Goal: Obtain resource: Obtain resource

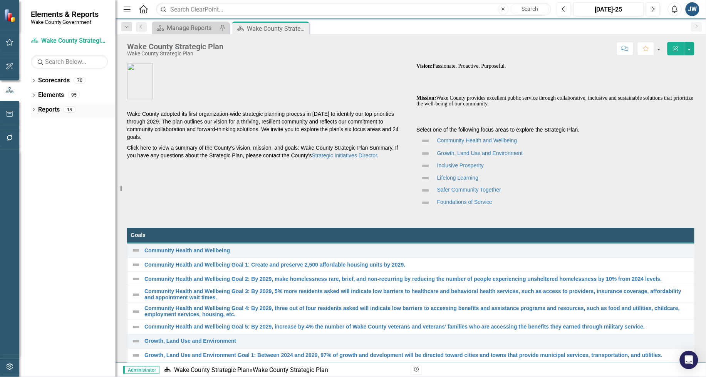
click at [33, 109] on icon at bounding box center [34, 109] width 2 height 3
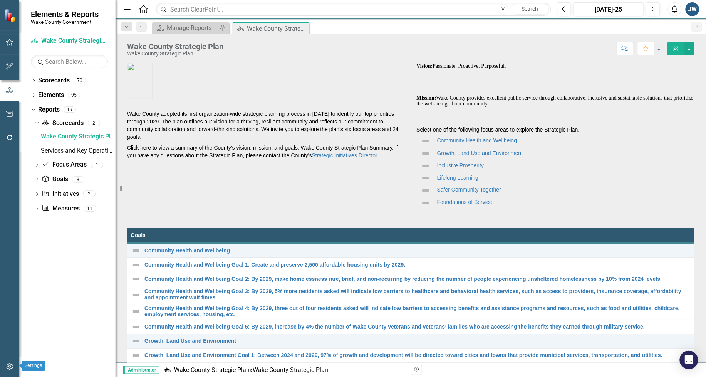
click at [5, 367] on button "button" at bounding box center [9, 367] width 17 height 16
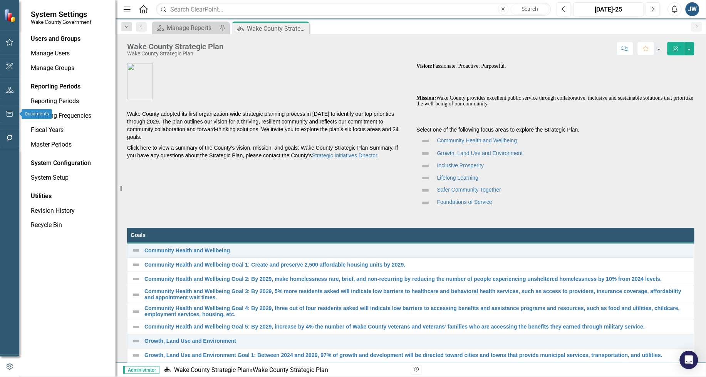
click at [7, 112] on icon "button" at bounding box center [10, 114] width 8 height 6
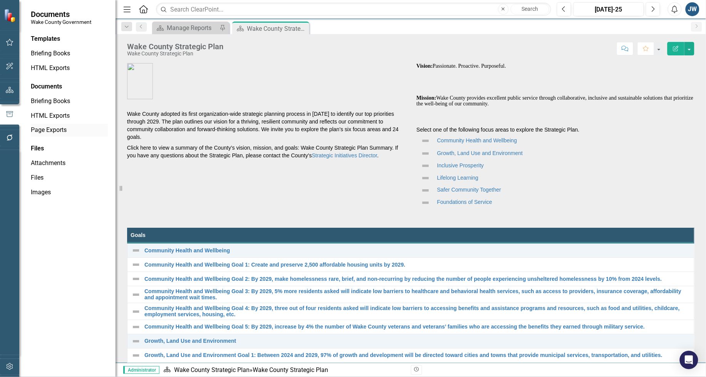
click at [52, 131] on link "Page Exports" at bounding box center [69, 130] width 77 height 9
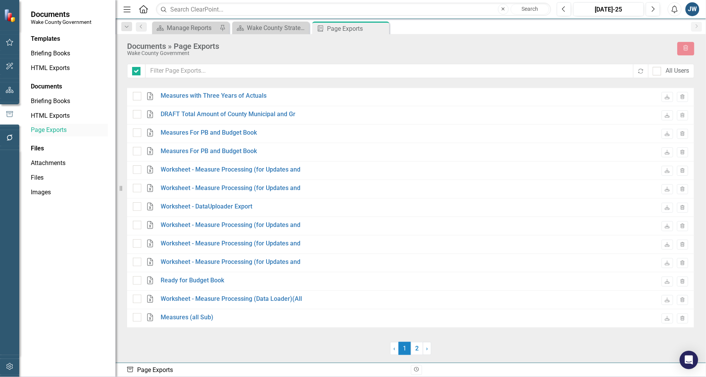
checkbox input "false"
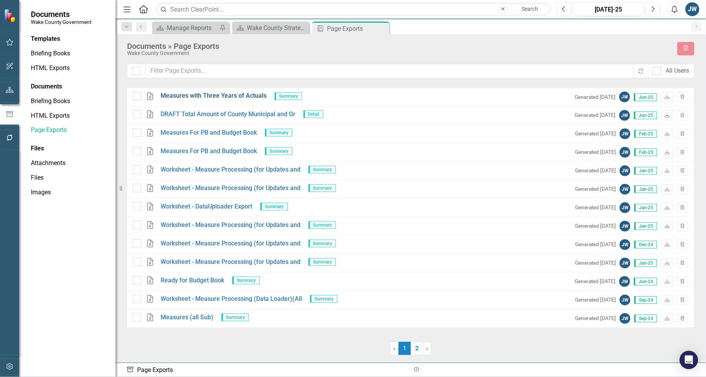
click at [207, 95] on link "Measures with Three Years of Actuals" at bounding box center [214, 96] width 106 height 9
click at [39, 176] on link "Files" at bounding box center [69, 178] width 77 height 9
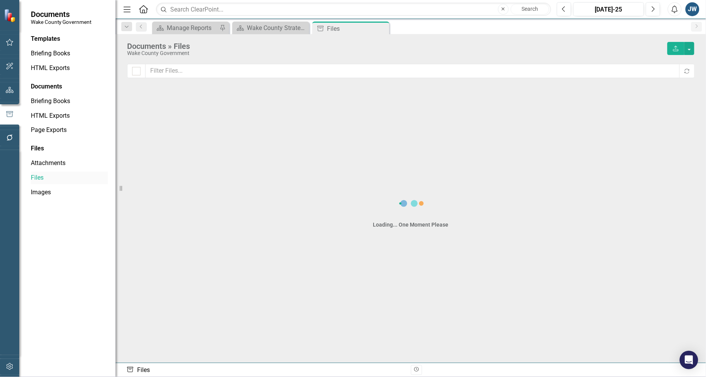
checkbox input "false"
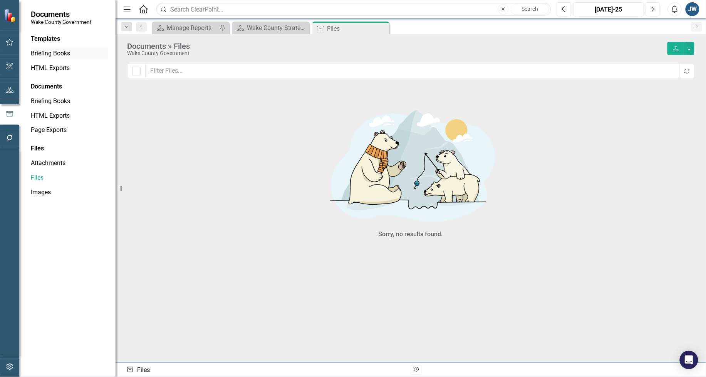
click at [49, 50] on link "Briefing Books" at bounding box center [69, 53] width 77 height 9
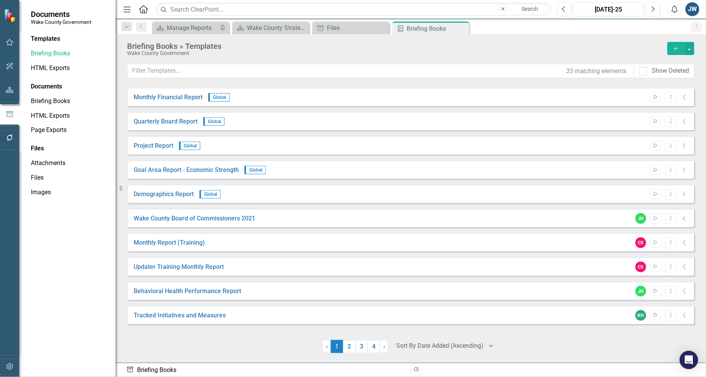
click at [667, 45] on button "Add" at bounding box center [675, 48] width 17 height 13
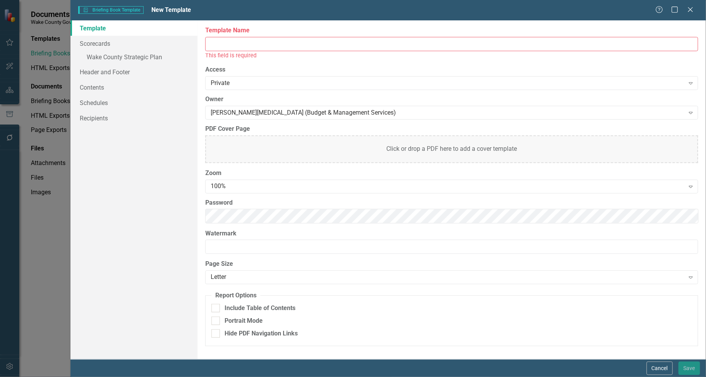
click at [268, 44] on input "Template Name" at bounding box center [451, 44] width 493 height 14
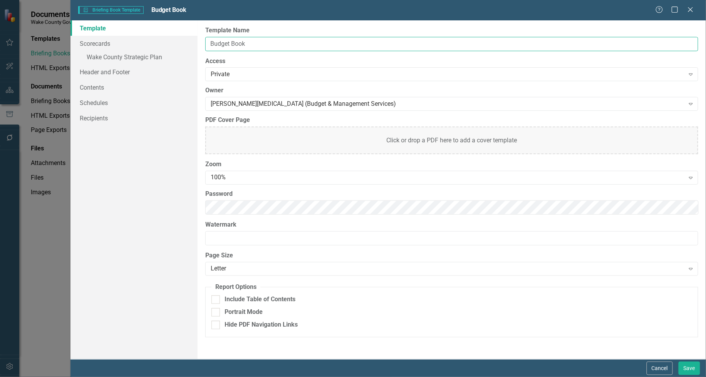
type input "Budget Book"
drag, startPoint x: 269, startPoint y: 50, endPoint x: 548, endPoint y: 80, distance: 280.3
click at [548, 80] on div "Private Expand" at bounding box center [451, 74] width 493 height 14
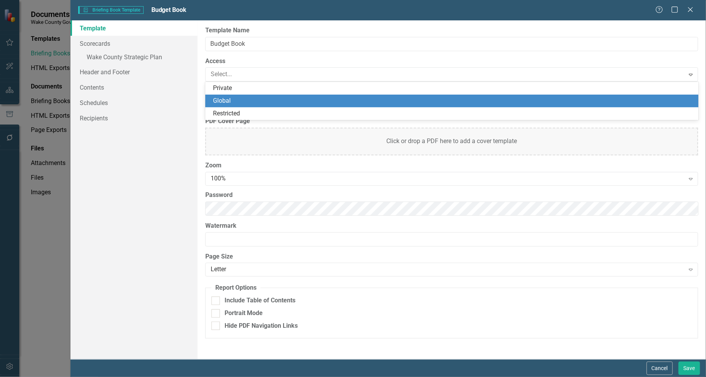
click at [323, 102] on div "Global" at bounding box center [453, 101] width 481 height 9
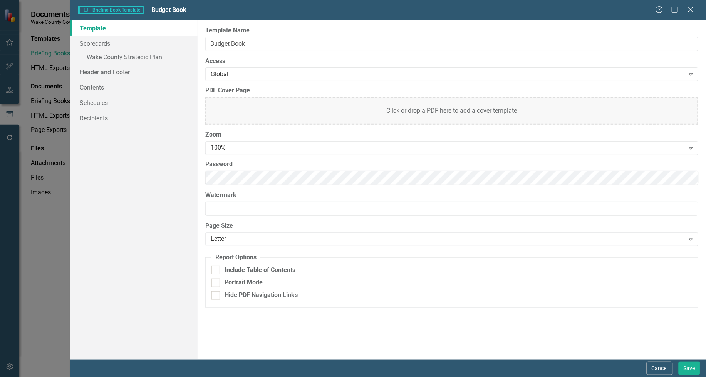
click at [114, 183] on div "Template Scorecards » Wake County Strategic Plan Header and Footer Contents Sch…" at bounding box center [133, 189] width 127 height 339
click at [104, 43] on link "Scorecards" at bounding box center [133, 43] width 127 height 15
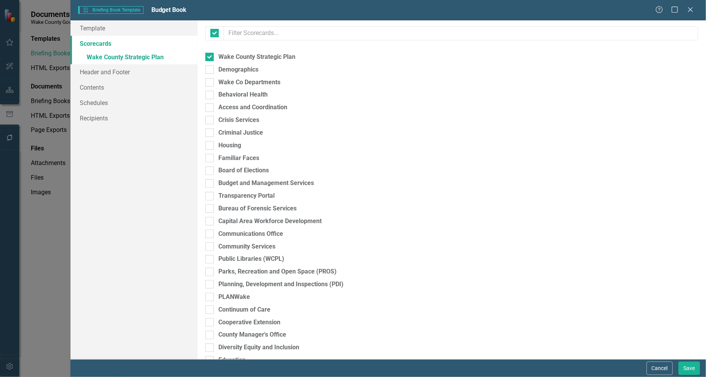
checkbox input "false"
click at [212, 55] on div at bounding box center [209, 57] width 8 height 8
click at [210, 55] on input "Wake County Strategic Plan" at bounding box center [207, 55] width 5 height 5
checkbox input "false"
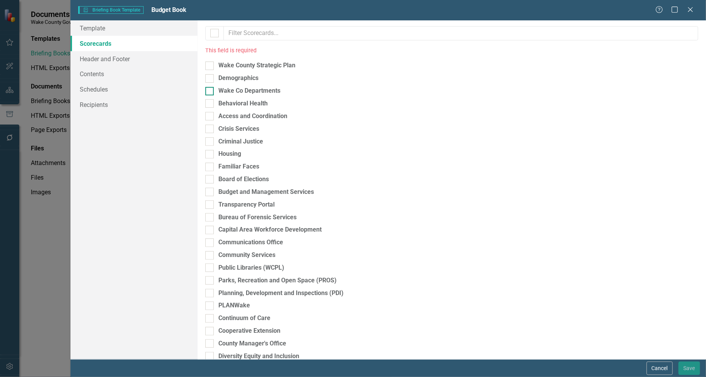
click at [209, 91] on input "Wake Co Departments" at bounding box center [207, 89] width 5 height 5
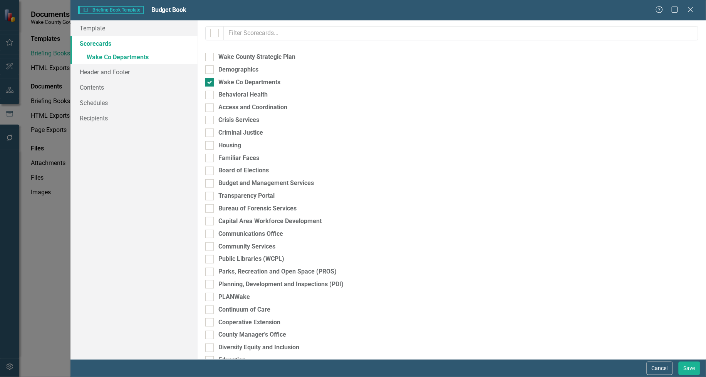
click at [208, 82] on input "Wake Co Departments" at bounding box center [207, 80] width 5 height 5
checkbox input "false"
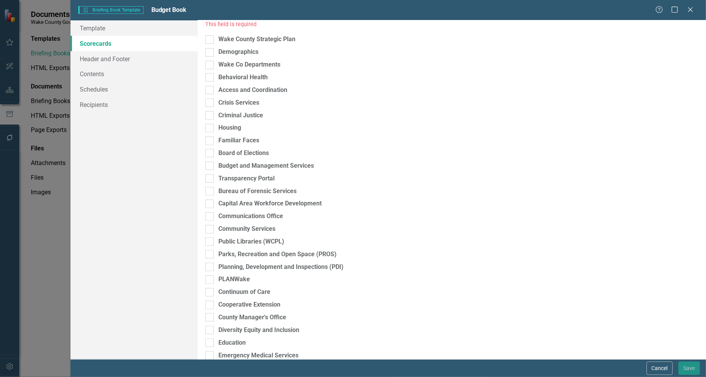
scroll to position [48, 0]
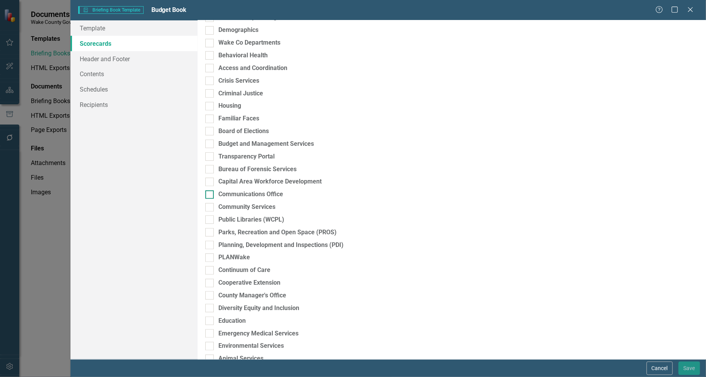
click at [213, 194] on div "Communications Office" at bounding box center [451, 194] width 493 height 9
click at [210, 194] on input "Communications Office" at bounding box center [207, 193] width 5 height 5
checkbox input "true"
click at [111, 72] on link "Header and Footer" at bounding box center [133, 71] width 127 height 15
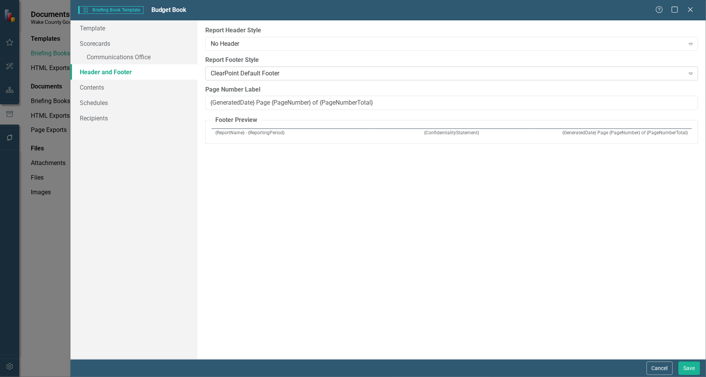
click at [251, 72] on div "ClearPoint Default Footer" at bounding box center [448, 73] width 474 height 9
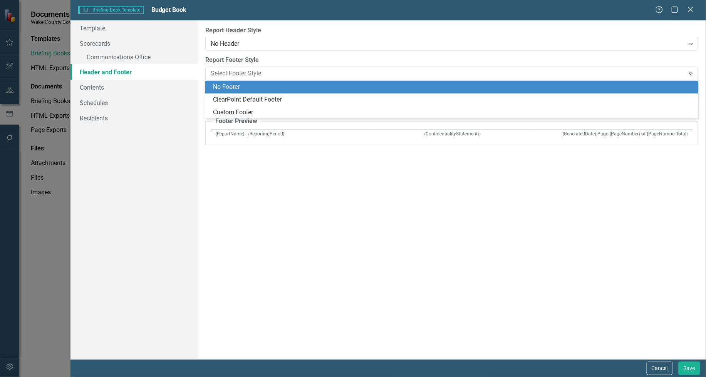
click at [247, 85] on div "No Footer" at bounding box center [453, 87] width 481 height 9
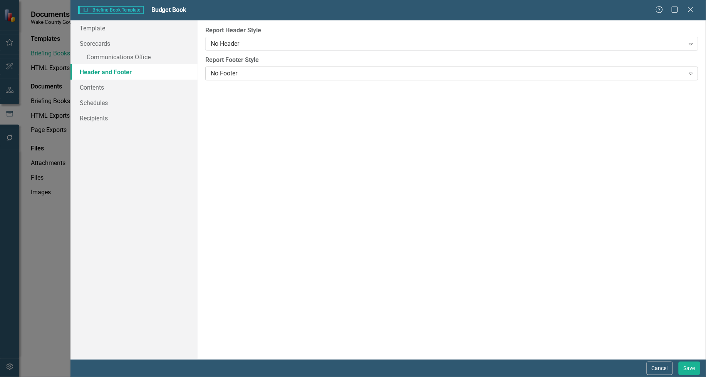
click at [232, 72] on div "No Footer" at bounding box center [448, 73] width 474 height 9
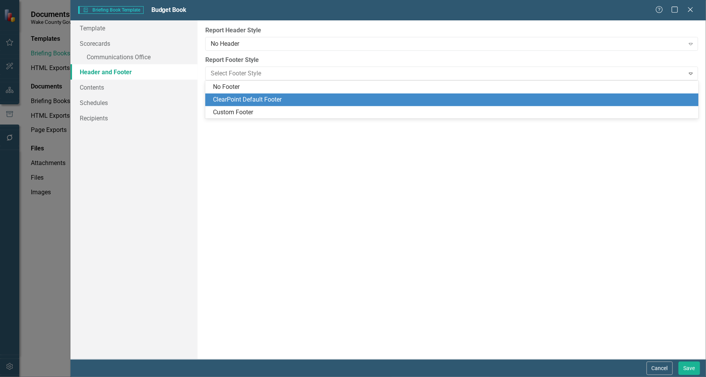
click at [234, 96] on div "ClearPoint Default Footer" at bounding box center [453, 99] width 481 height 9
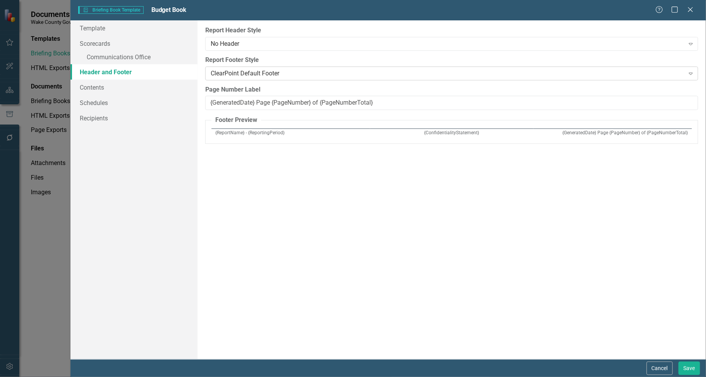
click at [297, 71] on div "ClearPoint Default Footer" at bounding box center [448, 73] width 474 height 9
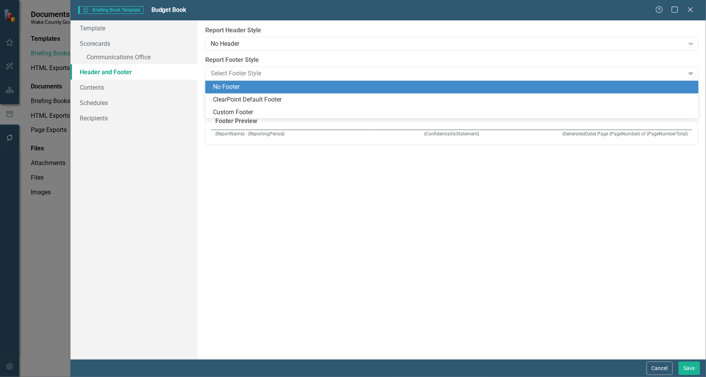
click at [268, 85] on div "No Footer" at bounding box center [453, 87] width 481 height 9
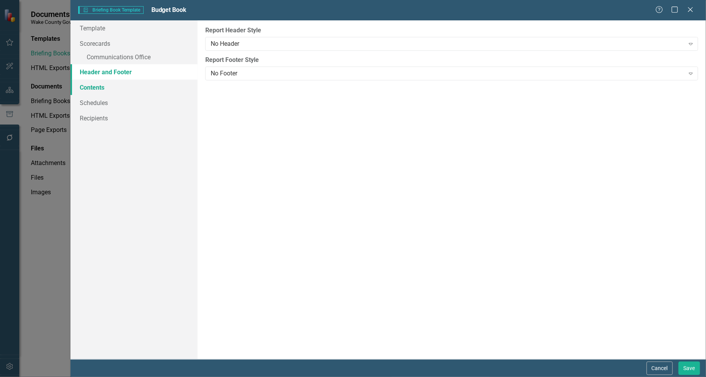
click at [137, 87] on link "Contents" at bounding box center [133, 87] width 127 height 15
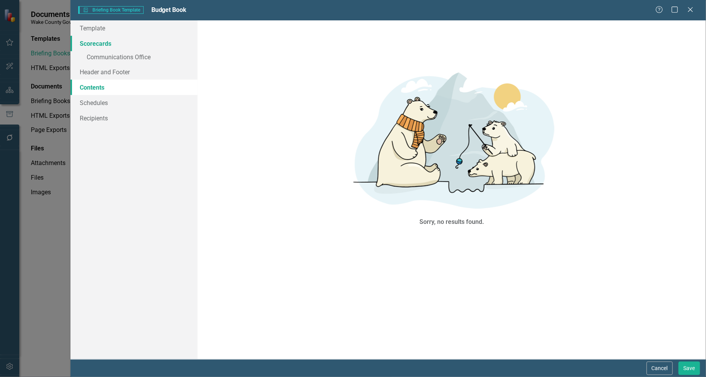
click at [127, 43] on link "Scorecards" at bounding box center [133, 43] width 127 height 15
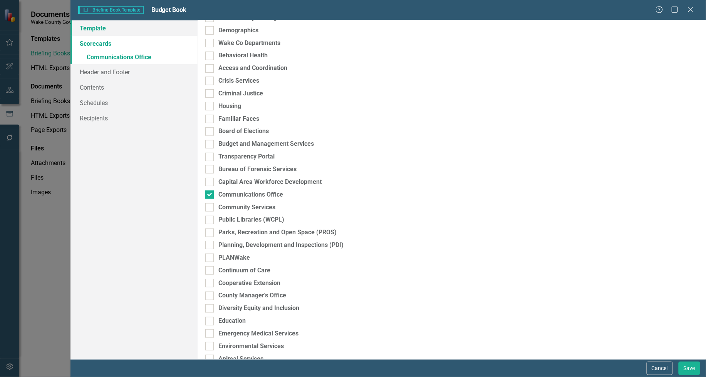
click at [109, 27] on link "Template" at bounding box center [133, 27] width 127 height 15
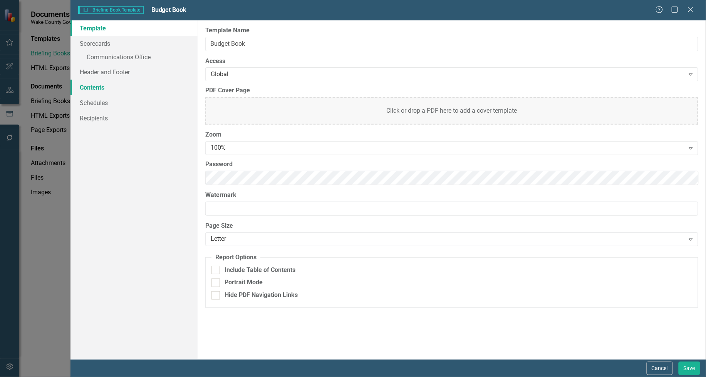
click at [97, 85] on link "Contents" at bounding box center [133, 87] width 127 height 15
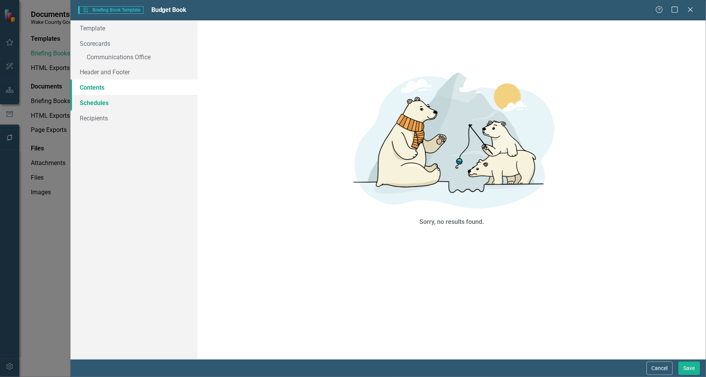
click at [101, 97] on link "Schedules" at bounding box center [133, 102] width 127 height 15
click at [102, 85] on link "Contents" at bounding box center [133, 87] width 127 height 15
click at [380, 99] on img at bounding box center [451, 139] width 231 height 154
click at [546, 110] on img at bounding box center [451, 139] width 231 height 154
click at [249, 152] on div "Sorry, no results found." at bounding box center [451, 146] width 493 height 240
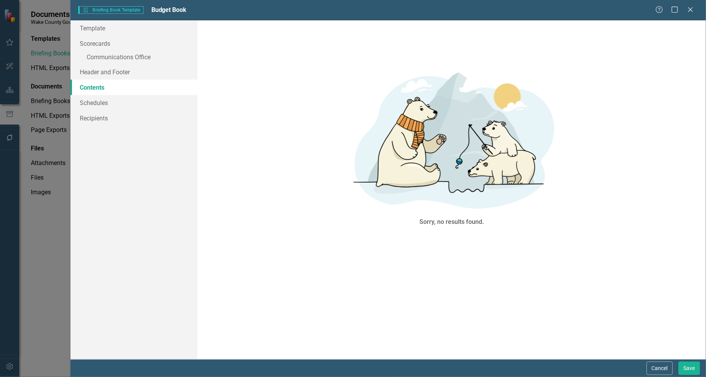
drag, startPoint x: 253, startPoint y: 20, endPoint x: 255, endPoint y: 36, distance: 15.9
click at [255, 25] on form "Briefing Book Template Briefing Book Template Budget Book Help Maximize Close T…" at bounding box center [387, 188] width 635 height 377
drag, startPoint x: 365, startPoint y: 224, endPoint x: 454, endPoint y: 99, distance: 153.4
click at [368, 223] on div "Sorry, no results found." at bounding box center [451, 146] width 231 height 240
click at [690, 368] on button "Save" at bounding box center [689, 368] width 22 height 13
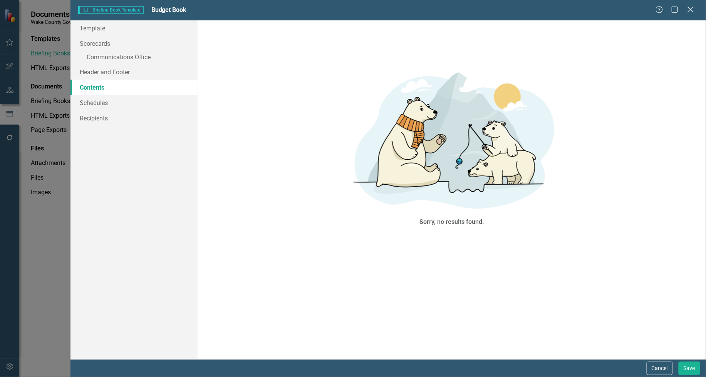
click at [692, 11] on icon at bounding box center [690, 10] width 6 height 6
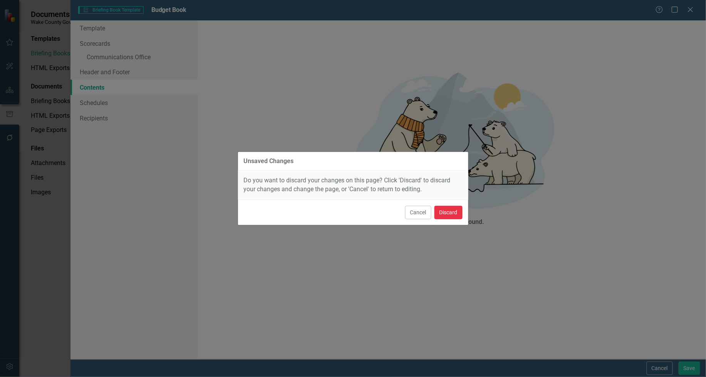
click at [447, 216] on button "Discard" at bounding box center [448, 212] width 28 height 13
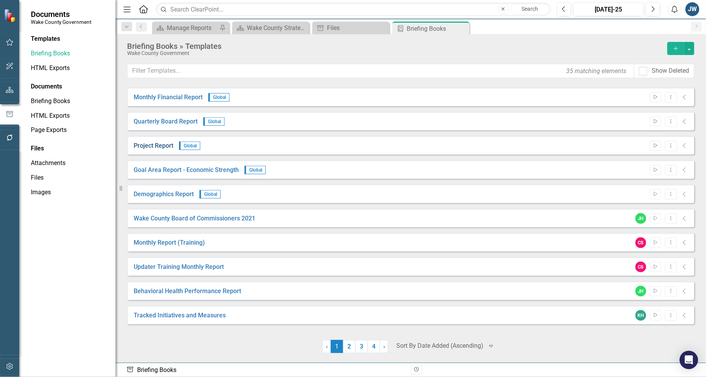
click at [149, 143] on link "Project Report" at bounding box center [154, 146] width 40 height 9
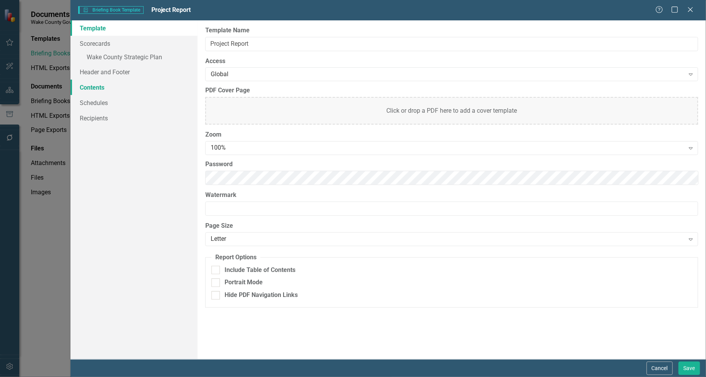
click at [98, 86] on link "Contents" at bounding box center [133, 87] width 127 height 15
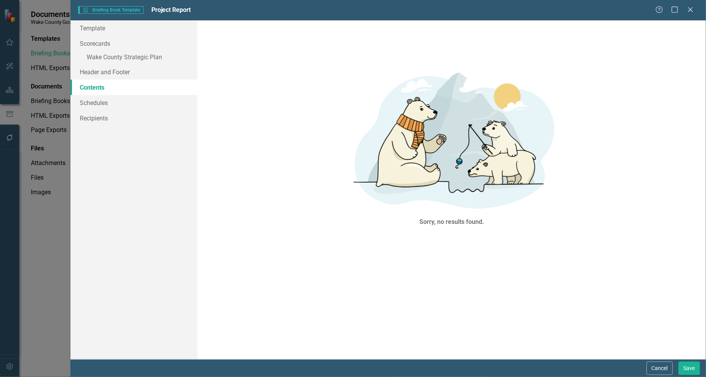
click at [695, 6] on div "Help Maximize Close" at bounding box center [676, 10] width 43 height 9
click at [690, 10] on icon "Close" at bounding box center [690, 9] width 10 height 7
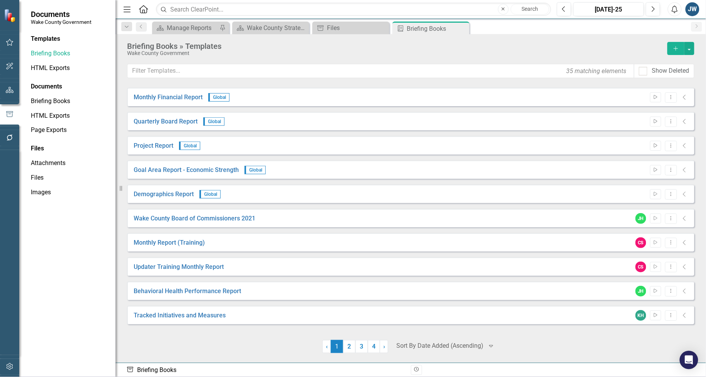
click at [423, 345] on div at bounding box center [439, 346] width 87 height 10
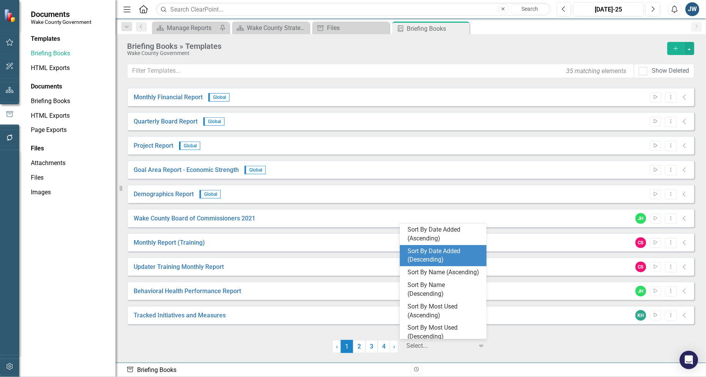
click at [432, 254] on div "Sort By Date Added (Descending)" at bounding box center [444, 256] width 74 height 18
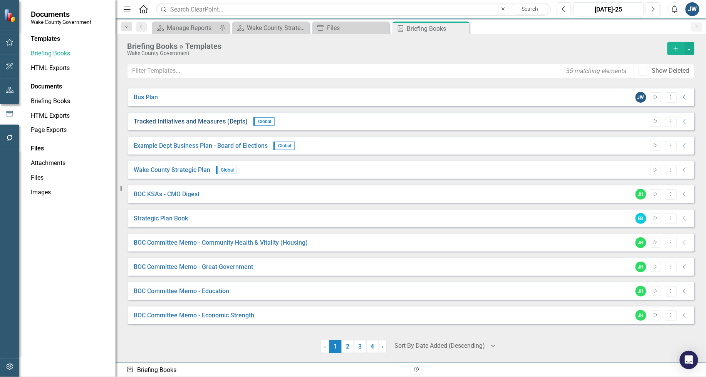
click at [181, 121] on link "Tracked Initiatives and Measures (Depts)" at bounding box center [191, 121] width 114 height 9
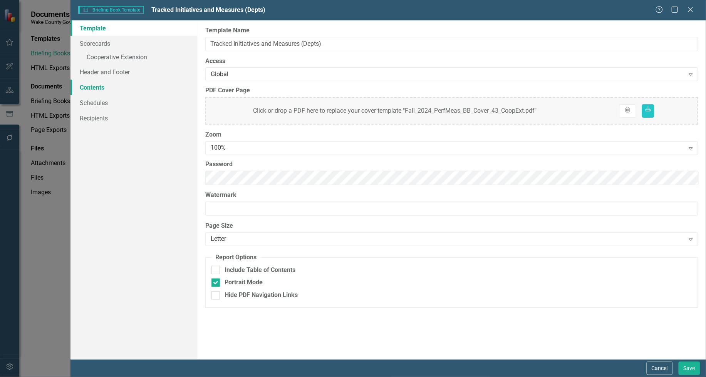
click at [94, 84] on link "Contents" at bounding box center [133, 87] width 127 height 15
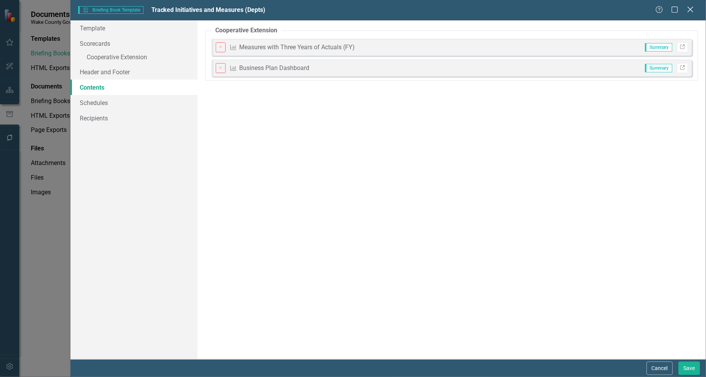
click at [687, 10] on icon "Close" at bounding box center [690, 9] width 10 height 7
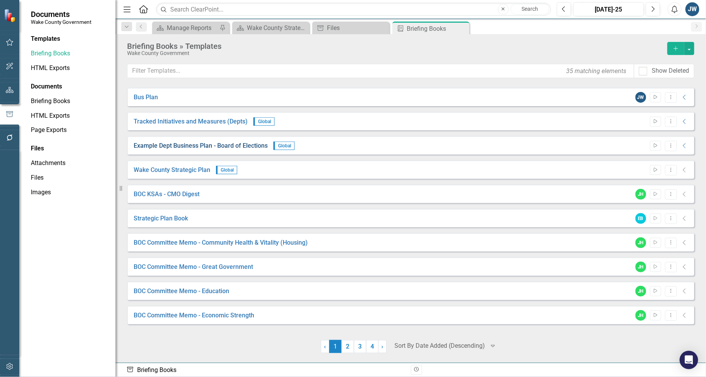
click at [177, 145] on link "Example Dept Business Plan - Board of Elections" at bounding box center [201, 146] width 134 height 9
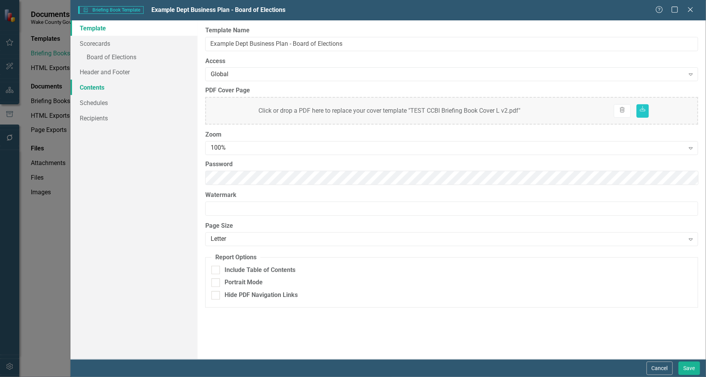
click at [92, 87] on link "Contents" at bounding box center [133, 87] width 127 height 15
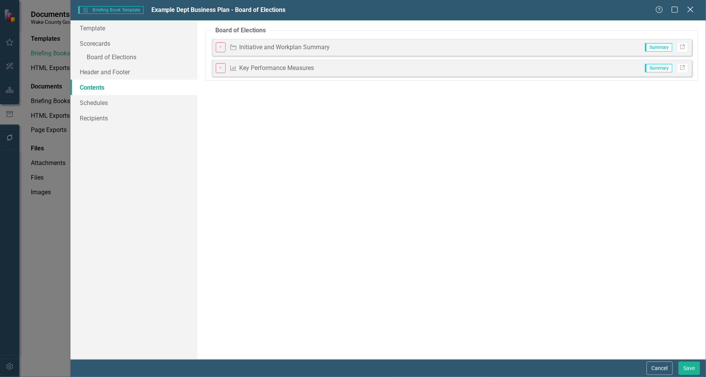
click at [688, 10] on icon "Close" at bounding box center [690, 9] width 10 height 7
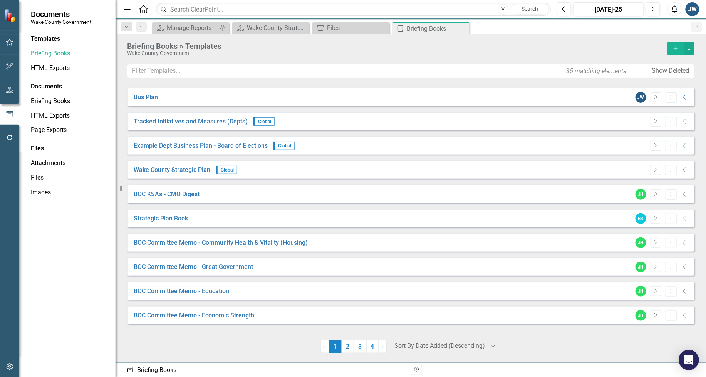
click at [690, 360] on icon "Open Intercom Messenger" at bounding box center [688, 360] width 9 height 10
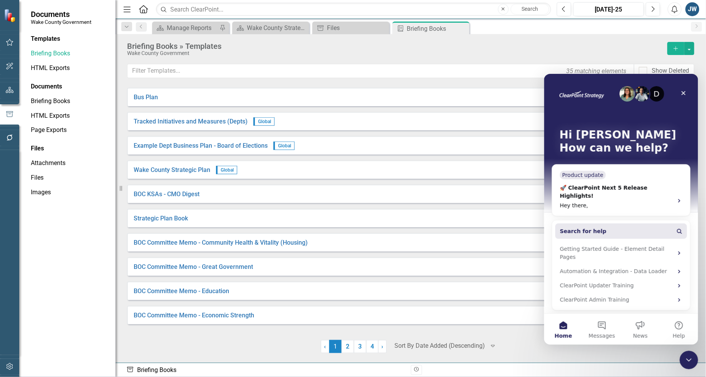
scroll to position [0, 0]
click at [567, 227] on span "Search for help" at bounding box center [582, 231] width 47 height 8
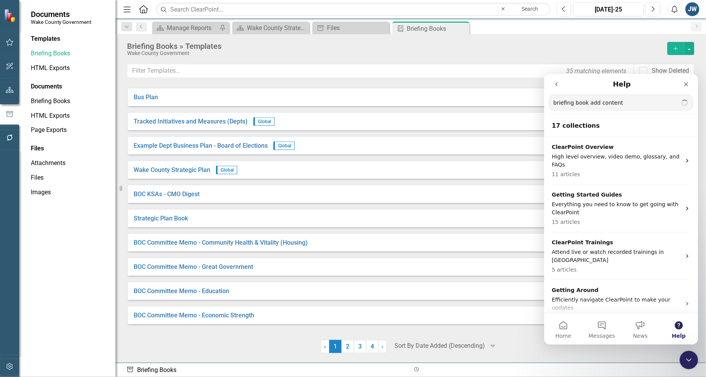
type input "briefing book add content"
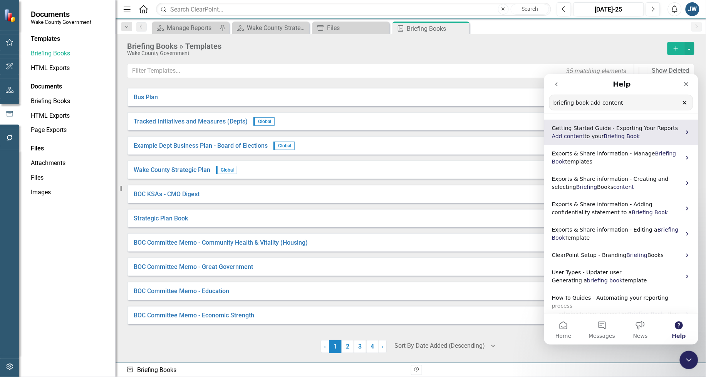
click at [605, 131] on p "Getting Started Guide - Exporting Your Reports" at bounding box center [615, 128] width 129 height 8
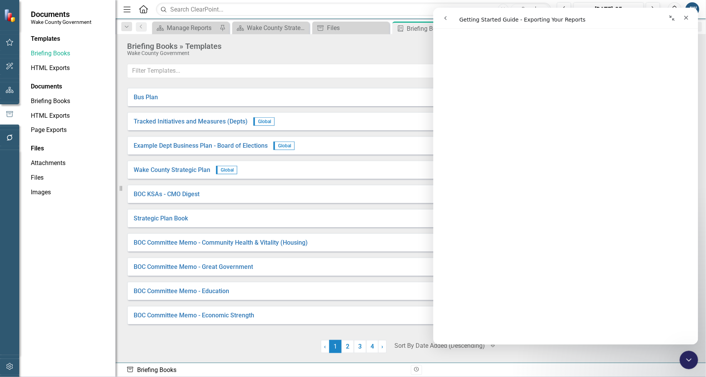
scroll to position [528, 0]
click at [687, 18] on div "Close" at bounding box center [686, 17] width 14 height 14
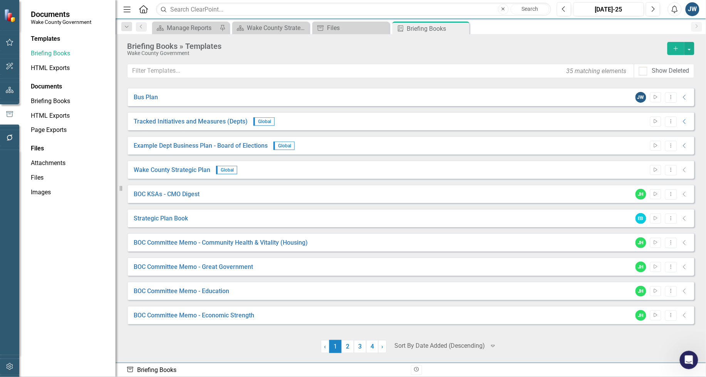
scroll to position [0, 0]
click at [10, 69] on icon "button" at bounding box center [10, 66] width 8 height 6
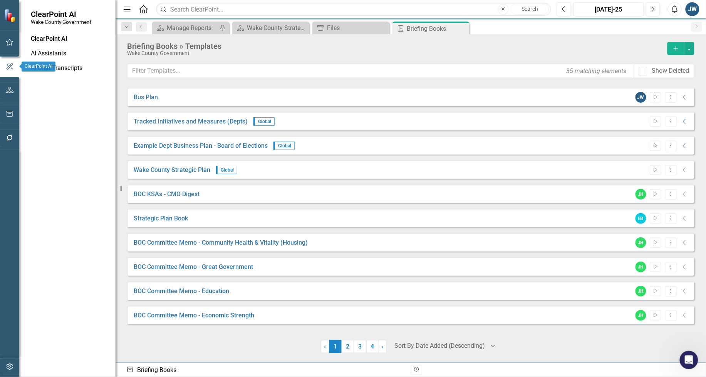
click at [12, 41] on icon "button" at bounding box center [10, 42] width 8 height 6
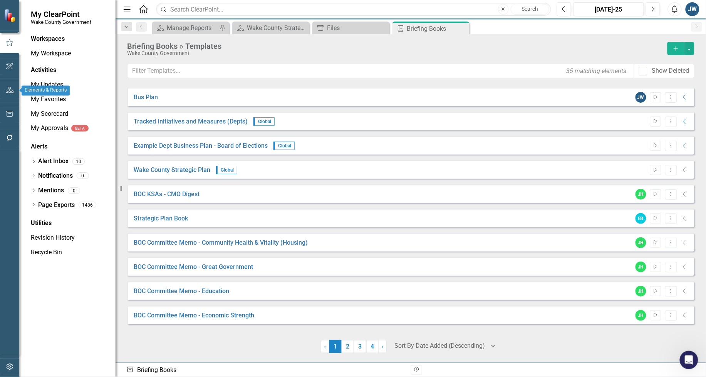
click at [7, 90] on icon "button" at bounding box center [10, 90] width 8 height 6
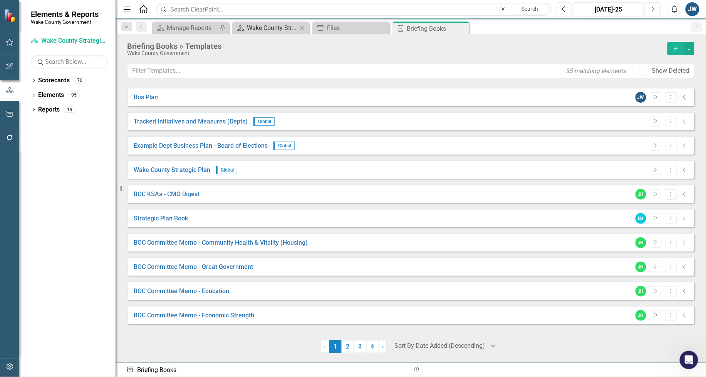
click at [265, 28] on div "Wake County Strategic Plan" at bounding box center [272, 28] width 51 height 10
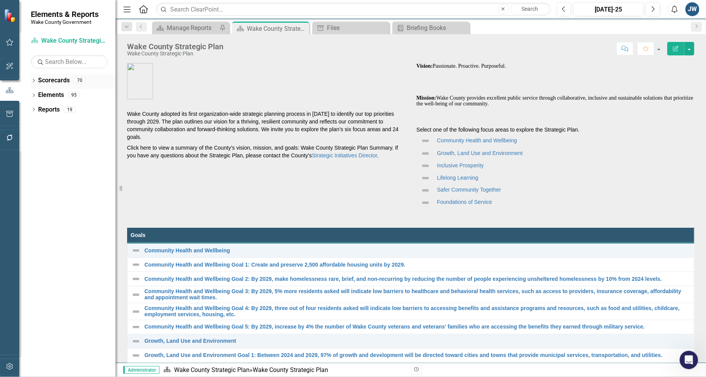
click at [32, 79] on icon "Dropdown" at bounding box center [33, 81] width 5 height 4
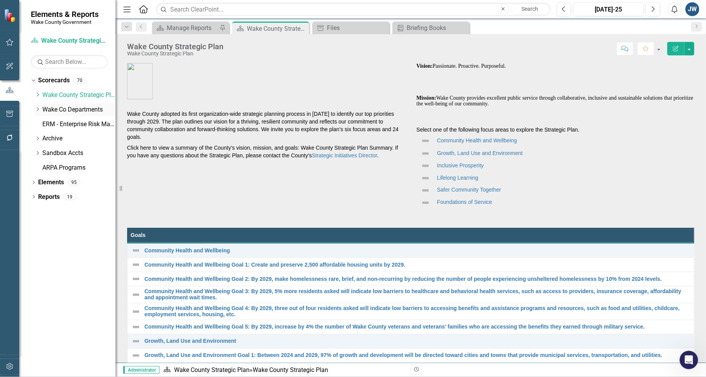
click at [35, 108] on icon "Dropdown" at bounding box center [38, 109] width 6 height 5
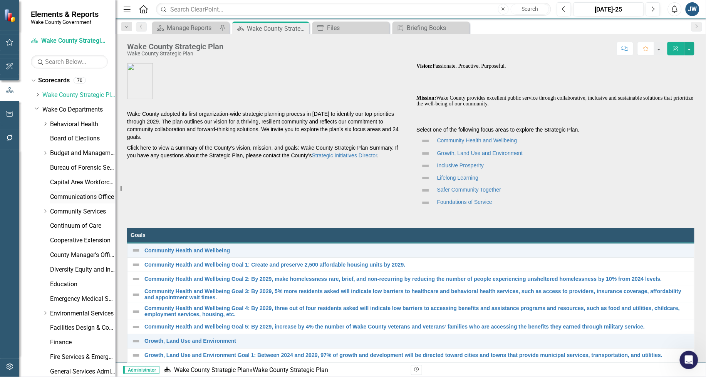
click at [63, 196] on link "Communications Office" at bounding box center [82, 197] width 65 height 9
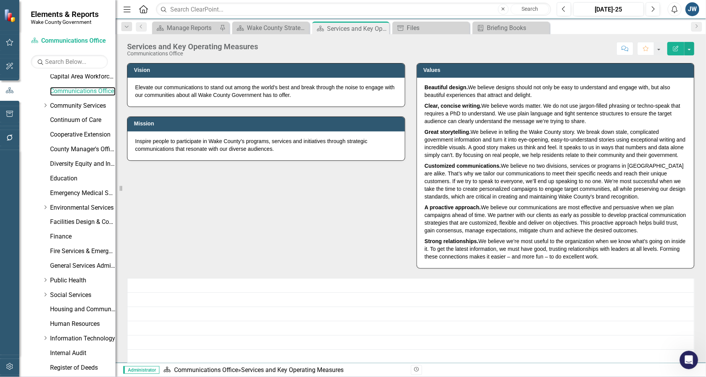
scroll to position [222, 0]
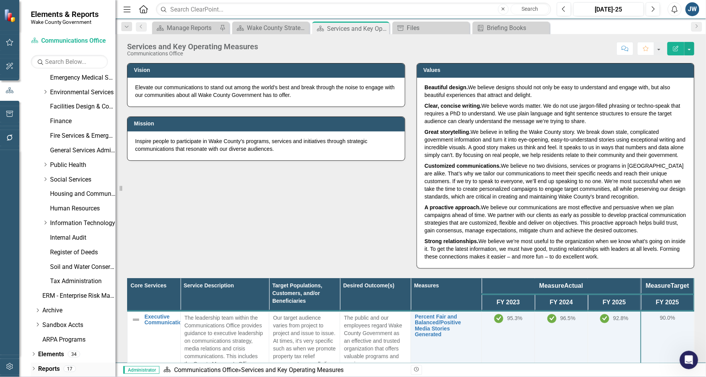
click at [33, 367] on div "Dropdown" at bounding box center [33, 370] width 5 height 7
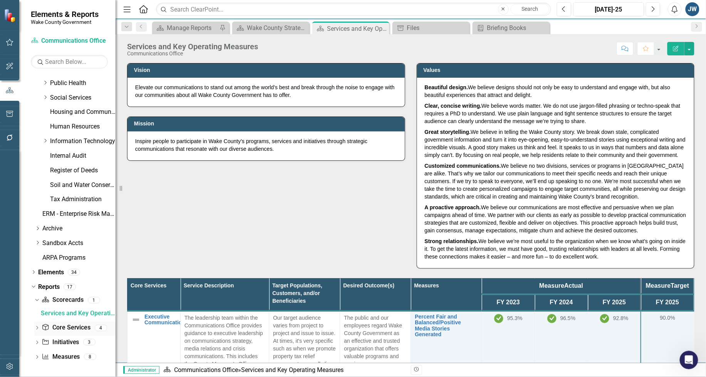
click at [64, 328] on link "Core Service Core Services" at bounding box center [66, 328] width 49 height 9
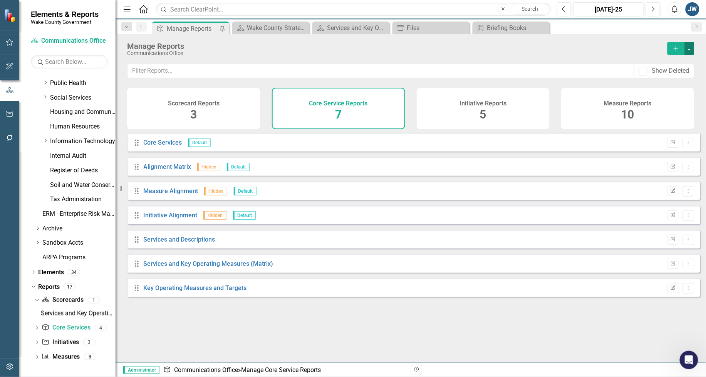
click at [692, 49] on button "button" at bounding box center [689, 48] width 10 height 13
click at [648, 63] on link "Core Service Add Report" at bounding box center [658, 63] width 72 height 14
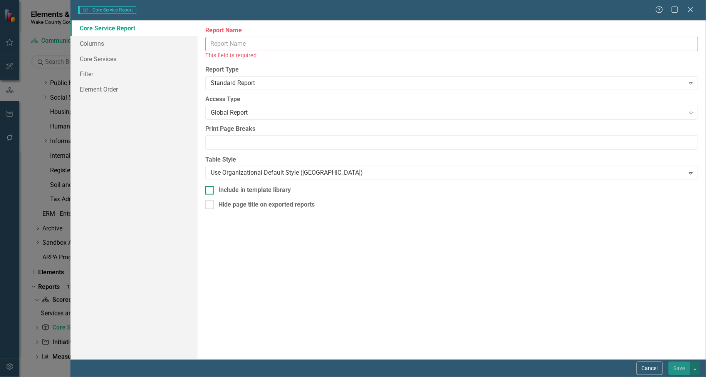
click at [207, 191] on input "Include in template library" at bounding box center [207, 188] width 5 height 5
checkbox input "true"
click at [246, 41] on input "Report Name" at bounding box center [451, 44] width 493 height 14
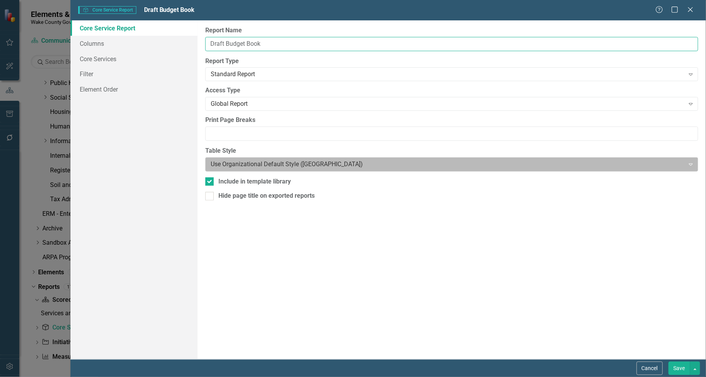
type input "Draft Budget Book"
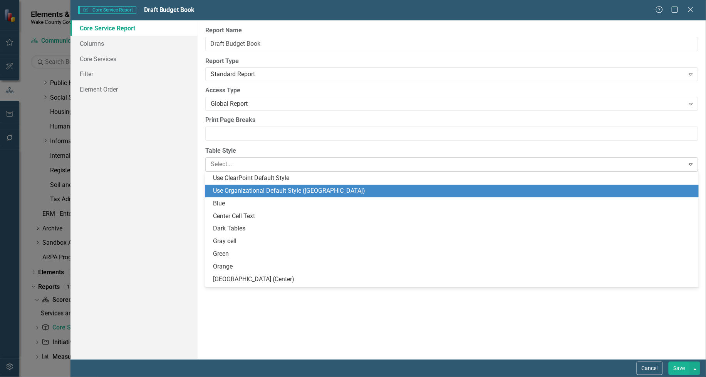
click at [231, 164] on div at bounding box center [445, 164] width 469 height 10
click at [343, 190] on div "Use Organizational Default Style ([GEOGRAPHIC_DATA])" at bounding box center [453, 191] width 481 height 9
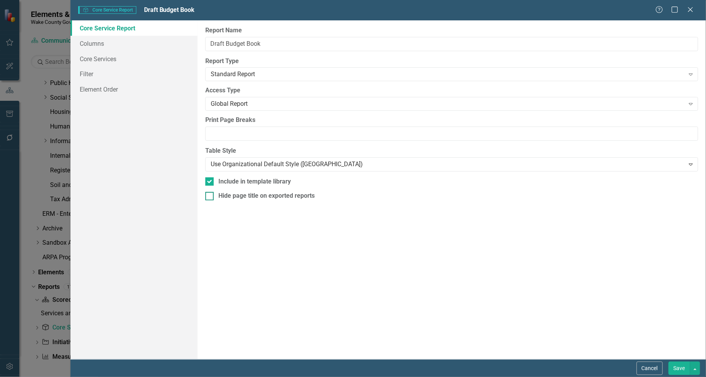
click at [206, 198] on div at bounding box center [209, 196] width 8 height 8
click at [206, 197] on input "Hide page title on exported reports" at bounding box center [207, 194] width 5 height 5
checkbox input "true"
click at [101, 42] on link "Columns" at bounding box center [133, 43] width 127 height 15
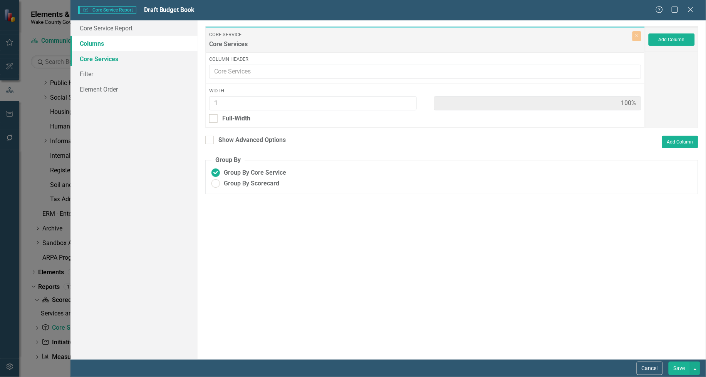
click at [102, 56] on link "Core Services" at bounding box center [133, 58] width 127 height 15
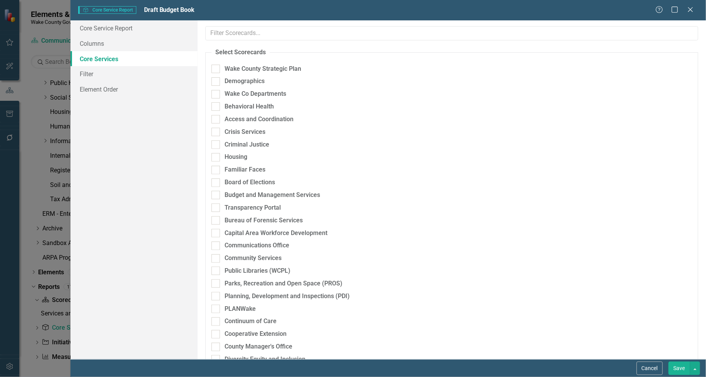
checkbox input "true"
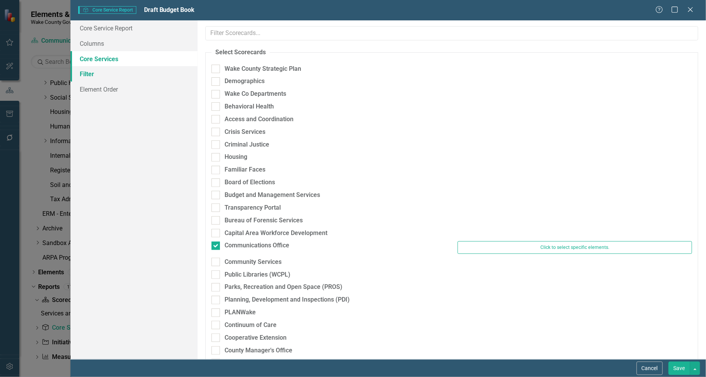
click at [106, 75] on link "Filter" at bounding box center [133, 73] width 127 height 15
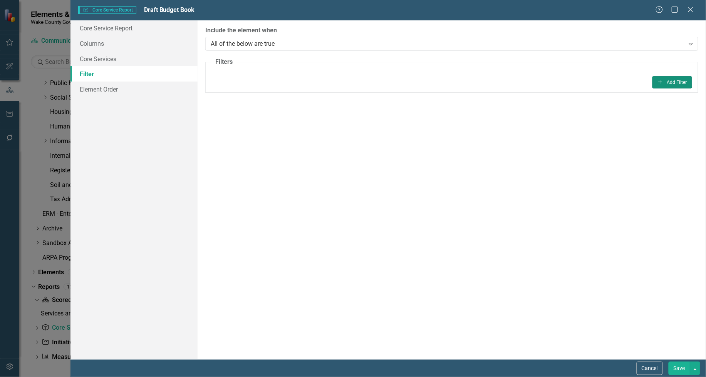
click at [667, 81] on button "Add Add Filter" at bounding box center [672, 82] width 40 height 12
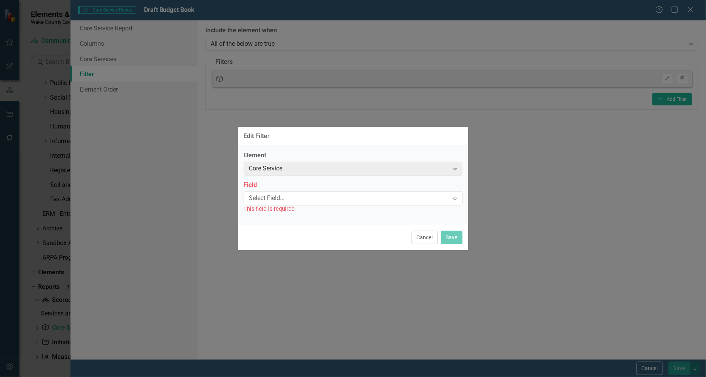
click at [388, 201] on div "Select Field..." at bounding box center [349, 198] width 200 height 9
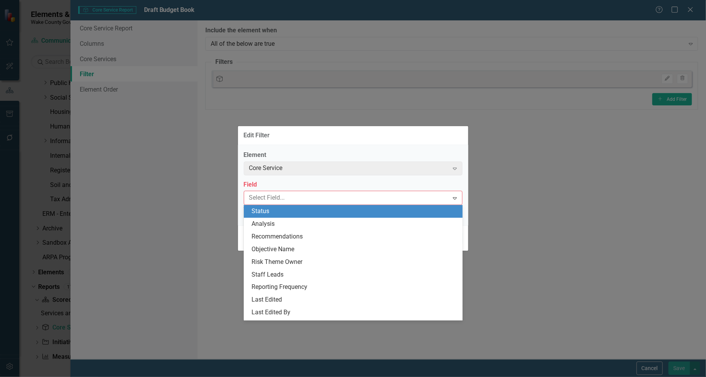
click at [414, 139] on div "Edit Filter" at bounding box center [353, 135] width 230 height 19
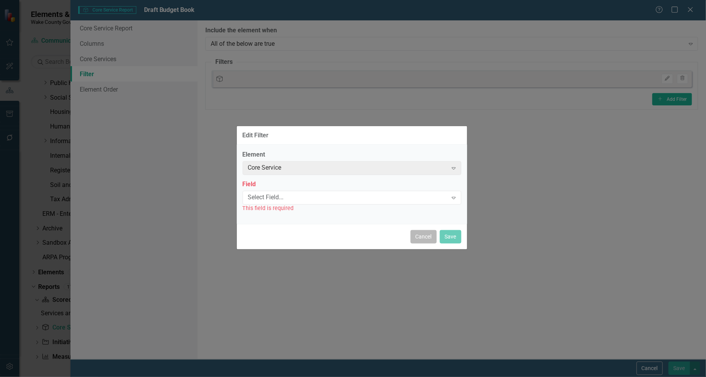
click at [427, 236] on button "Cancel" at bounding box center [423, 236] width 26 height 13
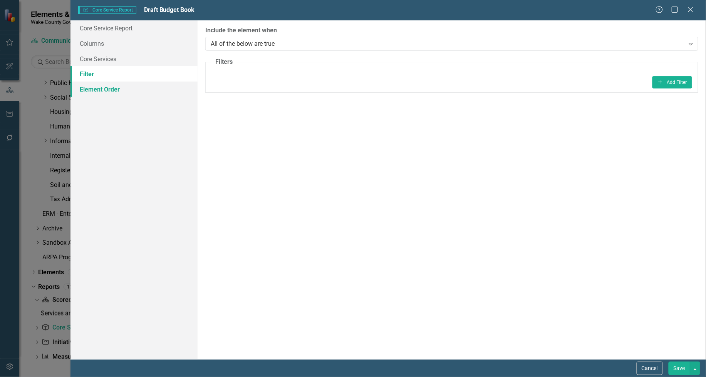
click at [104, 87] on link "Element Order" at bounding box center [133, 89] width 127 height 15
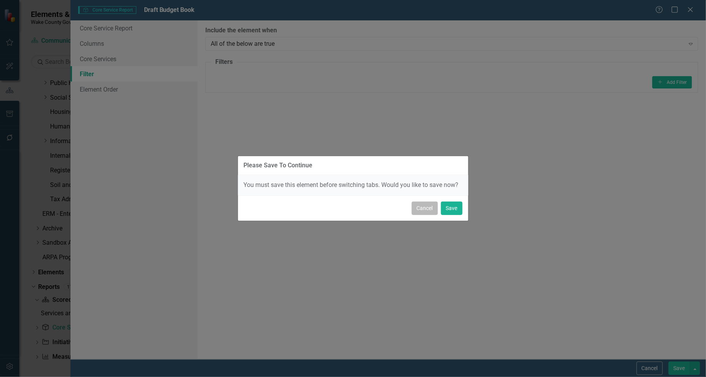
click at [419, 208] on button "Cancel" at bounding box center [425, 208] width 26 height 13
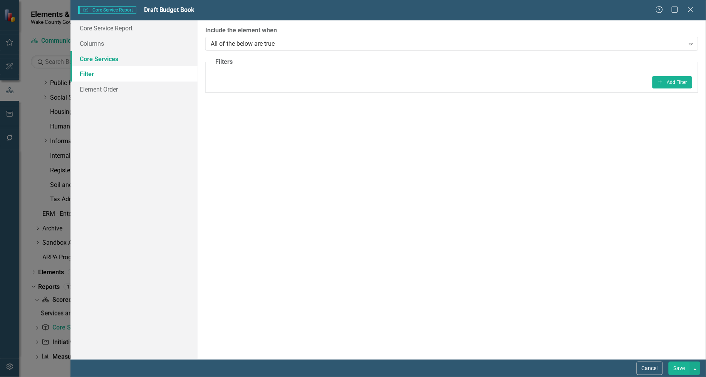
click at [104, 57] on link "Core Services" at bounding box center [133, 58] width 127 height 15
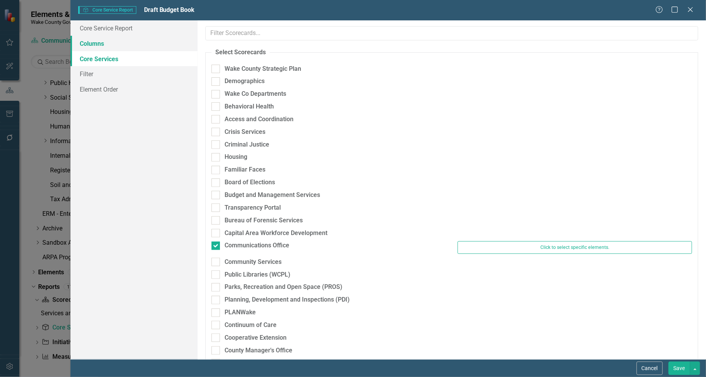
click at [105, 45] on link "Columns" at bounding box center [133, 43] width 127 height 15
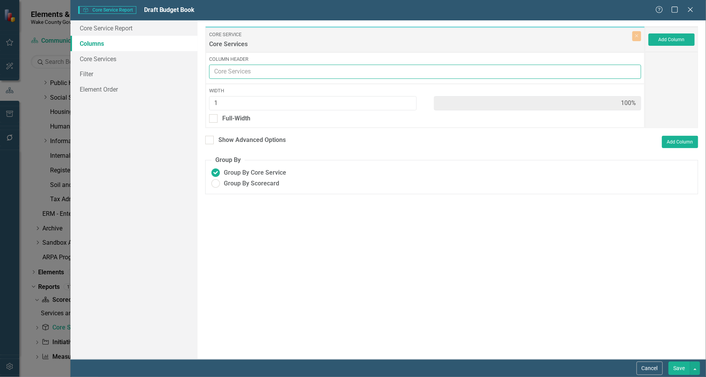
drag, startPoint x: 350, startPoint y: 72, endPoint x: 363, endPoint y: 70, distance: 12.4
click at [354, 70] on input "Column Header" at bounding box center [425, 72] width 432 height 14
click at [382, 72] on input "Column Header" at bounding box center [425, 72] width 432 height 14
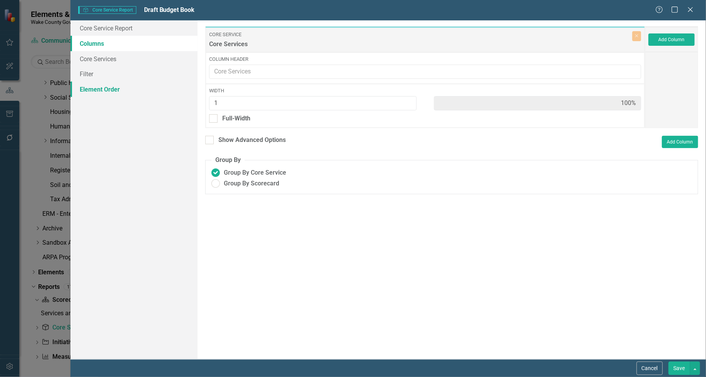
click at [169, 95] on link "Element Order" at bounding box center [133, 89] width 127 height 15
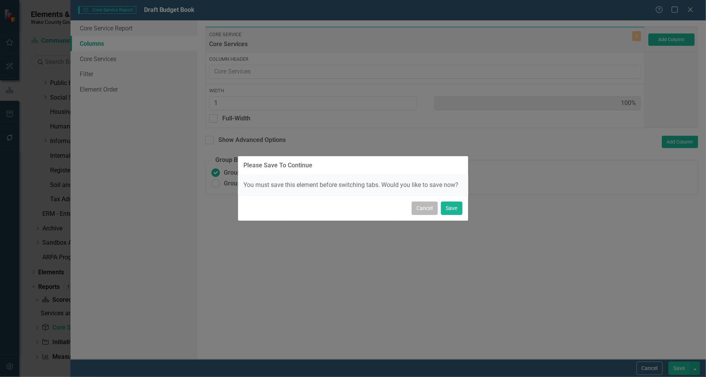
click at [424, 210] on button "Cancel" at bounding box center [425, 208] width 26 height 13
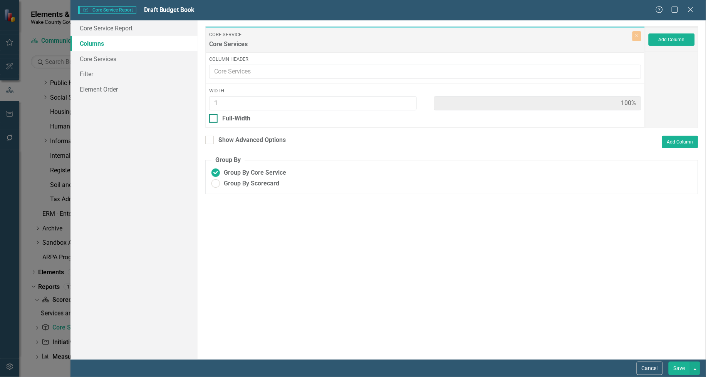
click at [216, 117] on div at bounding box center [213, 118] width 8 height 8
click at [214, 117] on input "Full-Width" at bounding box center [211, 116] width 5 height 5
checkbox input "true"
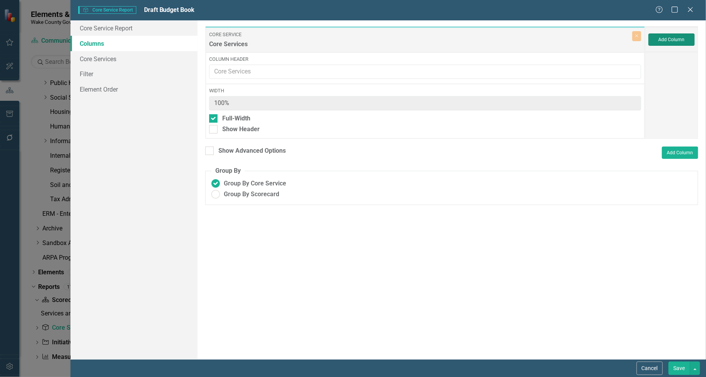
click at [672, 37] on button "Add Column" at bounding box center [671, 39] width 46 height 12
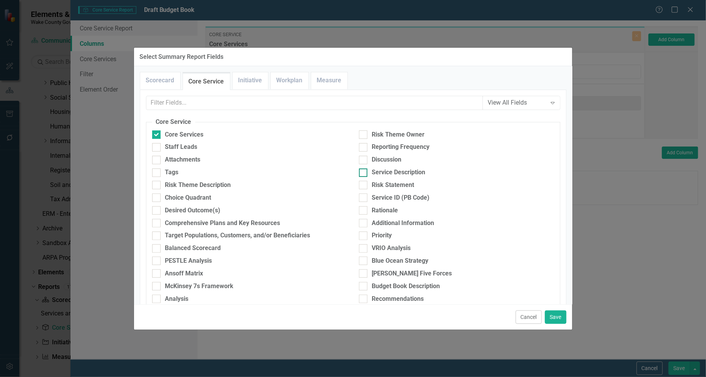
click at [359, 172] on input "Service Description" at bounding box center [361, 171] width 5 height 5
click at [360, 173] on input "Service Description" at bounding box center [361, 171] width 5 height 5
checkbox input "false"
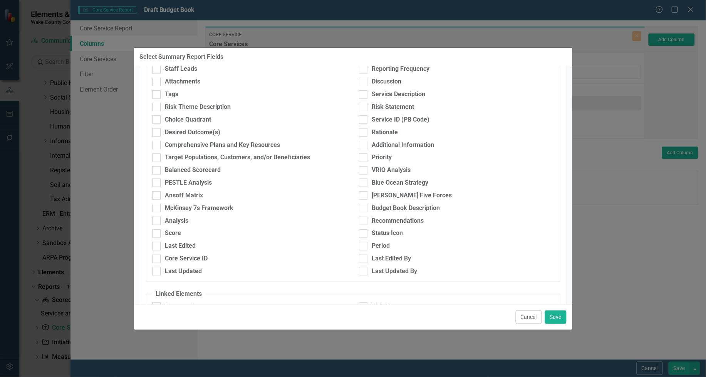
scroll to position [96, 0]
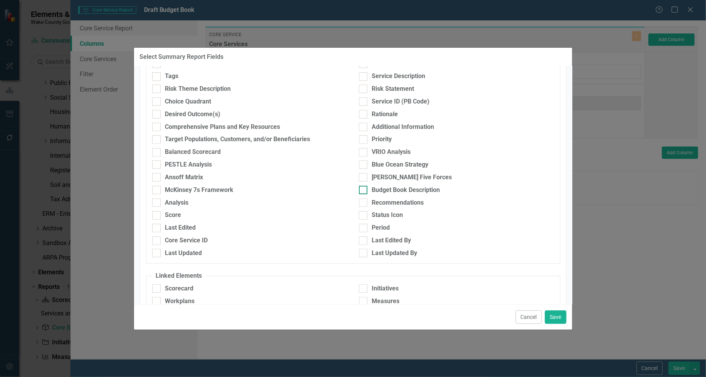
click at [359, 189] on input "Budget Book Description" at bounding box center [361, 188] width 5 height 5
checkbox input "true"
click at [554, 314] on button "Save" at bounding box center [556, 317] width 22 height 13
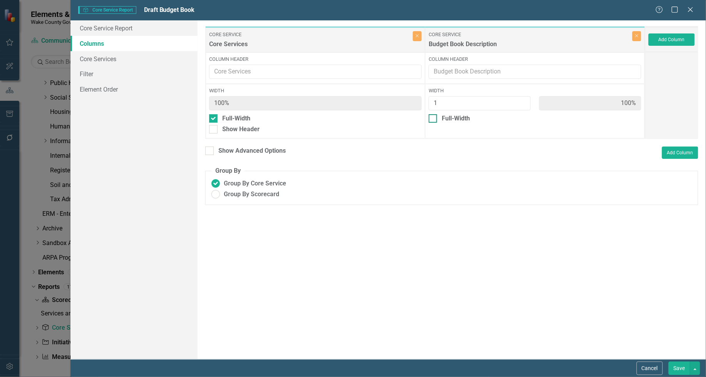
click at [436, 118] on div at bounding box center [433, 118] width 8 height 8
click at [434, 118] on input "Full-Width" at bounding box center [431, 116] width 5 height 5
checkbox input "true"
click at [673, 42] on button "Add Column" at bounding box center [671, 39] width 46 height 12
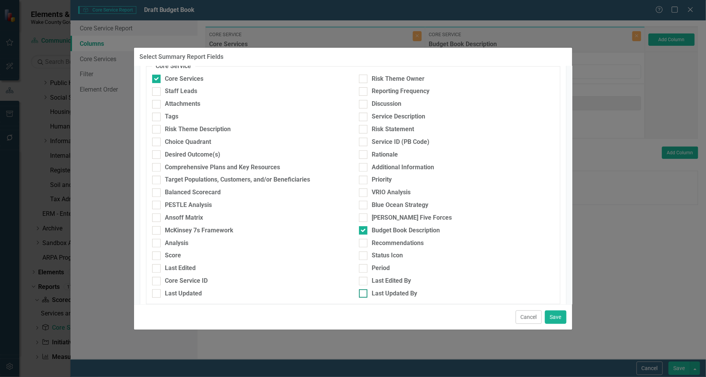
scroll to position [154, 0]
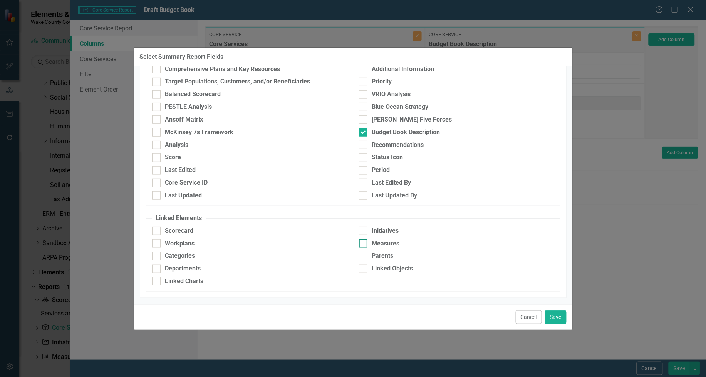
click at [359, 243] on input "Measures" at bounding box center [361, 242] width 5 height 5
checkbox input "true"
click at [547, 315] on button "Save" at bounding box center [556, 317] width 22 height 13
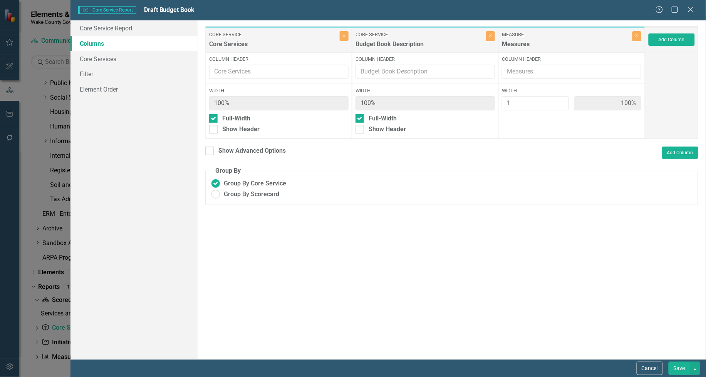
click at [673, 367] on button "Save" at bounding box center [679, 368] width 22 height 13
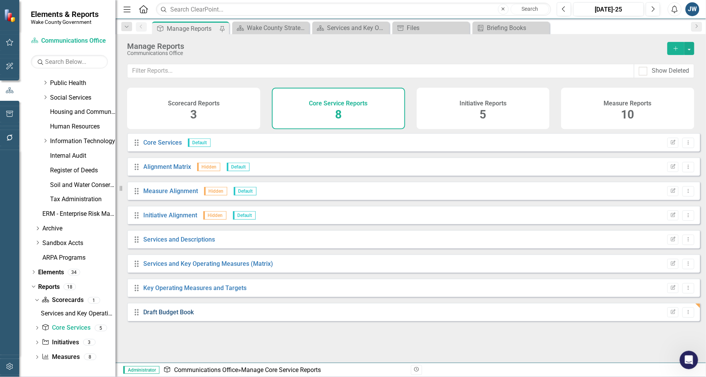
click at [169, 316] on link "Draft Budget Book" at bounding box center [169, 312] width 50 height 7
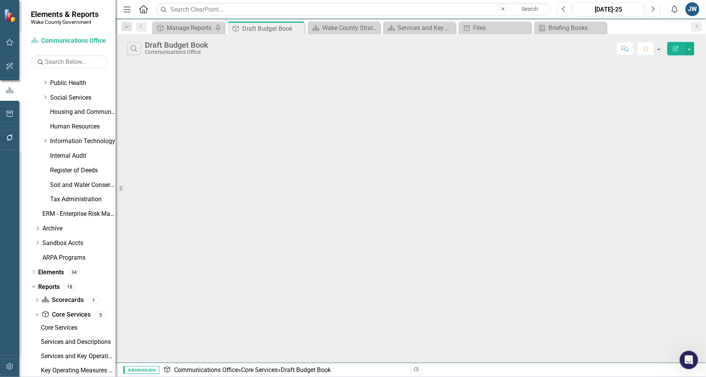
scroll to position [318, 0]
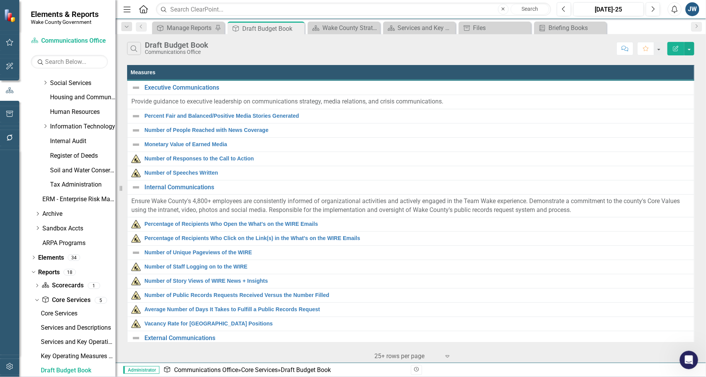
click at [674, 48] on icon "Edit Report" at bounding box center [675, 48] width 7 height 5
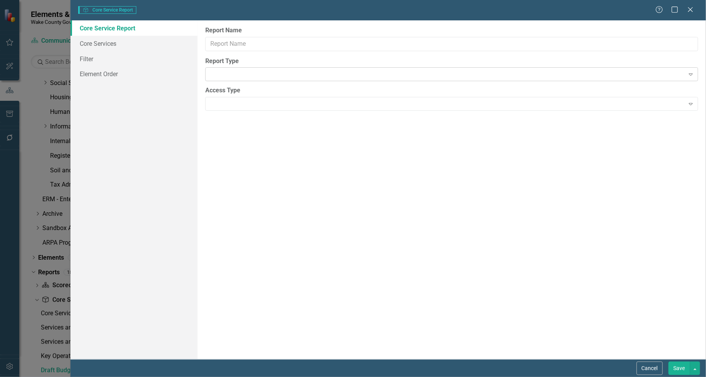
type input "Draft Budget Book"
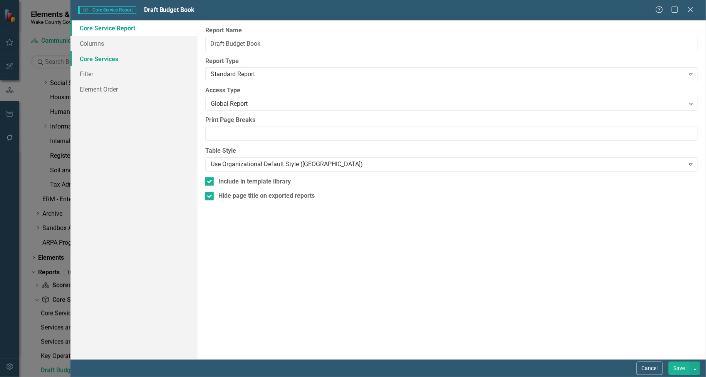
click at [107, 58] on link "Core Services" at bounding box center [133, 58] width 127 height 15
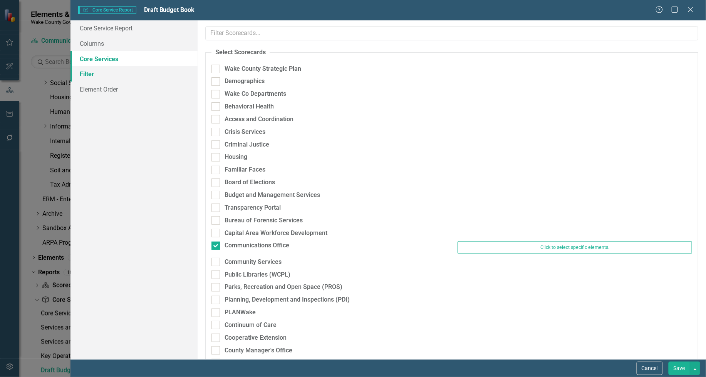
click at [88, 72] on link "Filter" at bounding box center [133, 73] width 127 height 15
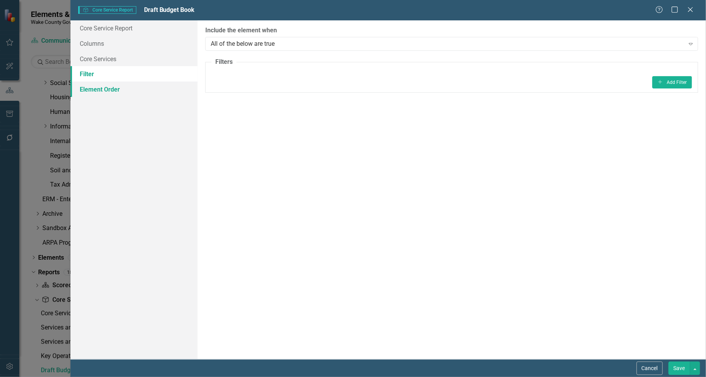
click at [89, 84] on link "Element Order" at bounding box center [133, 89] width 127 height 15
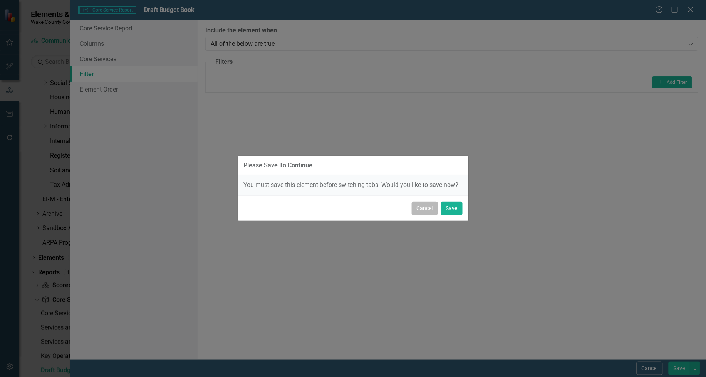
drag, startPoint x: 426, startPoint y: 209, endPoint x: 430, endPoint y: 210, distance: 4.4
click at [430, 210] on button "Cancel" at bounding box center [425, 208] width 26 height 13
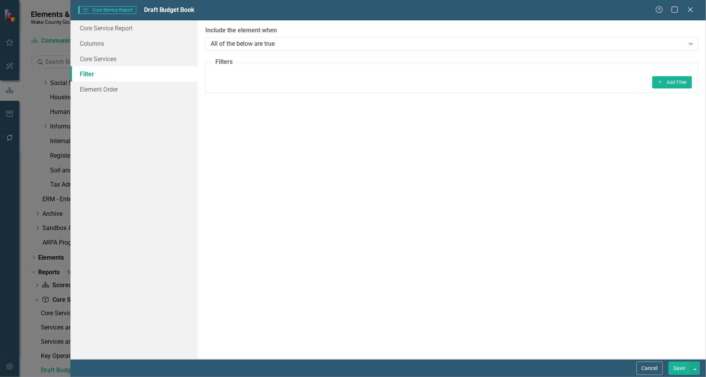
click at [93, 70] on link "Filter" at bounding box center [133, 73] width 127 height 15
click at [99, 41] on link "Columns" at bounding box center [133, 43] width 127 height 15
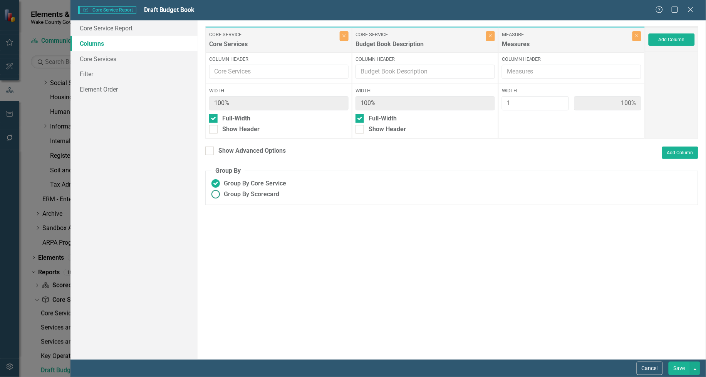
click at [214, 195] on ins at bounding box center [216, 195] width 12 height 12
click at [214, 195] on input "Group By Scorecard" at bounding box center [216, 195] width 12 height 12
radio input "true"
click at [670, 38] on button "Add Column" at bounding box center [671, 39] width 46 height 12
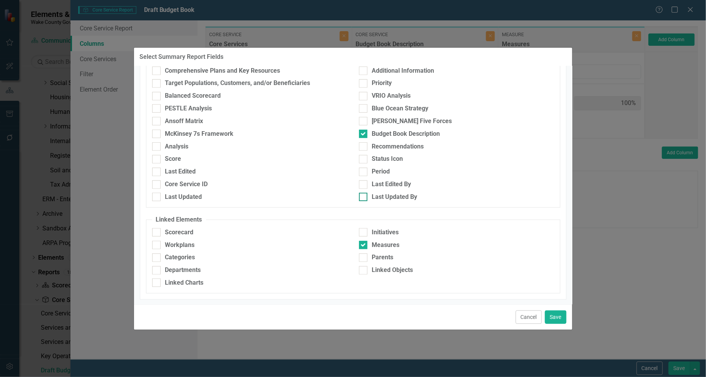
scroll to position [154, 0]
click at [528, 318] on button "Cancel" at bounding box center [529, 317] width 26 height 13
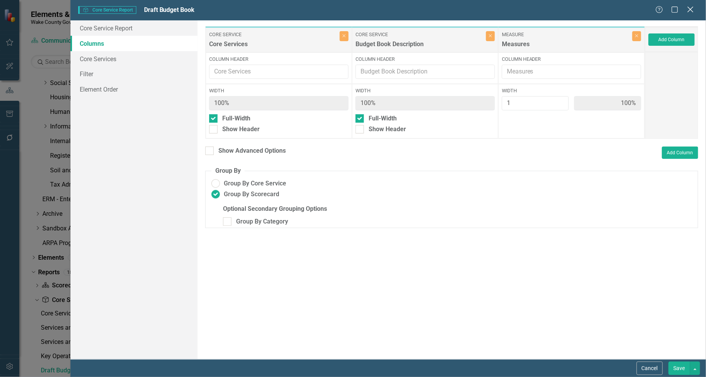
drag, startPoint x: 684, startPoint y: 9, endPoint x: 691, endPoint y: 8, distance: 6.9
click at [688, 8] on div "Help Maximize Close" at bounding box center [676, 10] width 43 height 9
click at [693, 10] on div "Help Maximize Close" at bounding box center [676, 10] width 43 height 9
click at [690, 10] on icon "Close" at bounding box center [690, 9] width 10 height 7
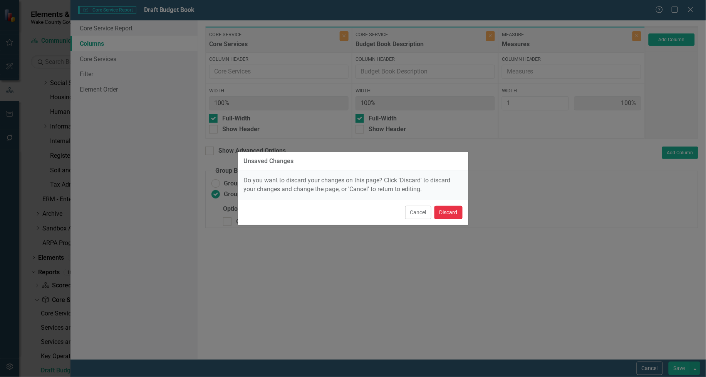
click at [445, 215] on button "Discard" at bounding box center [448, 212] width 28 height 13
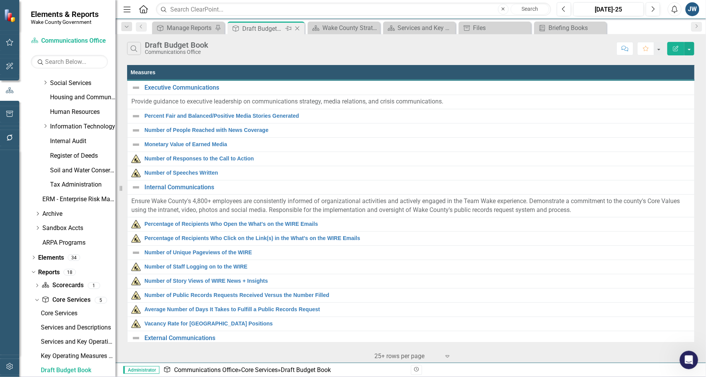
click at [295, 28] on icon "Close" at bounding box center [297, 28] width 8 height 6
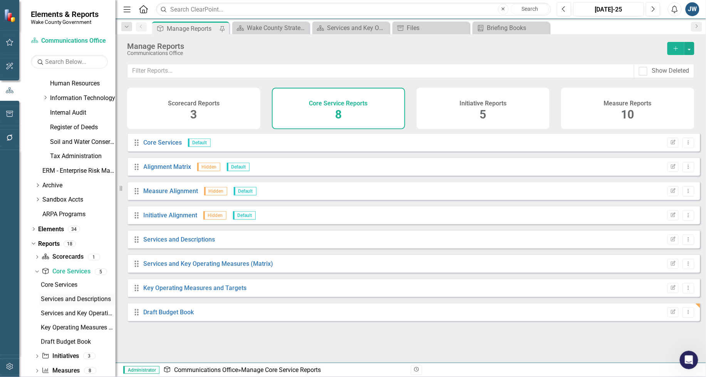
scroll to position [360, 0]
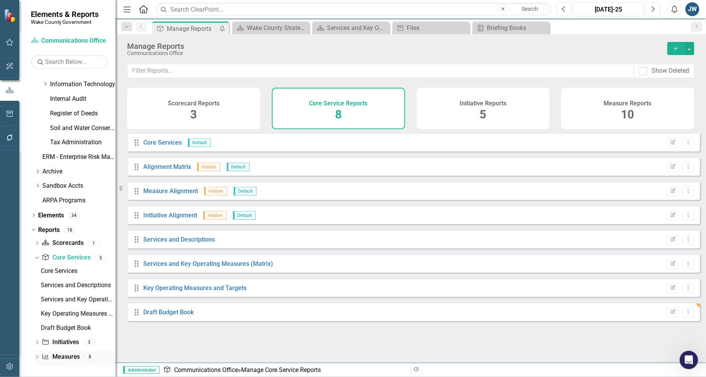
click at [64, 355] on link "Measure Measures" at bounding box center [61, 357] width 38 height 9
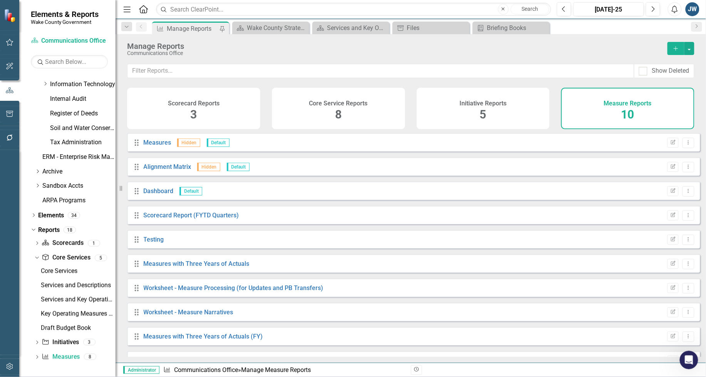
click at [673, 47] on icon "Add" at bounding box center [675, 48] width 7 height 5
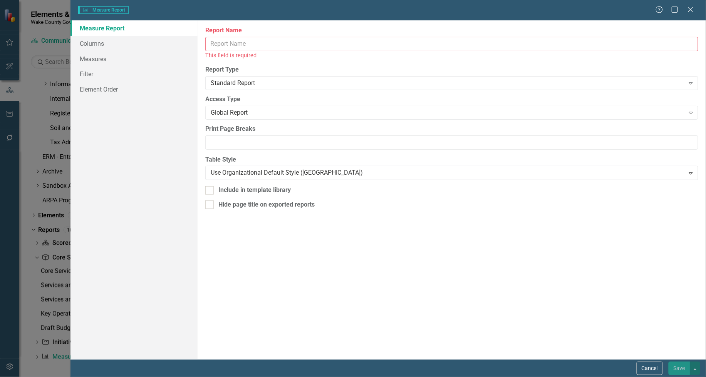
click at [277, 49] on input "Report Name" at bounding box center [451, 44] width 493 height 14
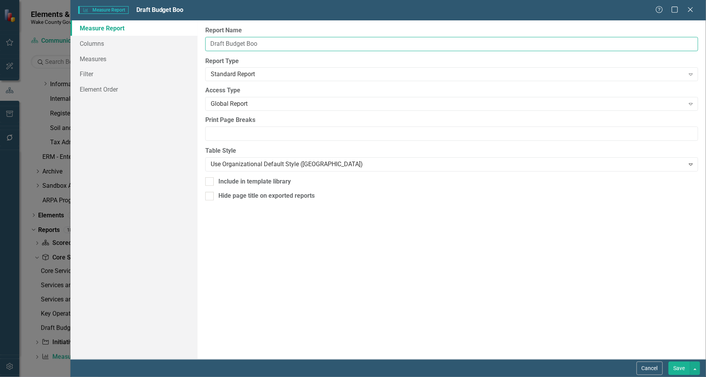
click at [278, 43] on input "Draft Budget Boo" at bounding box center [451, 44] width 493 height 14
click at [236, 40] on input "Draft Budget Boo" at bounding box center [451, 44] width 493 height 14
drag, startPoint x: 284, startPoint y: 42, endPoint x: 281, endPoint y: 45, distance: 4.2
click at [282, 44] on input "Draft Budget Boo" at bounding box center [451, 44] width 493 height 14
click at [275, 44] on input "Draft Budget Book" at bounding box center [451, 44] width 493 height 14
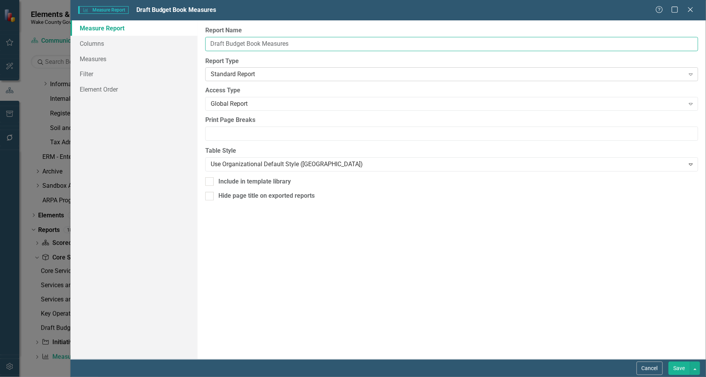
type input "Draft Budget Book Measures"
click at [300, 75] on div "Standard Report" at bounding box center [448, 74] width 474 height 9
click at [293, 56] on div "Report Name Draft Budget Book Measures Report Type Standard Report Expand Globa…" at bounding box center [452, 189] width 508 height 339
click at [276, 104] on div "Global Report" at bounding box center [448, 104] width 474 height 9
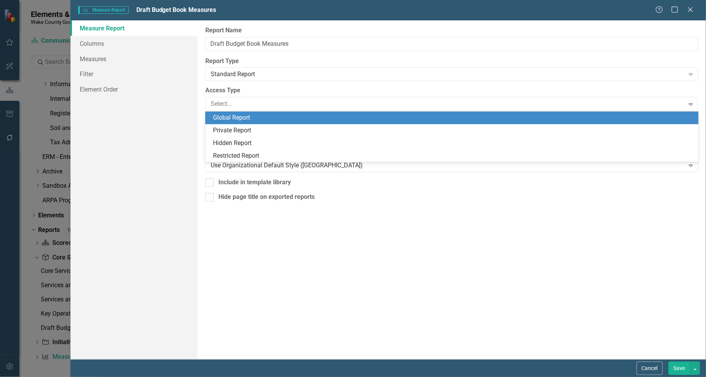
click at [290, 87] on label "Access Type" at bounding box center [451, 90] width 493 height 9
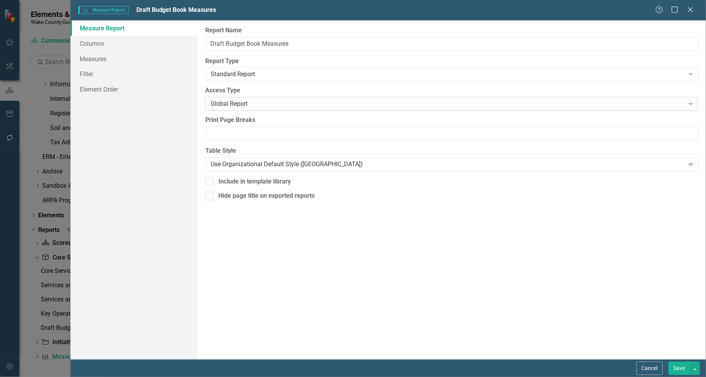
click at [287, 106] on div "Global Report" at bounding box center [448, 104] width 474 height 9
click at [291, 82] on div "Report Name Draft Budget Book Measures Report Type Standard Report Expand Globa…" at bounding box center [452, 189] width 508 height 339
click at [295, 62] on label "Report Type" at bounding box center [451, 61] width 493 height 9
click at [295, 72] on div "Standard Report" at bounding box center [448, 74] width 474 height 9
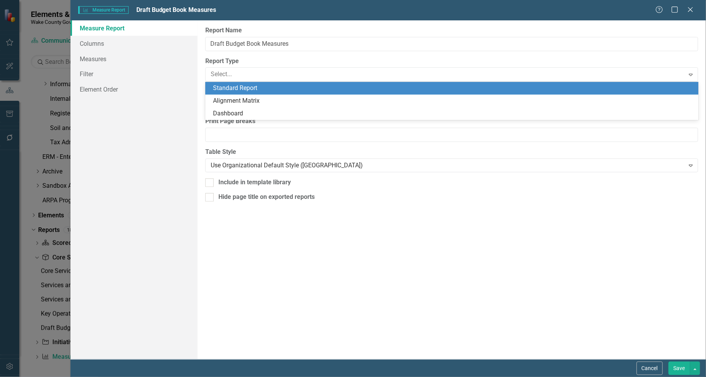
click at [296, 64] on label "Report Type" at bounding box center [451, 61] width 493 height 9
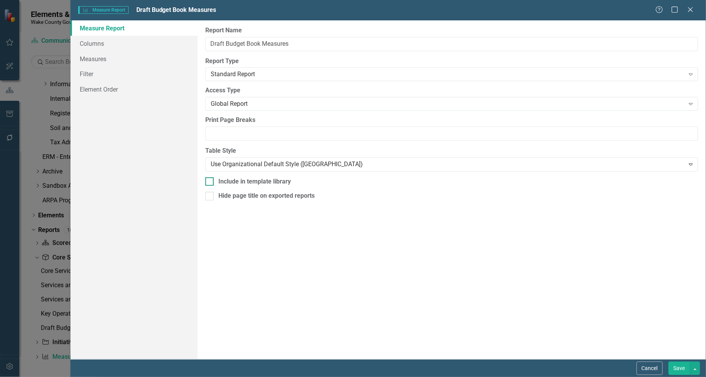
click at [211, 181] on div at bounding box center [209, 182] width 8 height 8
click at [210, 181] on input "Include in template library" at bounding box center [207, 180] width 5 height 5
checkbox input "true"
click at [213, 199] on div at bounding box center [209, 196] width 8 height 8
click at [210, 197] on input "Hide page title on exported reports" at bounding box center [207, 194] width 5 height 5
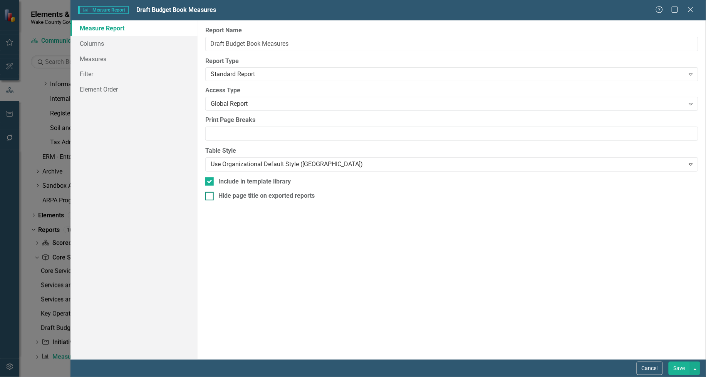
checkbox input "true"
click at [89, 41] on link "Columns" at bounding box center [133, 43] width 127 height 15
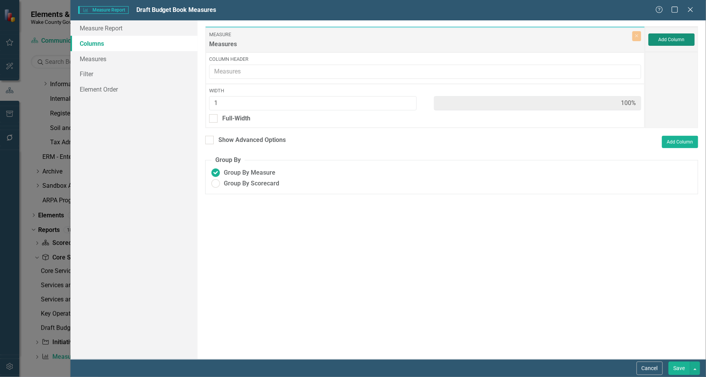
click at [673, 39] on button "Add Column" at bounding box center [671, 39] width 46 height 12
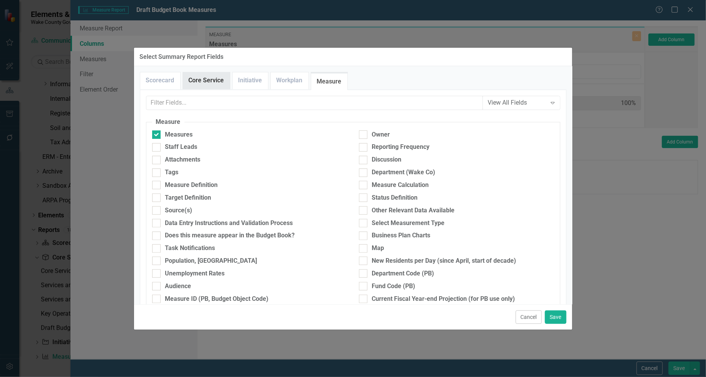
click at [208, 79] on link "Core Service" at bounding box center [206, 80] width 47 height 17
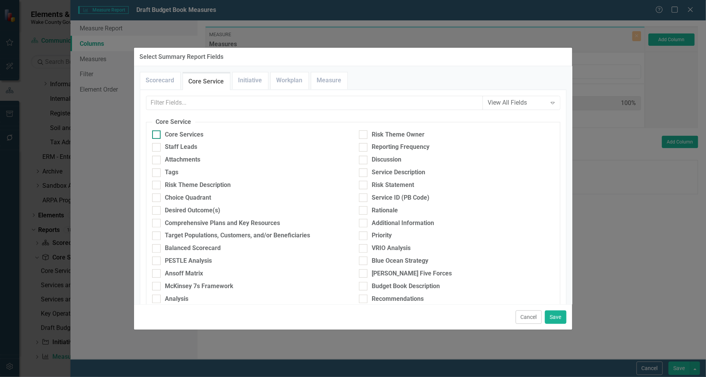
click at [158, 133] on div at bounding box center [156, 135] width 8 height 8
click at [157, 133] on input "Core Services" at bounding box center [154, 133] width 5 height 5
checkbox input "true"
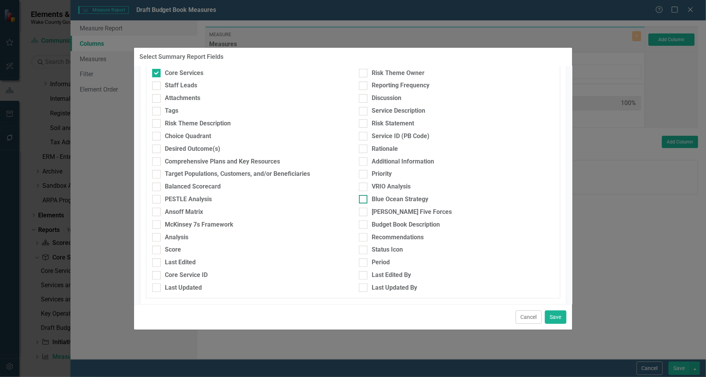
scroll to position [69, 0]
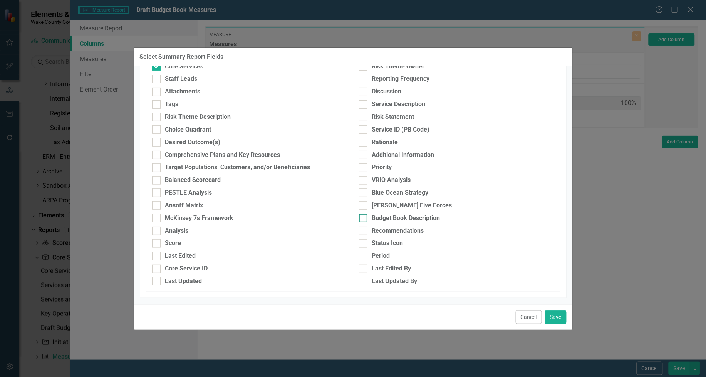
click at [361, 219] on div at bounding box center [363, 218] width 8 height 8
click at [361, 219] on input "Budget Book Description" at bounding box center [361, 216] width 5 height 5
checkbox input "true"
click at [555, 317] on button "Save" at bounding box center [556, 317] width 22 height 13
type input "33%"
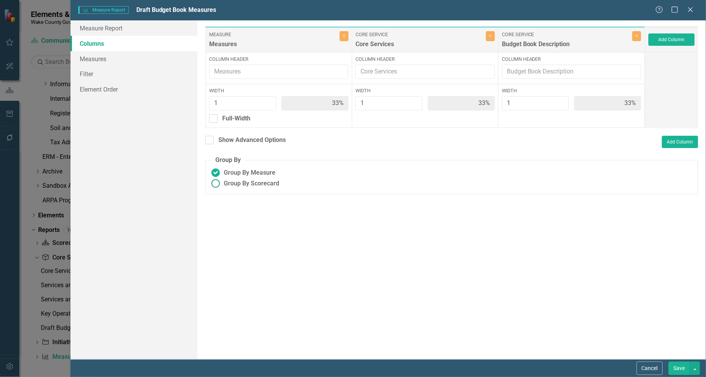
click at [216, 184] on ins at bounding box center [216, 184] width 12 height 12
click at [216, 184] on input "Group By Scorecard" at bounding box center [216, 184] width 12 height 12
radio input "true"
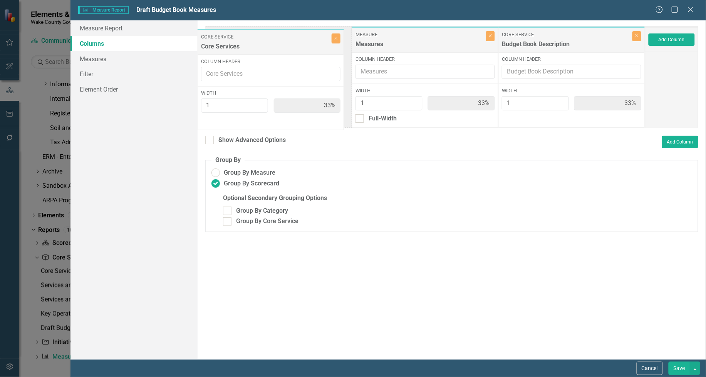
drag, startPoint x: 419, startPoint y: 39, endPoint x: 351, endPoint y: 46, distance: 67.7
click at [264, 41] on div "Measure Measures Close Column Header Width 1 33% Full-Width Core Service Core S…" at bounding box center [425, 77] width 440 height 102
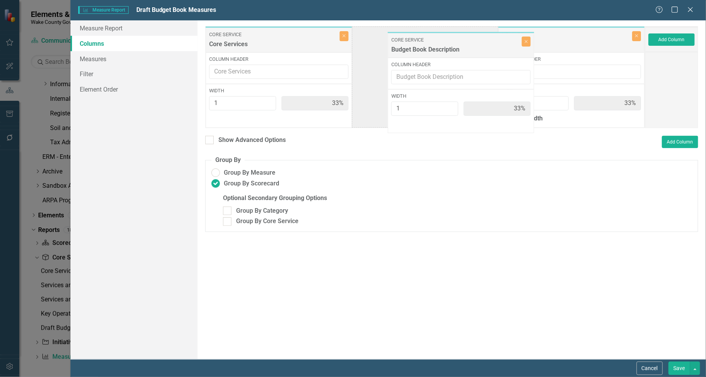
drag, startPoint x: 576, startPoint y: 42, endPoint x: 469, endPoint y: 45, distance: 106.7
click at [469, 45] on div "Core Service Core Services Close Column Header Width 1 33% Measure Measures Clo…" at bounding box center [425, 77] width 440 height 102
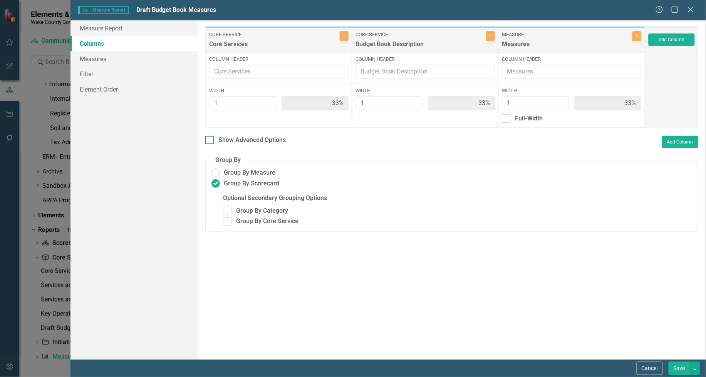
click at [211, 141] on div at bounding box center [209, 140] width 8 height 8
click at [210, 141] on input "Show Advanced Options" at bounding box center [207, 138] width 5 height 5
checkbox input "true"
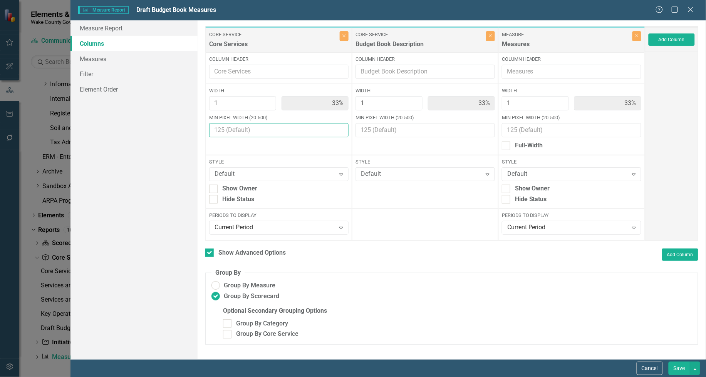
click at [307, 132] on input "Min Pixel Width (20-500)" at bounding box center [278, 130] width 139 height 14
click at [405, 141] on div "Width 1 33% Min Pixel Width (20-500)" at bounding box center [425, 119] width 146 height 71
click at [308, 143] on div "Width 1 33% Min Pixel Width (20-500)" at bounding box center [279, 119] width 146 height 71
click at [509, 146] on div at bounding box center [506, 146] width 8 height 8
click at [507, 146] on input "Full-Width" at bounding box center [504, 144] width 5 height 5
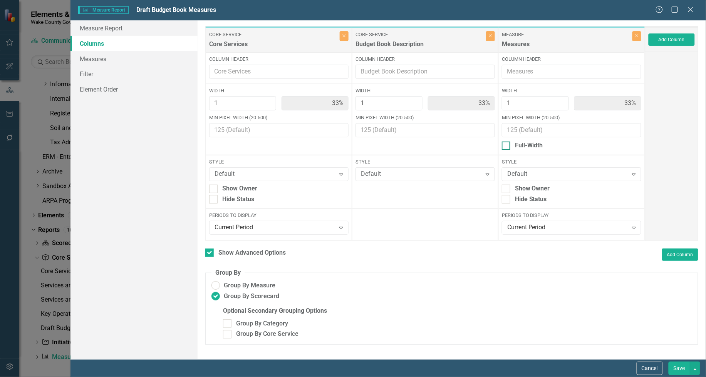
checkbox input "true"
type input "50%"
type input "100%"
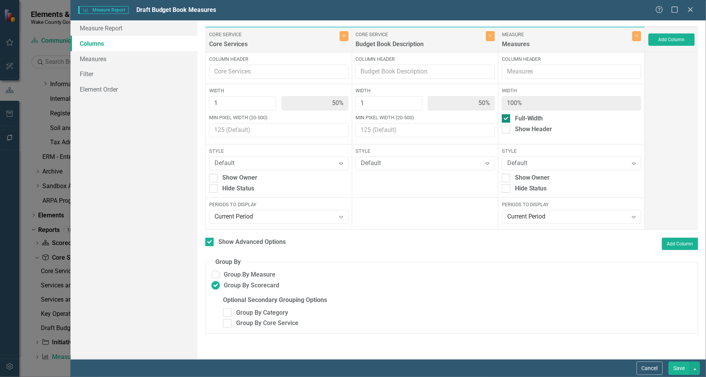
click at [507, 117] on div at bounding box center [506, 118] width 8 height 8
click at [507, 117] on input "Full-Width" at bounding box center [504, 116] width 5 height 5
checkbox input "false"
type input "33%"
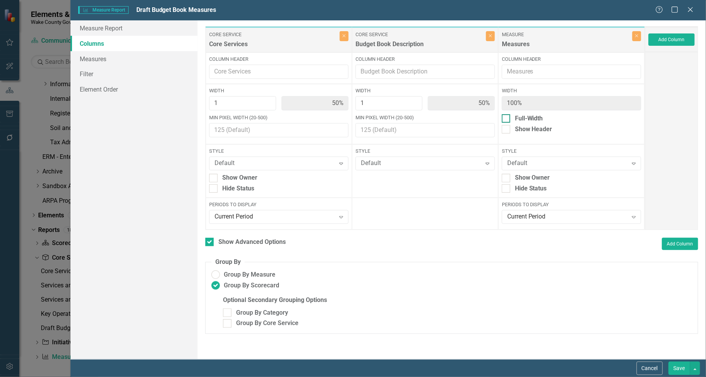
type input "33%"
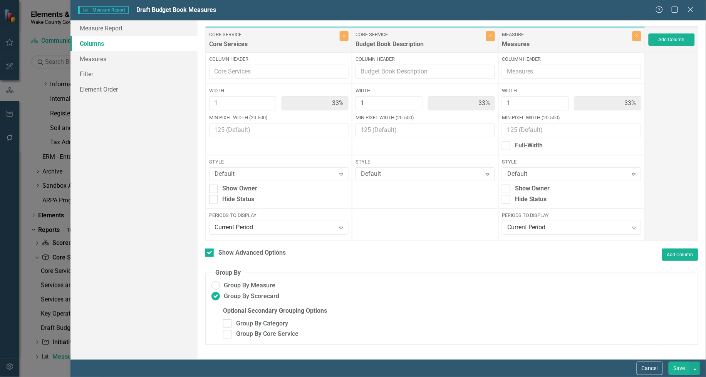
click at [301, 33] on label "Core Service" at bounding box center [273, 34] width 129 height 7
click at [238, 100] on input "1" at bounding box center [242, 103] width 67 height 14
type input "10"
type input "83%"
type input "8%"
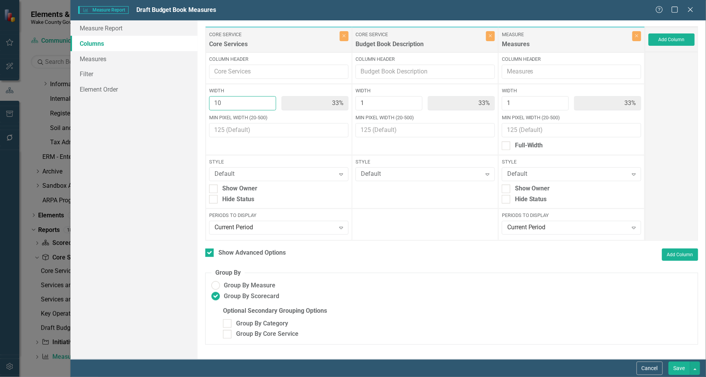
type input "8%"
type input "100"
type input "98%"
type input "1%"
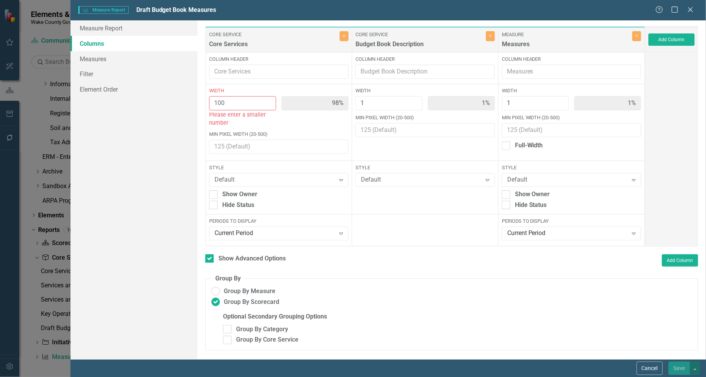
type input "10"
type input "83%"
type input "8%"
type input "1"
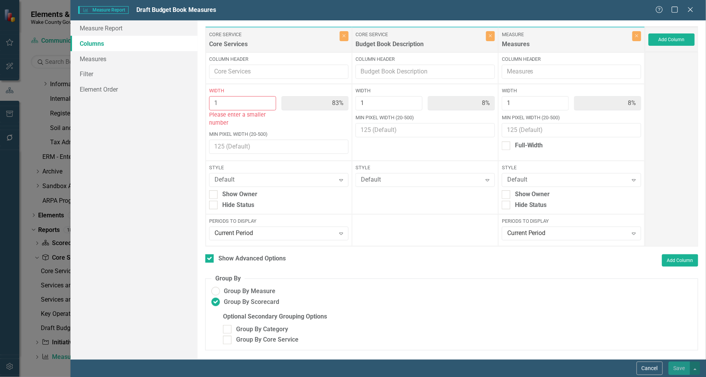
type input "33%"
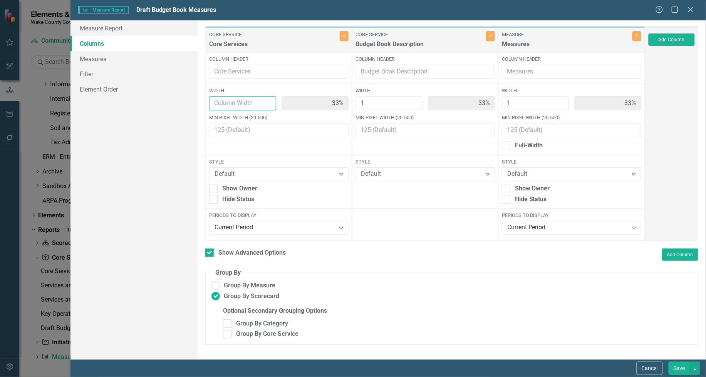
click input "Width"
type input "1"
drag, startPoint x: 437, startPoint y: 309, endPoint x: 441, endPoint y: 318, distance: 9.5
click fieldset "Group By Group By Measure Group By Scorecard Optional Secondary Grouping Option…"
click button "Save"
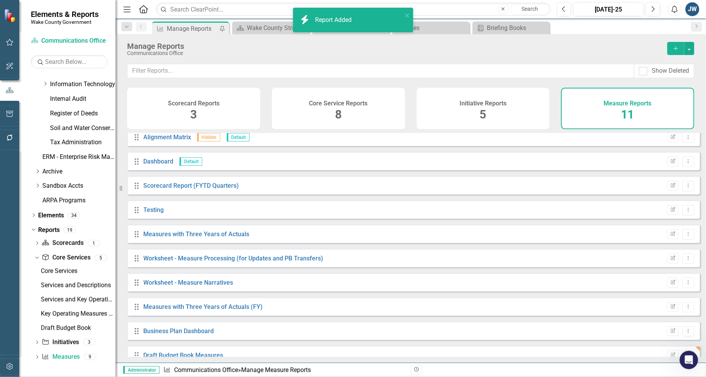
scroll to position [43, 0]
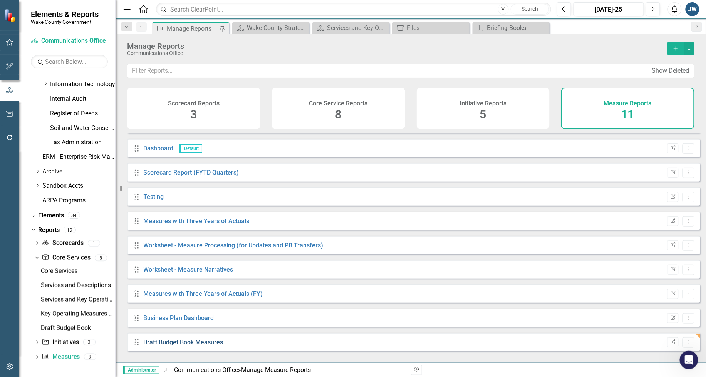
click link "Draft Budget Book Measures"
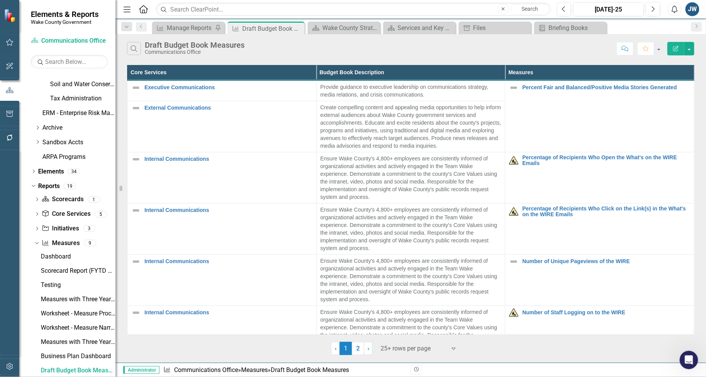
click icon "Edit Report"
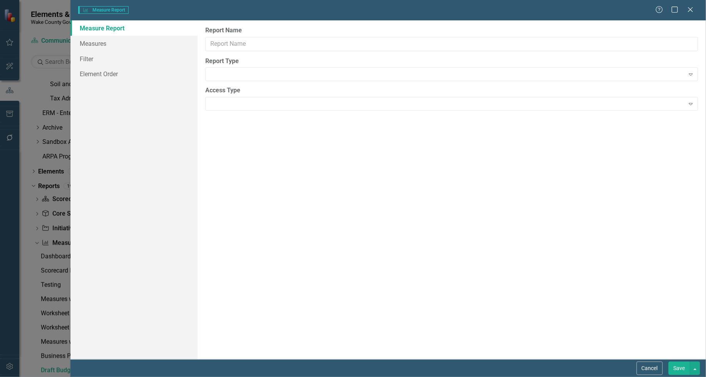
type input "Draft Budget Book Measures"
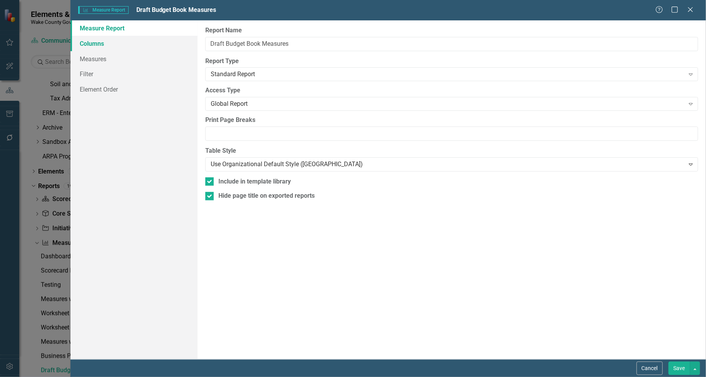
click link "Columns"
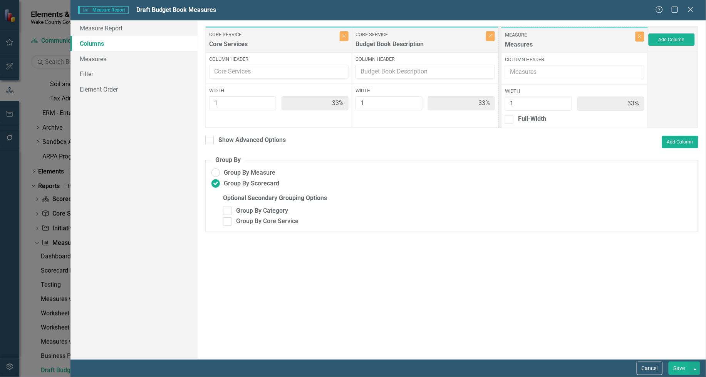
drag, startPoint x: 592, startPoint y: 39, endPoint x: 593, endPoint y: 35, distance: 4.4
click div "Core Service Core Services Close Column Header Width 1 33% Core Service Budget …"
click div "Show Advanced Options"
click input "Show Advanced Options"
checkbox input "true"
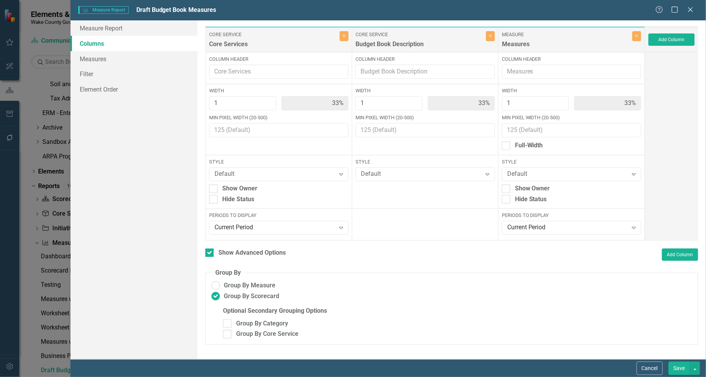
click html "Elements & Reports Wake County Government Scorecard Communications Office Searc…"
click button "Cancel"
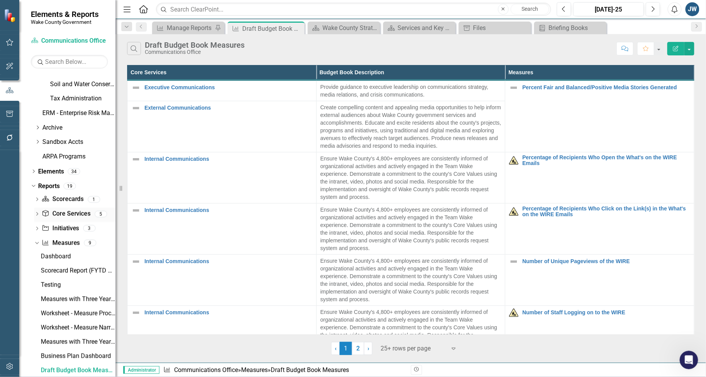
click link "Core Service Core Services"
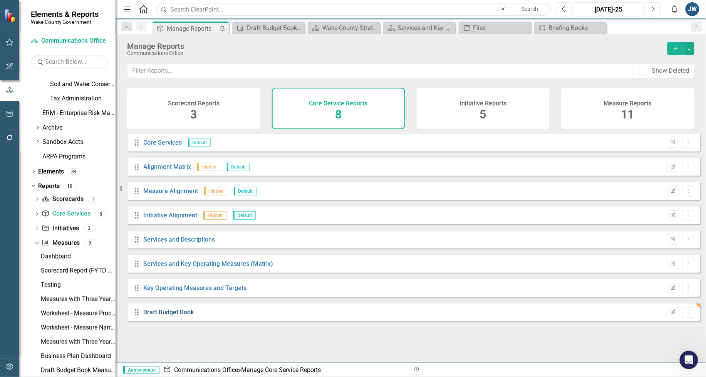
click link "Draft Budget Book"
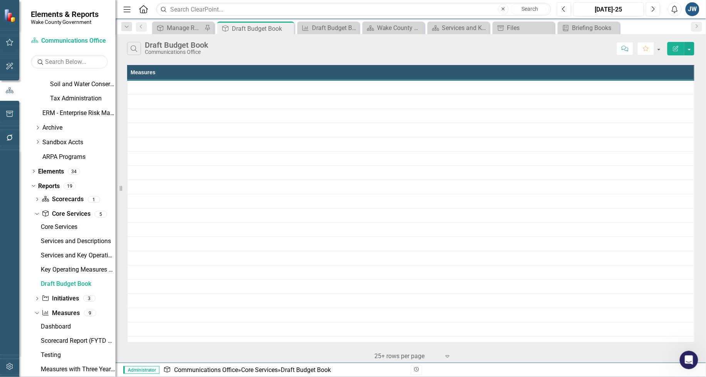
scroll to position [318, 0]
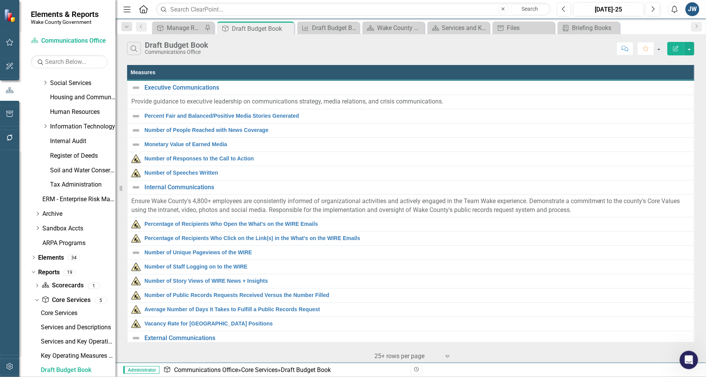
click icon "Edit Report"
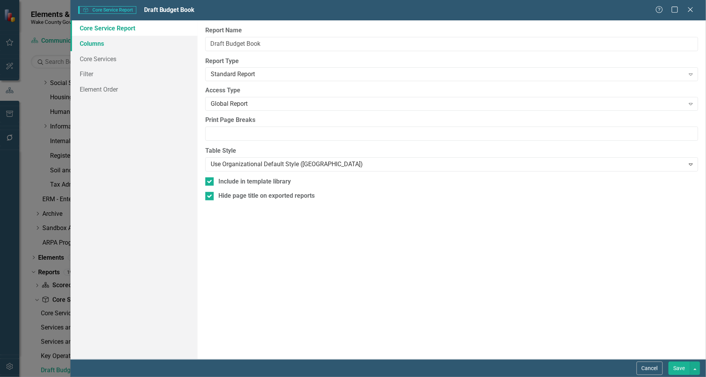
click link "Columns"
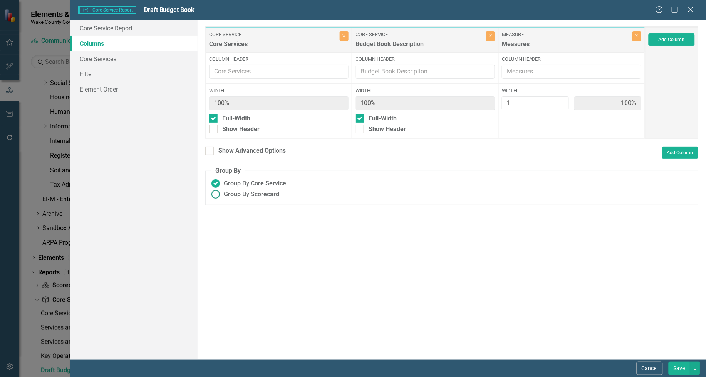
click ins
click input "Group By Scorecard"
radio input "true"
click div "Measures"
click button "Add Column"
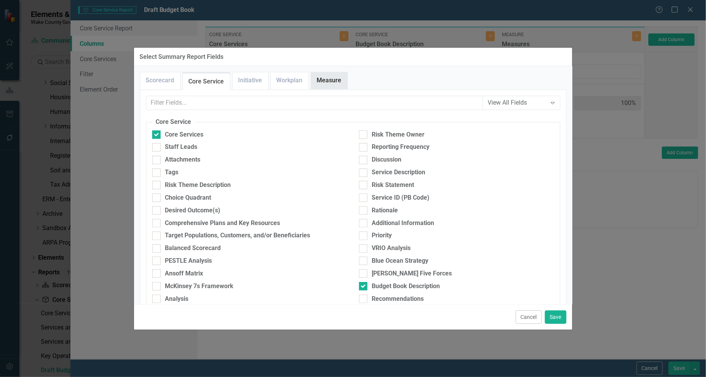
drag, startPoint x: 333, startPoint y: 81, endPoint x: 330, endPoint y: 84, distance: 4.4
click link "Measure"
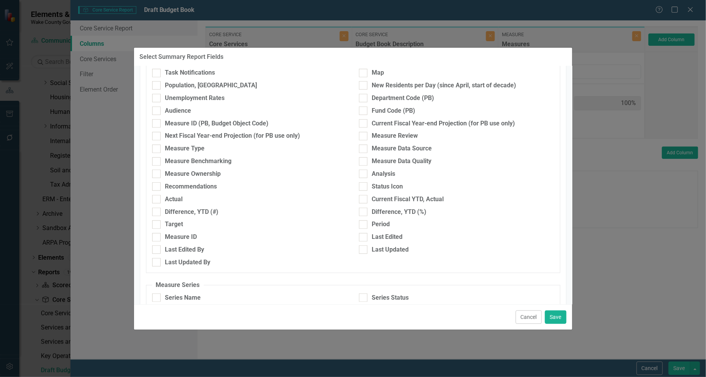
scroll to position [193, 0]
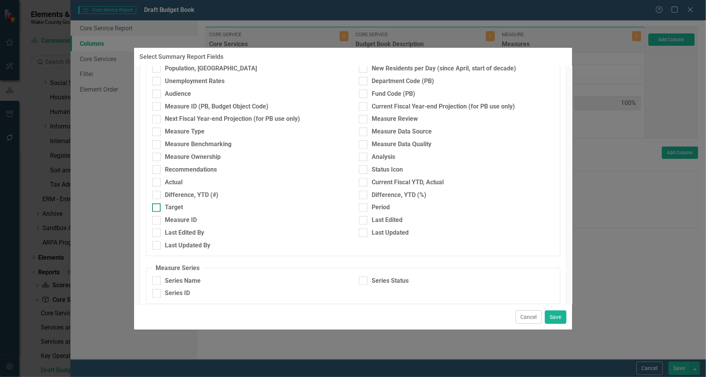
click input "Target"
checkbox input "true"
click div
click input "Current Fiscal YTD, Actual"
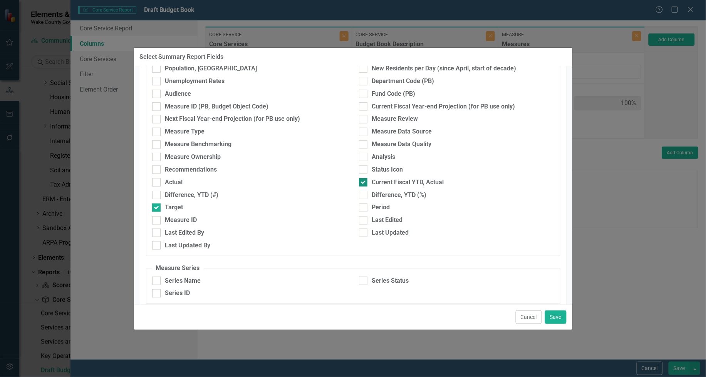
checkbox input "false"
click input "Actual"
checkbox input "true"
click button "Save"
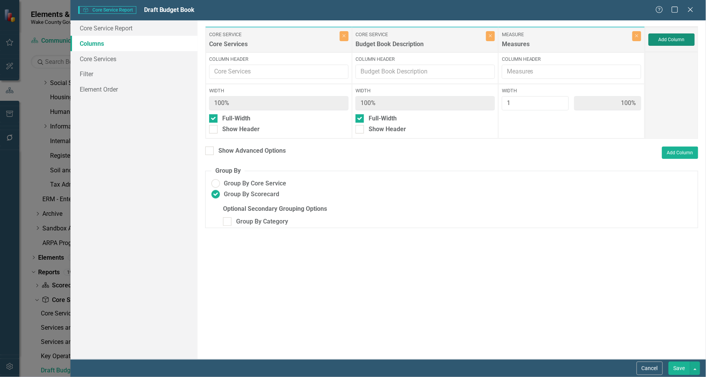
type input "33%"
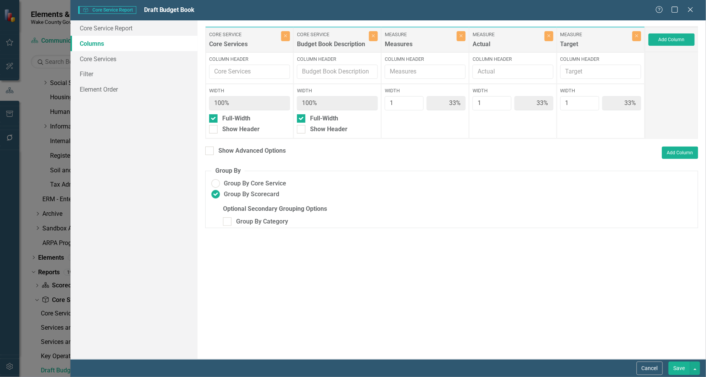
click button "Save"
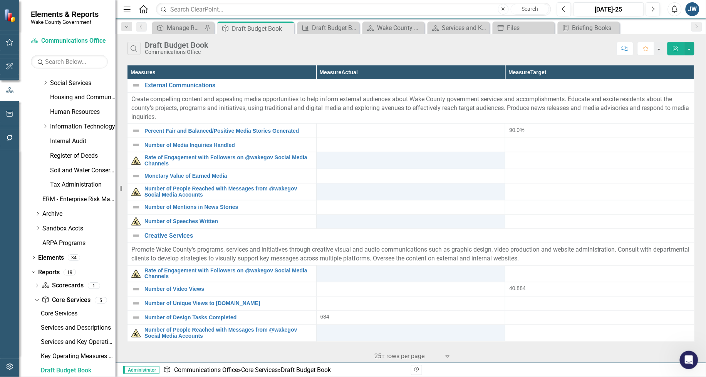
scroll to position [0, 0]
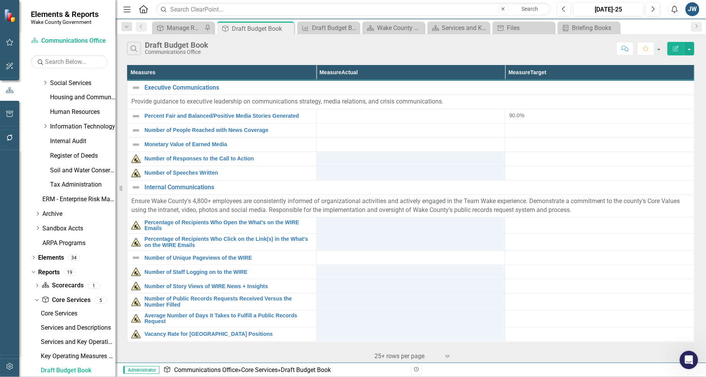
click icon "Edit Report"
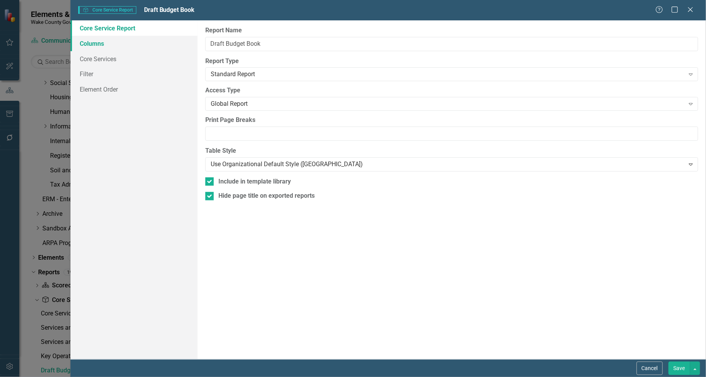
click link "Columns"
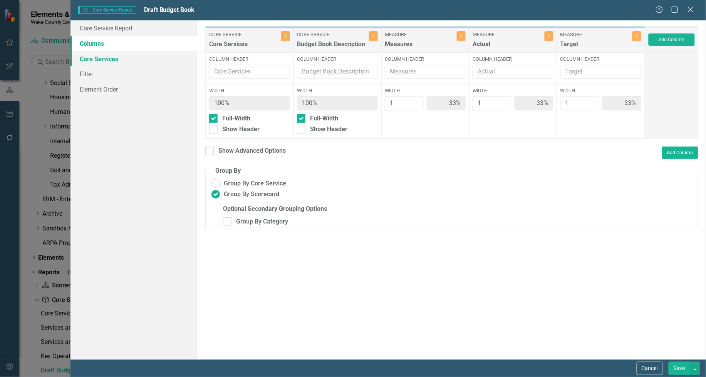
click link "Core Services"
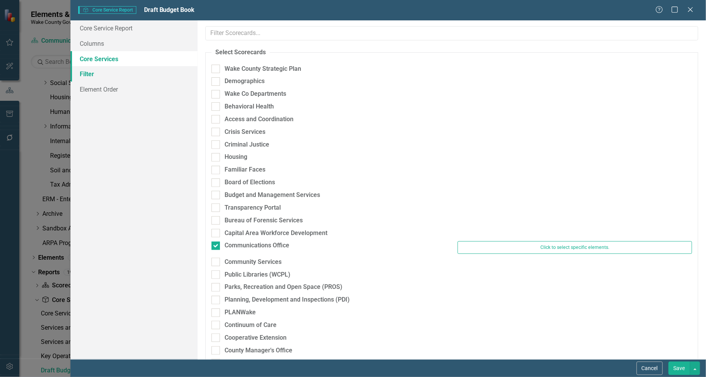
click link "Filter"
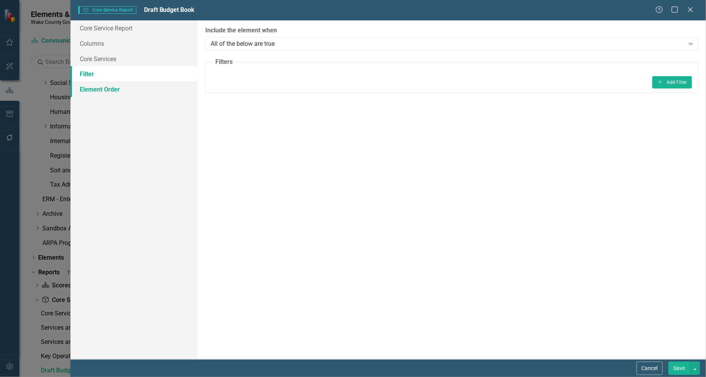
click link "Element Order"
click link "Core Services"
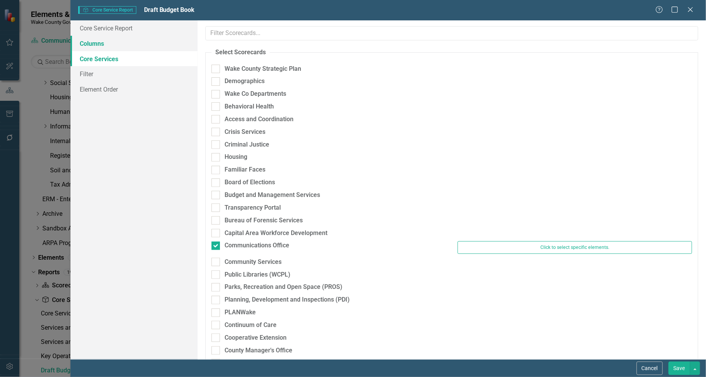
click link "Columns"
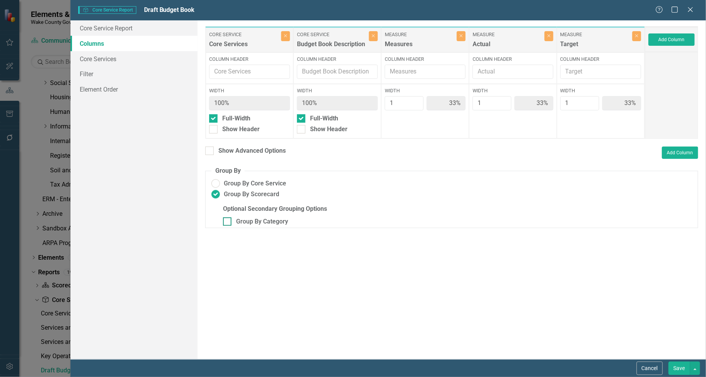
click input "Group By Category"
checkbox input "false"
click div "Measures"
click button "Add Column"
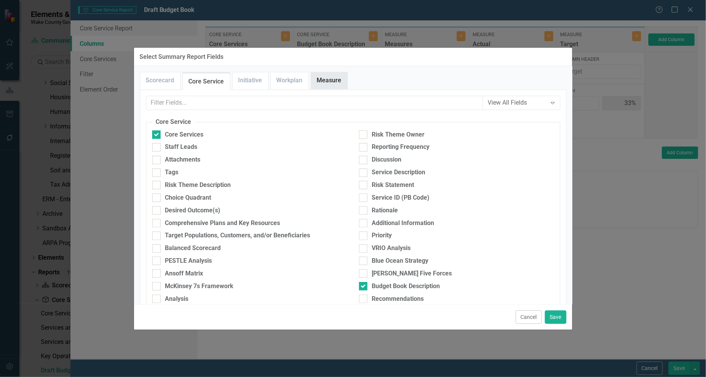
click link "Measure"
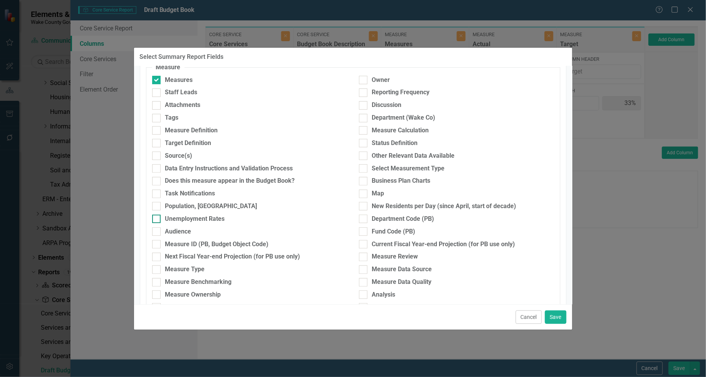
scroll to position [96, 0]
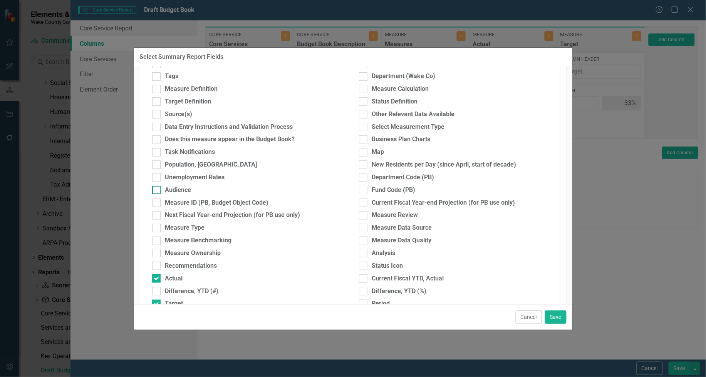
click div
click input "Audience"
checkbox input "true"
click button "Save"
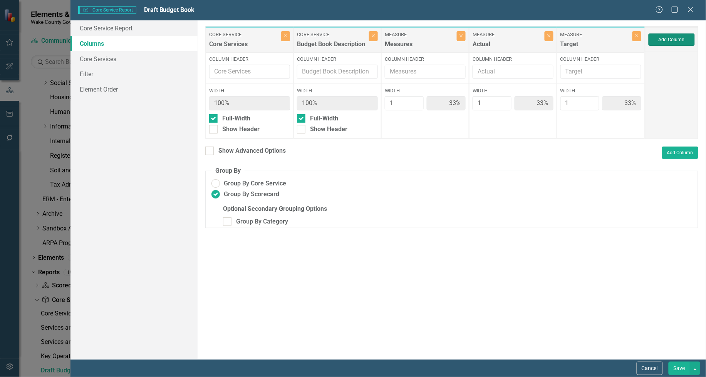
type input "25%"
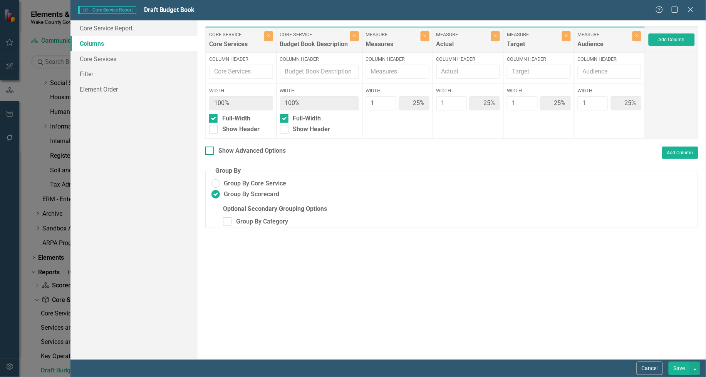
click div "Show Advanced Options"
click input "Show Advanced Options"
checkbox input "true"
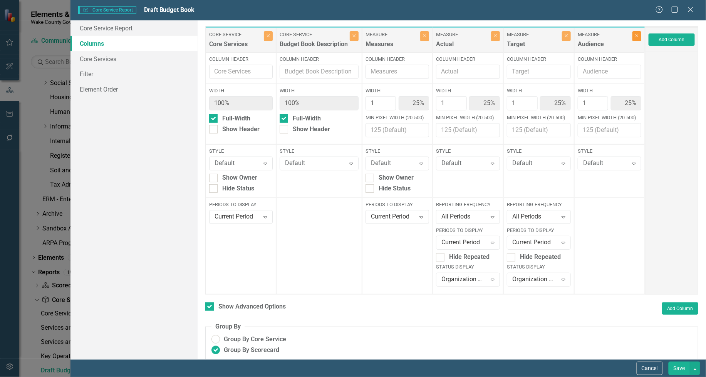
click icon "Close"
type input "33%"
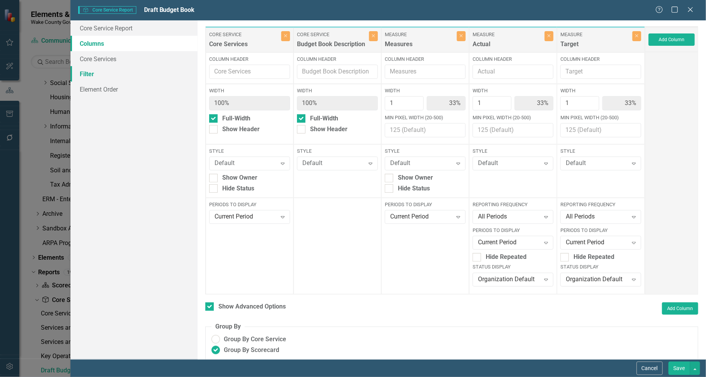
click link "Filter"
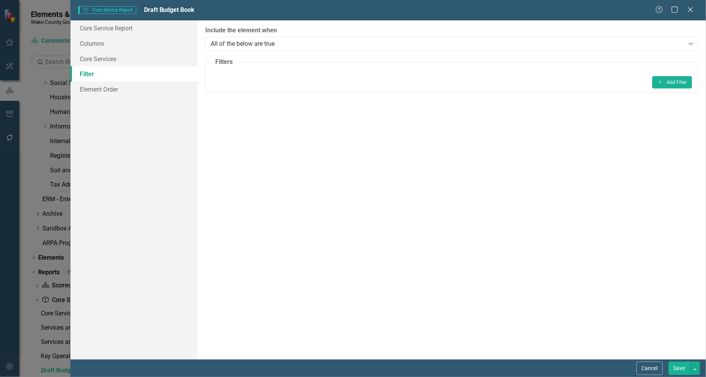
click fieldset "Filters Add Add Filter"
click button "Add Add Filter"
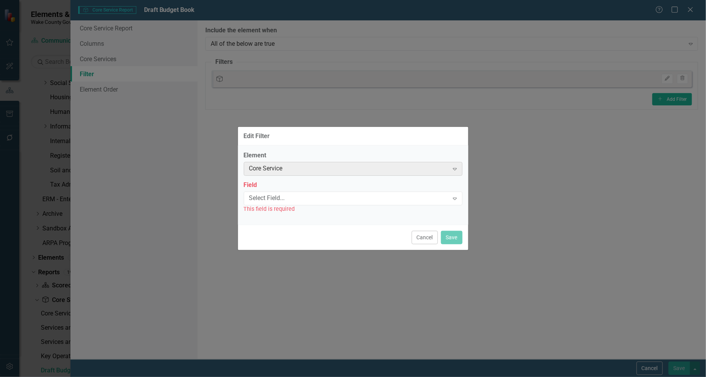
click div "Core Service"
drag, startPoint x: 289, startPoint y: 169, endPoint x: 279, endPoint y: 171, distance: 9.8
click div "Core Service"
click label "Field"
click icon "Expand"
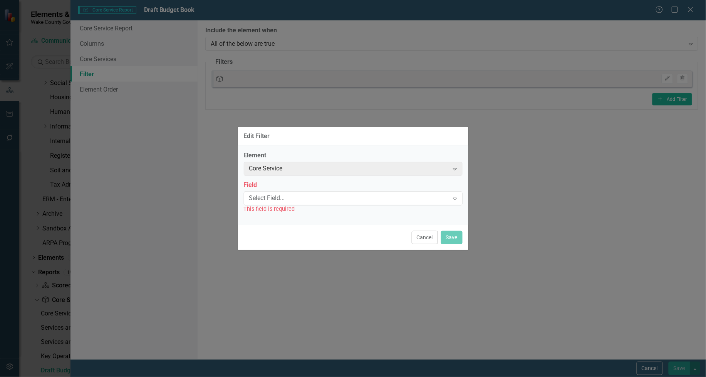
click icon "Expand"
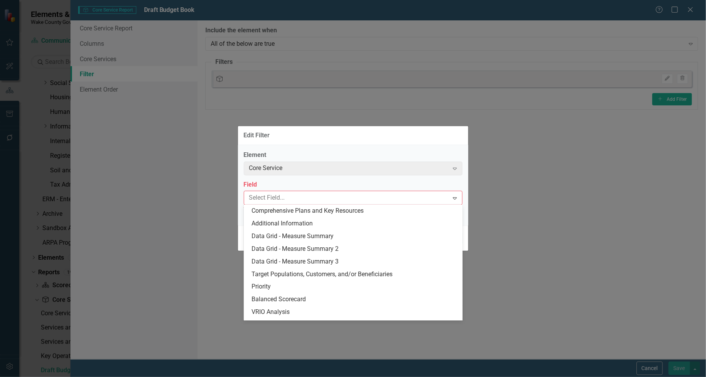
scroll to position [289, 0]
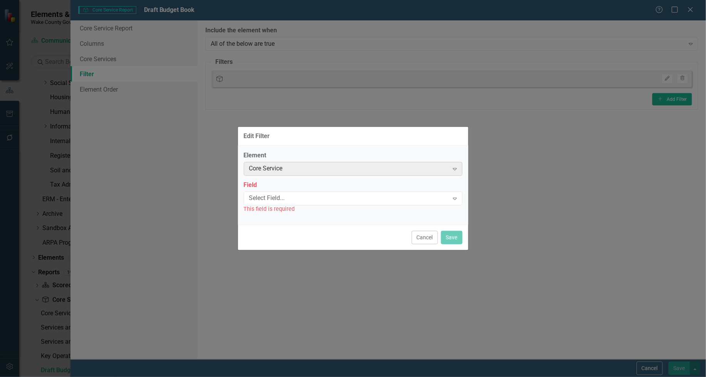
click div "Core Service"
click button "Cancel"
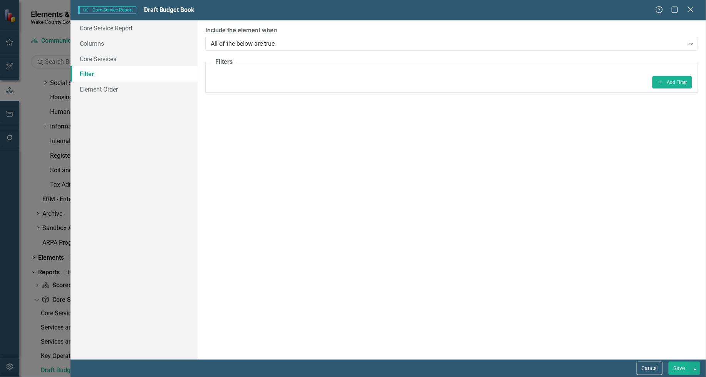
click icon "Close"
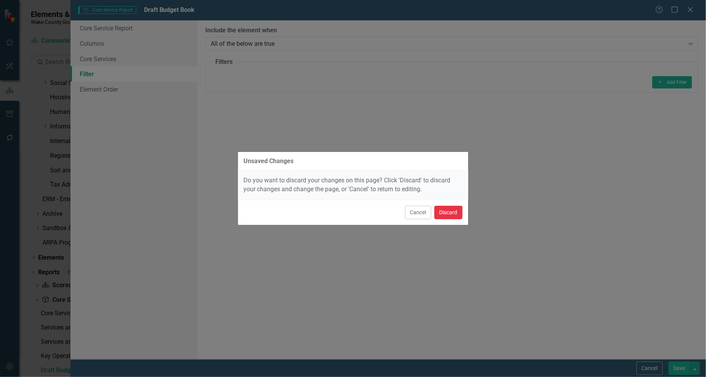
click button "Discard"
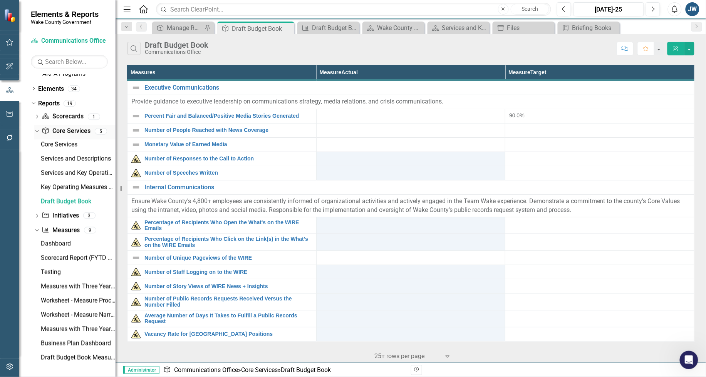
scroll to position [487, 0]
click icon "button"
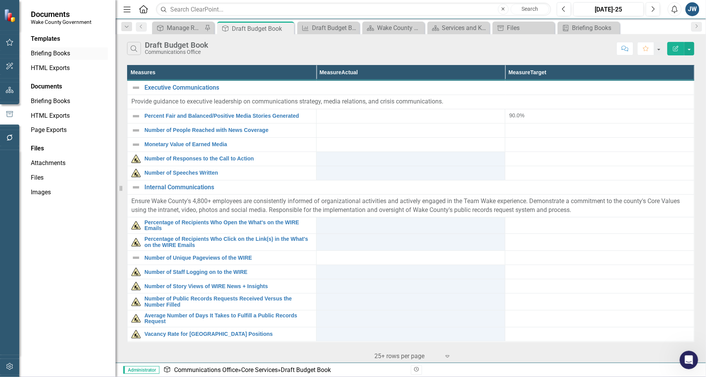
click link "Briefing Books"
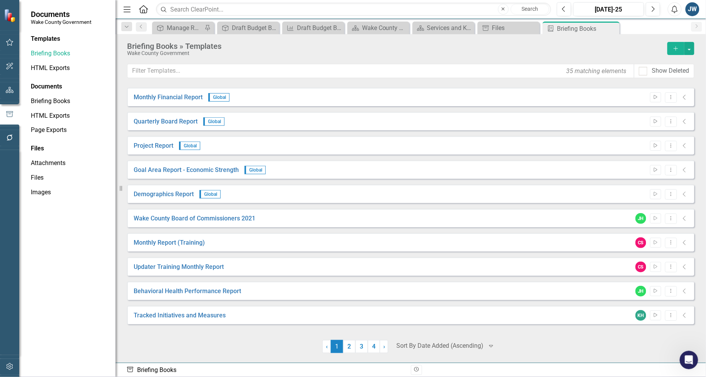
click div
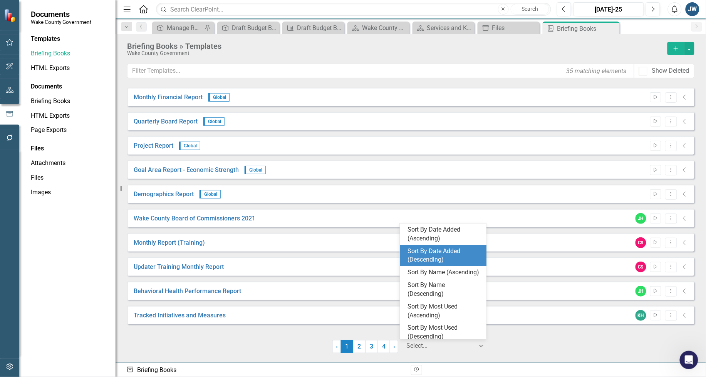
click div "Sort By Date Added (Descending)"
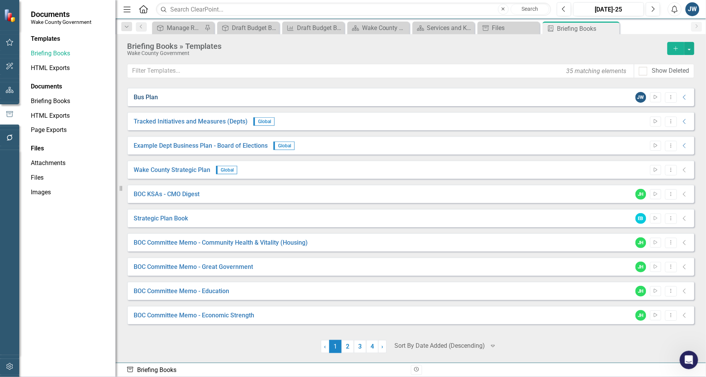
click link "Bus Plan"
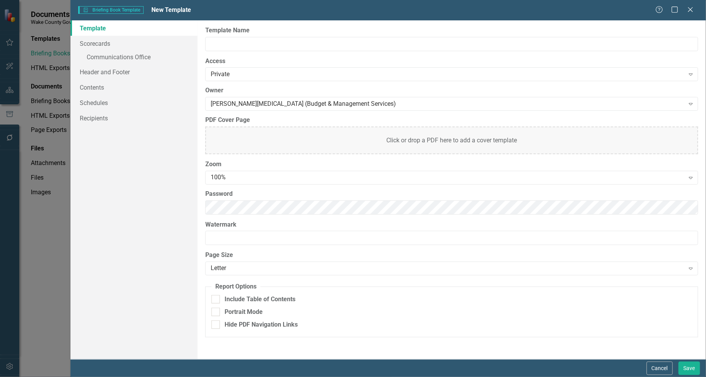
type input "Bus Plan"
click link "Contents"
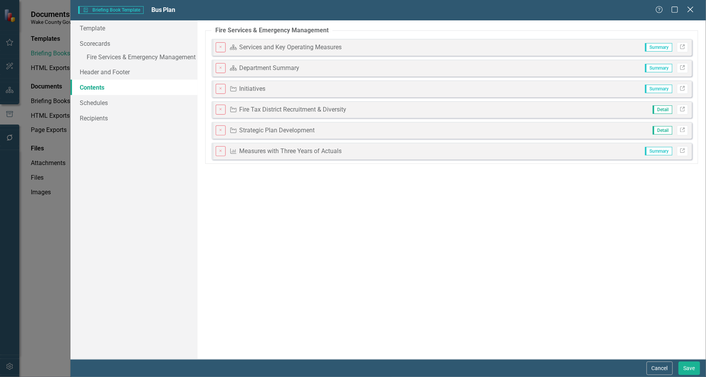
click icon
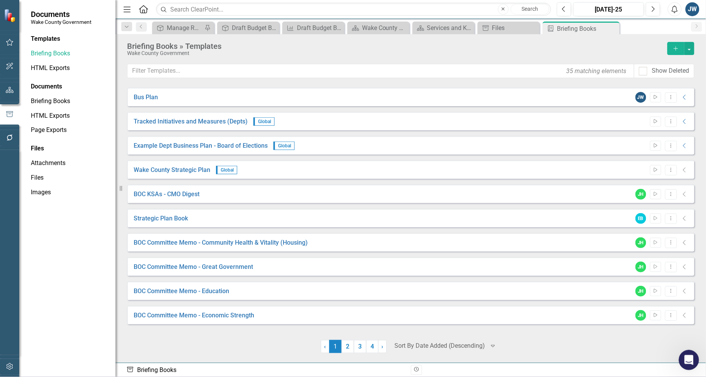
click div "Open Intercom Messenger"
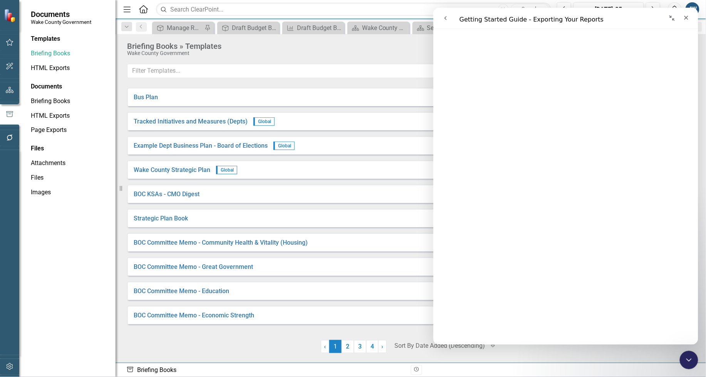
scroll to position [1298, 0]
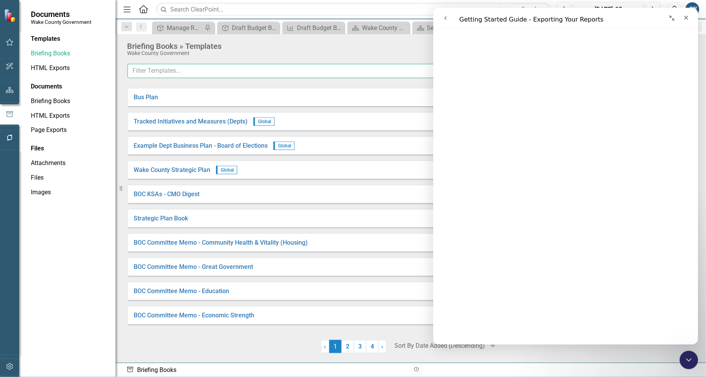
click input "text"
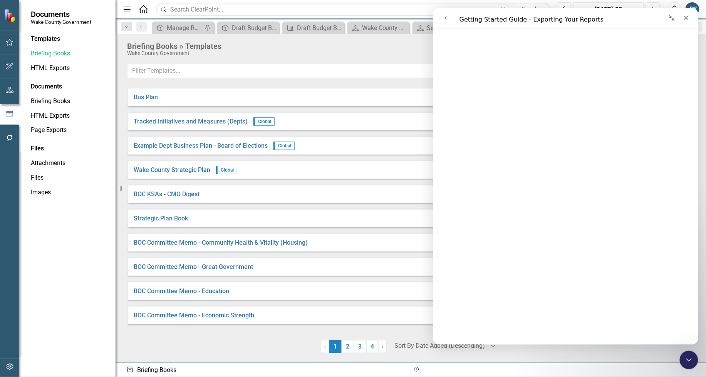
drag, startPoint x: 262, startPoint y: 87, endPoint x: 268, endPoint y: 85, distance: 5.7
click div "35 matching elements Show Deleted Looks like you don't have any report template…"
click icon "Close"
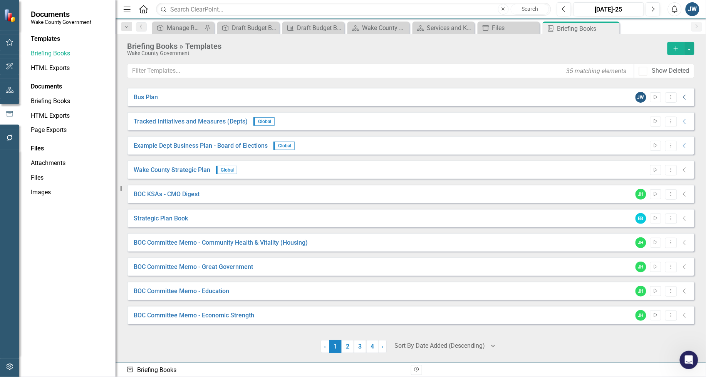
click icon
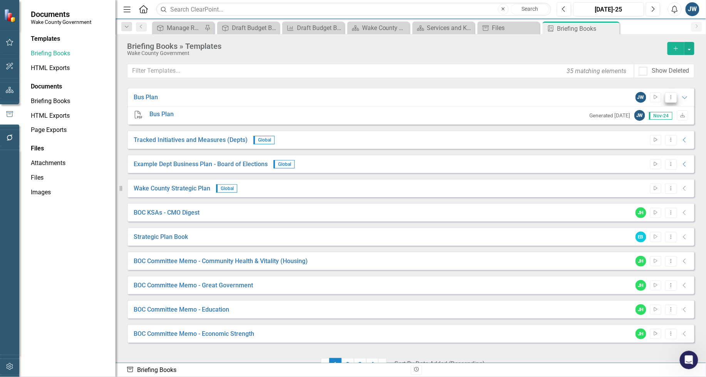
click icon "Dropdown Menu"
click link "Copy Duplicate Template"
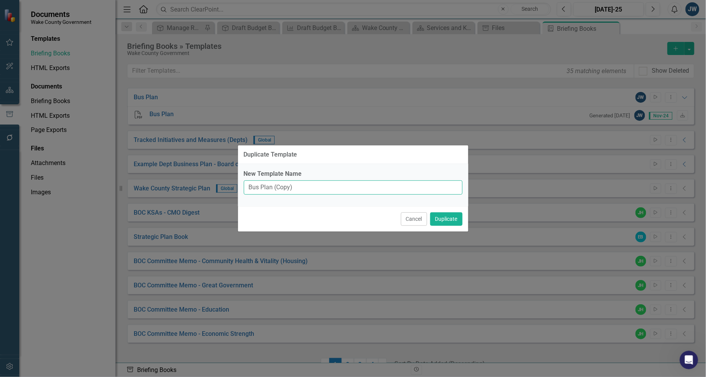
drag, startPoint x: 327, startPoint y: 189, endPoint x: 278, endPoint y: 191, distance: 49.3
click input "Bus Plan (Copy)"
drag, startPoint x: 240, startPoint y: 181, endPoint x: 198, endPoint y: 182, distance: 42.4
click div "Duplicate Template New Template Name Bus Plan (Copy) Cancel Duplicate"
drag, startPoint x: 320, startPoint y: 184, endPoint x: 181, endPoint y: 157, distance: 141.6
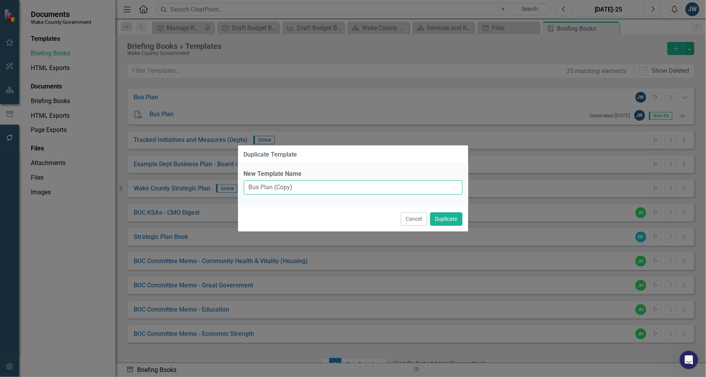
click div "Duplicate Template New Template Name Bus Plan (Copy) Cancel Duplicate"
type input "Budget Book"
click button "Duplicate"
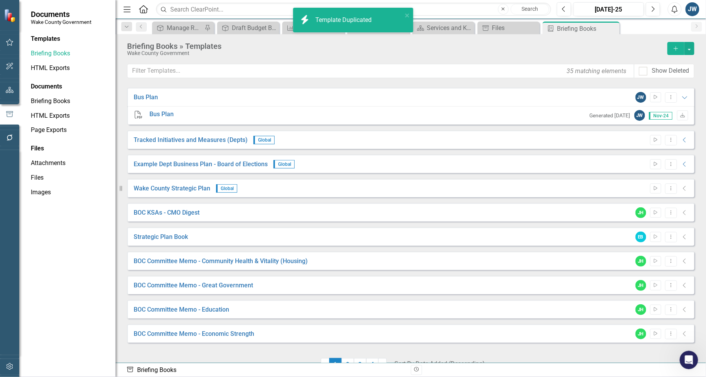
click div "Bus Plan JW Start Dropdown Menu Expanded PDF Bus Plan Generated [DATE] JW Nov-2…"
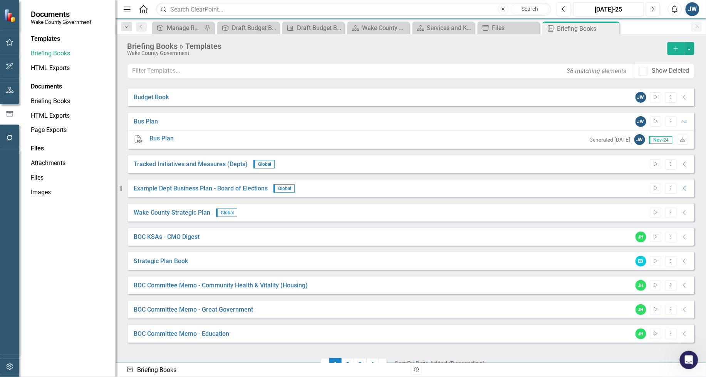
click icon "Collapse"
click icon "Dropdown Menu"
click link "Edit Edit Template"
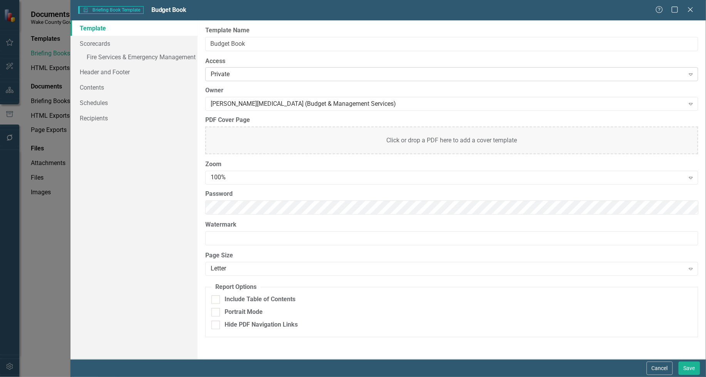
click div "Private"
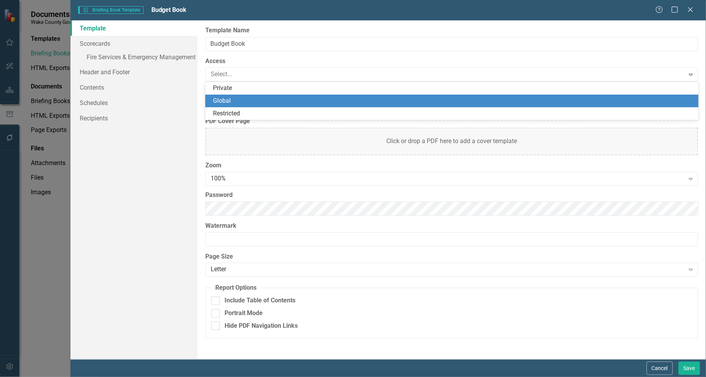
click div "Global"
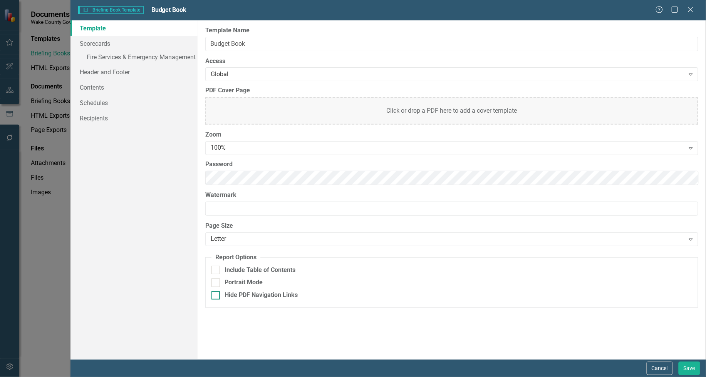
click div
click input "Hide PDF Navigation Links"
checkbox input "true"
click link "Header and Footer"
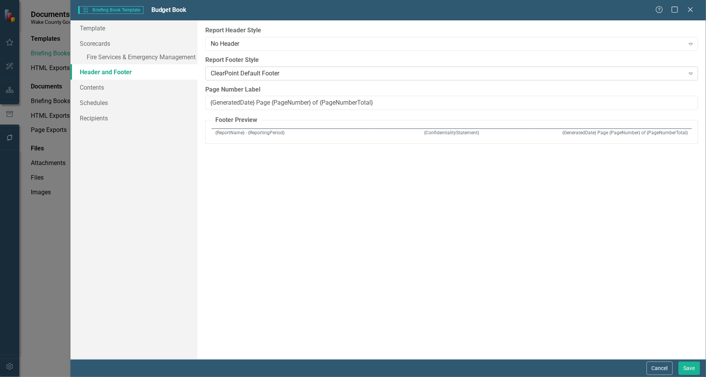
click div "ClearPoint Default Footer"
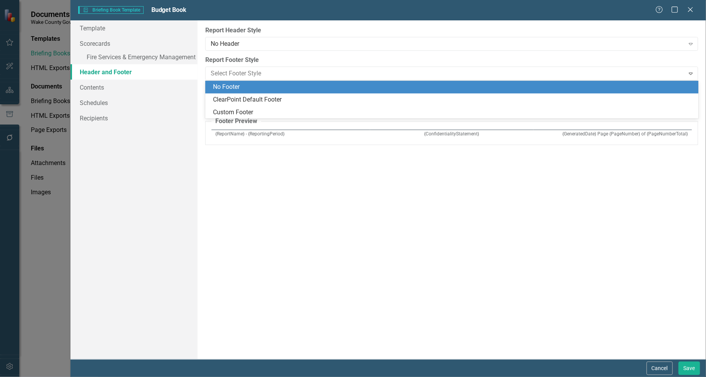
click div "No Footer"
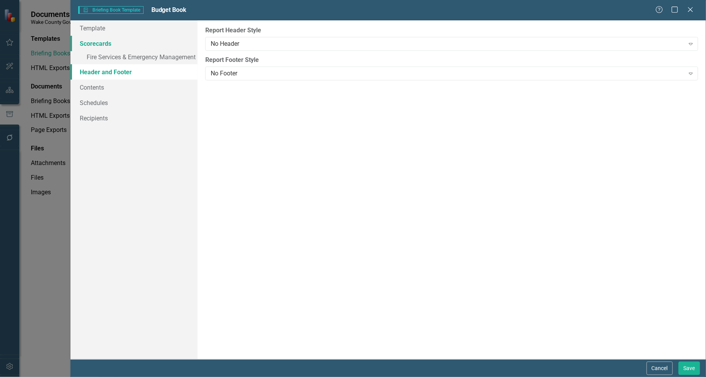
click link "Scorecards"
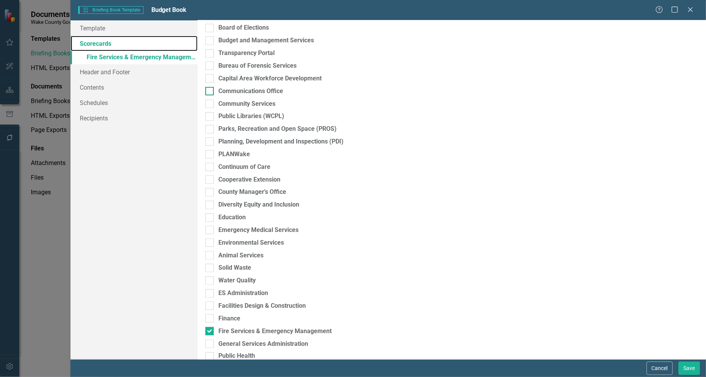
scroll to position [193, 0]
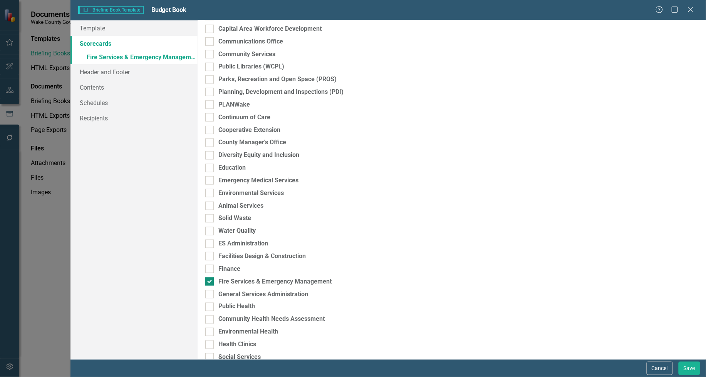
click input "Fire Services & Emergency Management"
checkbox input "false"
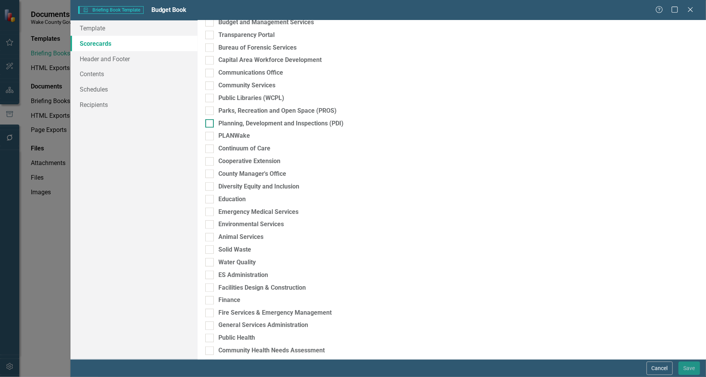
scroll to position [153, 0]
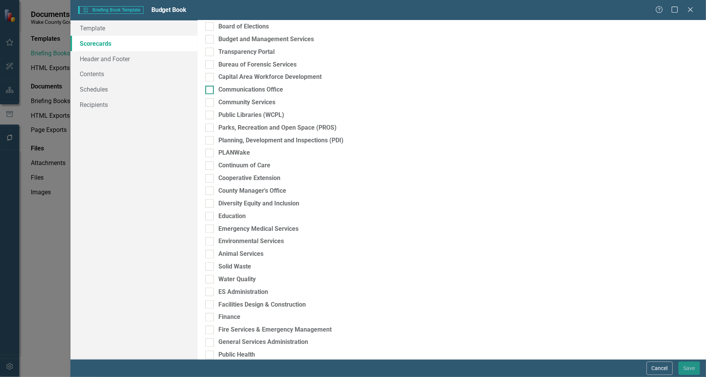
click div
click input "Communications Office"
checkbox input "true"
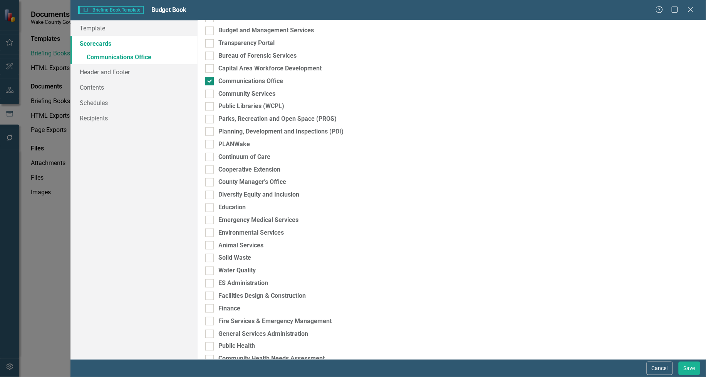
scroll to position [144, 0]
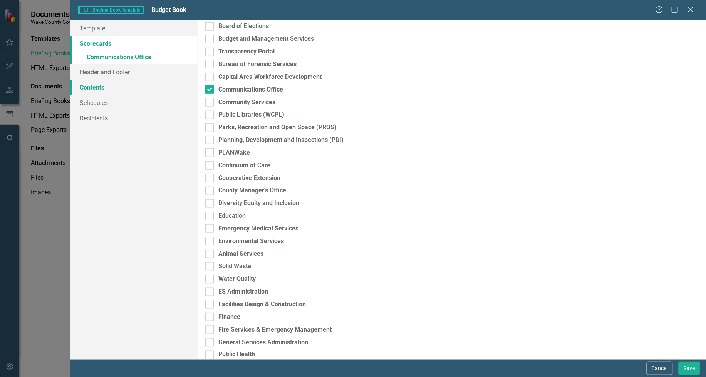
click link "Contents"
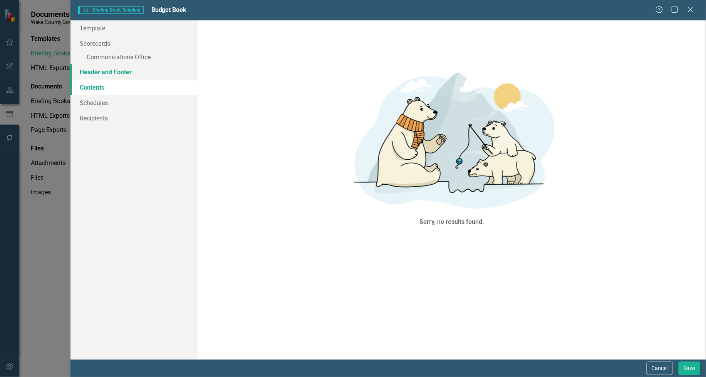
click link "Header and Footer"
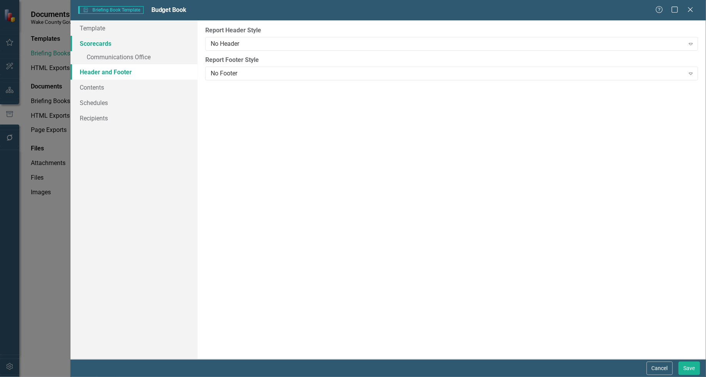
click link "Scorecards"
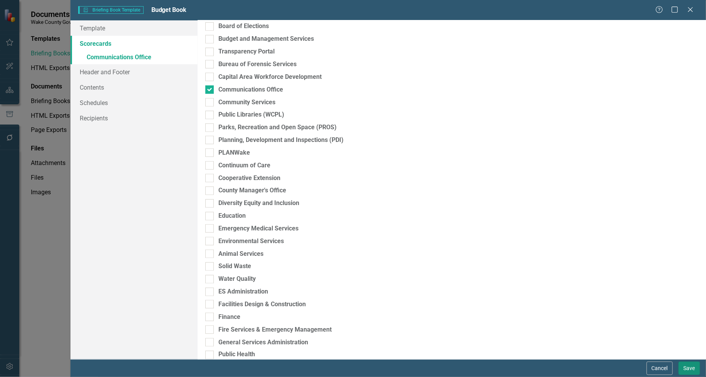
click button "Save"
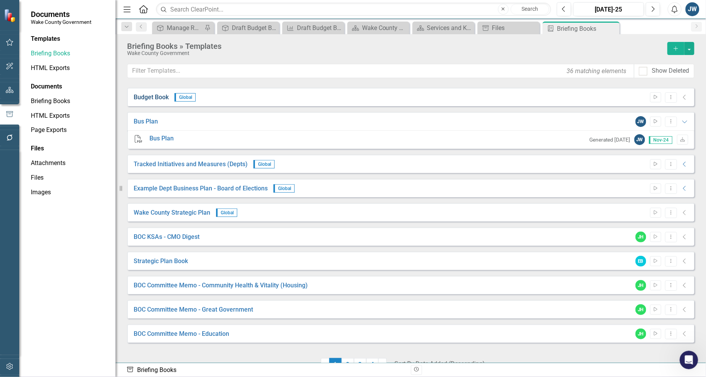
click link "Budget Book"
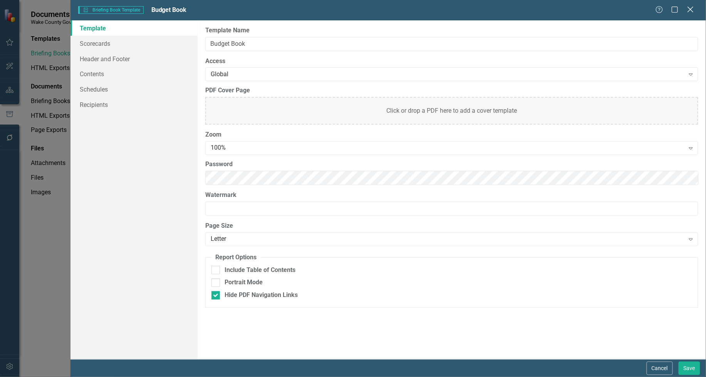
click icon "Close"
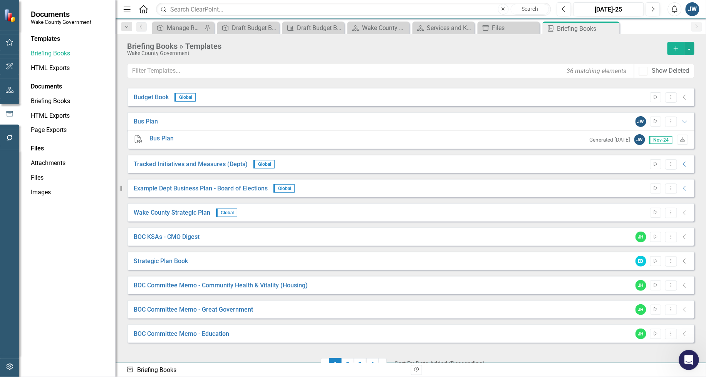
click icon "Open Intercom Messenger"
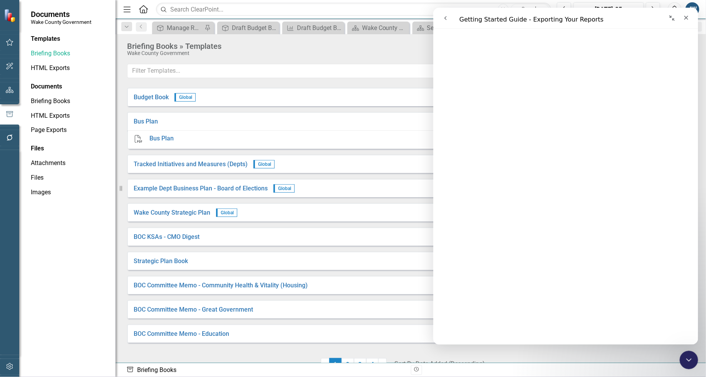
scroll to position [1395, 0]
drag, startPoint x: 253, startPoint y: 8, endPoint x: 694, endPoint y: 16, distance: 441.3
click icon "Close"
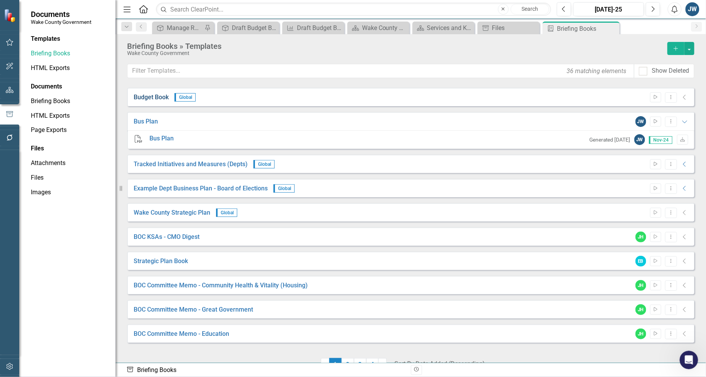
click link "Budget Book"
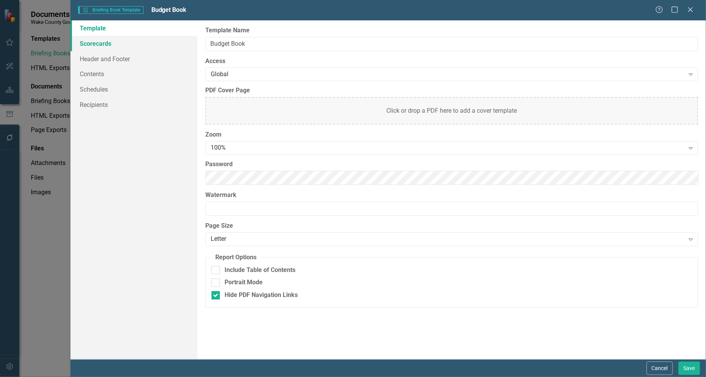
click link "Scorecards"
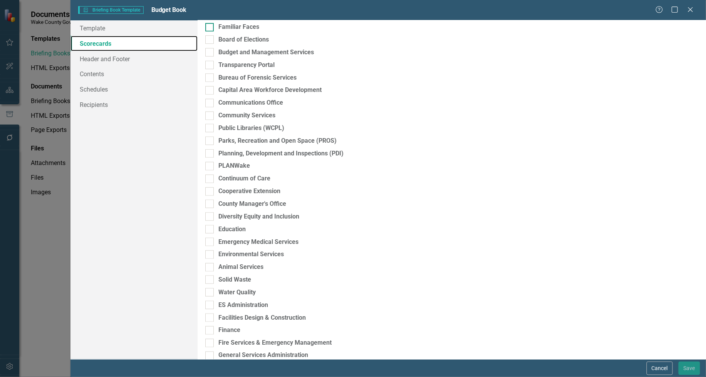
scroll to position [13, 0]
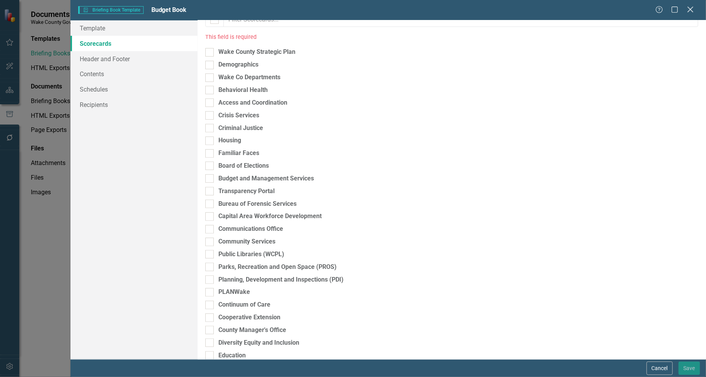
click icon "Close"
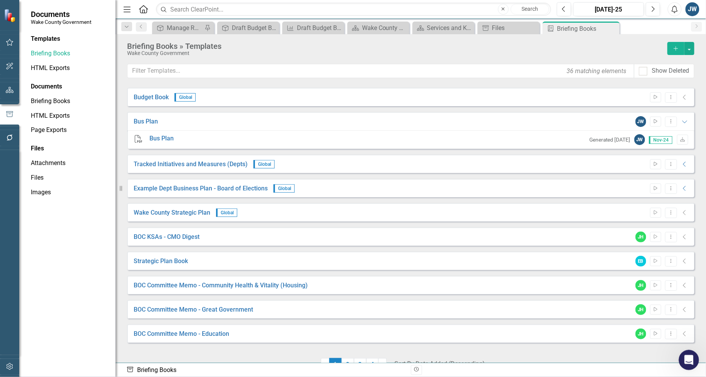
click div "Open Intercom Messenger"
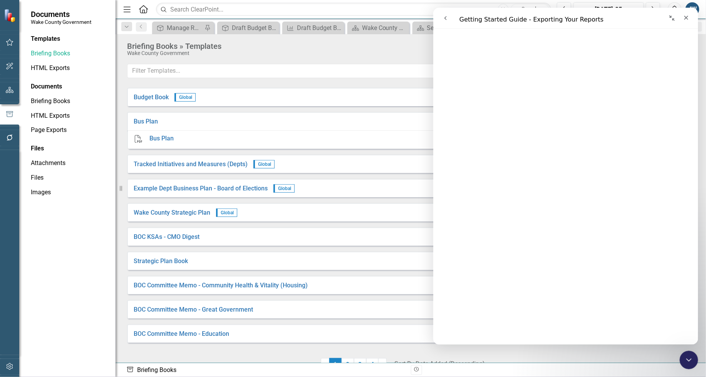
scroll to position [1154, 0]
click icon "Close"
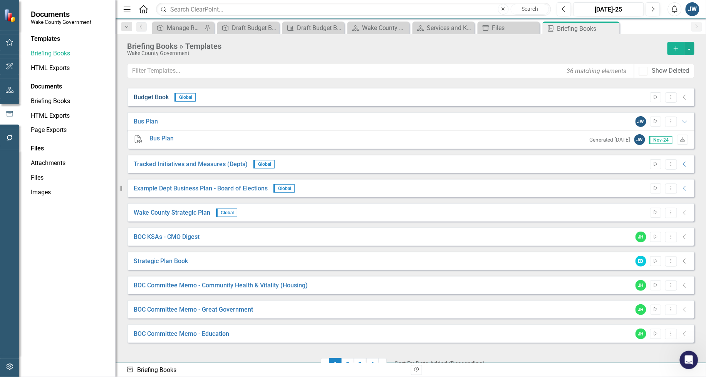
click link "Budget Book"
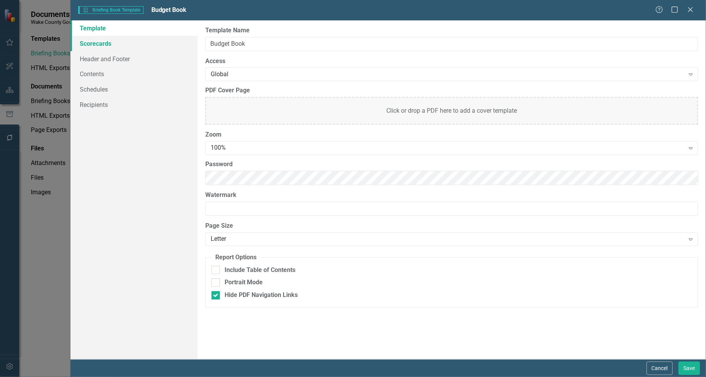
click link "Scorecards"
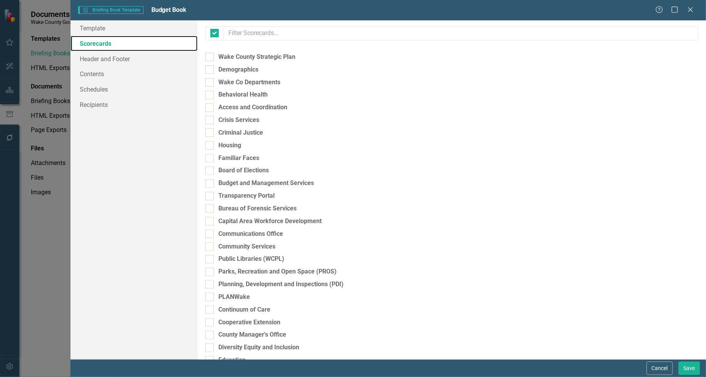
checkbox input "false"
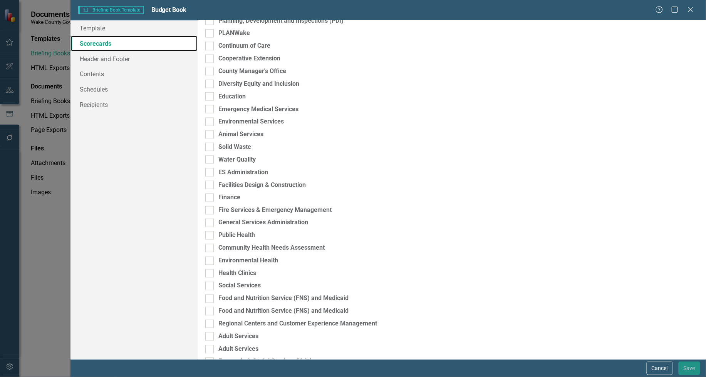
scroll to position [144, 0]
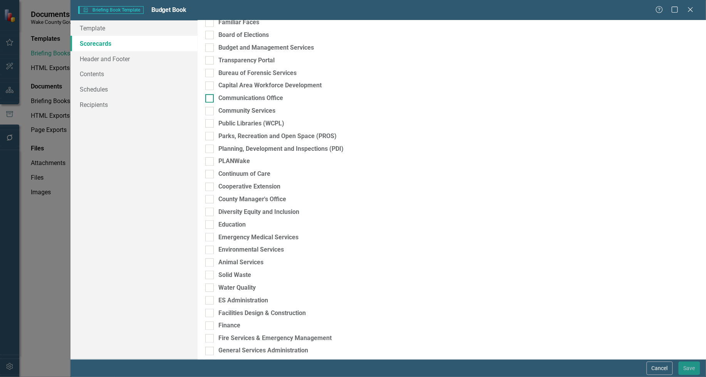
click div
click input "Communications Office"
checkbox input "true"
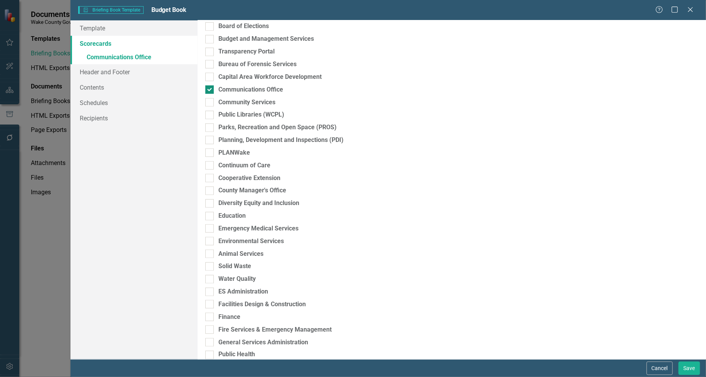
scroll to position [136, 0]
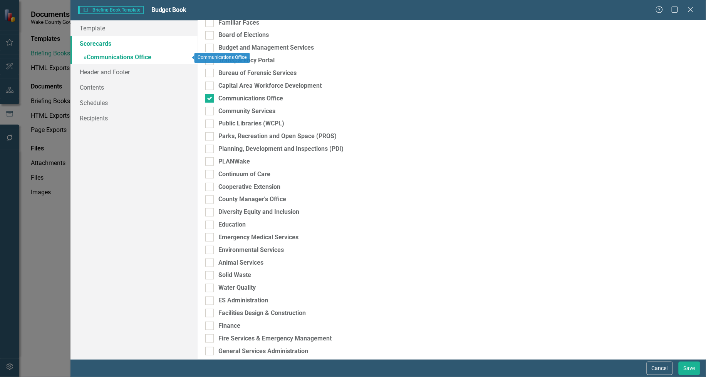
click link "» Communications Office"
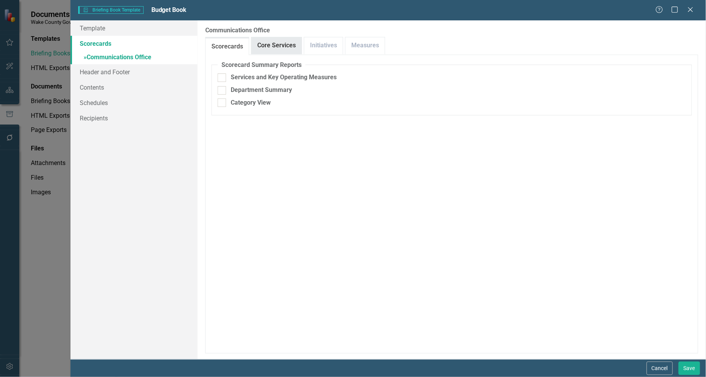
click link "Core Services"
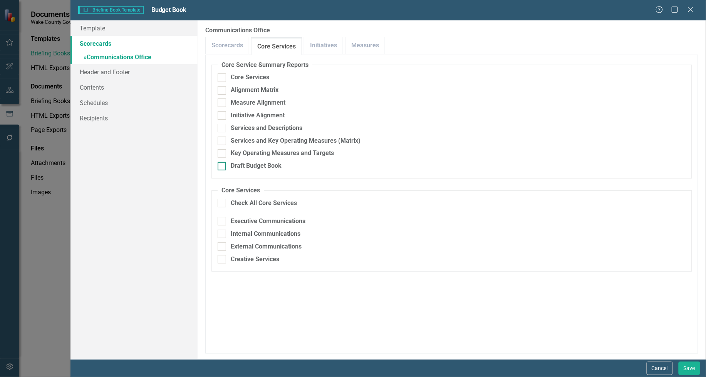
click div
click input "Draft Budget Book"
checkbox input "true"
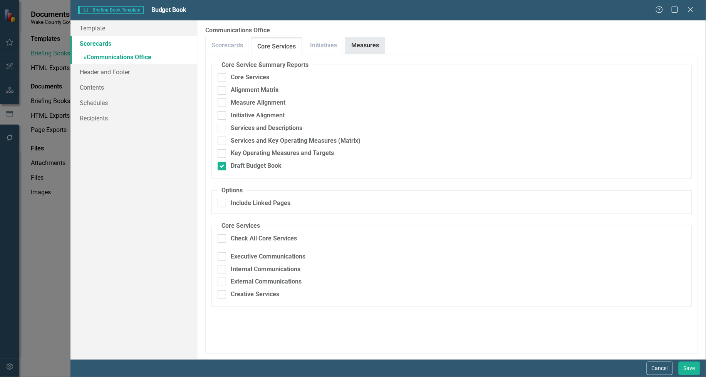
click link "Measures"
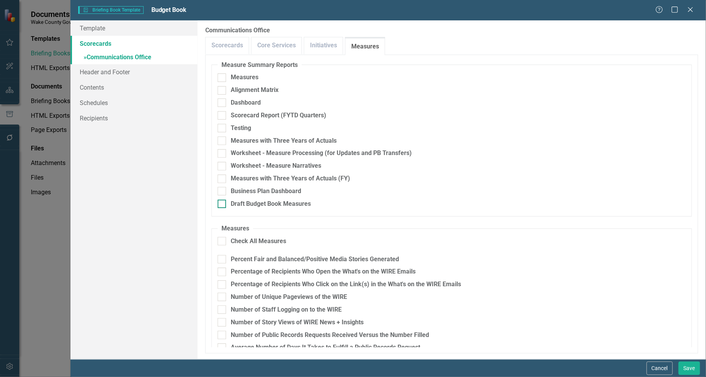
click div
click input "Draft Budget Book Measures"
checkbox input "true"
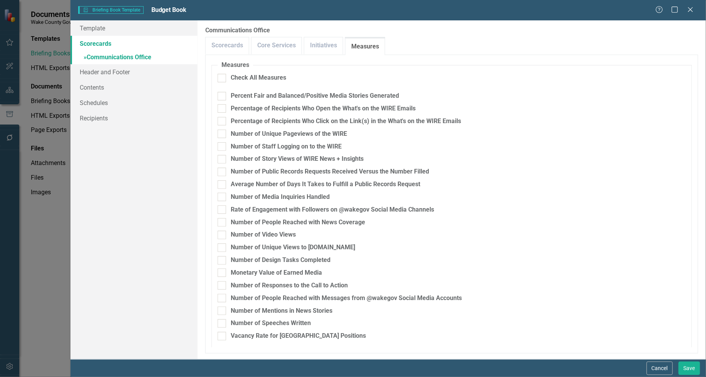
scroll to position [200, 0]
drag, startPoint x: 688, startPoint y: 370, endPoint x: 684, endPoint y: 366, distance: 5.7
click button "Save"
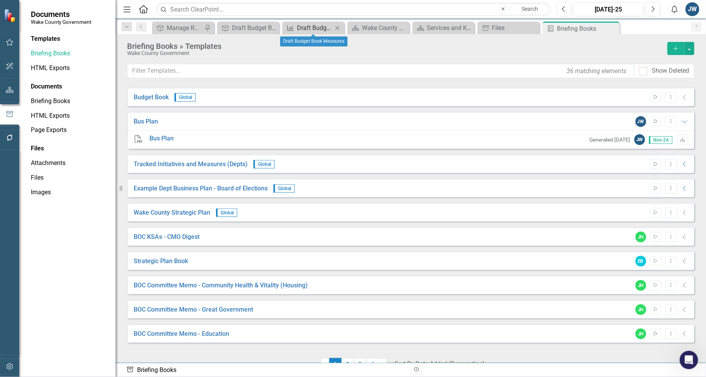
click div "Draft Budget Book Measures"
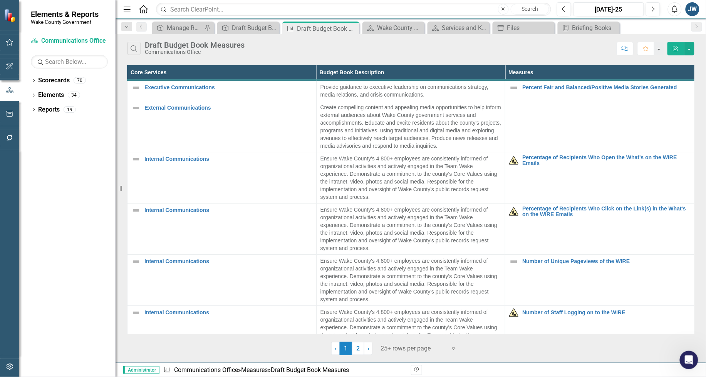
click icon "button"
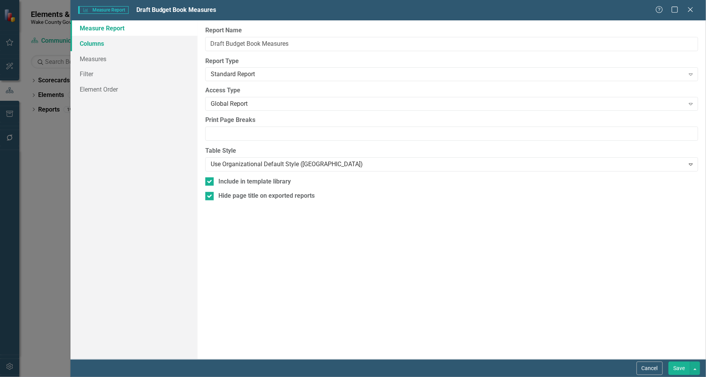
click link "Columns"
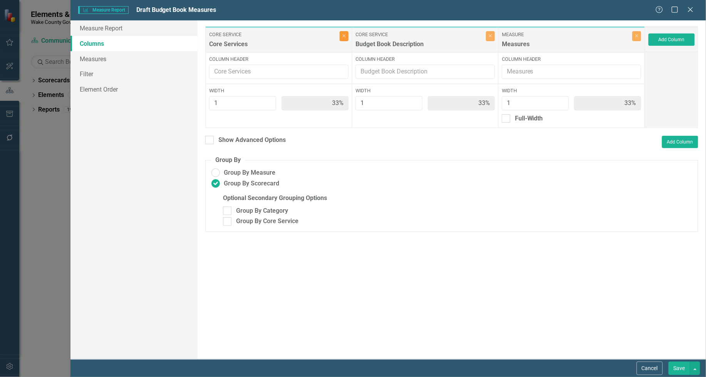
click icon "Close"
type input "50%"
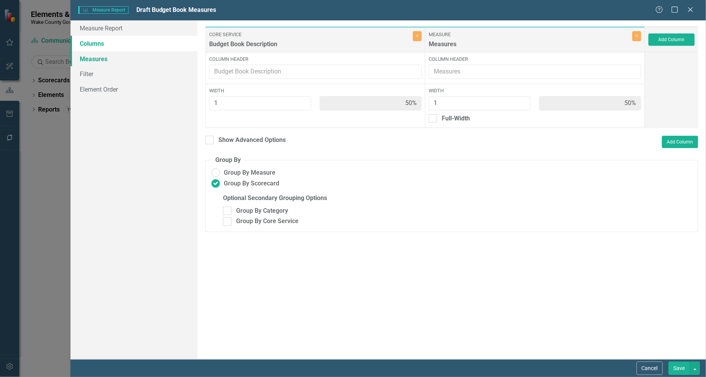
click link "Measures"
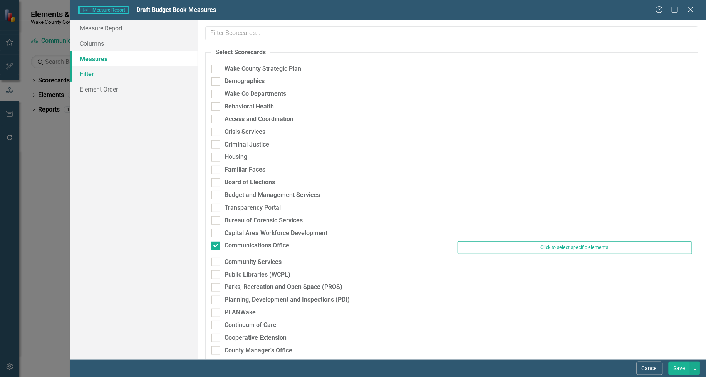
click link "Filter"
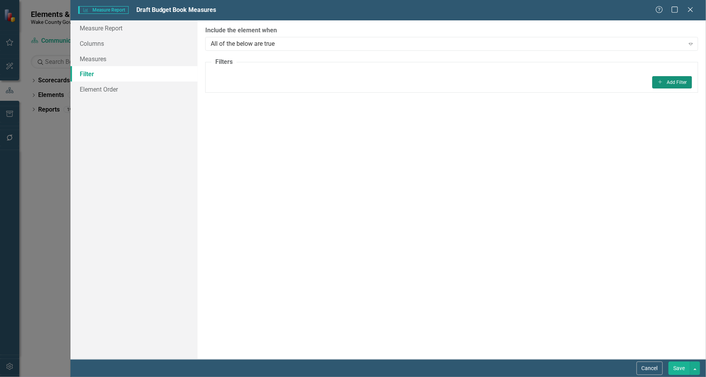
click button "Add Add Filter"
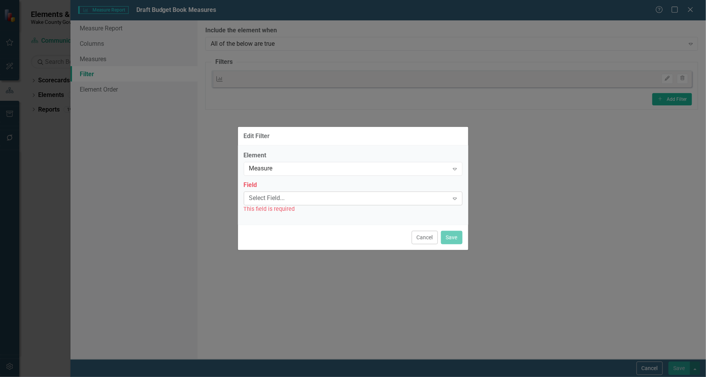
click div "Select Field..."
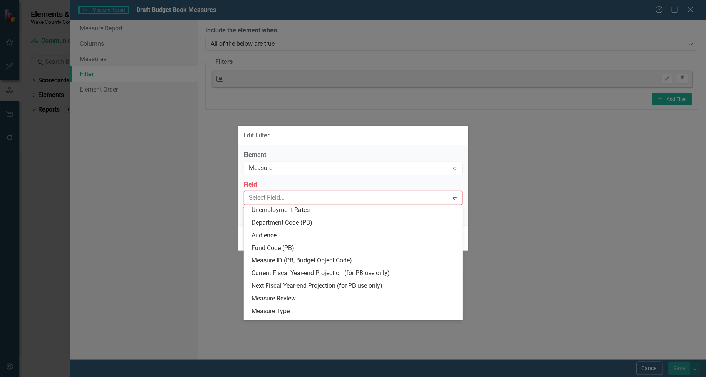
scroll to position [289, 0]
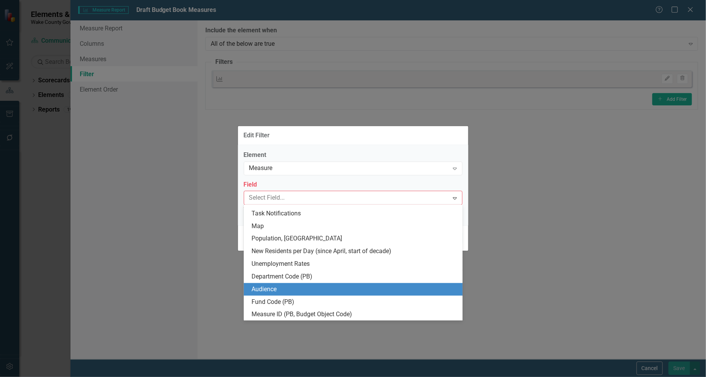
click div "Audience"
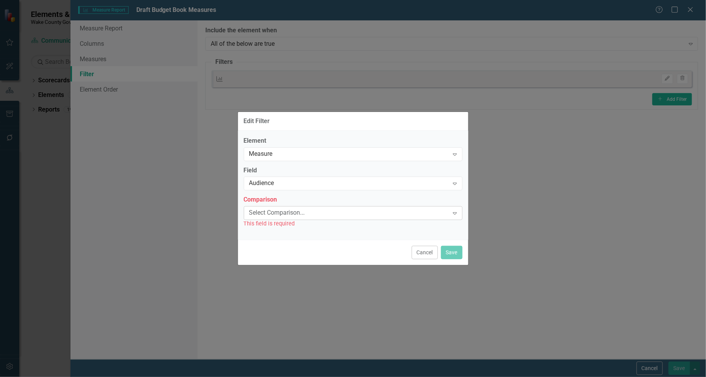
click div "Select Comparison..."
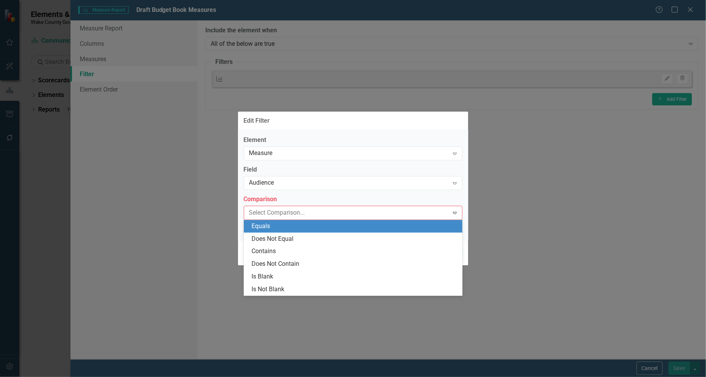
click div "Equals"
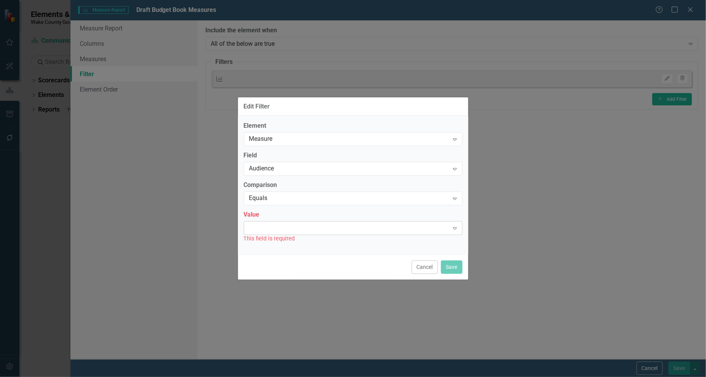
click div "Expand"
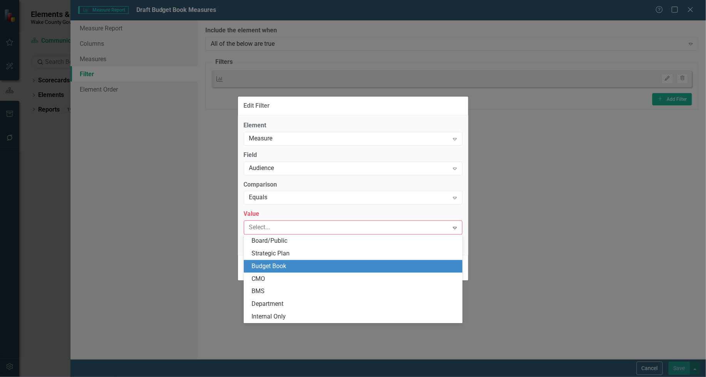
click div "Budget Book"
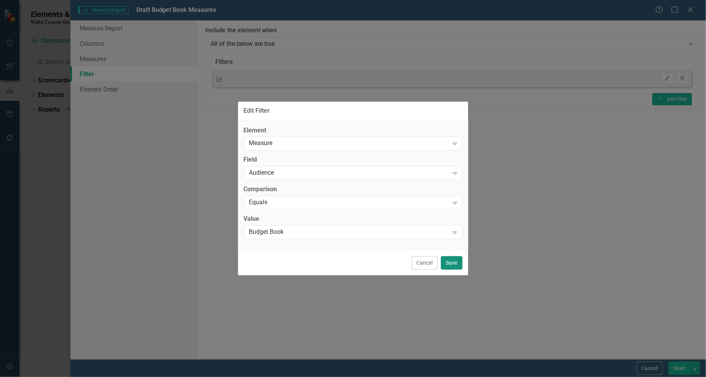
click button "Save"
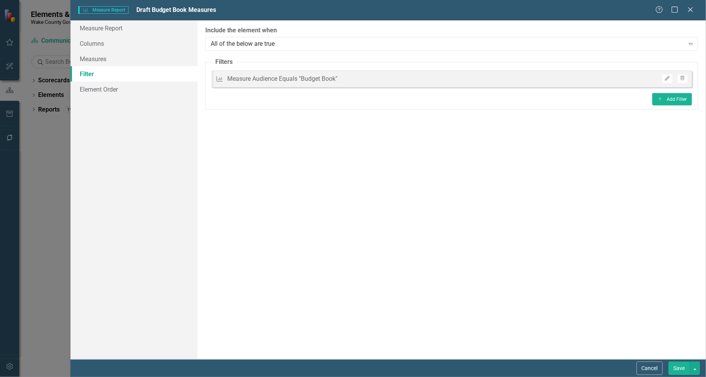
click button "Save"
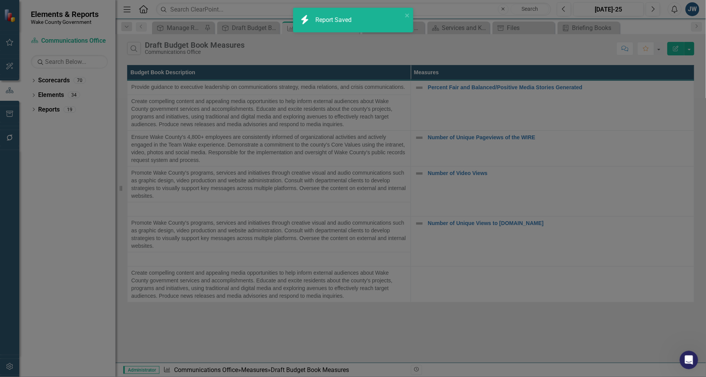
scroll to position [0, 0]
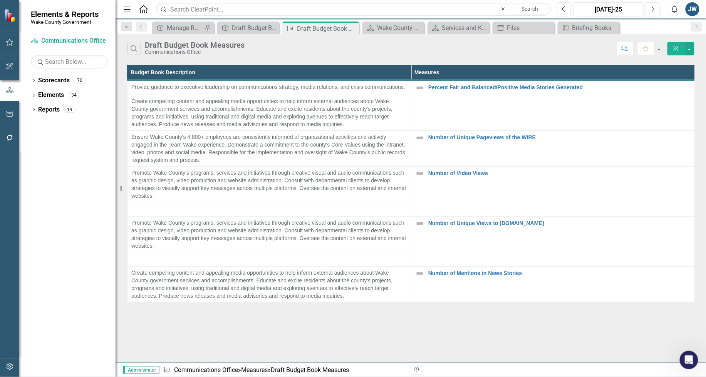
click icon "Edit Report"
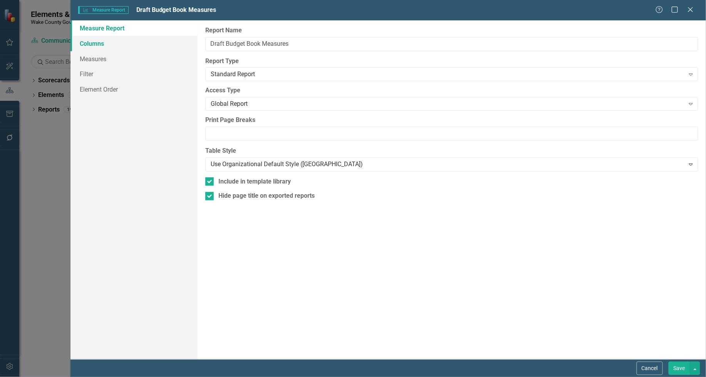
click link "Columns"
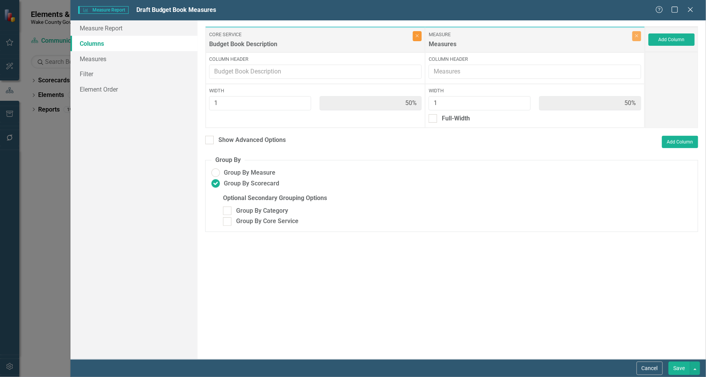
click button "Close"
type input "100%"
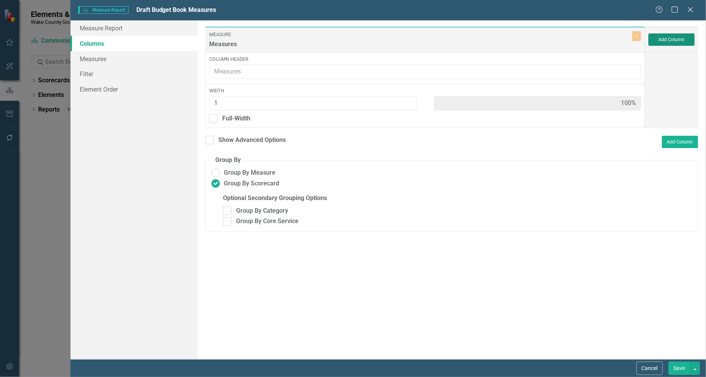
click button "Add Column"
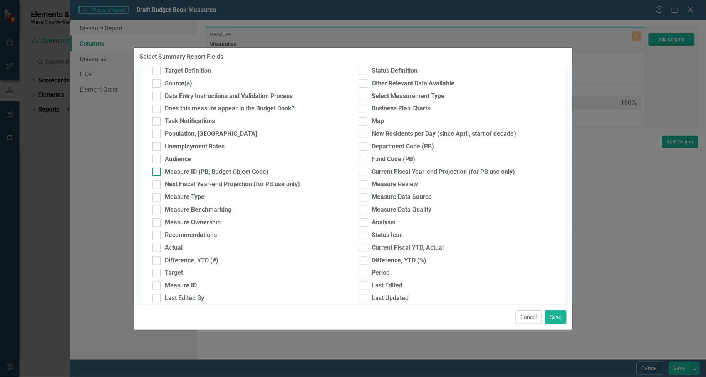
scroll to position [144, 0]
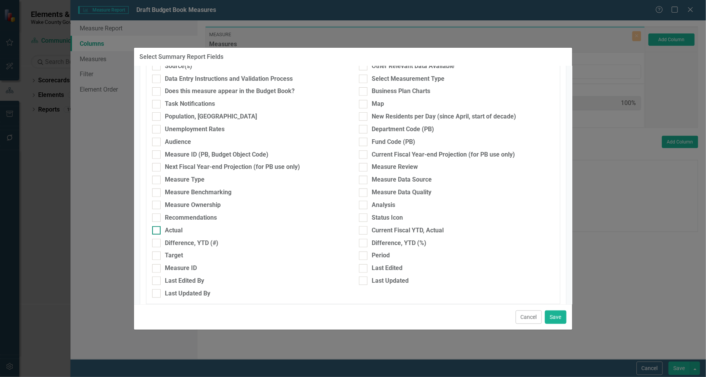
click input "Actual"
checkbox input "true"
drag, startPoint x: 154, startPoint y: 257, endPoint x: 160, endPoint y: 256, distance: 5.4
click div
click input "Target"
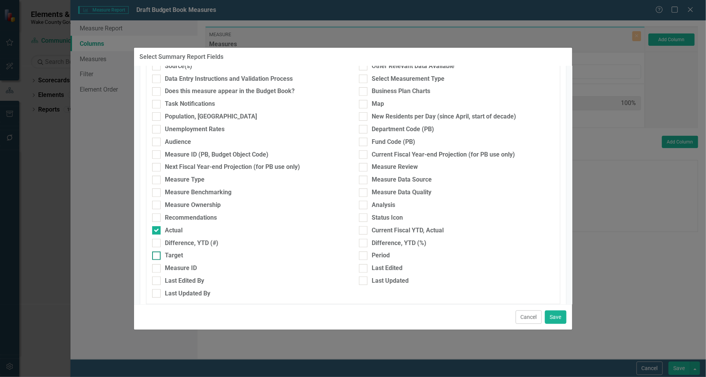
checkbox input "true"
click button "Save"
type input "33%"
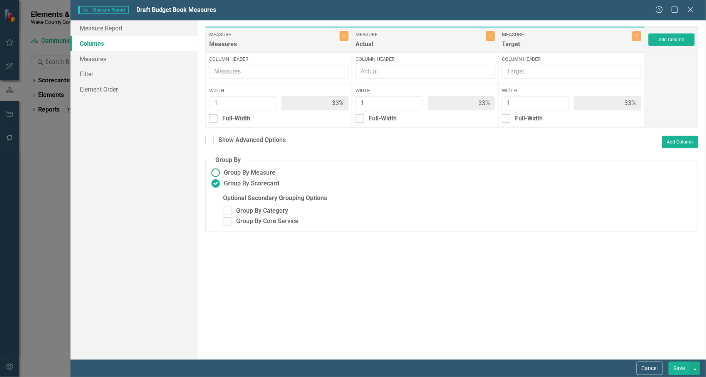
click label "Group By Measure"
click input "Group By Measure"
radio input "true"
click button "Save"
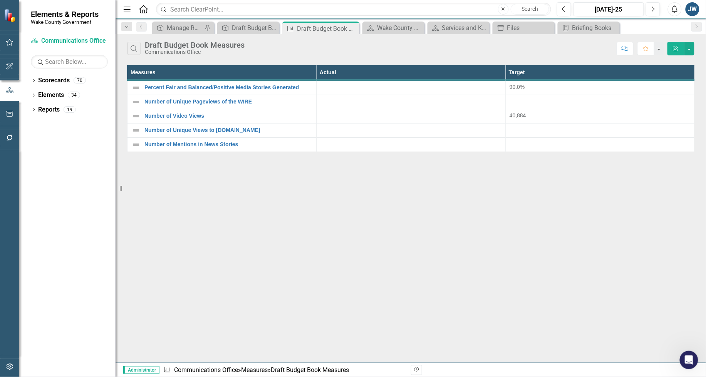
click button "Edit Report"
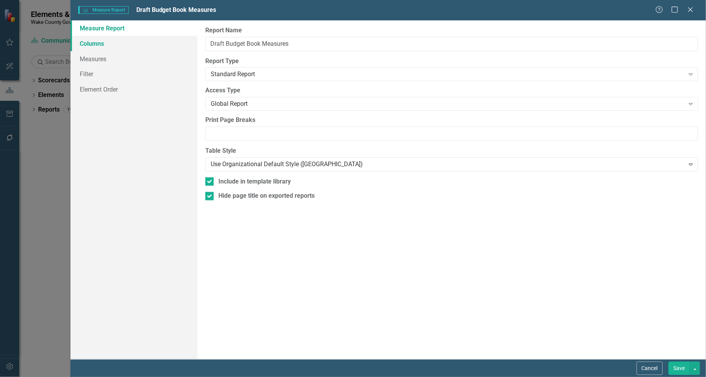
click link "Columns"
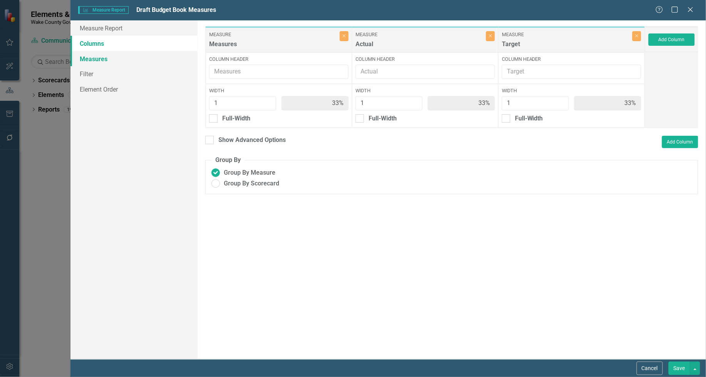
click link "Measures"
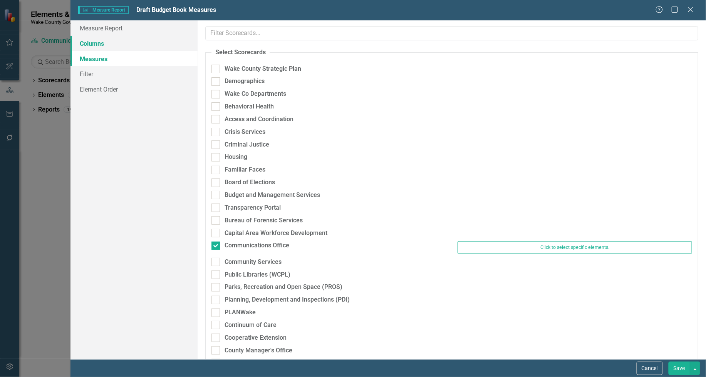
click link "Columns"
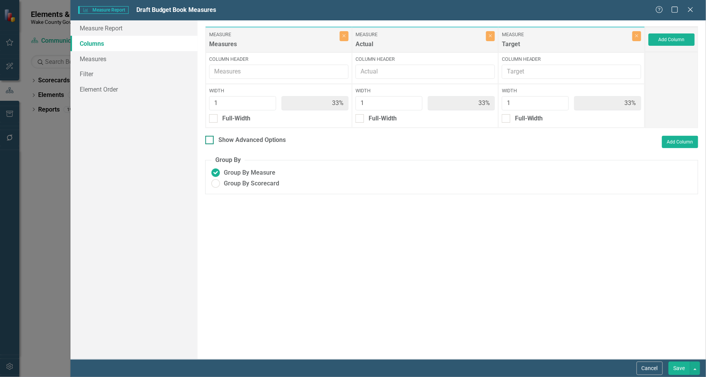
click div
click input "Show Advanced Options"
checkbox input "true"
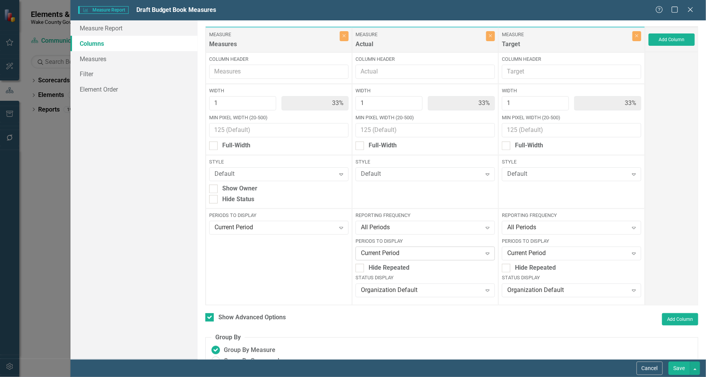
click icon "Expand"
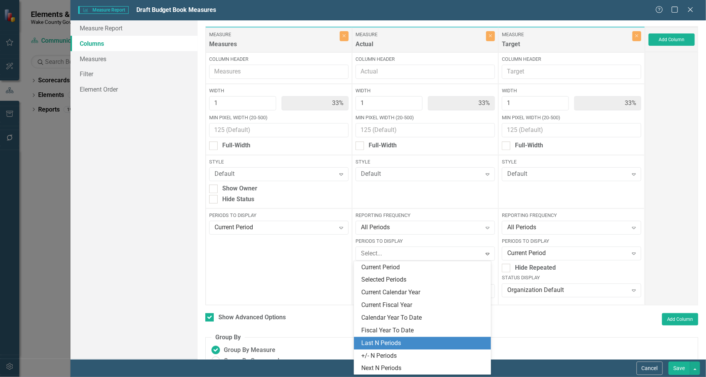
click div "Last N Periods"
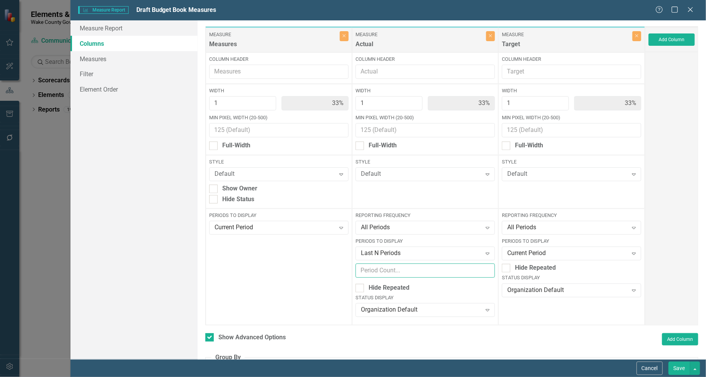
click input "number"
type input "3"
click button "Save"
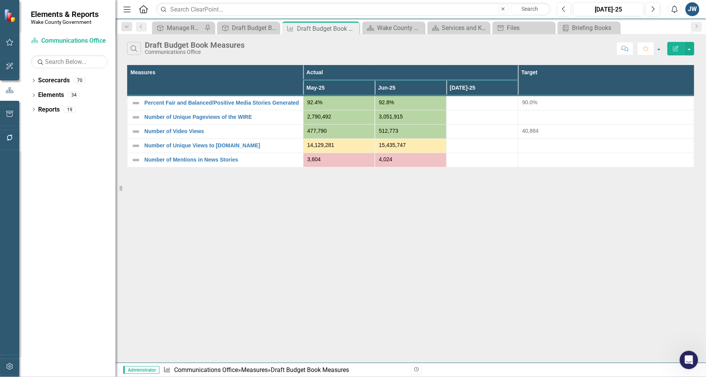
click icon "Edit Report"
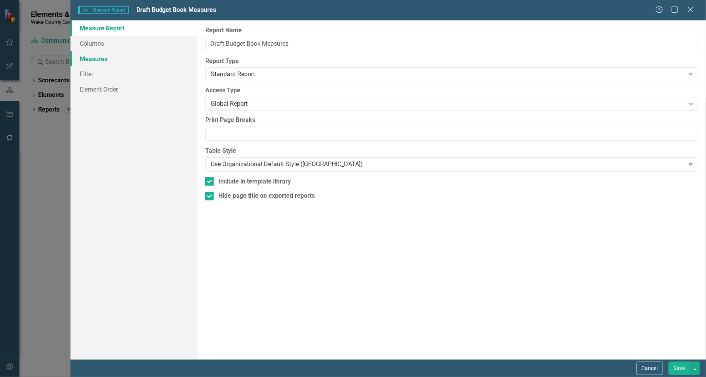
click link "Measures"
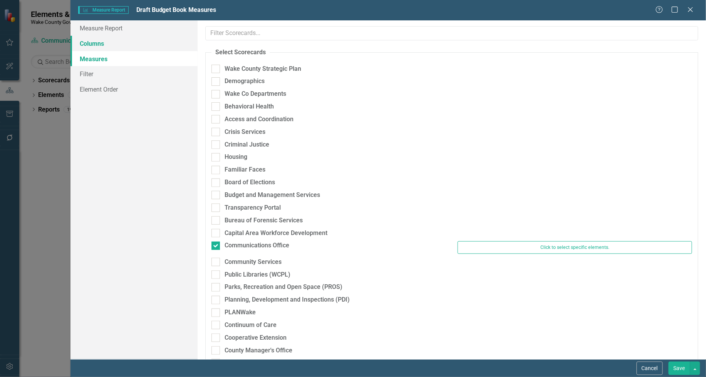
click link "Columns"
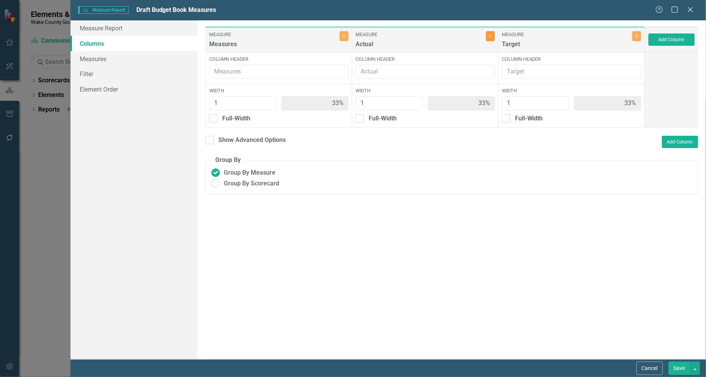
click icon "Close"
type input "50%"
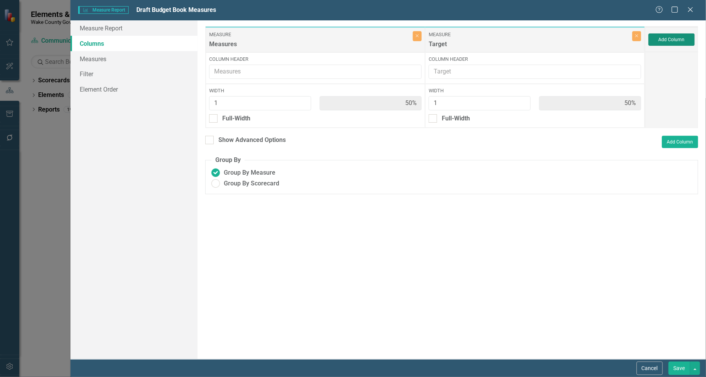
click button "Add Column"
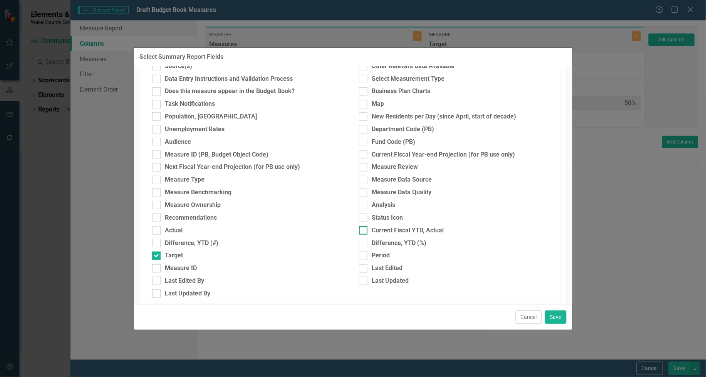
click input "Current Fiscal YTD, Actual"
checkbox input "true"
click button "Save"
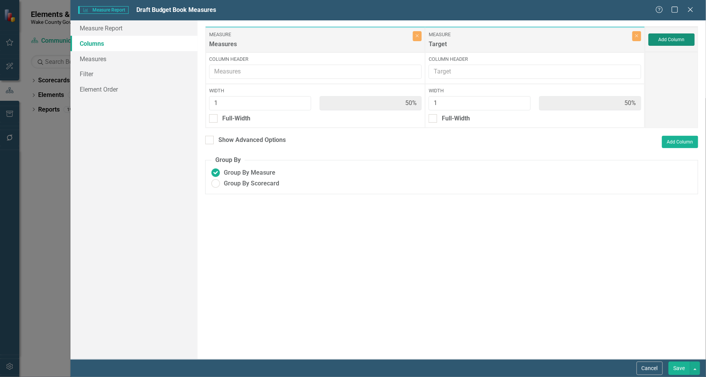
type input "33%"
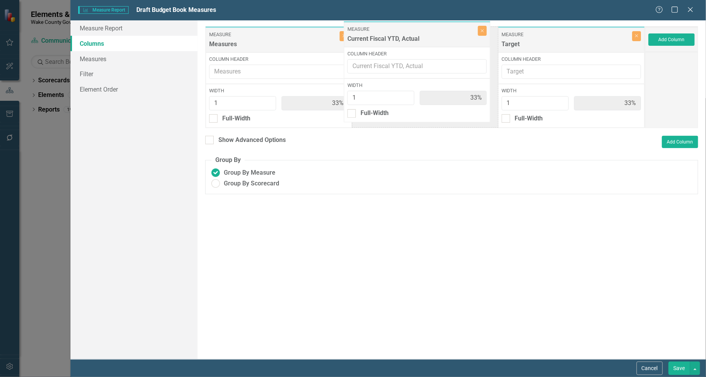
drag, startPoint x: 559, startPoint y: 37, endPoint x: 407, endPoint y: 33, distance: 152.1
click div "Measure Measures Close Column Header Width 1 33% Full-Width Measure Target Clos…"
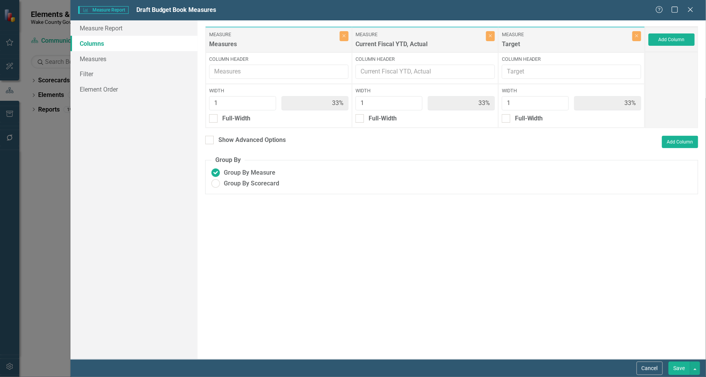
click input "Show Advanced Options"
checkbox input "true"
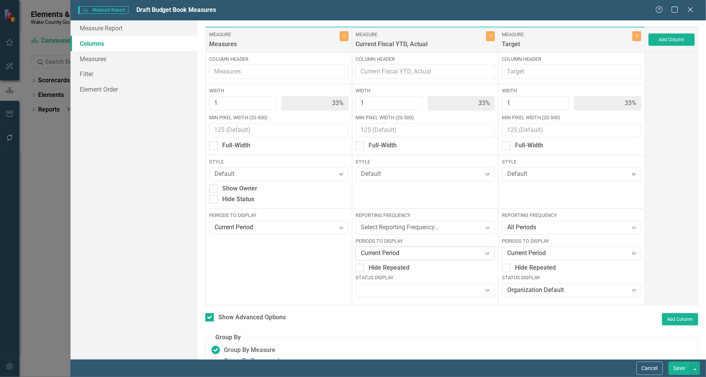
click div "Current Period"
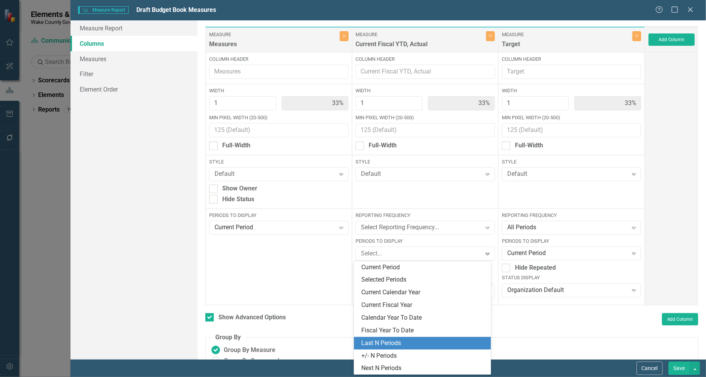
click div "Last N Periods"
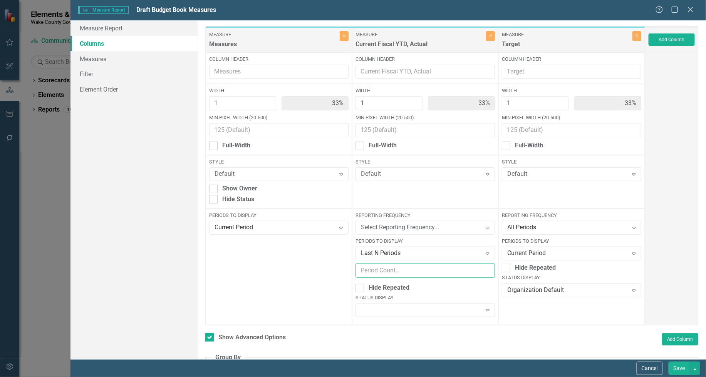
click input "number"
type input "3"
click button "Save"
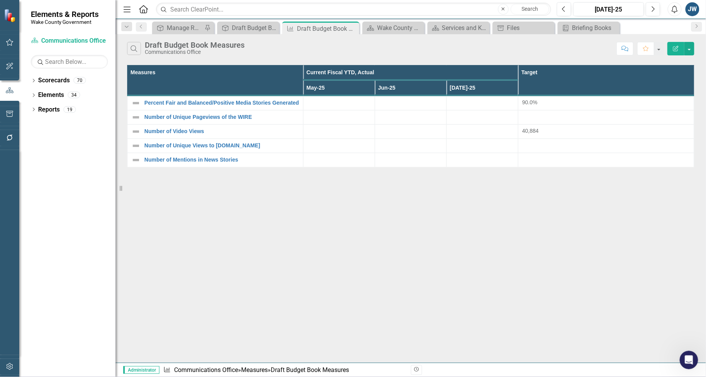
click icon "button"
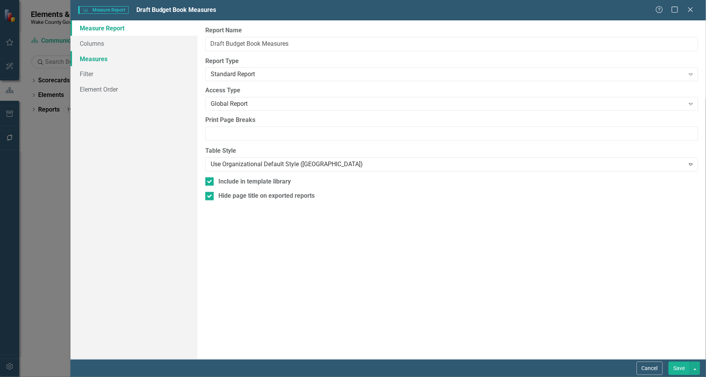
click link "Measures"
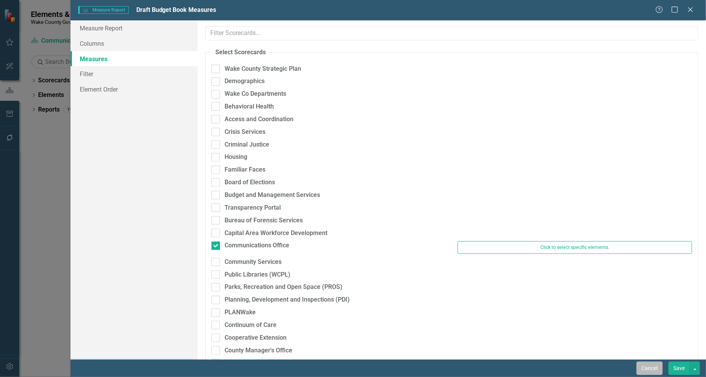
click button "Cancel"
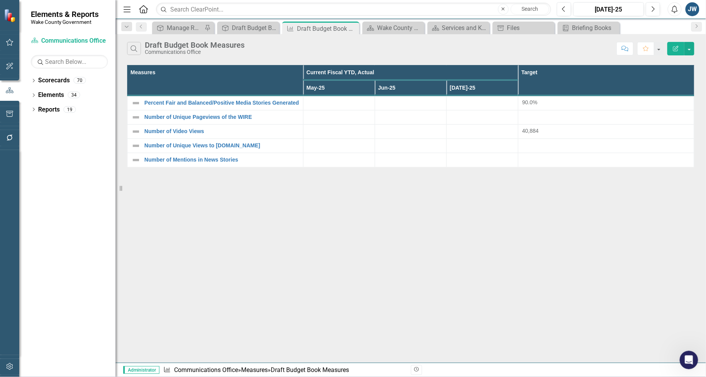
click div "Dropdown Scorecards 70 Dropdown [GEOGRAPHIC_DATA] Strategic Plan Demographics D…"
click div "Dropdown"
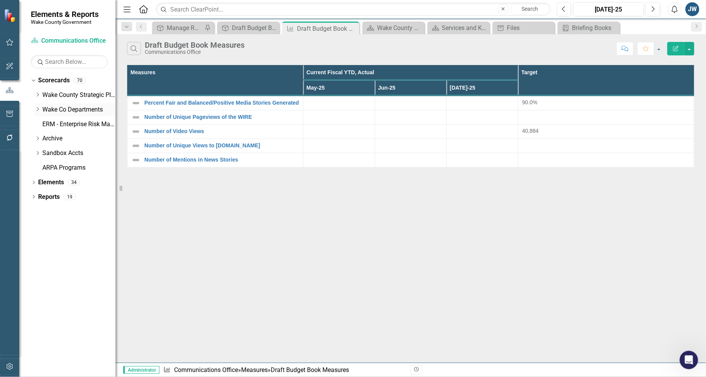
click icon "Dropdown"
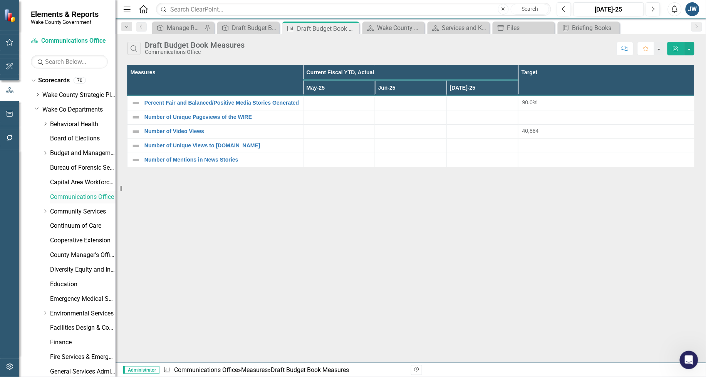
click link "Communications Office"
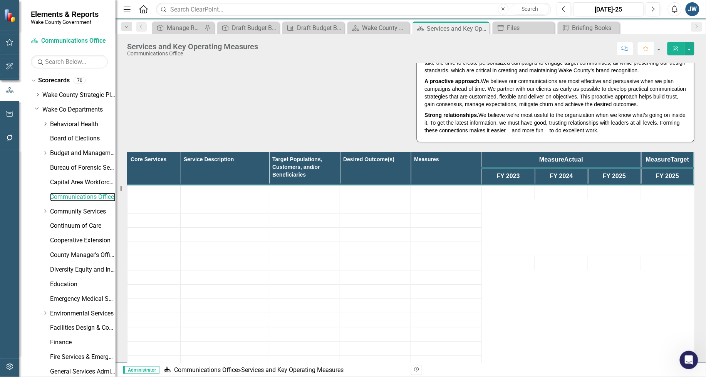
scroll to position [193, 0]
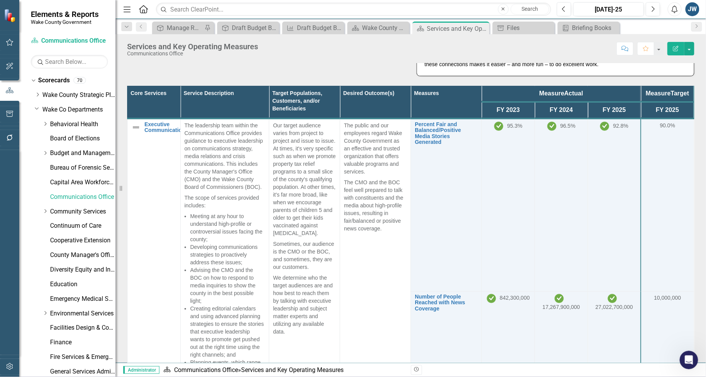
click icon "Edit Report"
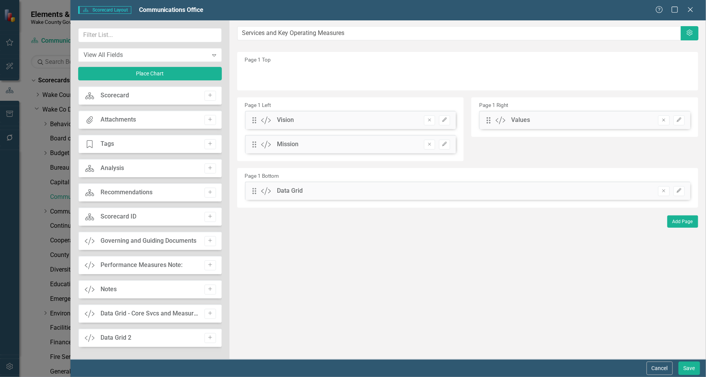
drag, startPoint x: 659, startPoint y: 366, endPoint x: 656, endPoint y: 356, distance: 10.5
click button "Cancel"
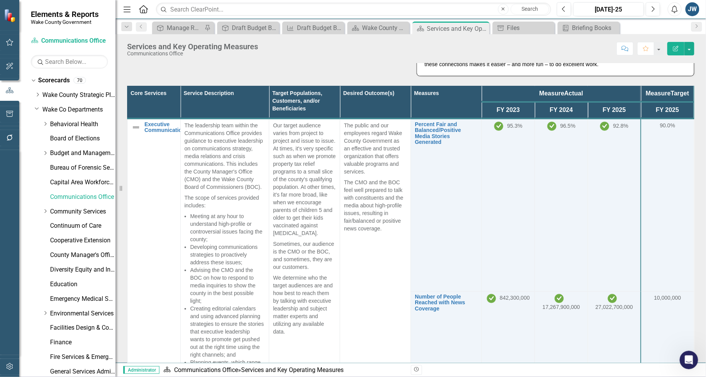
click th "Measure Actual"
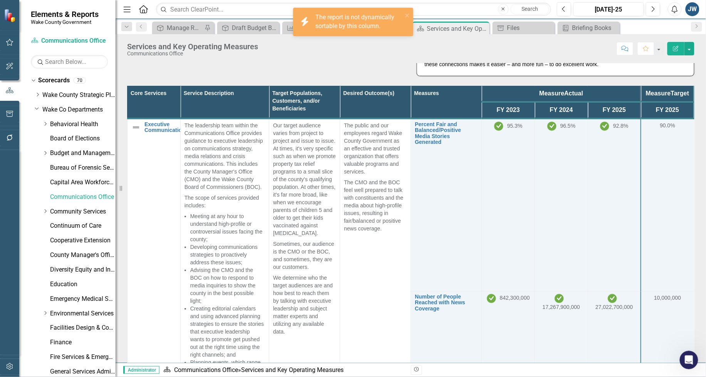
click th "Measure Actual"
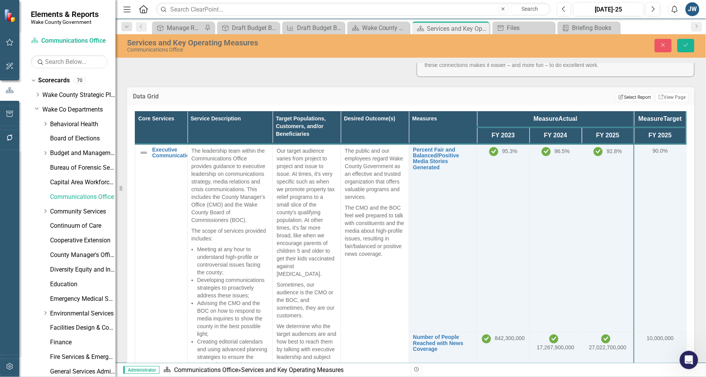
click button "Edit Report Select Report"
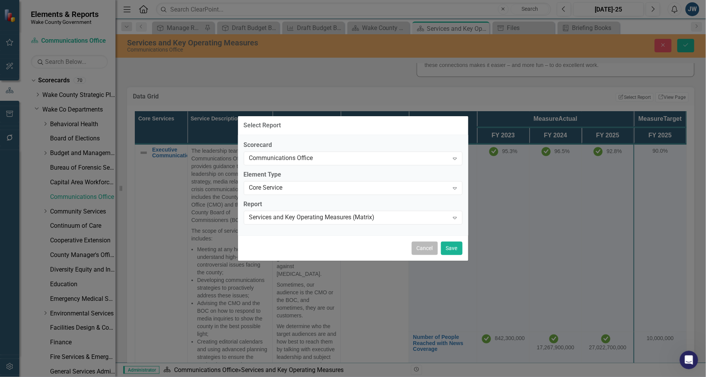
click button "Cancel"
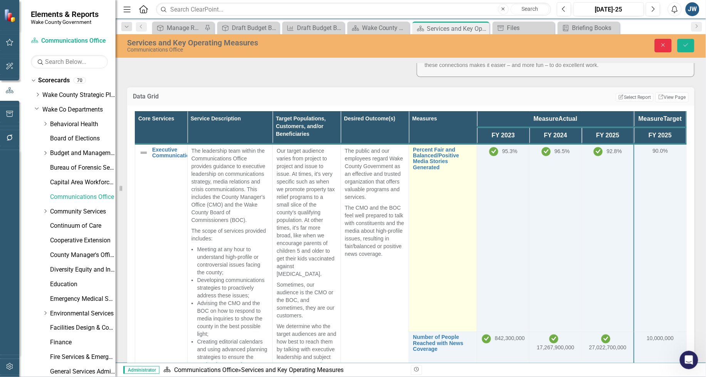
drag, startPoint x: 661, startPoint y: 45, endPoint x: 456, endPoint y: 158, distance: 234.0
click icon "Close"
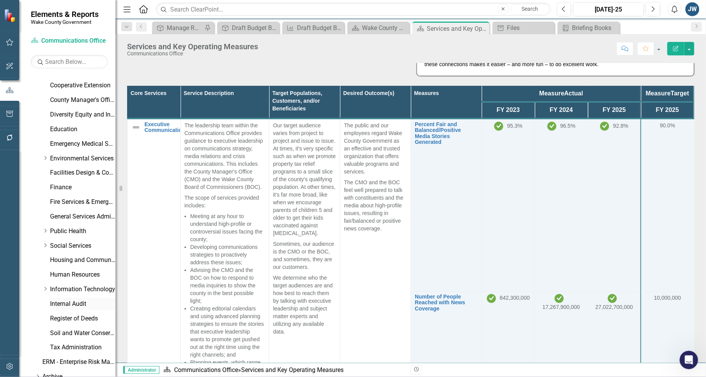
scroll to position [222, 0]
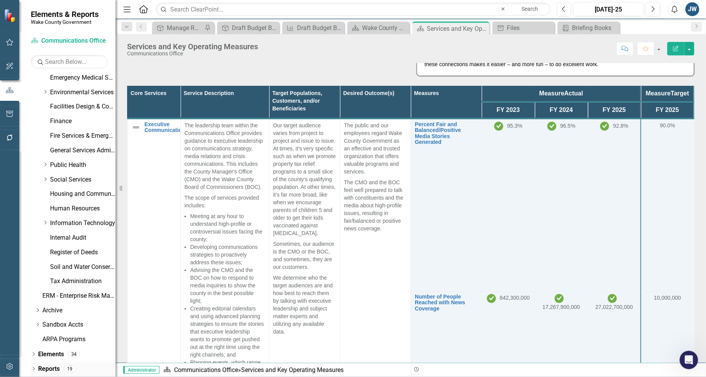
click icon "Dropdown"
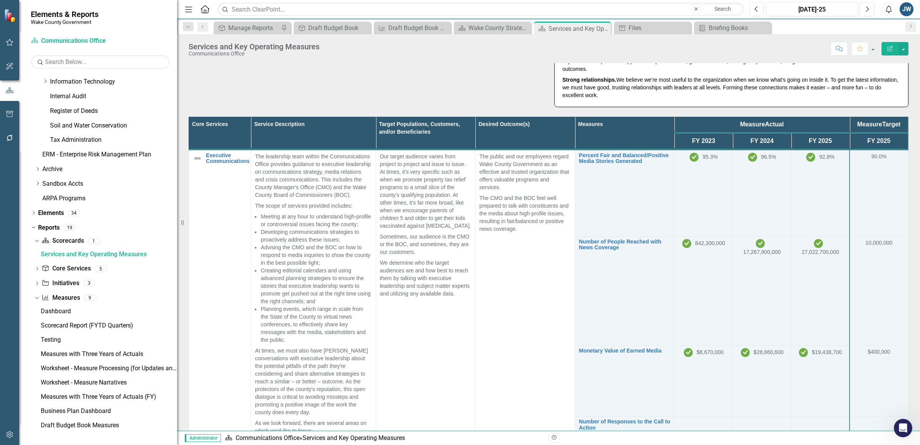
scroll to position [177, 0]
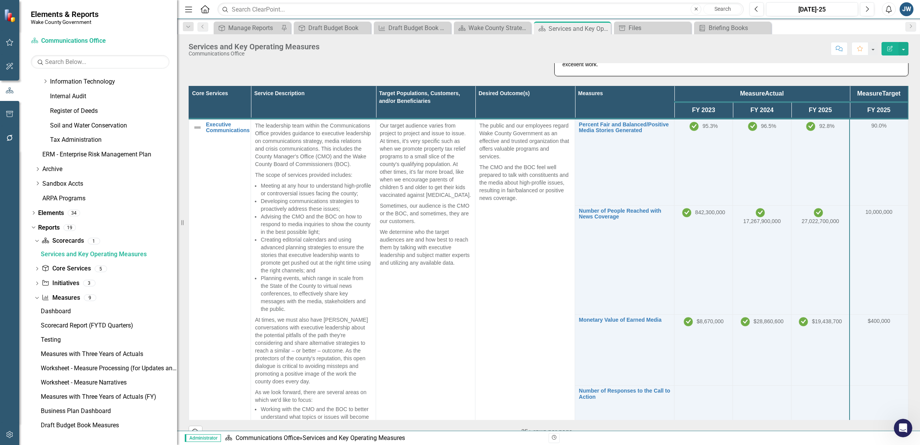
drag, startPoint x: 116, startPoint y: 198, endPoint x: 178, endPoint y: 203, distance: 61.8
click div "Resize"
click icon
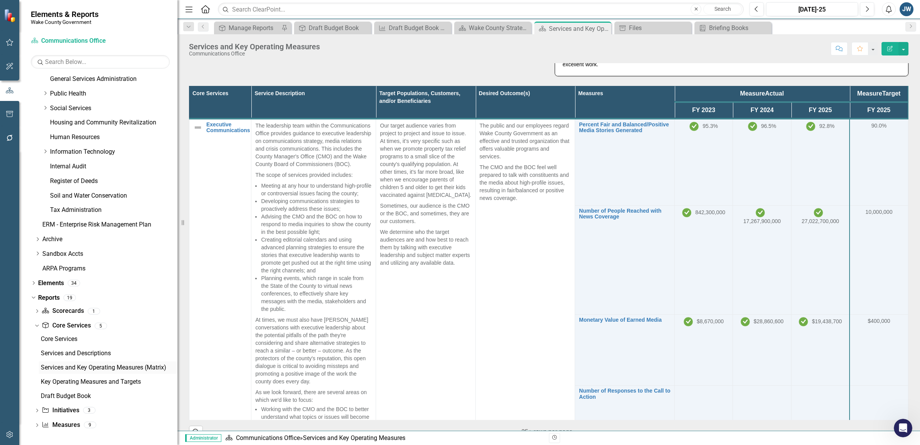
click div "Services and Key Operating Measures (Matrix)"
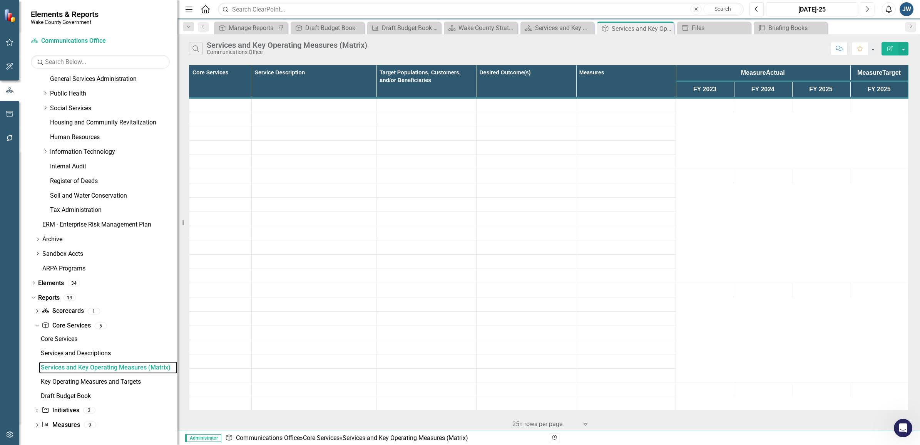
scroll to position [222, 0]
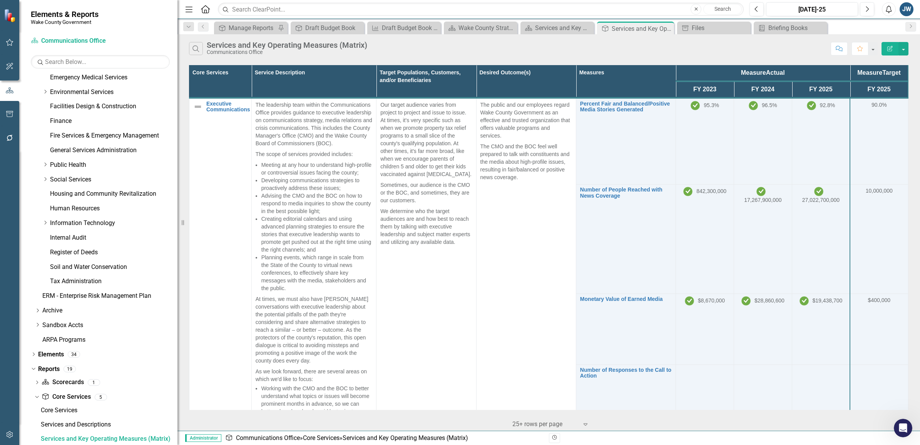
click icon "Edit Report"
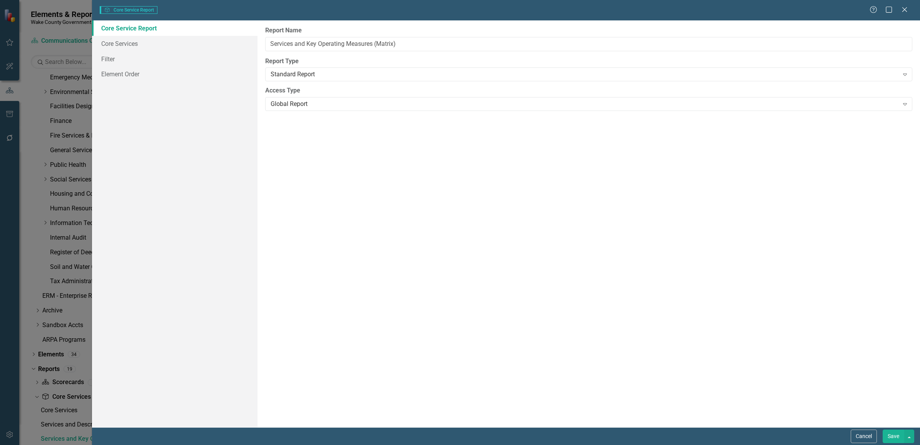
type input "Services and Key Operating Measures (Matrix)"
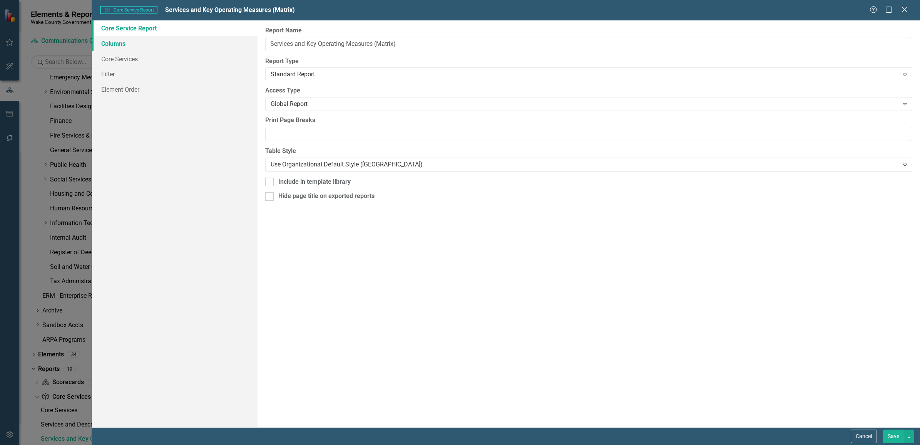
click link "Columns"
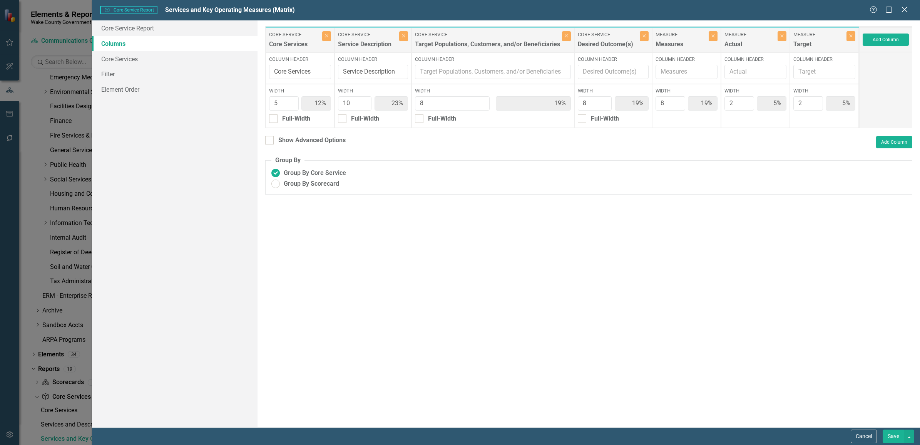
click icon "Close"
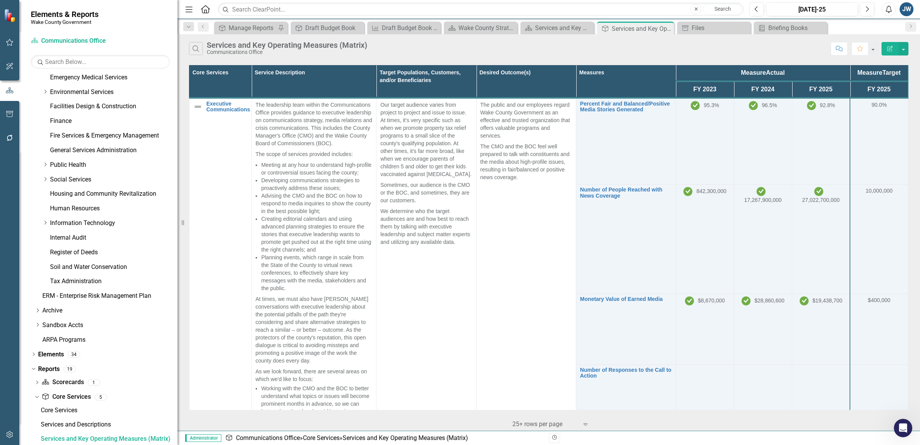
click icon "Edit Report"
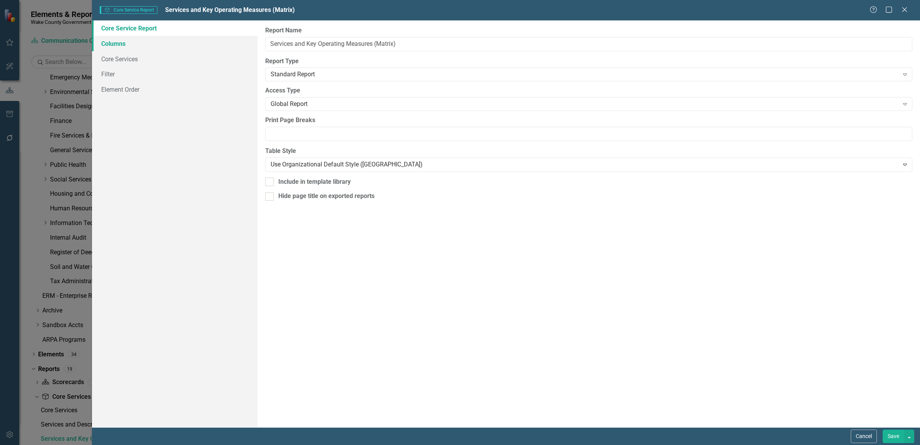
click link "Columns"
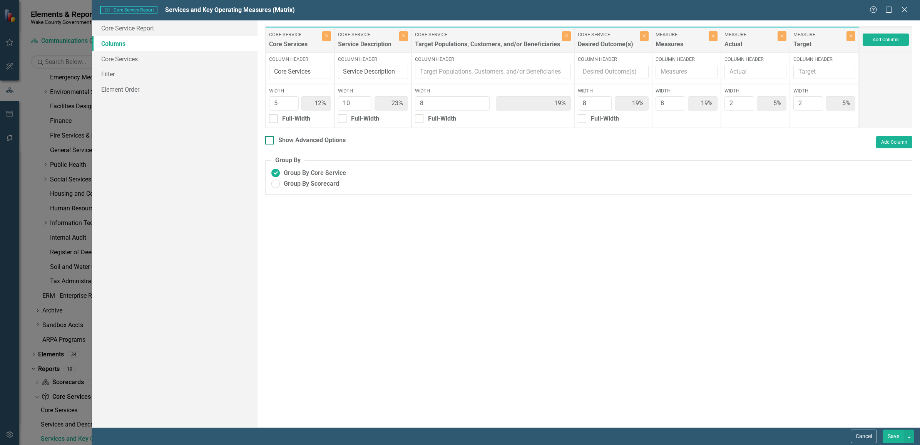
click input "Show Advanced Options"
checkbox input "true"
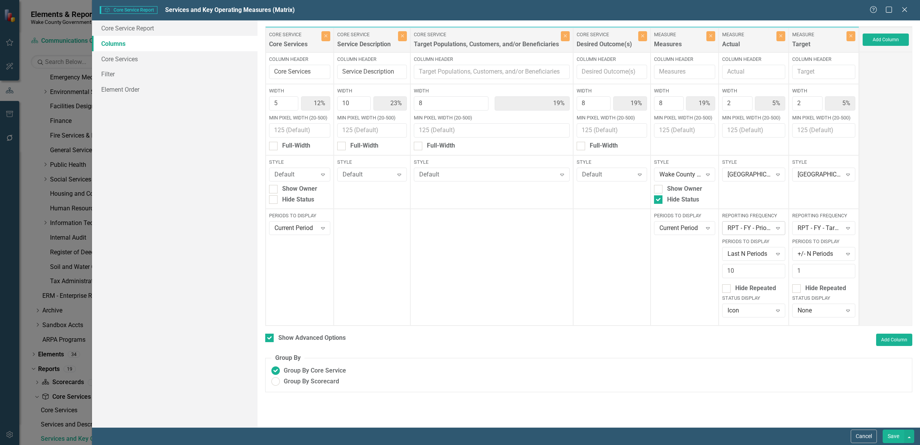
click icon "Expand"
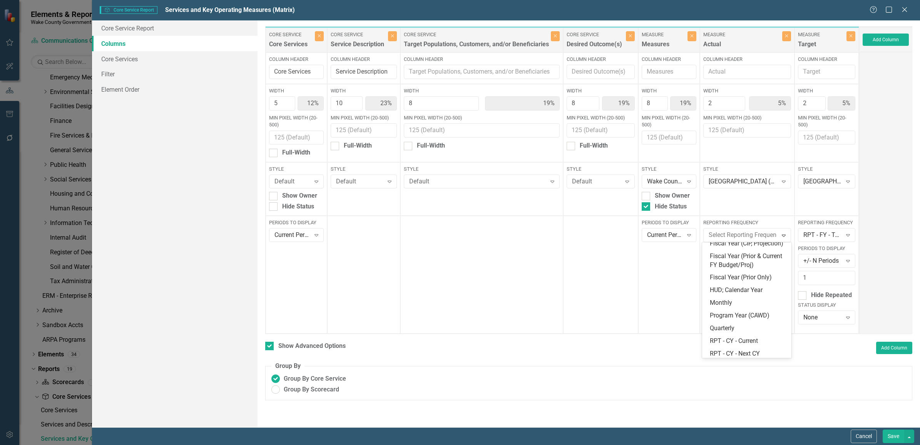
scroll to position [430, 0]
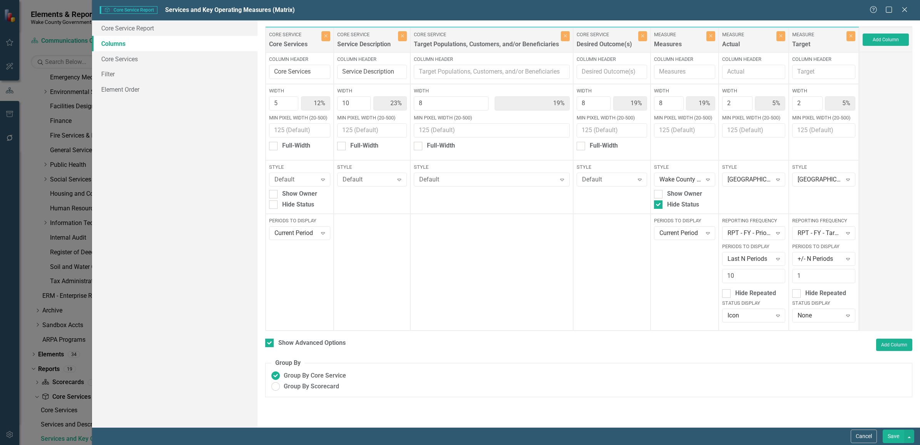
click div "Core Service Core Services Close Column Header Core Services Width 5 12% Min Pi…"
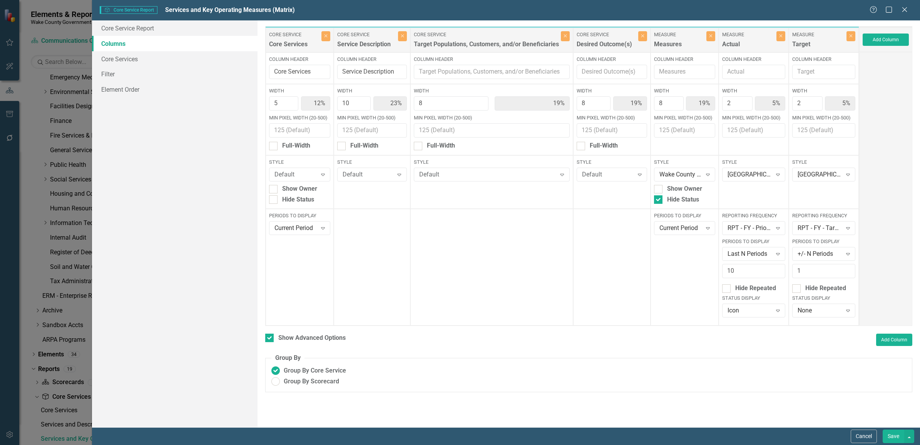
click icon "Close"
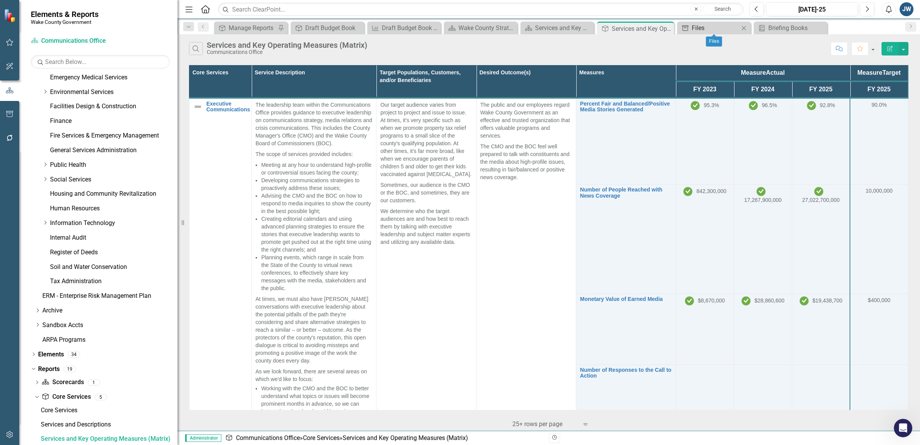
click div "Files"
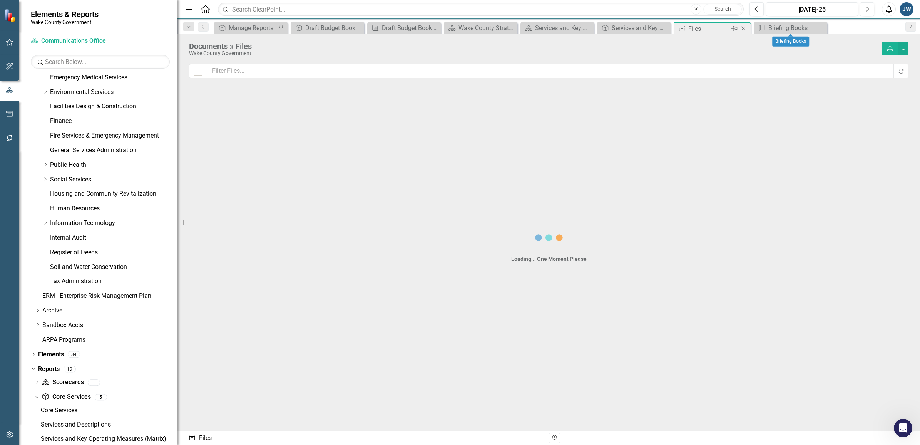
checkbox input "false"
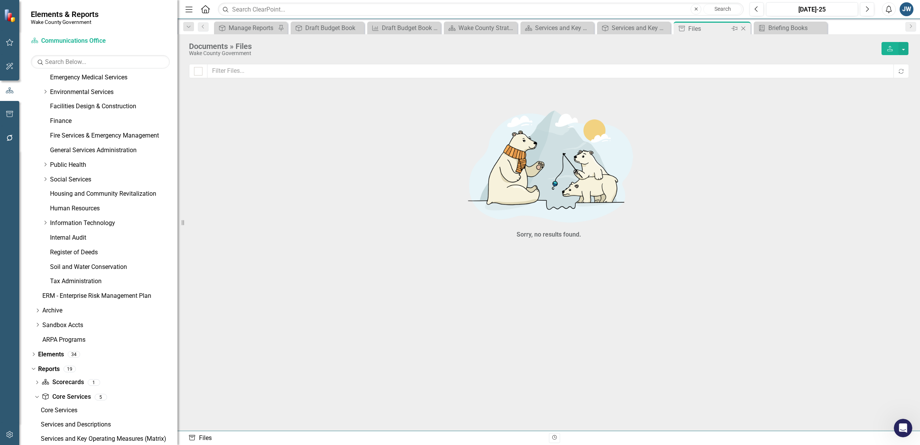
click icon "Close"
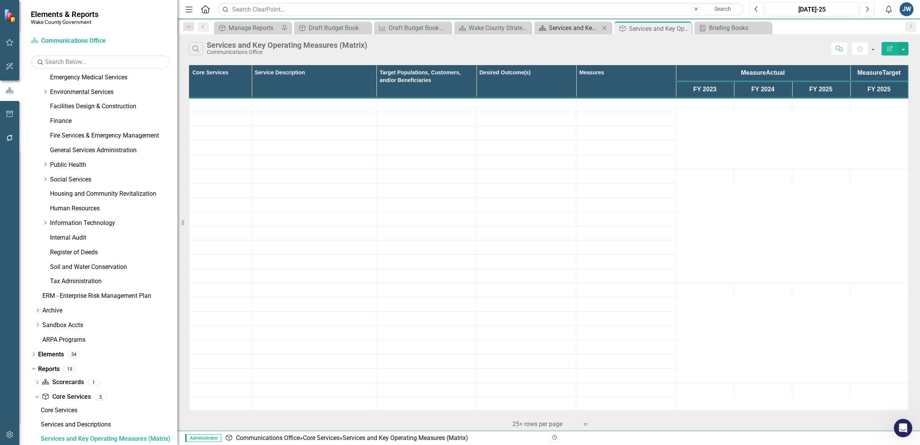
click div "Services and Key Operating Measures"
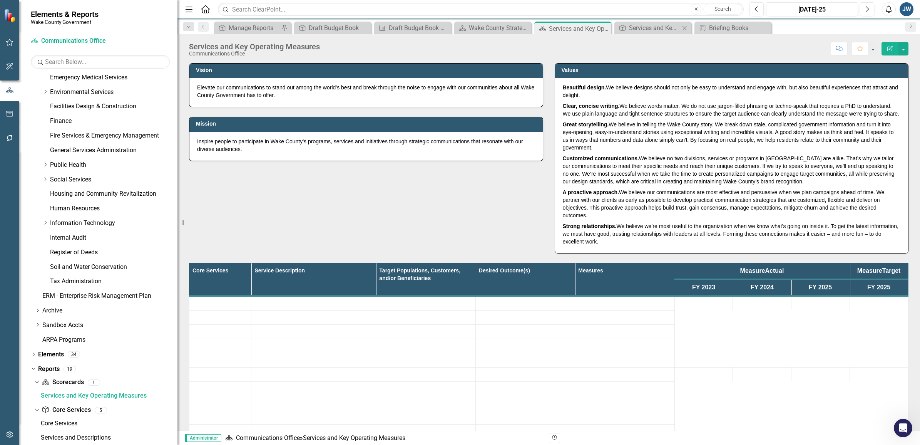
scroll to position [179, 0]
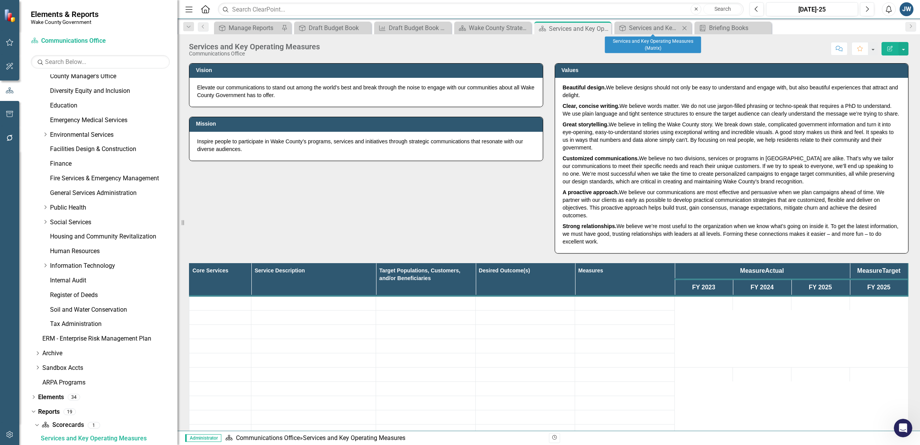
click icon
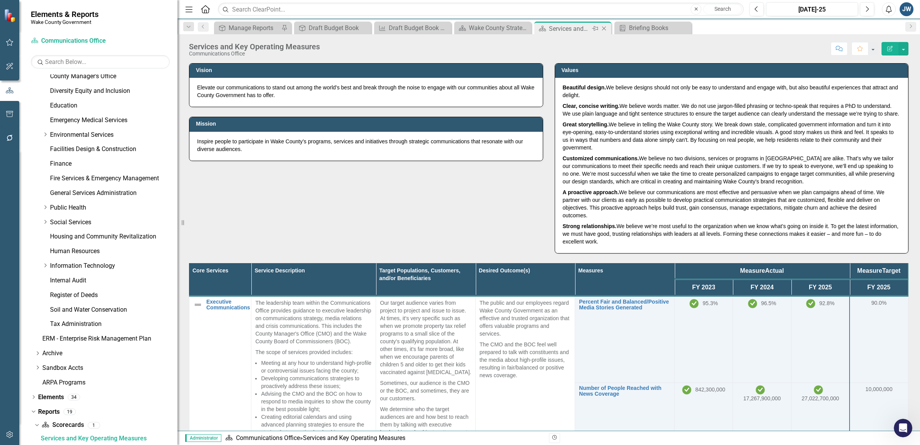
click icon
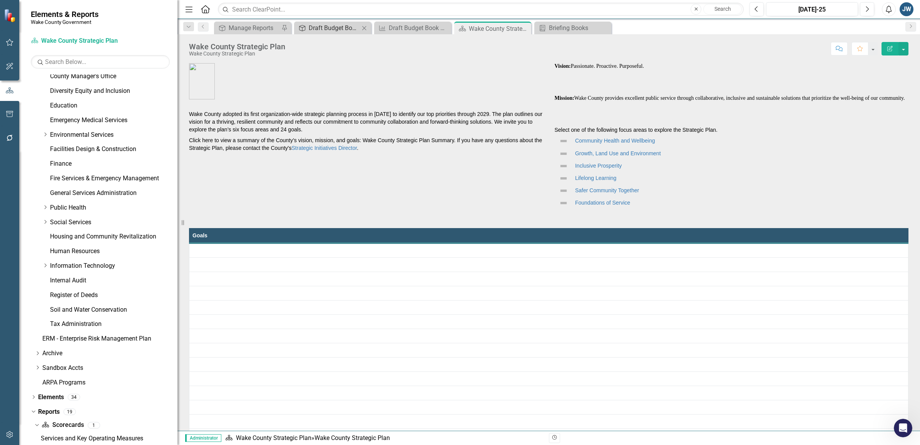
click icon
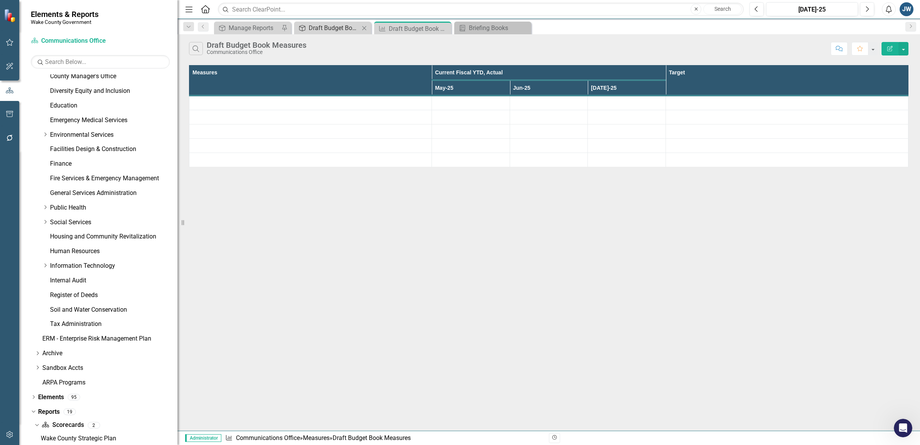
click div "Draft Budget Book"
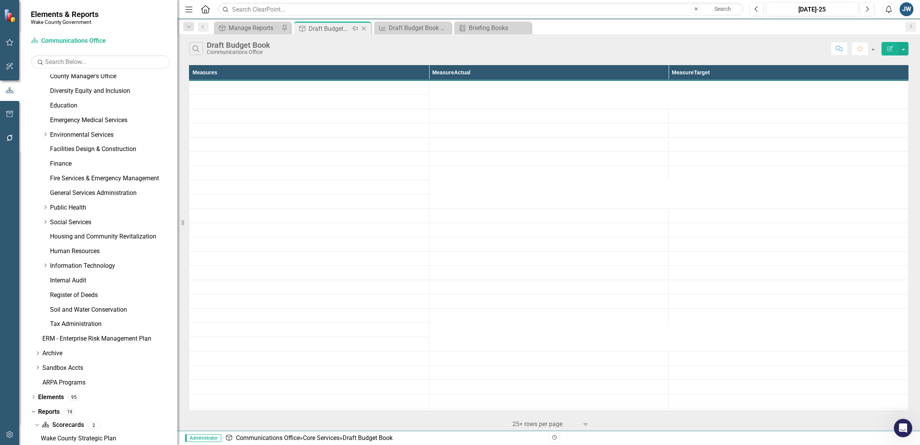
click div "Draft Budget Book"
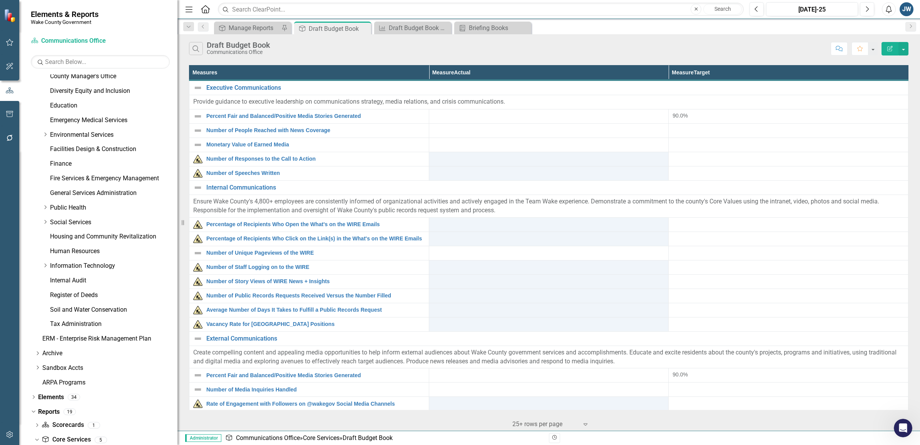
scroll to position [251, 0]
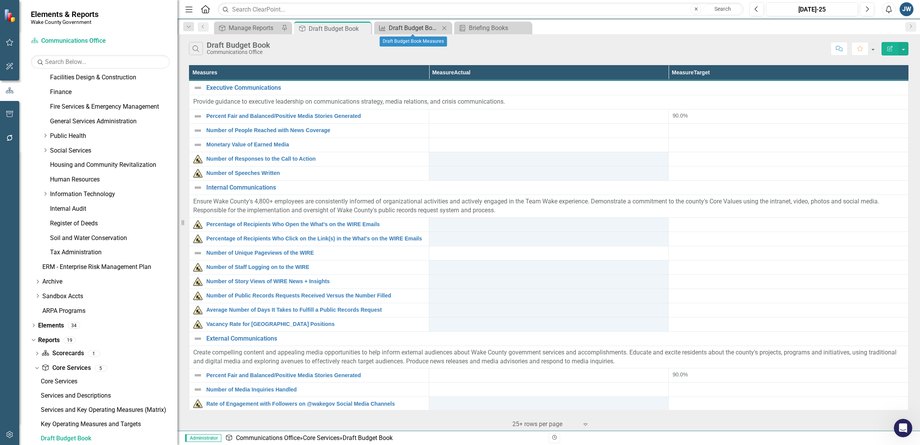
click div "Draft Budget Book Measures"
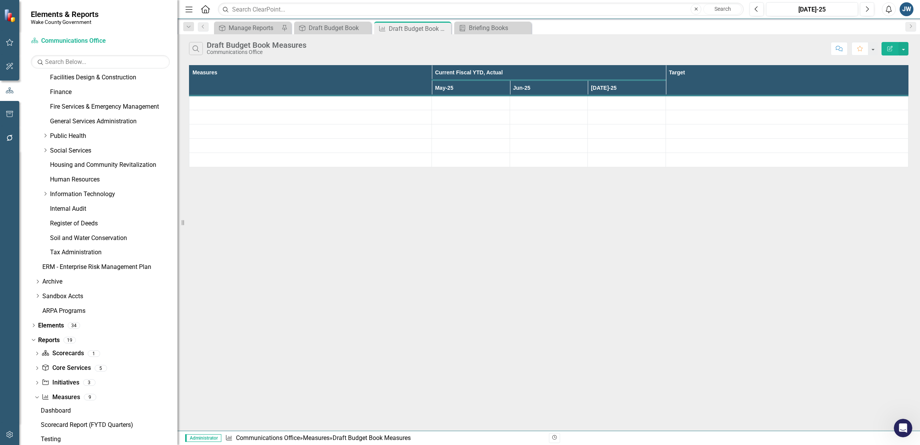
scroll to position [337, 0]
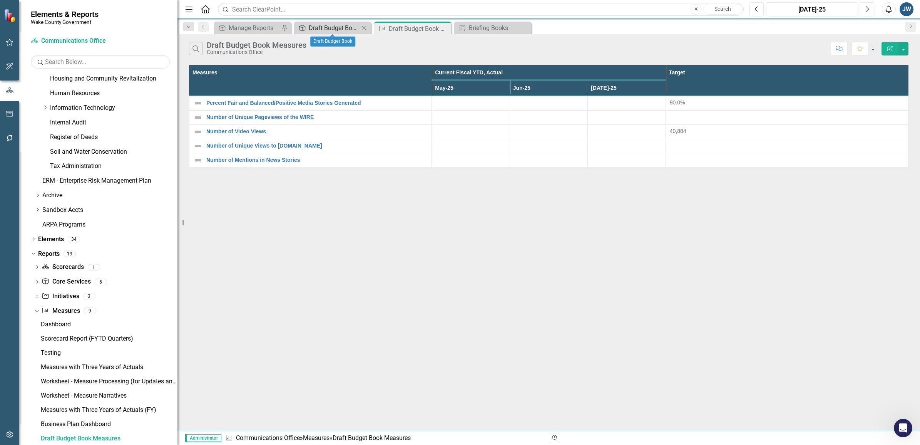
click div "Draft Budget Book"
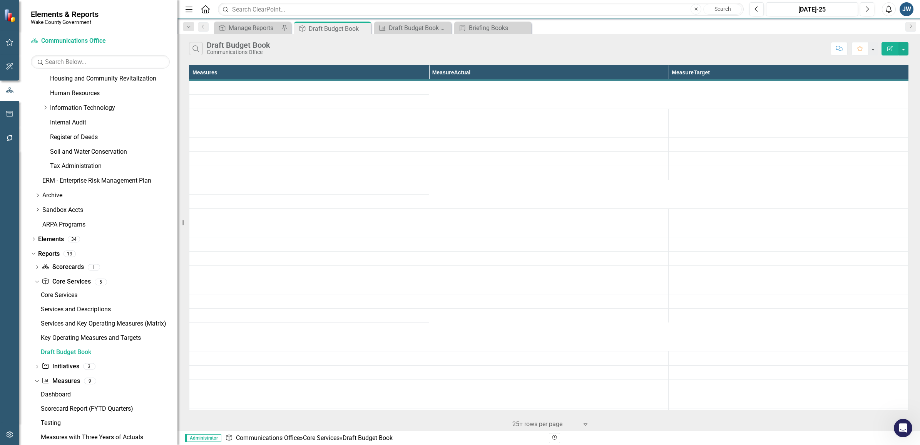
scroll to position [251, 0]
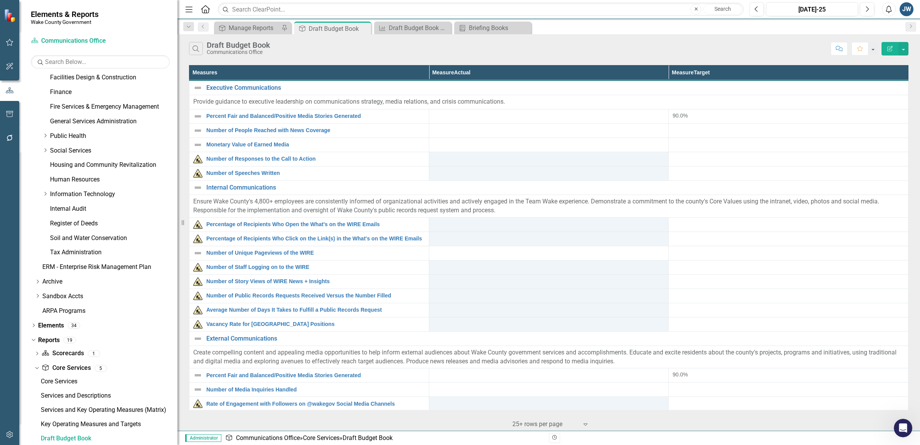
click icon "Edit Report"
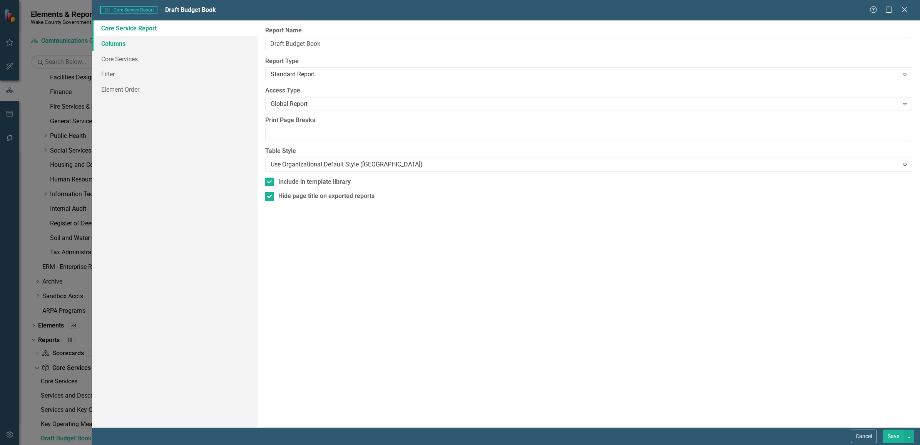
click link "Columns"
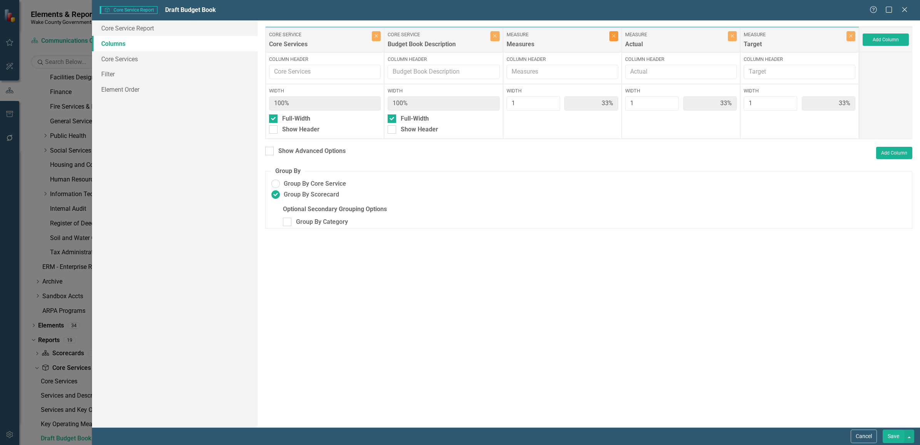
click button "Close"
type input "50%"
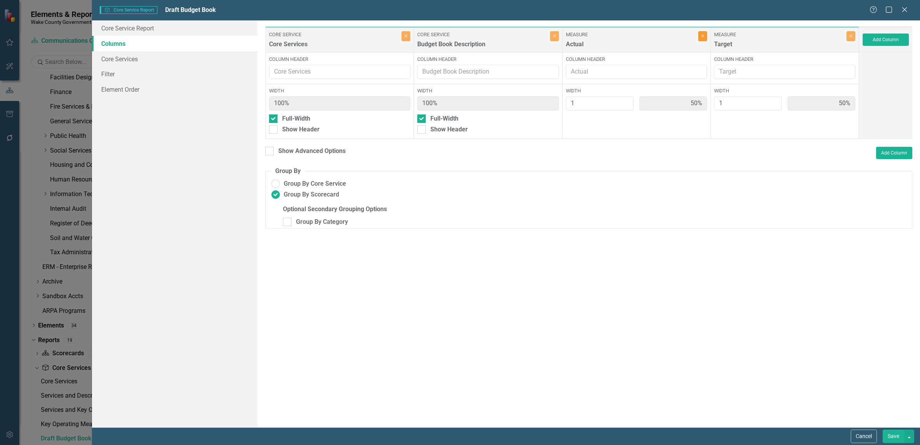
click icon "Close"
type input "100%"
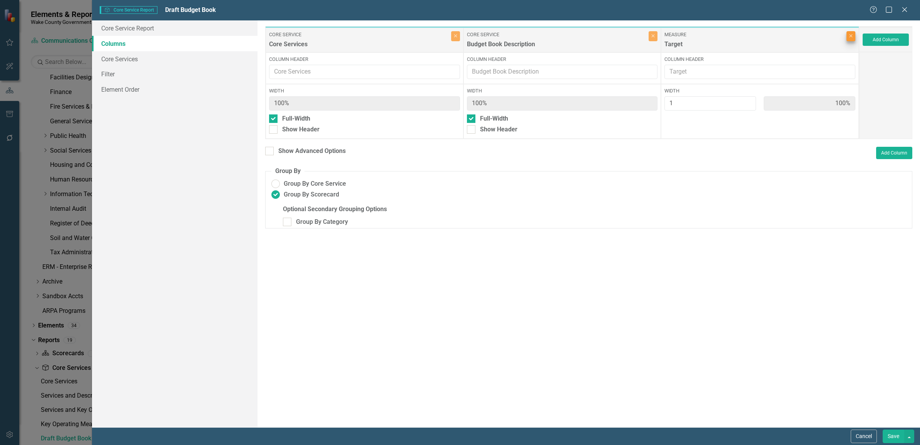
click div "Close"
click icon "Close"
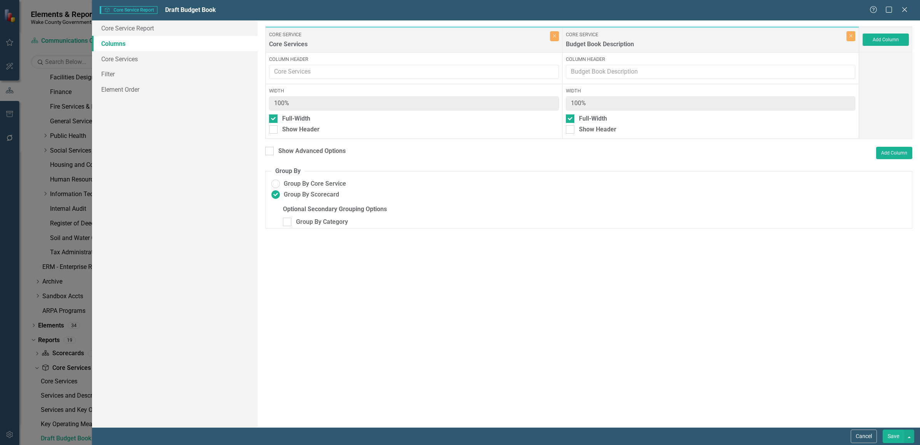
click button "Save"
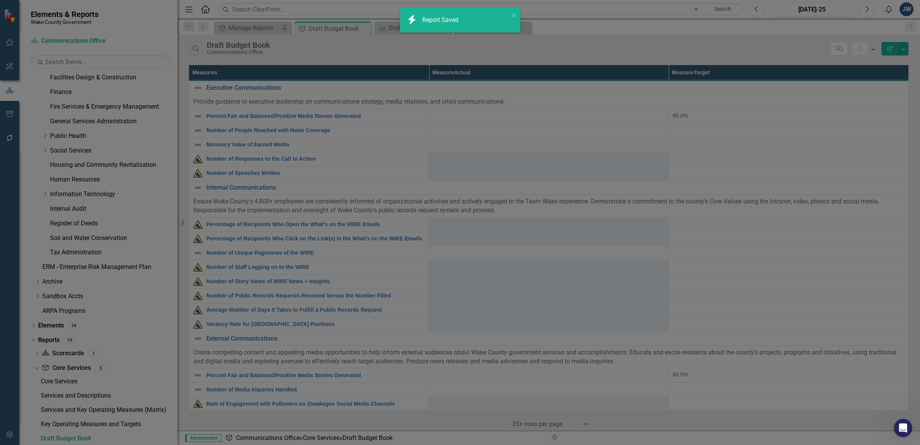
radio input "false"
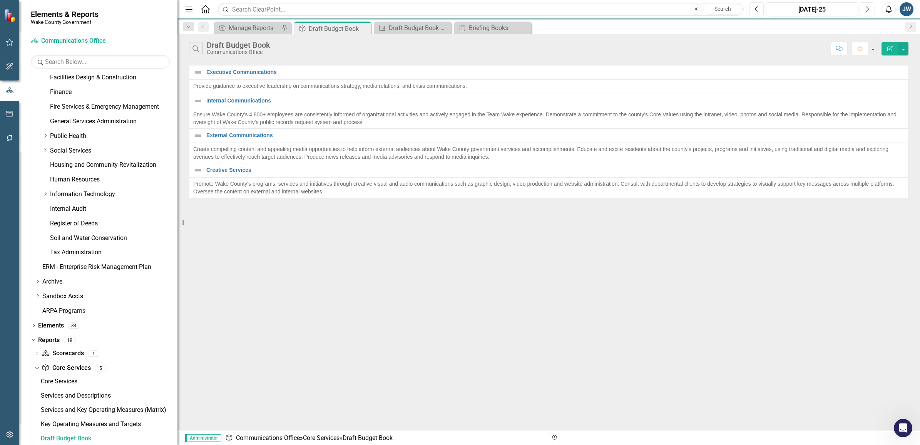
click icon "button"
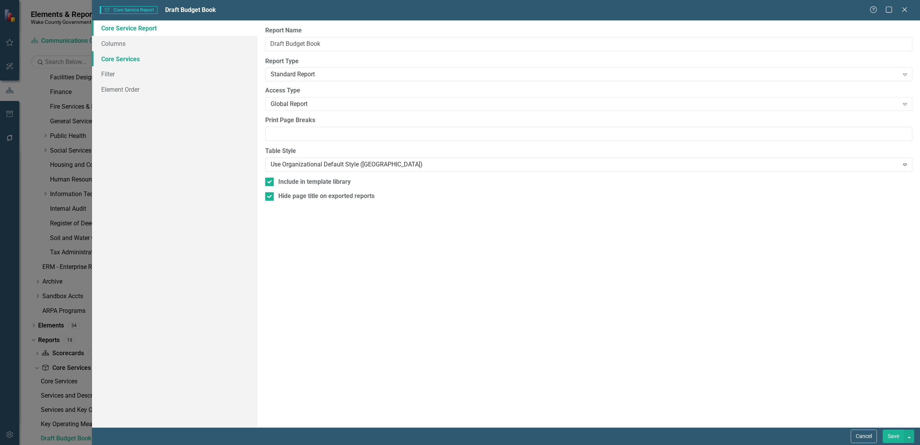
click link "Core Services"
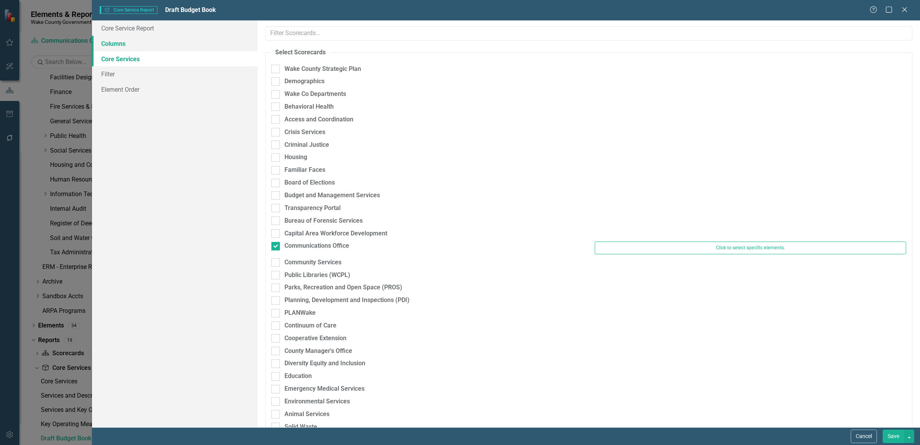
click link "Columns"
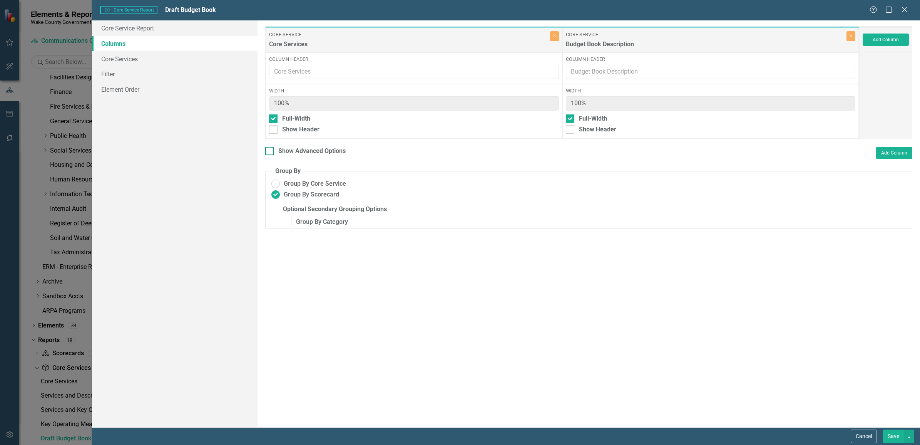
click div
click input "Show Advanced Options"
checkbox input "true"
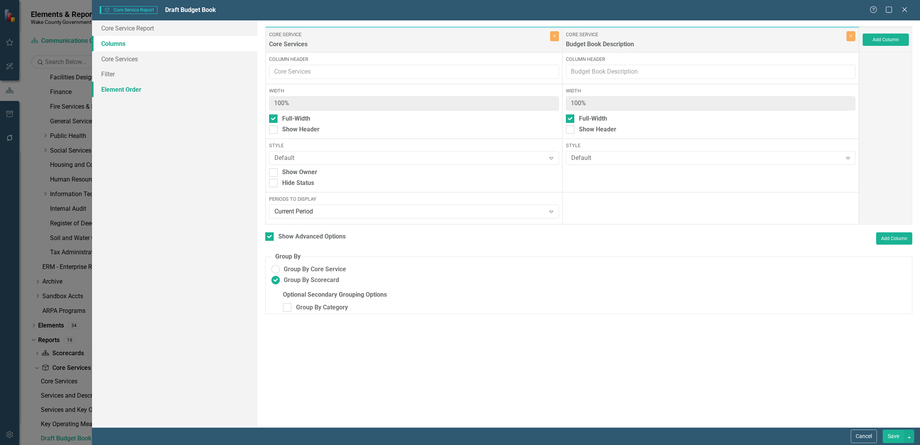
click link "Element Order"
click link "Core Services"
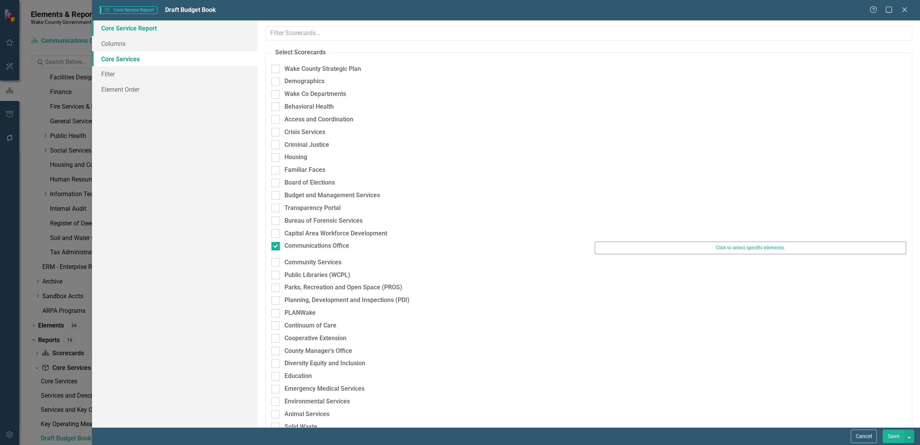
click link "Core Service Report"
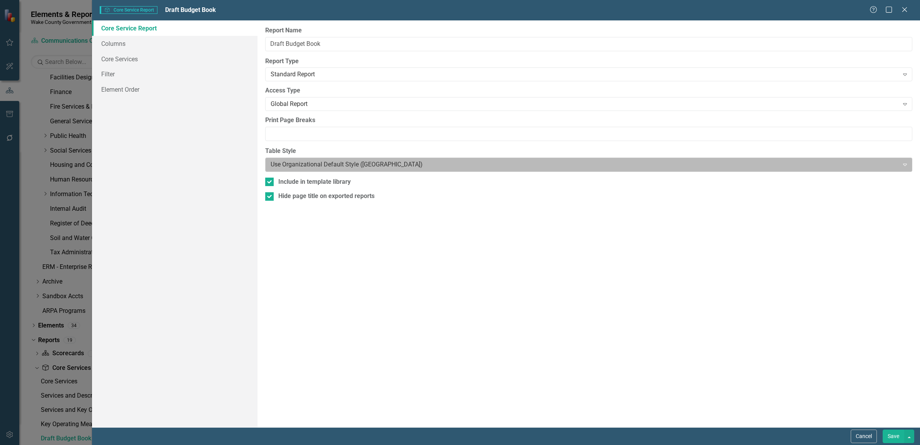
click div
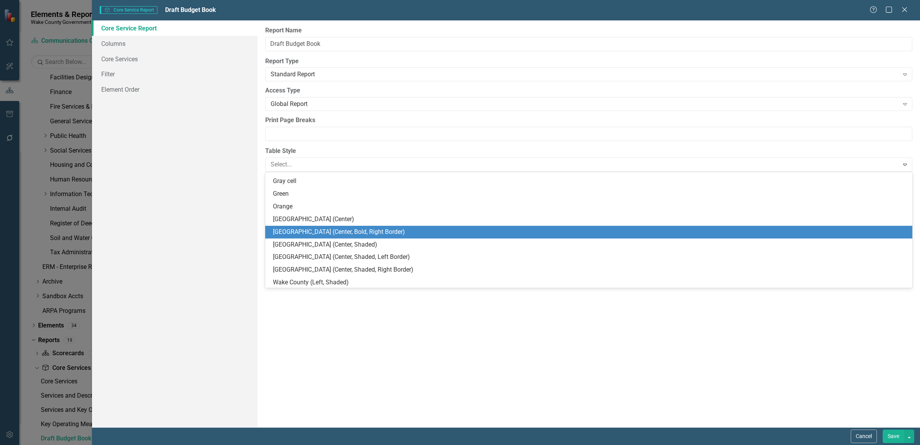
scroll to position [62, 0]
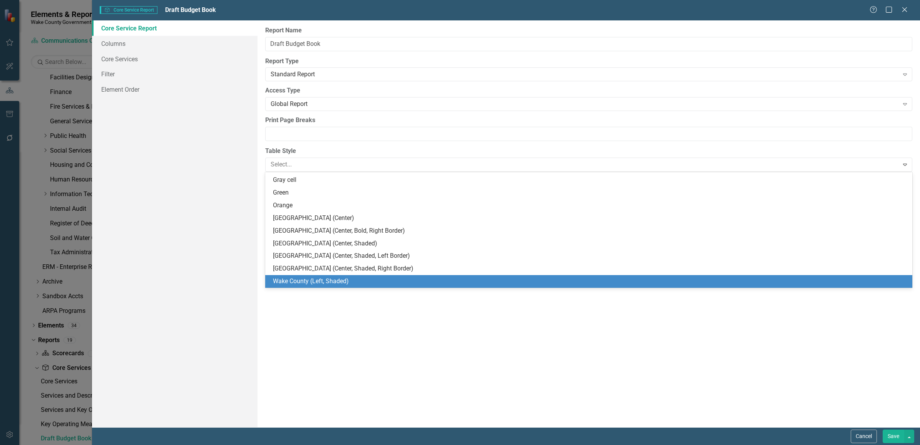
click div "Wake County (Left, Shaded)"
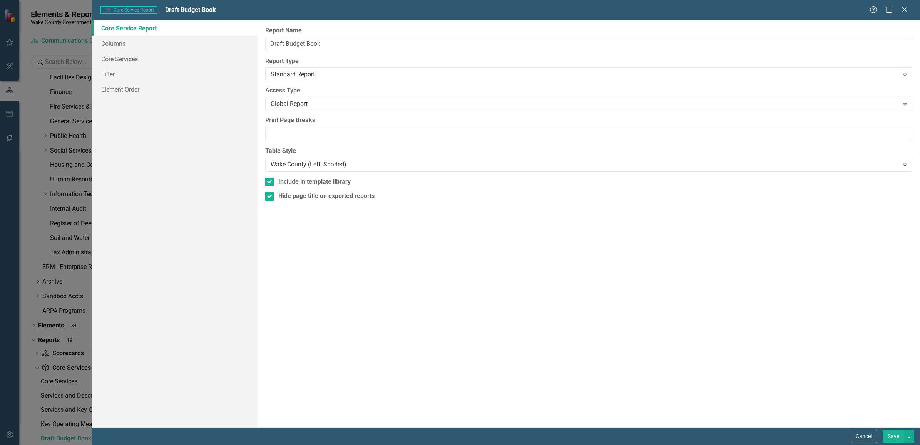
click button "Save"
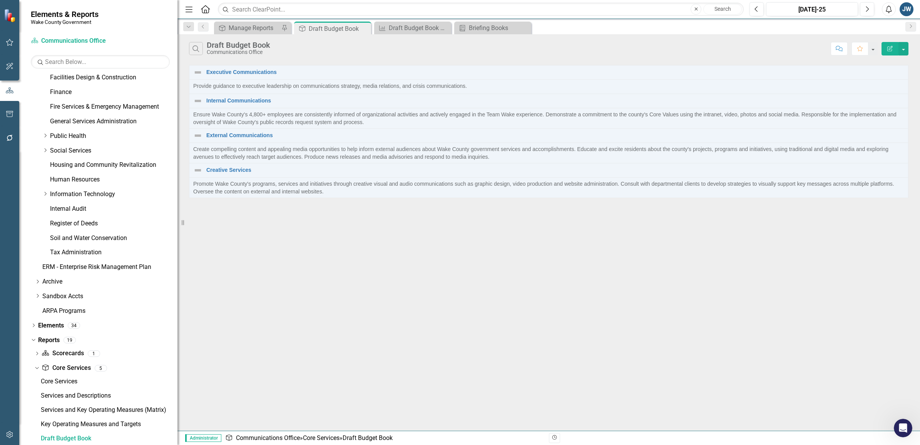
click icon "button"
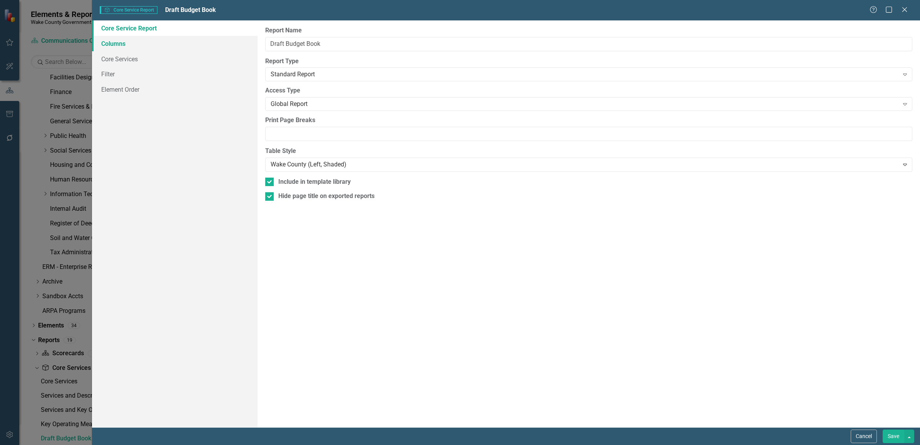
click link "Columns"
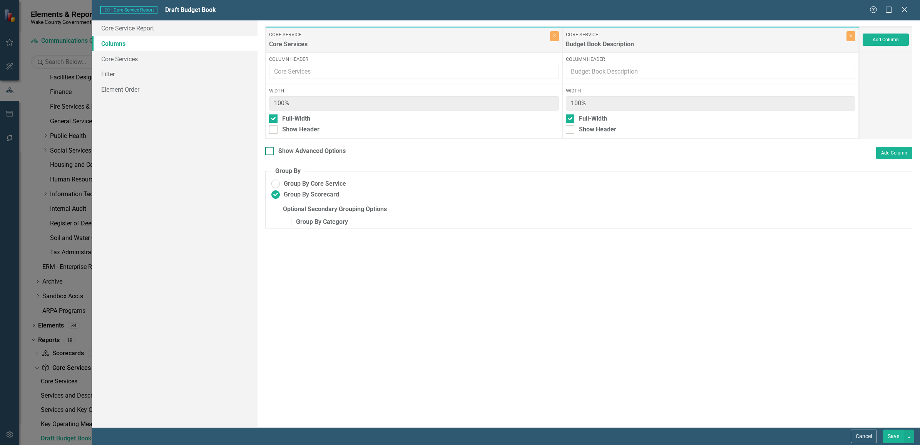
click div
click input "Show Advanced Options"
checkbox input "true"
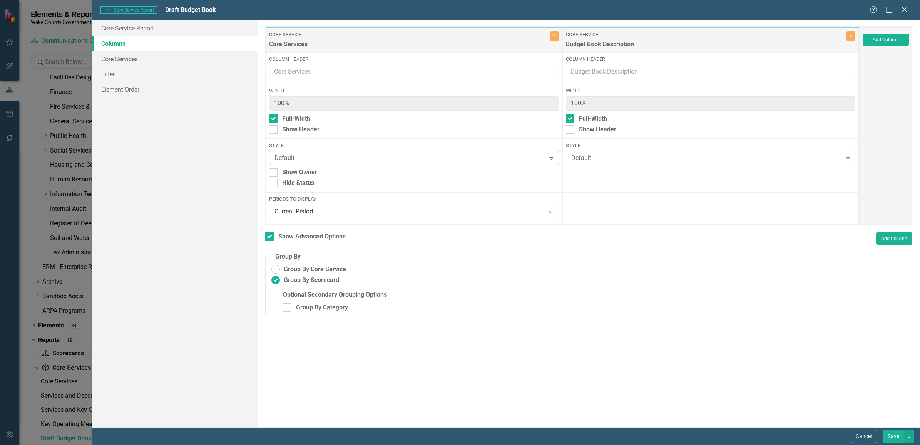
click div "Default"
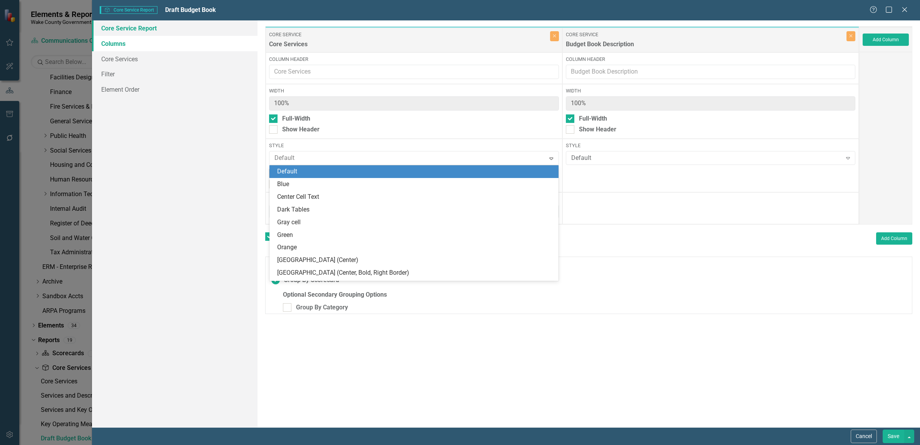
click link "Core Service Report"
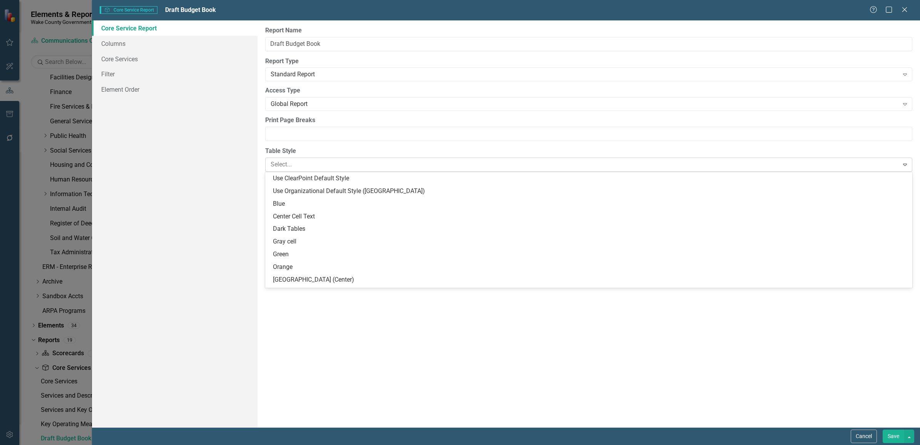
click div
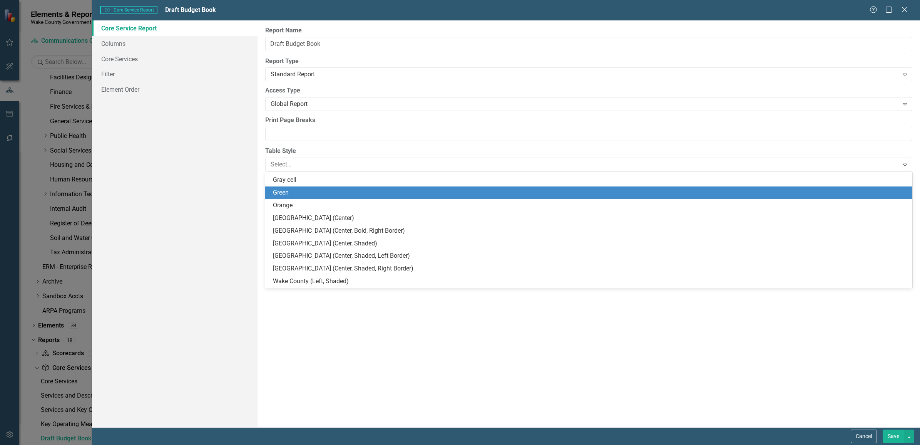
scroll to position [0, 0]
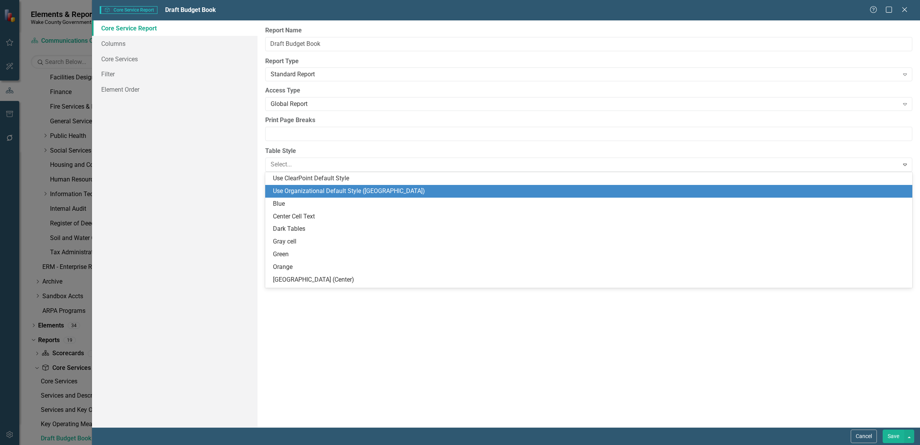
drag, startPoint x: 355, startPoint y: 193, endPoint x: 354, endPoint y: 196, distance: 3.9
click div "Use Organizational Default Style ([GEOGRAPHIC_DATA])"
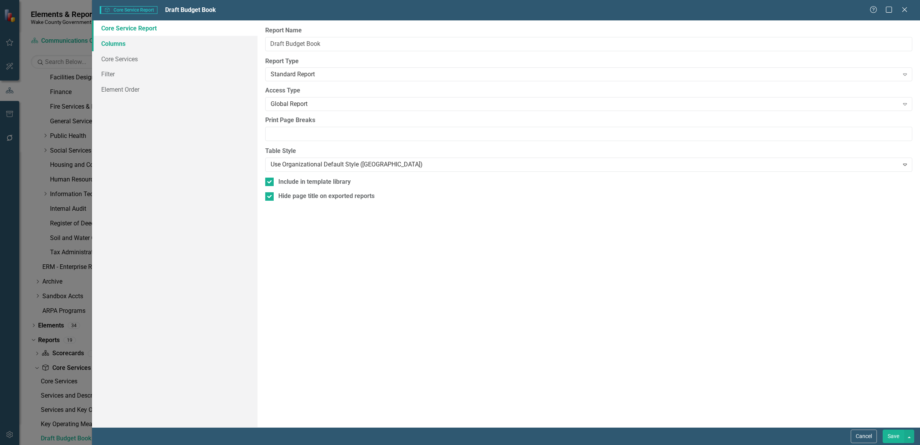
click link "Columns"
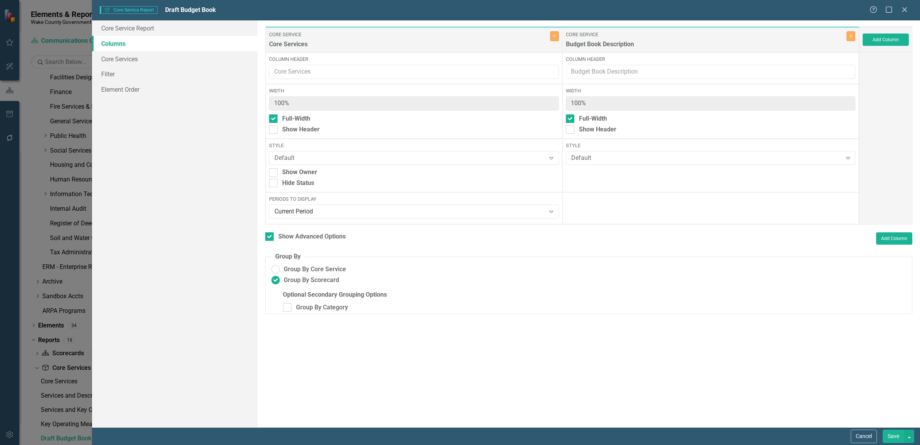
click button "Save"
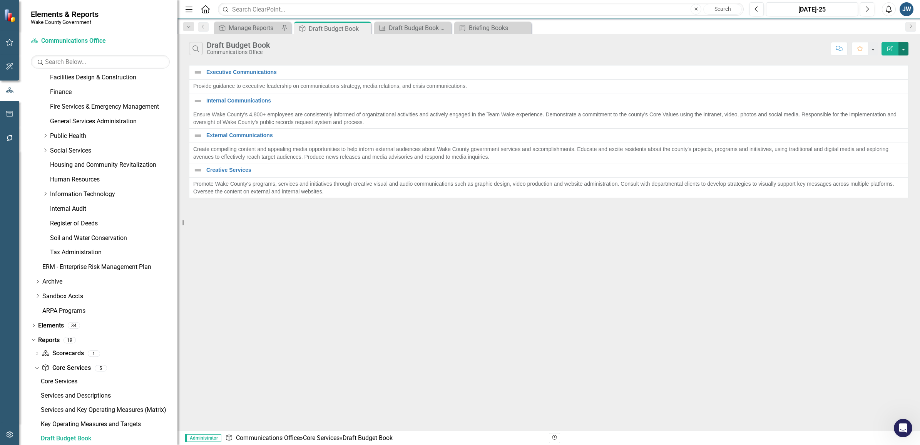
click button "button"
click link "Edit Report Edit Report"
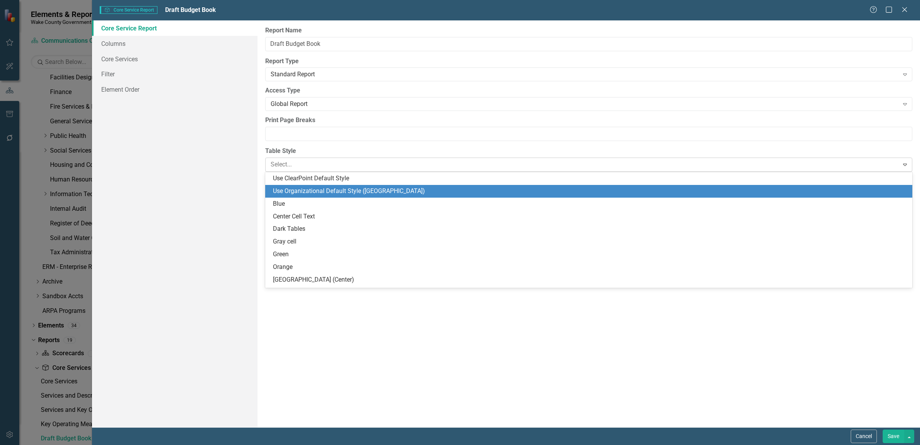
click div
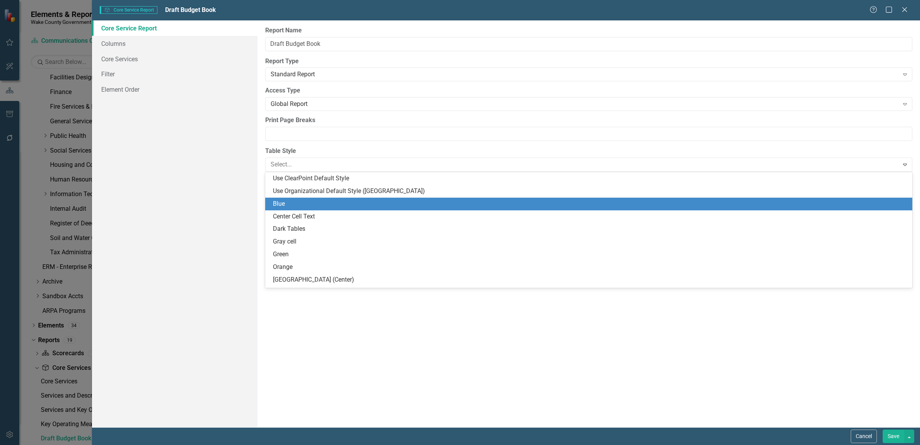
click div "Blue"
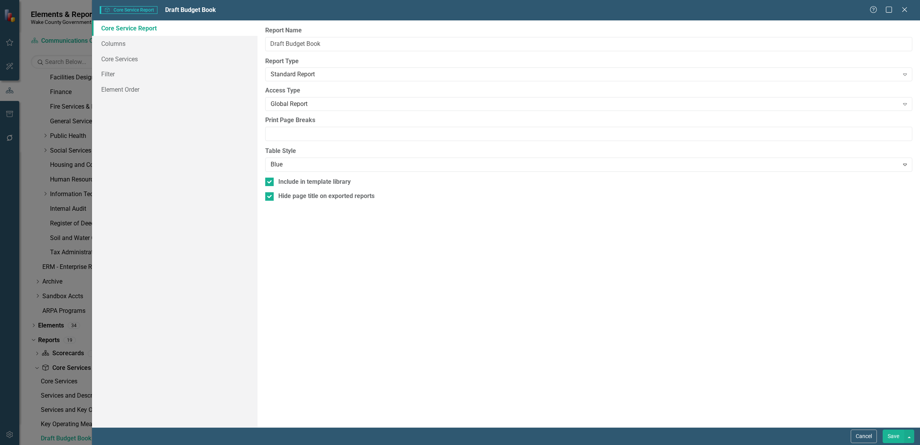
click button "Save"
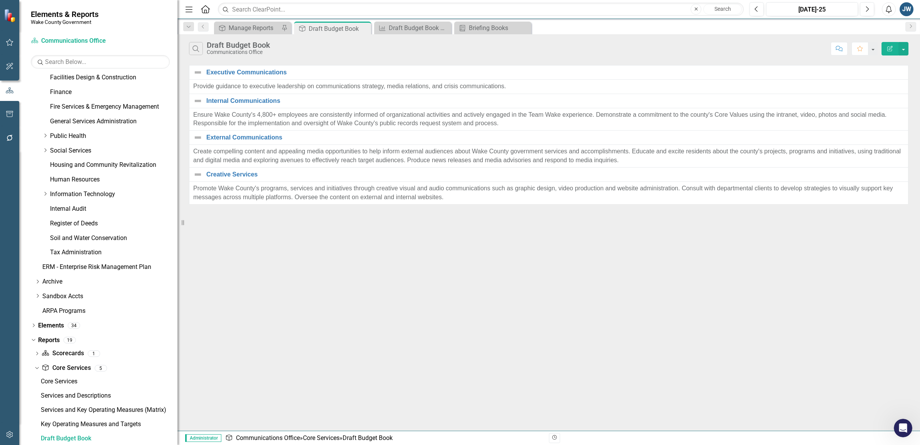
click icon "Edit Report"
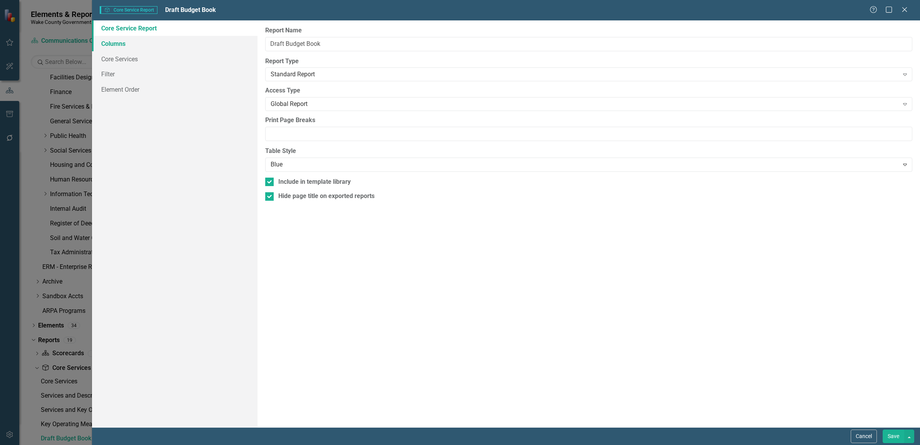
click link "Columns"
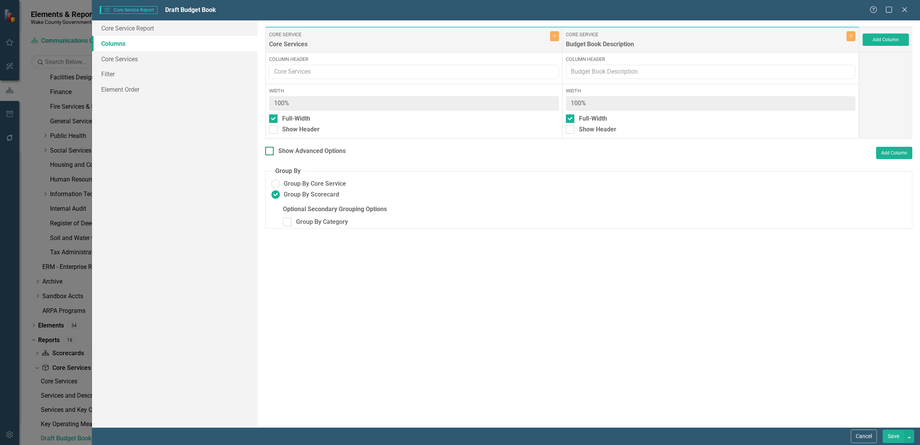
click div
click input "Show Advanced Options"
checkbox input "true"
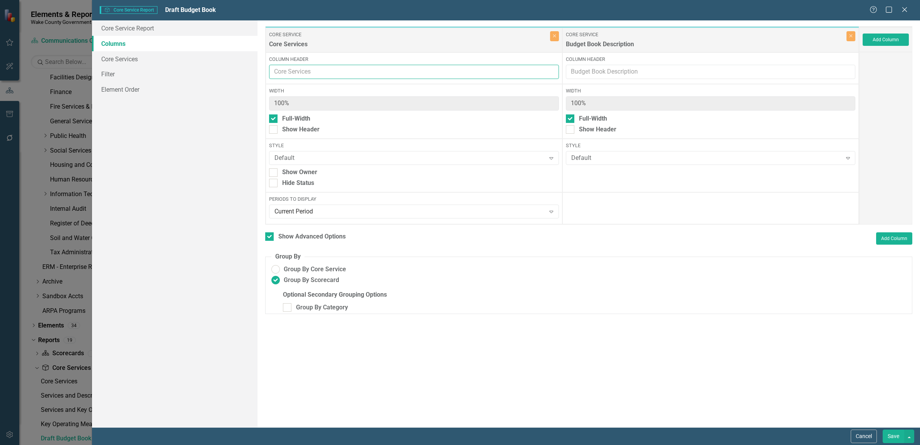
click input "Column Header"
click label "Column Header"
click input "Column Header"
click div "Style Default Expand Show Owner Hide Status"
click input "Hide Status"
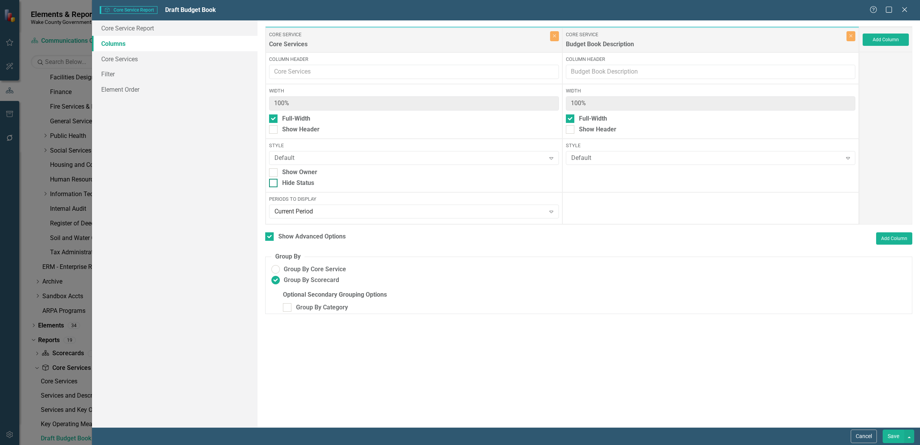
checkbox input "true"
click div "Default"
click div "Core Service Report Columns Core Services Filter Element Order"
click button "Save"
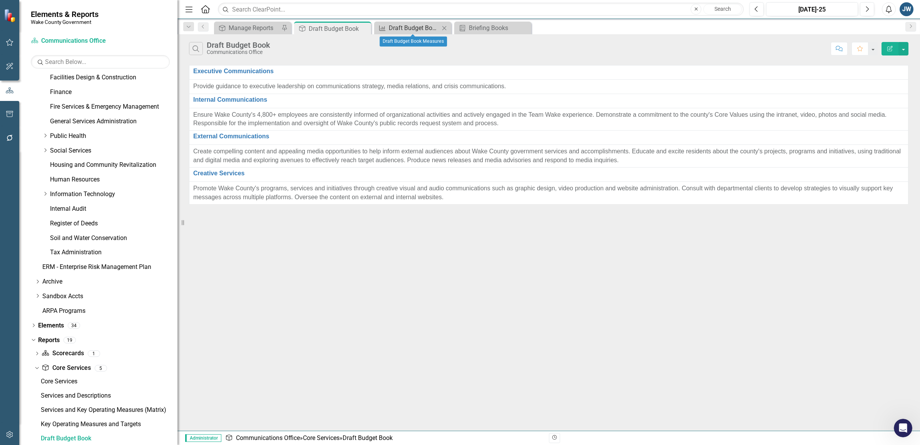
click div "Draft Budget Book Measures"
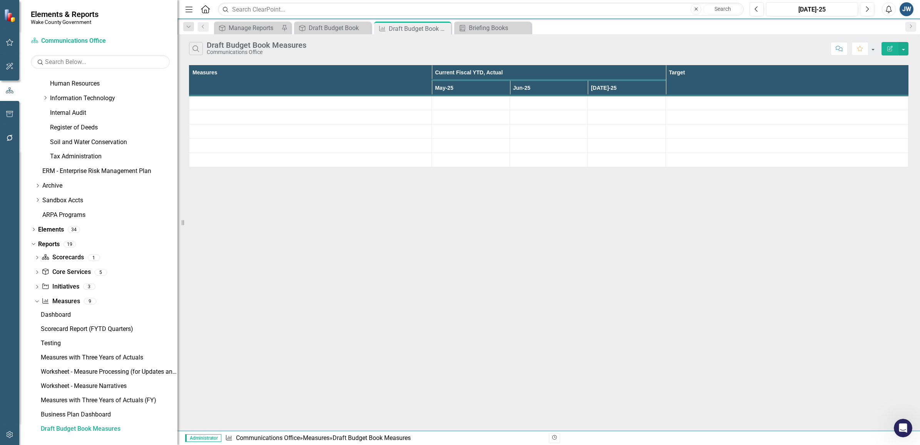
scroll to position [337, 0]
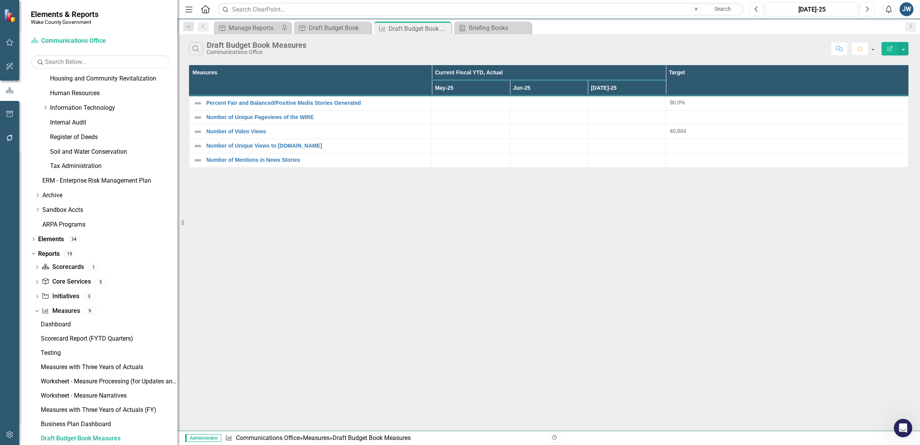
click icon "Edit Report"
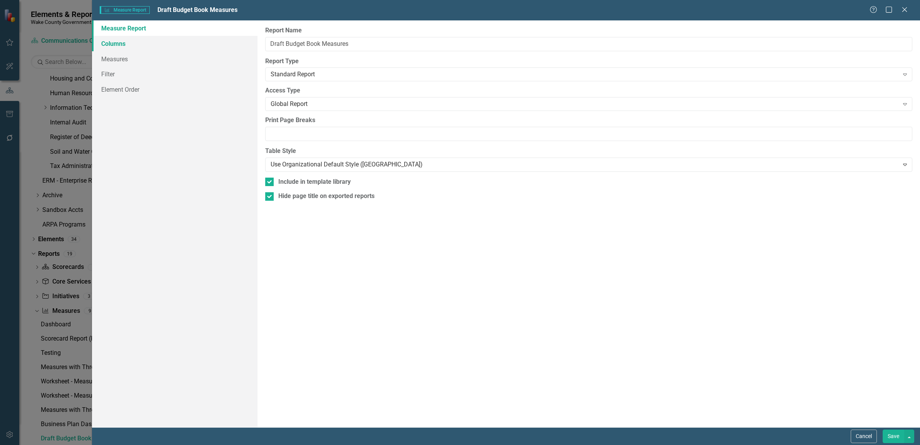
click link "Columns"
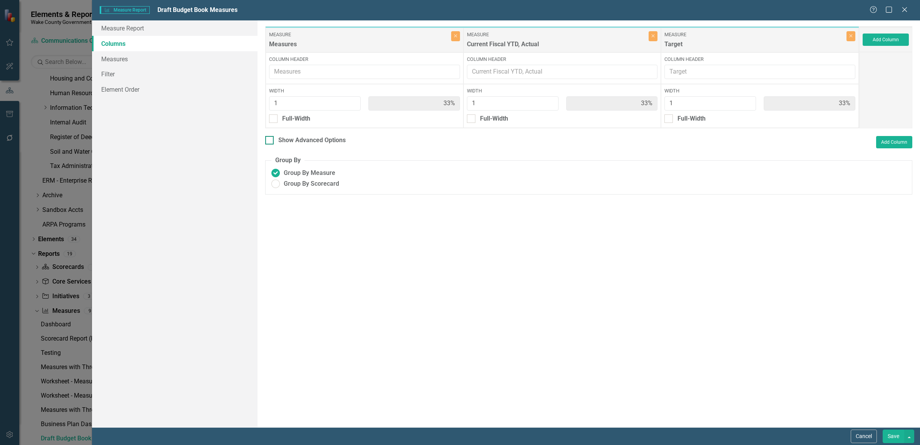
click div
click input "Show Advanced Options"
checkbox input "true"
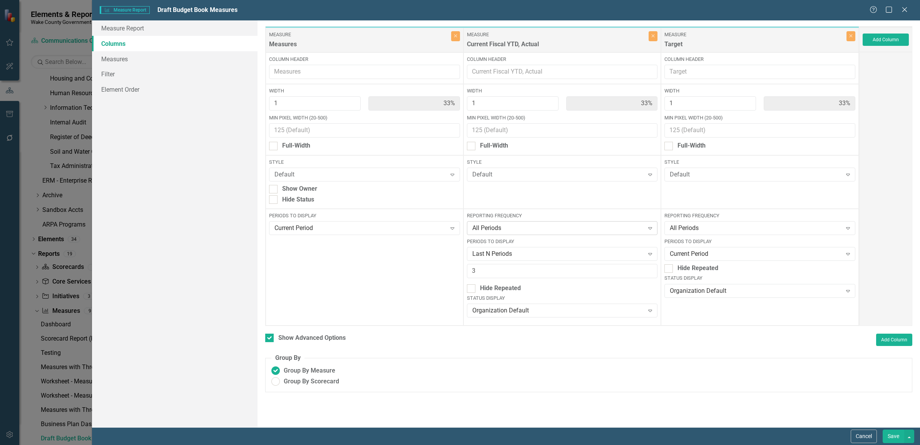
click icon "Expand"
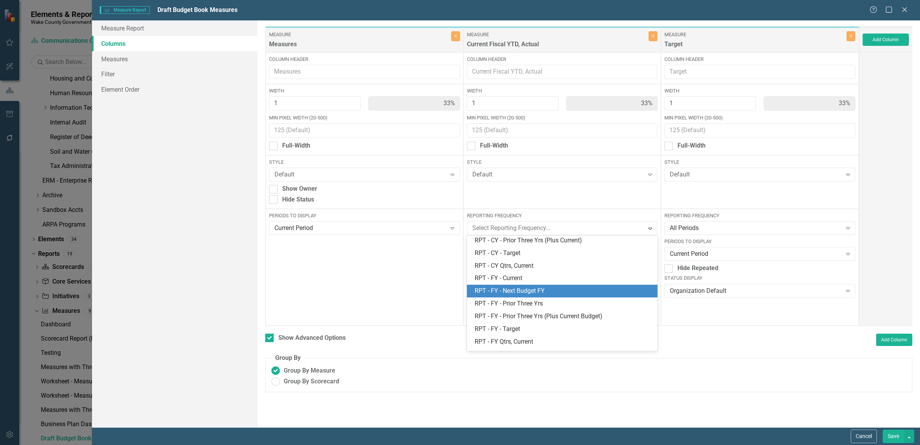
scroll to position [289, 0]
click div "RPT - FY - Prior Three Yrs"
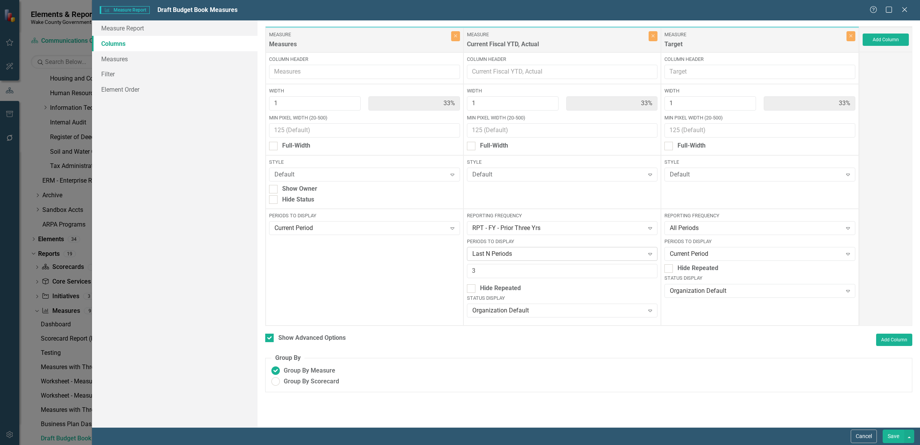
click div "Last N Periods"
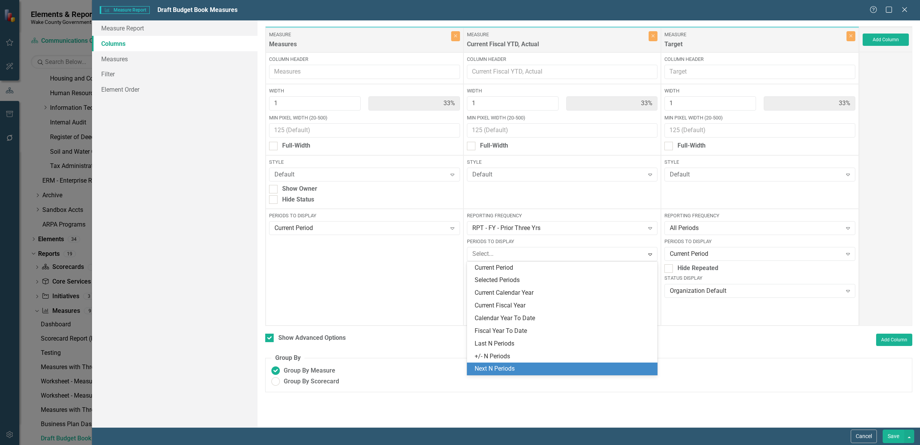
click div "Show Advanced Options Add Column"
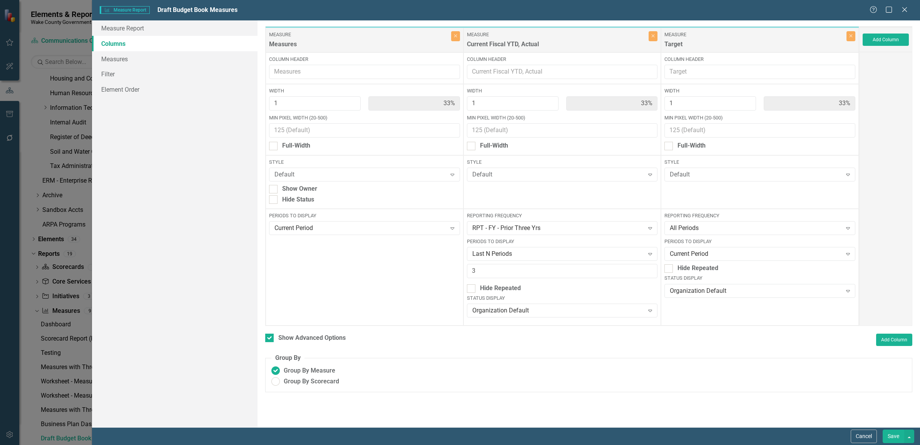
click button "Save"
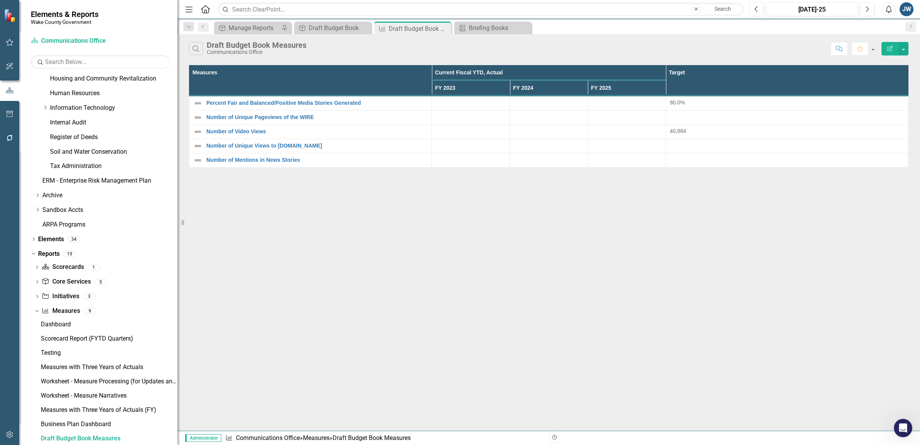
click icon "button"
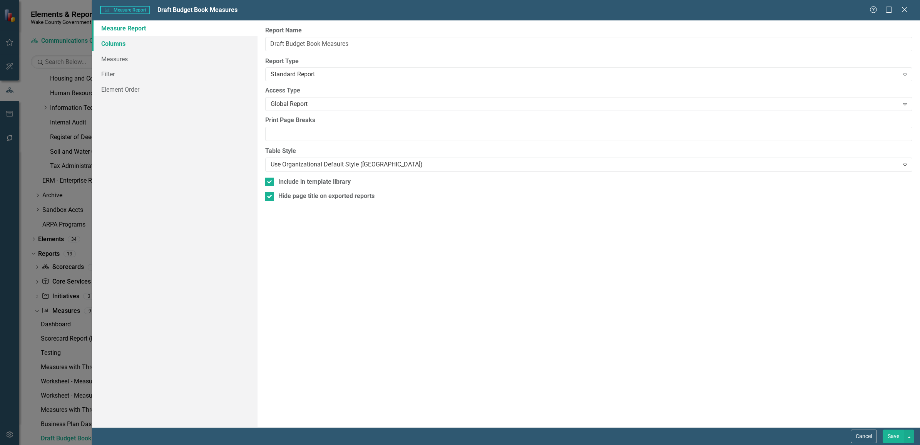
click link "Columns"
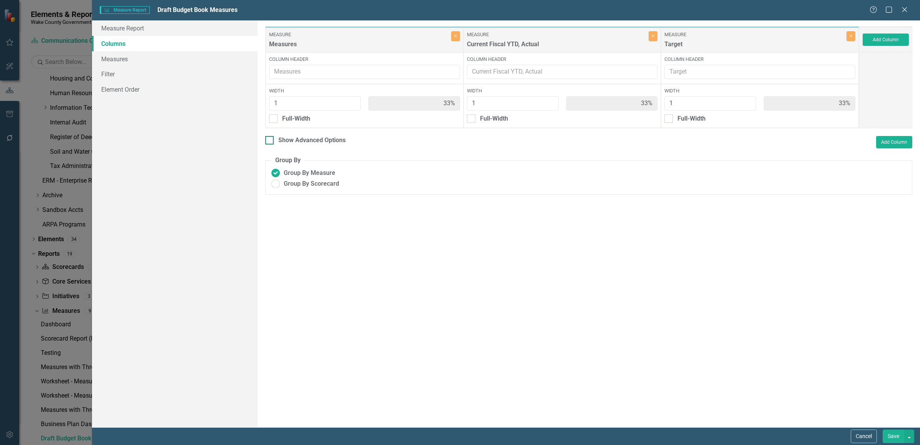
click input "Show Advanced Options"
checkbox input "true"
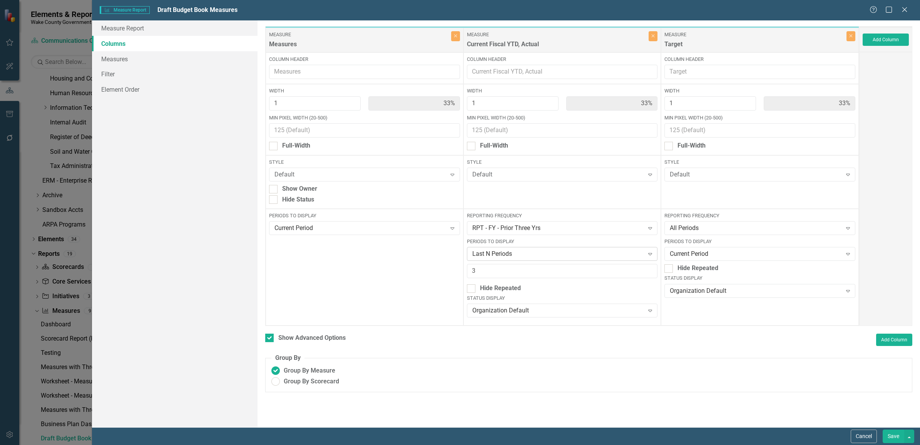
click div "Last N Periods"
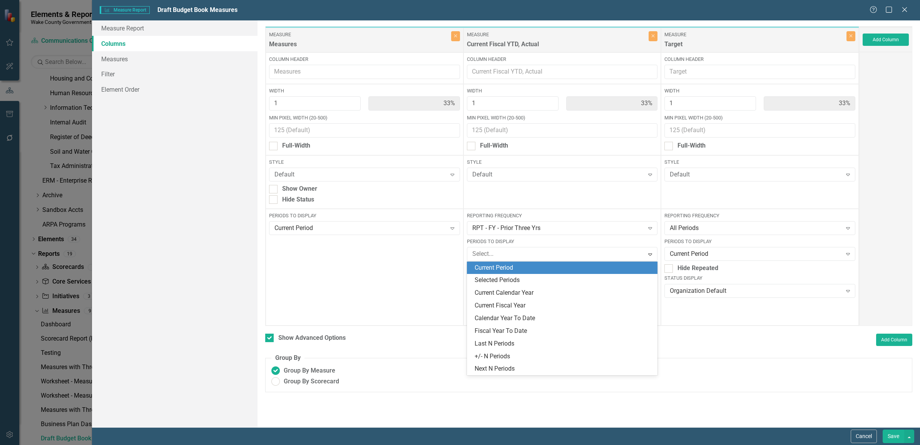
click div "Current Period"
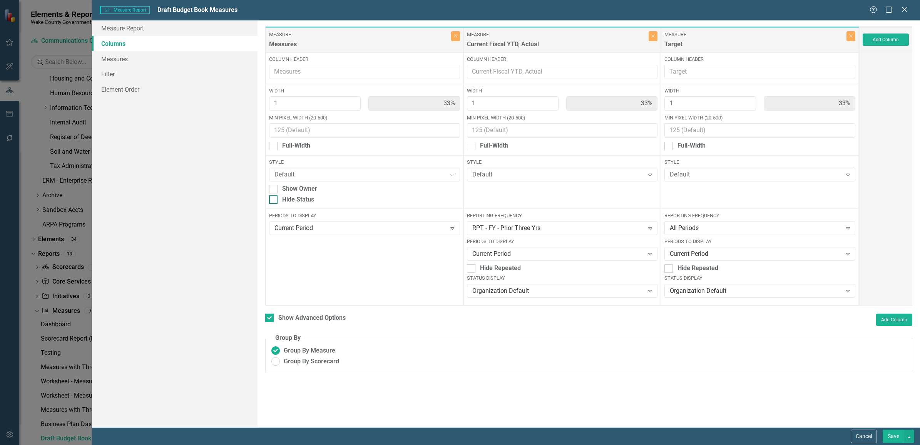
click div
click input "Hide Status"
checkbox input "true"
click input "1"
type input "10"
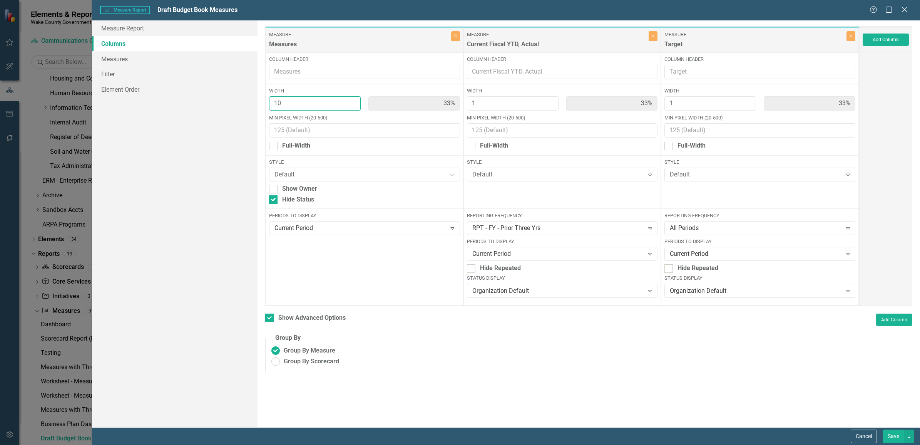
type input "83%"
type input "8%"
type input "10"
click div "To add columns to your report, click on the "Select Columns" button below. All …"
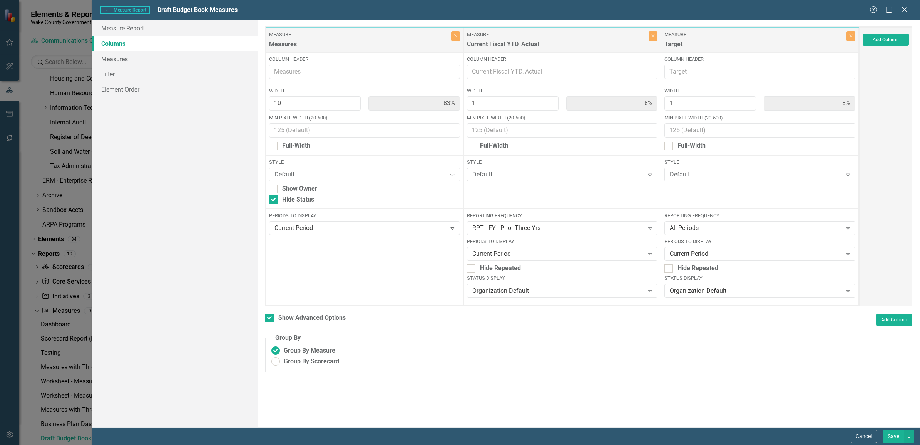
click div "Default"
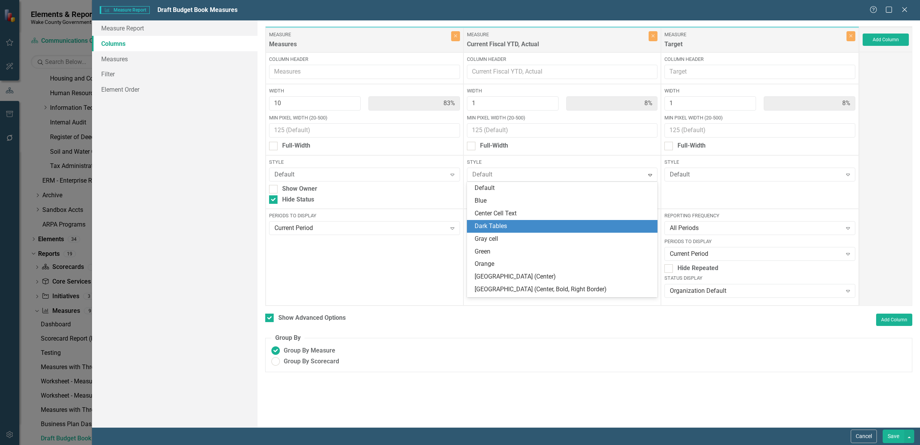
scroll to position [49, 0]
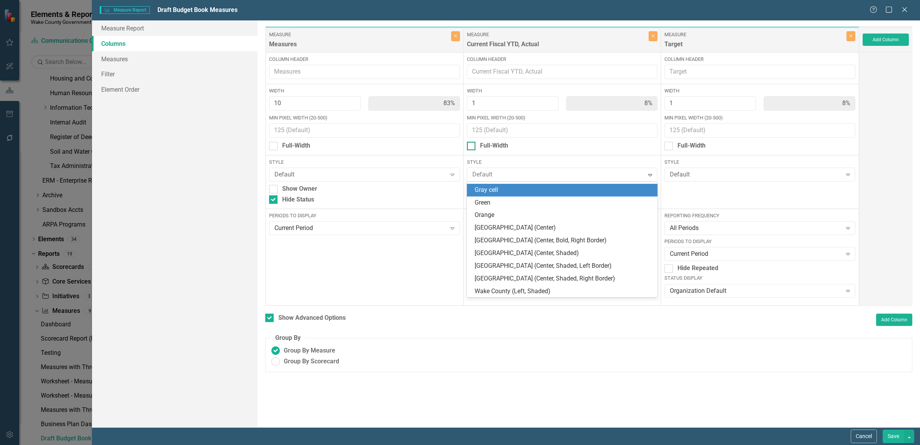
click div "Full-Width"
click input "Full-Width"
checkbox input "true"
type input "91%"
type input "100%"
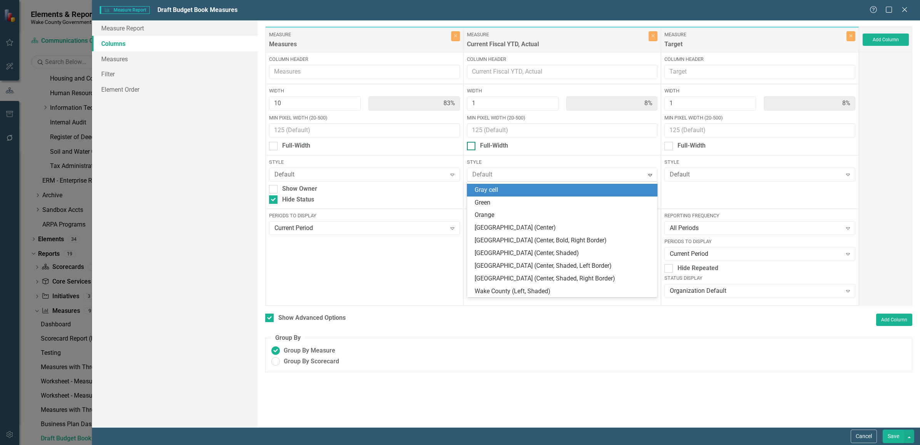
type input "9%"
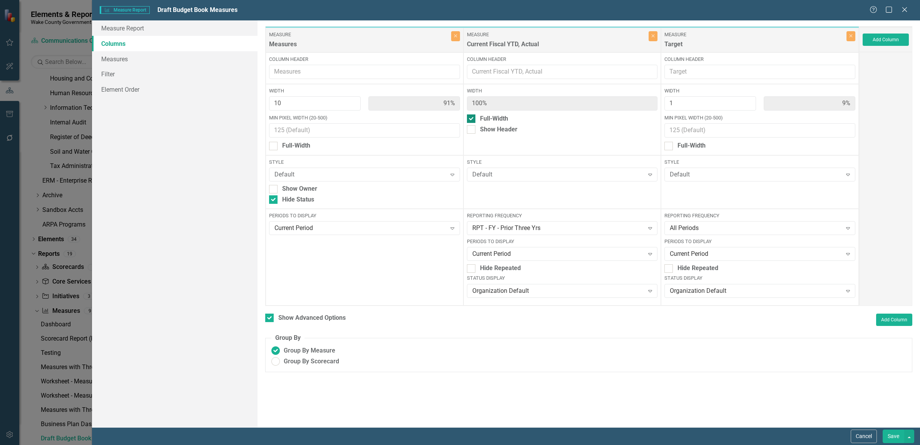
click div "Full-Width"
click input "Full-Width"
checkbox input "false"
type input "83%"
type input "8%"
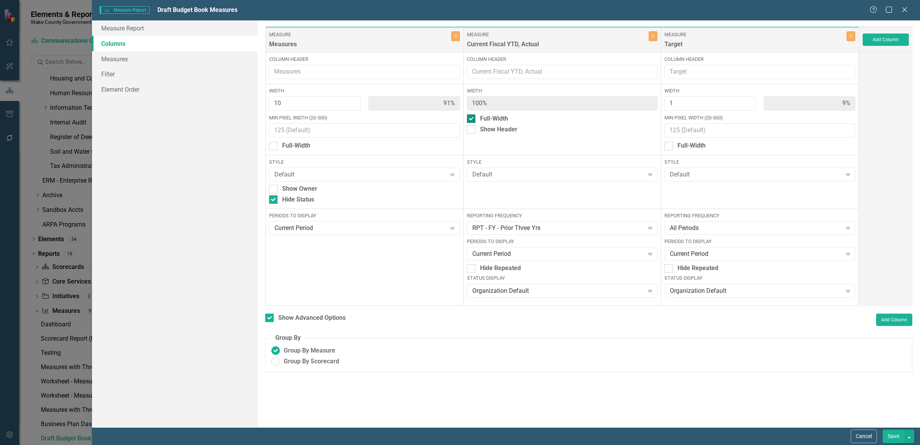
type input "8%"
click div "Style Default Expand"
click div "Default"
click button "Save"
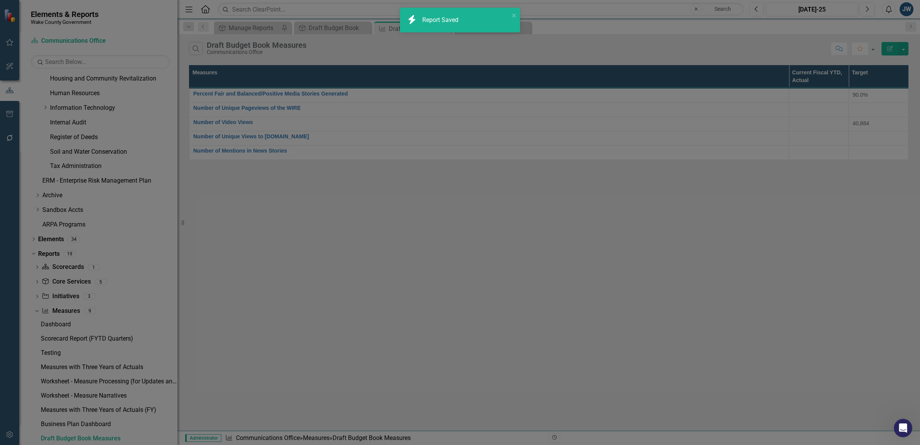
checkbox input "false"
radio input "false"
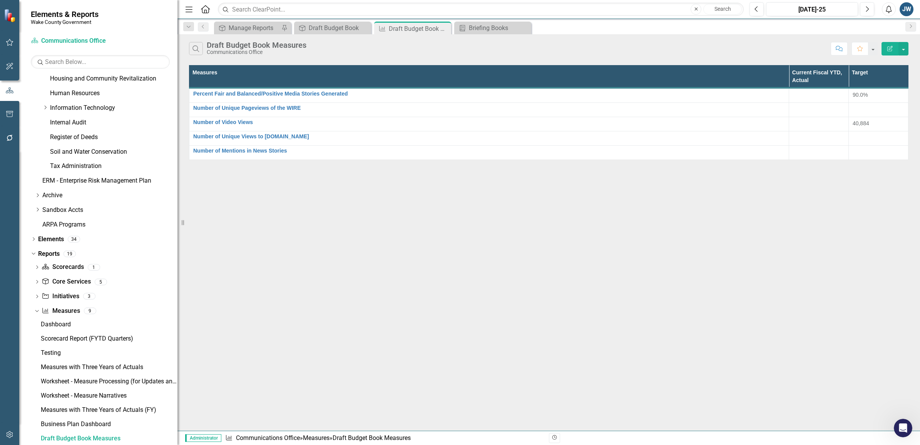
click icon "button"
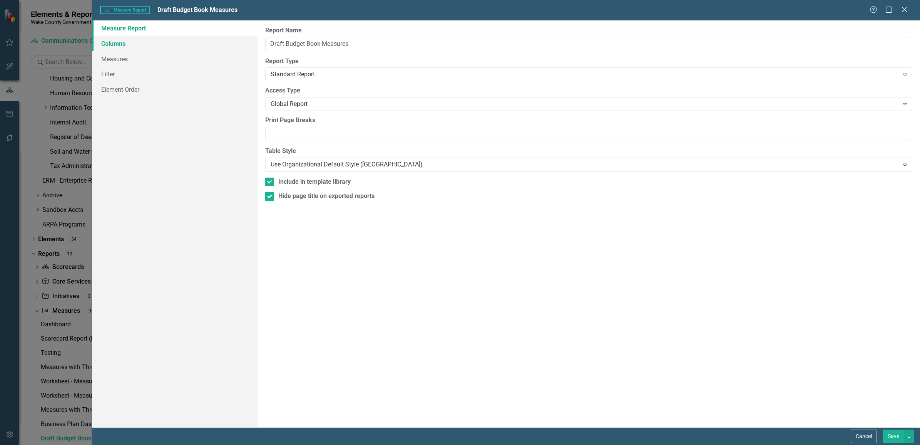
click link "Columns"
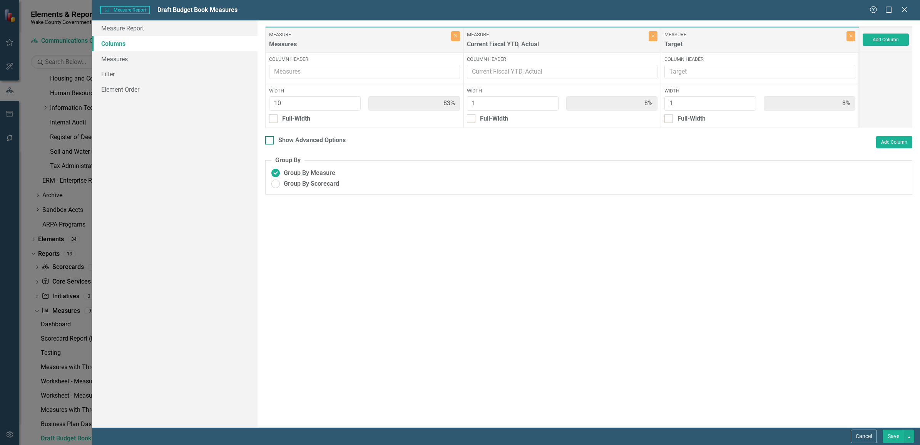
click input "Show Advanced Options"
checkbox input "true"
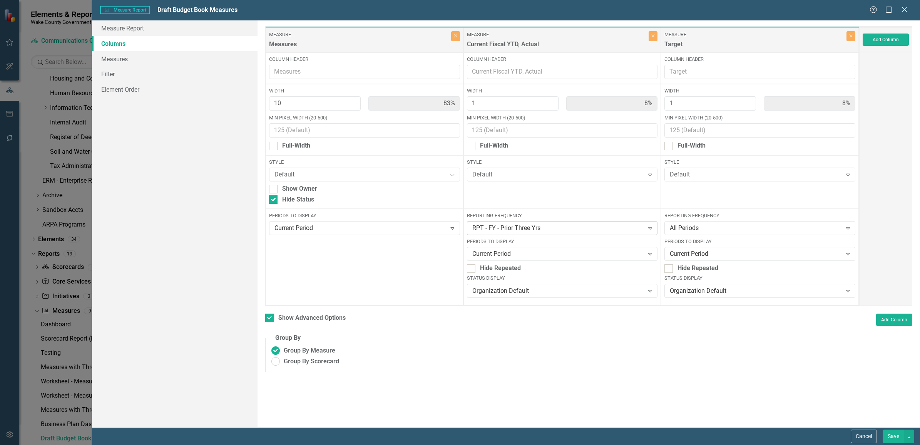
click div "RPT - FY - Prior Three Yrs"
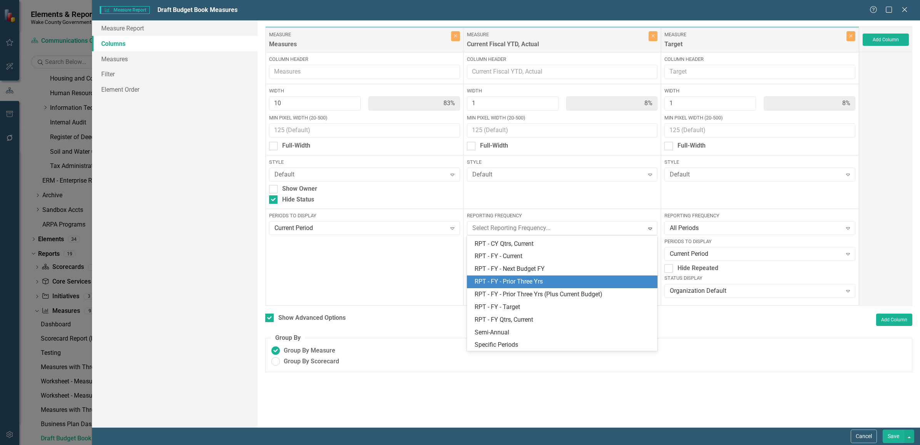
scroll to position [250, 0]
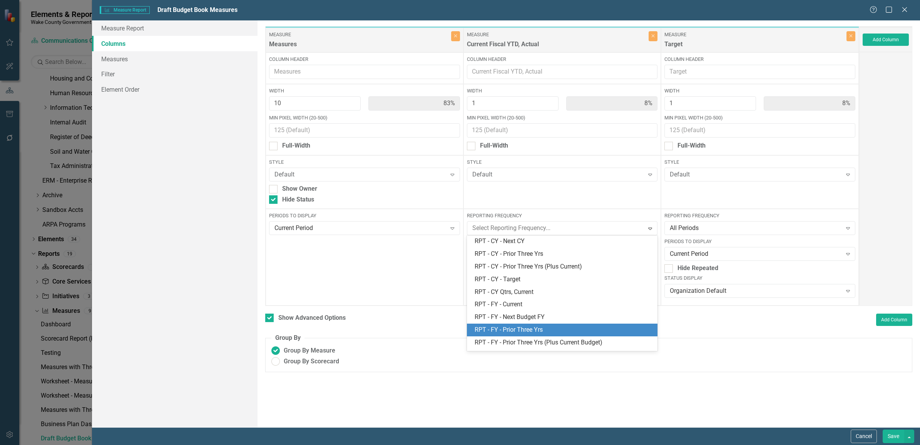
click div "RPT - FY - Prior Three Yrs"
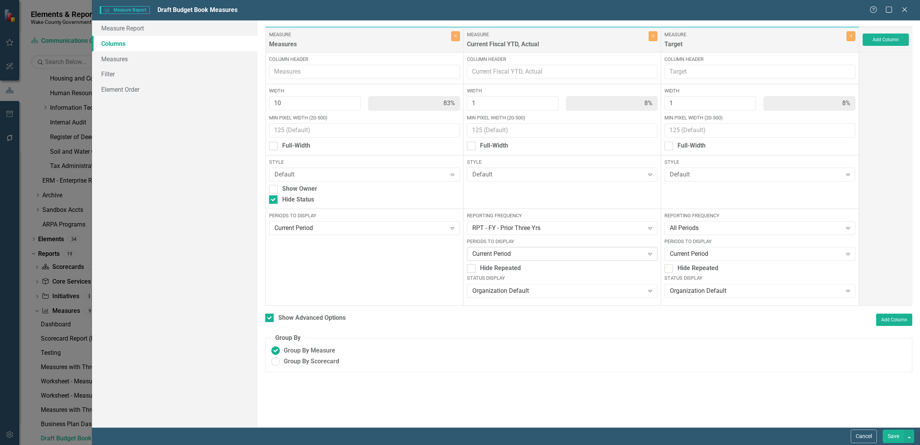
click div "Current Period"
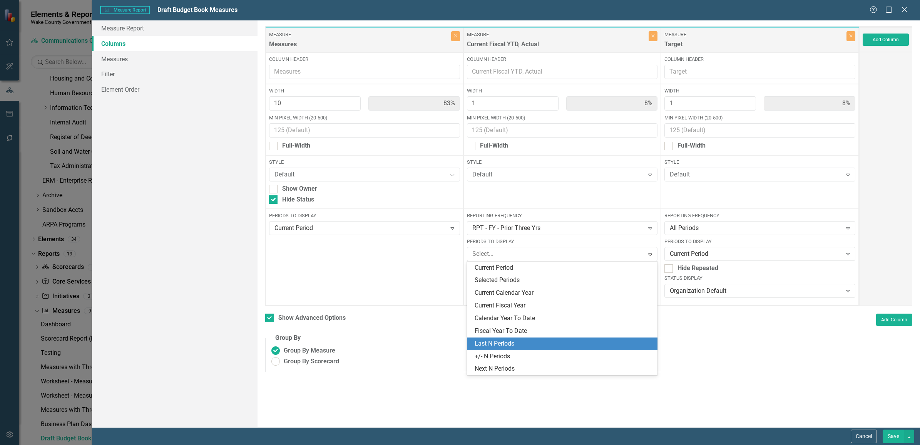
click div "Last N Periods"
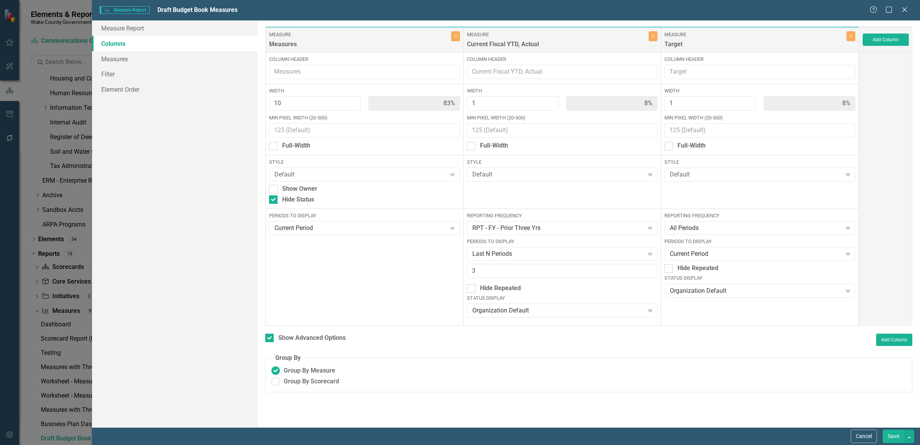
click button "Save"
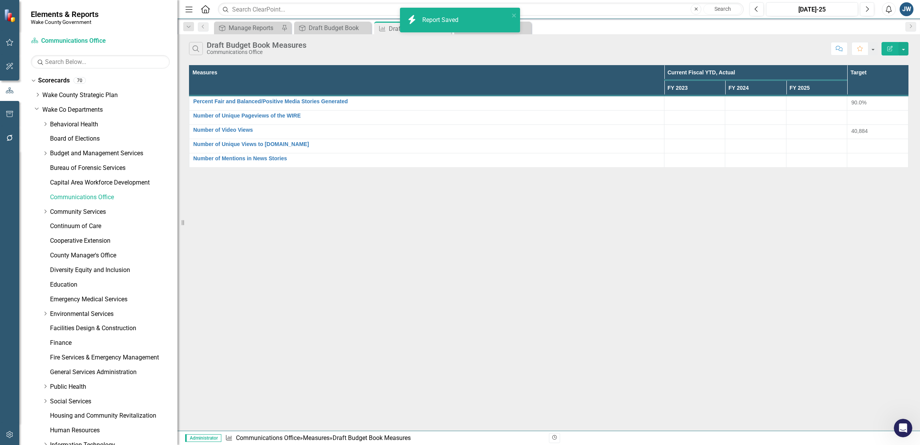
scroll to position [337, 0]
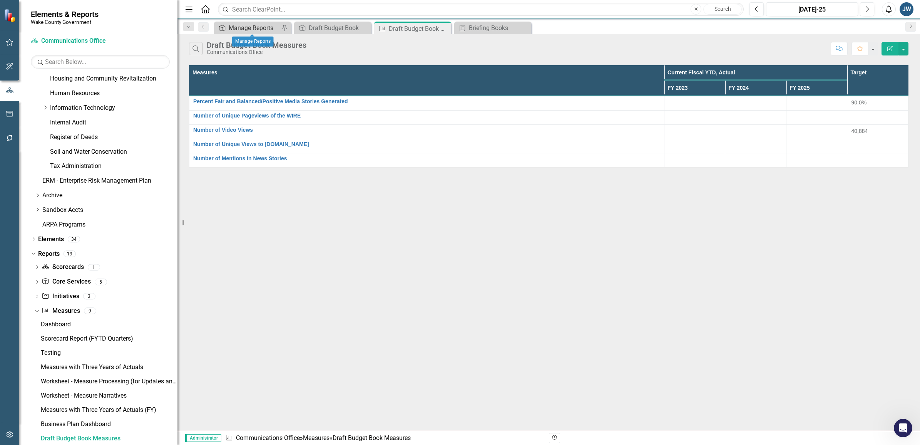
click at [239, 29] on div "Manage Reports" at bounding box center [254, 28] width 51 height 10
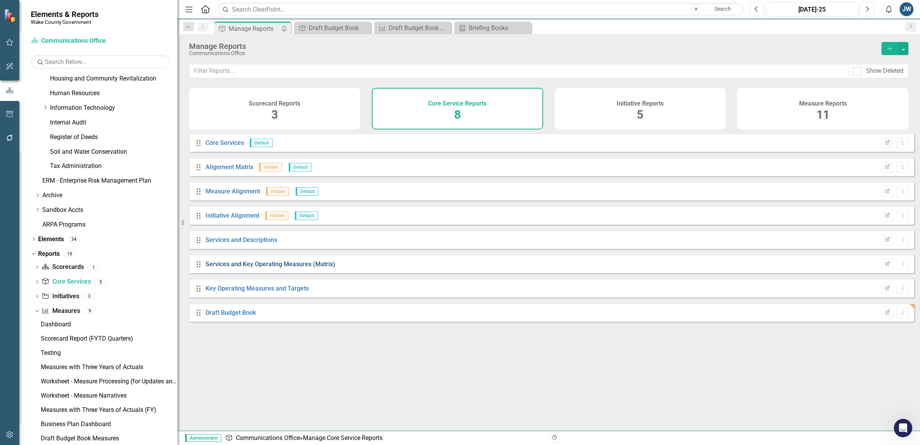
click at [273, 268] on link "Services and Key Operating Measures (Matrix)" at bounding box center [271, 263] width 130 height 7
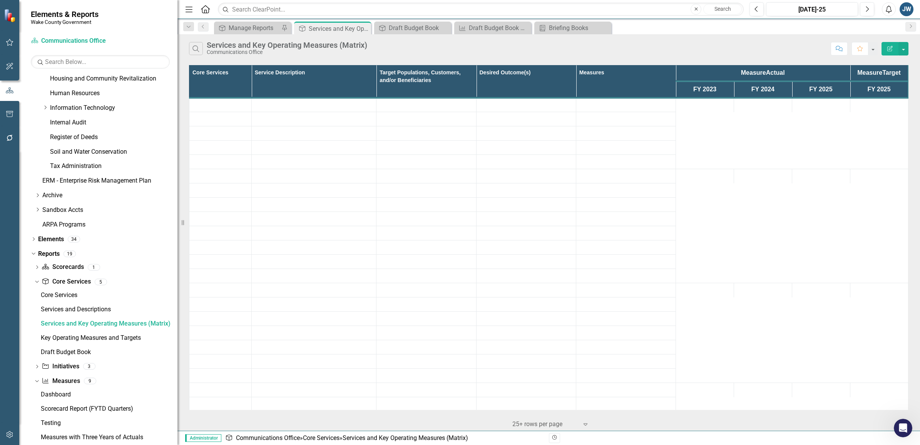
scroll to position [222, 0]
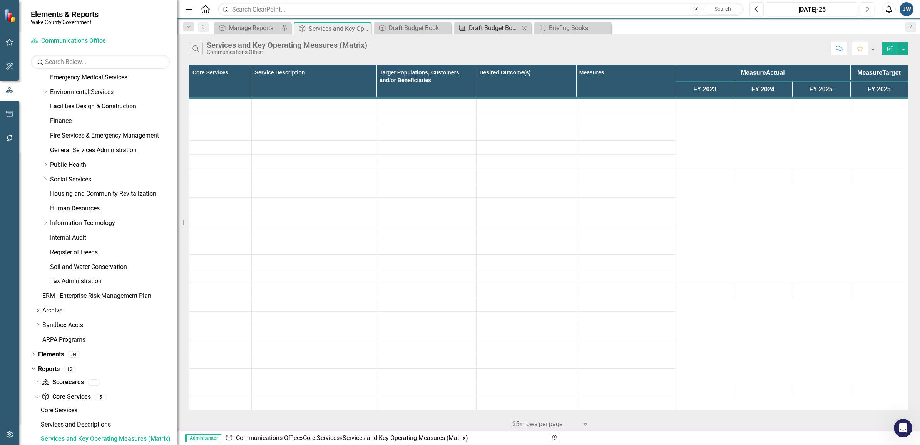
click at [492, 24] on div "Draft Budget Book Measures" at bounding box center [494, 28] width 51 height 10
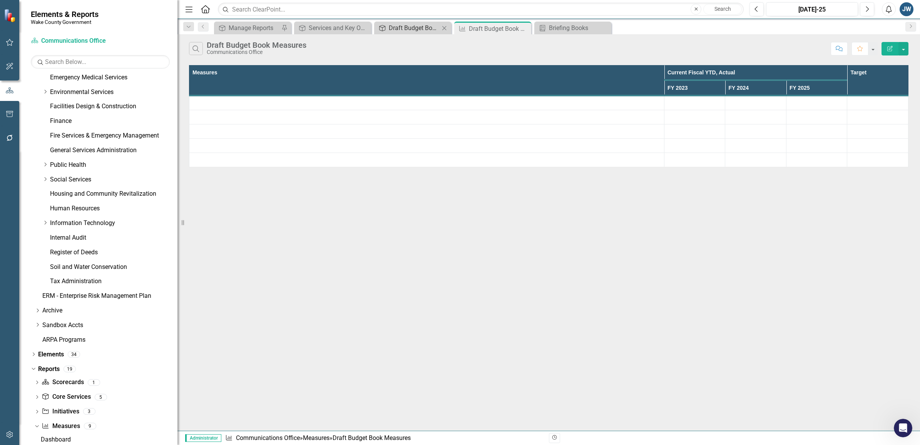
scroll to position [337, 0]
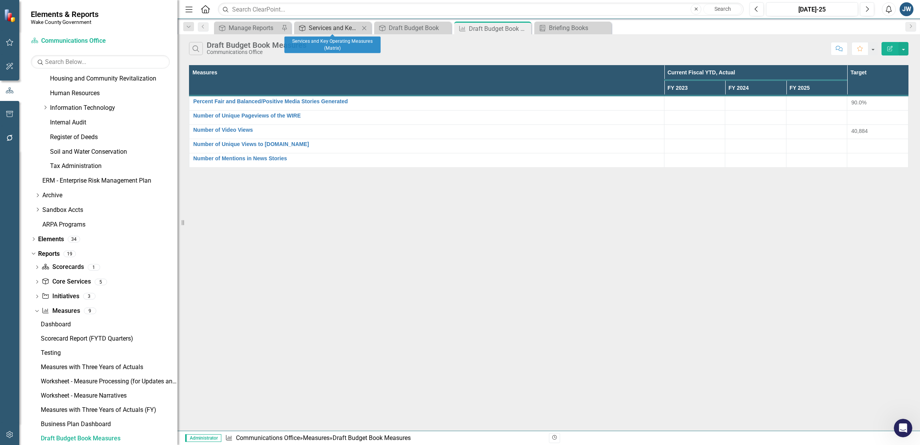
click at [346, 29] on div "Services and Key Operating Measures (Matrix)" at bounding box center [334, 28] width 51 height 10
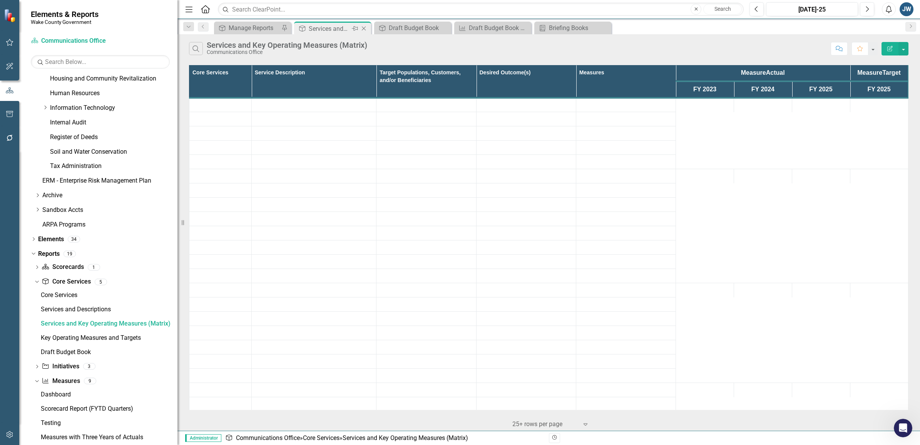
scroll to position [222, 0]
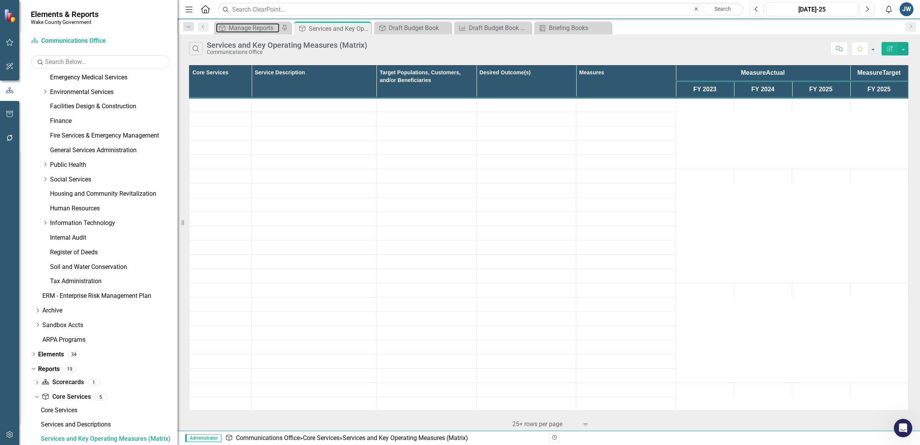
click at [255, 26] on div "Manage Reports" at bounding box center [254, 28] width 51 height 10
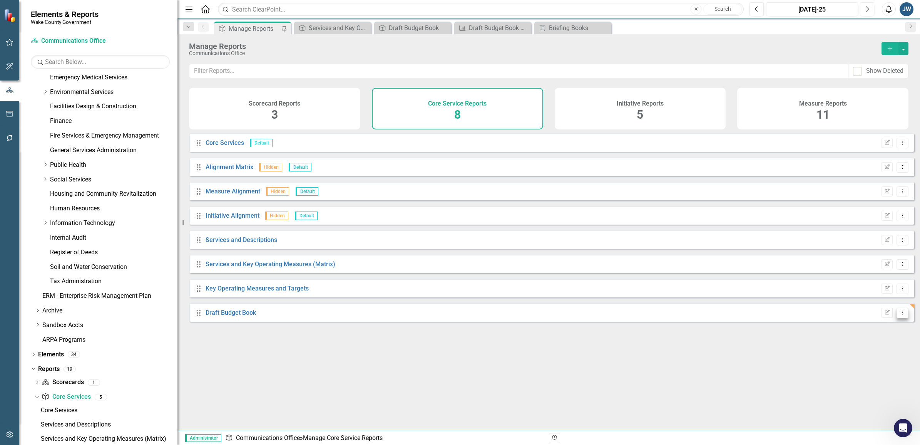
click at [899, 315] on icon "Dropdown Menu" at bounding box center [902, 312] width 7 height 5
click at [866, 374] on link "Trash Delete Report" at bounding box center [871, 374] width 64 height 14
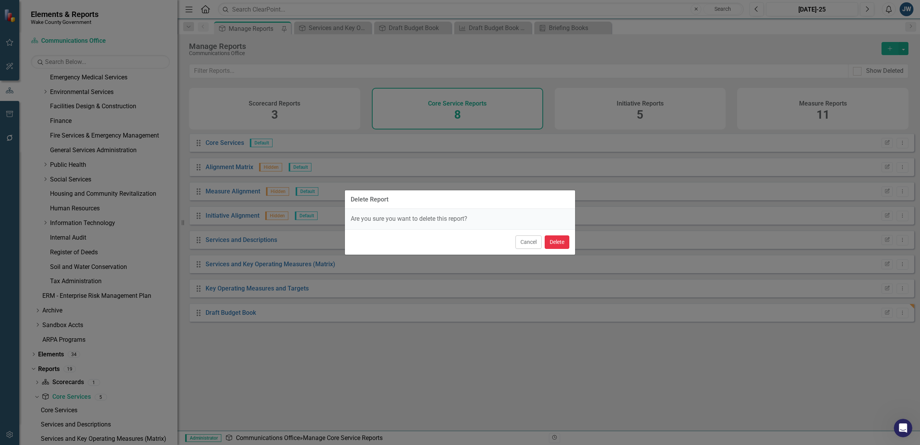
click at [559, 246] on button "Delete" at bounding box center [557, 241] width 25 height 13
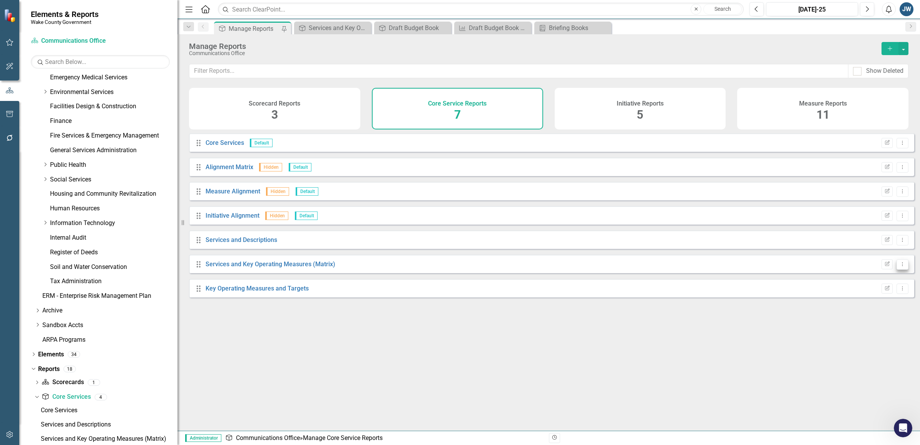
click at [899, 266] on icon "Dropdown Menu" at bounding box center [902, 263] width 7 height 5
click at [880, 311] on link "Copy Duplicate Report" at bounding box center [871, 311] width 64 height 14
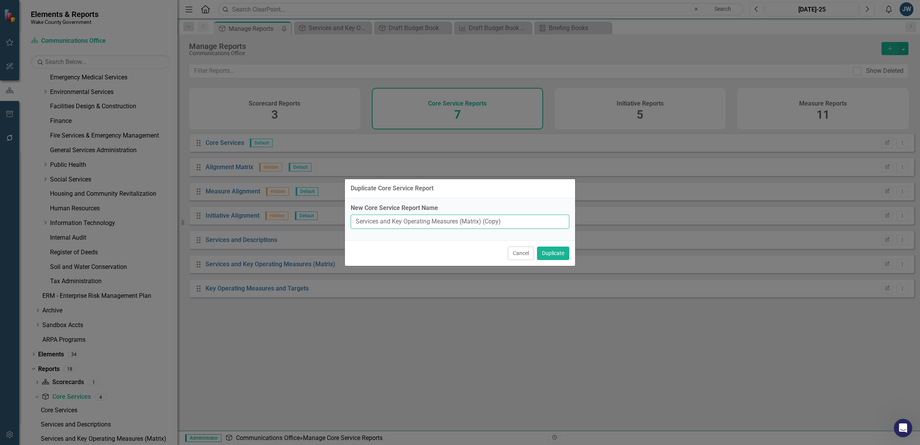
drag, startPoint x: 536, startPoint y: 222, endPoint x: 332, endPoint y: 206, distance: 204.7
click at [332, 206] on div "Duplicate Core Service Report New Core Service Report Name Services and Key Ope…" at bounding box center [460, 222] width 920 height 445
type input "Budget Book"
click at [554, 251] on button "Duplicate" at bounding box center [553, 252] width 32 height 13
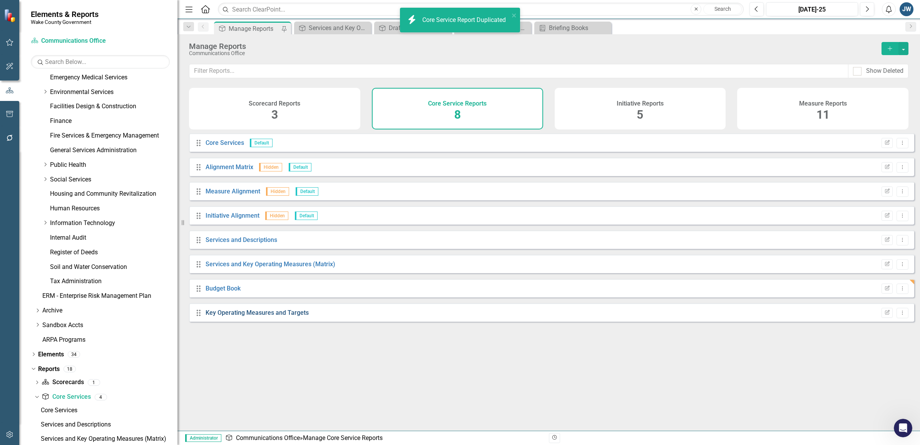
click at [245, 316] on link "Key Operating Measures and Targets" at bounding box center [257, 312] width 103 height 7
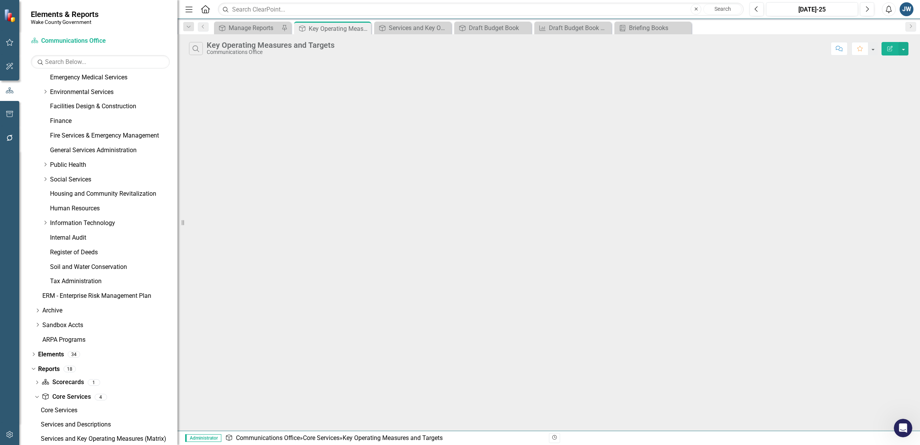
scroll to position [236, 0]
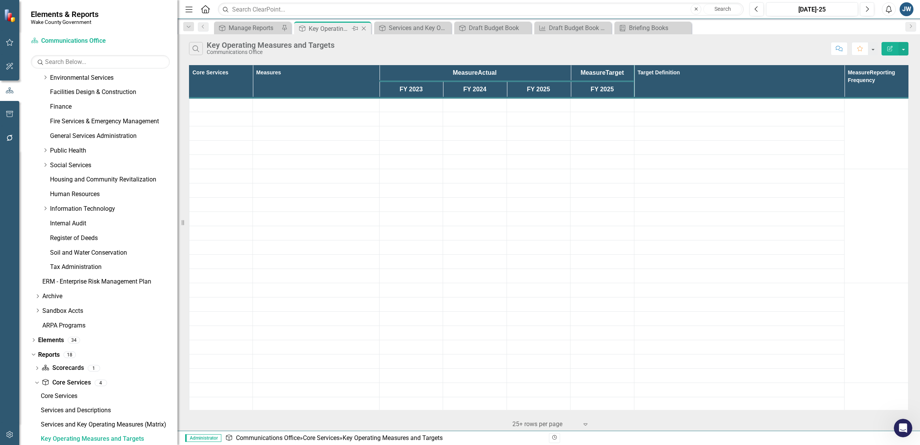
click at [362, 27] on icon "Close" at bounding box center [364, 28] width 8 height 6
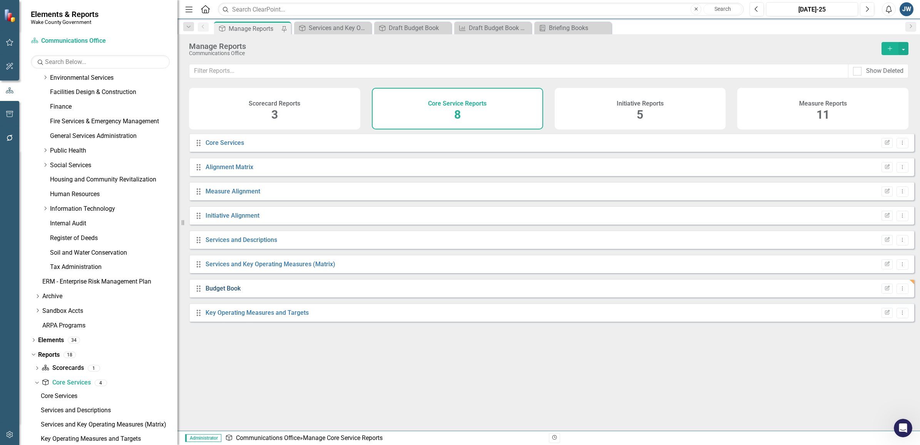
click at [221, 291] on link "Budget Book" at bounding box center [223, 288] width 35 height 7
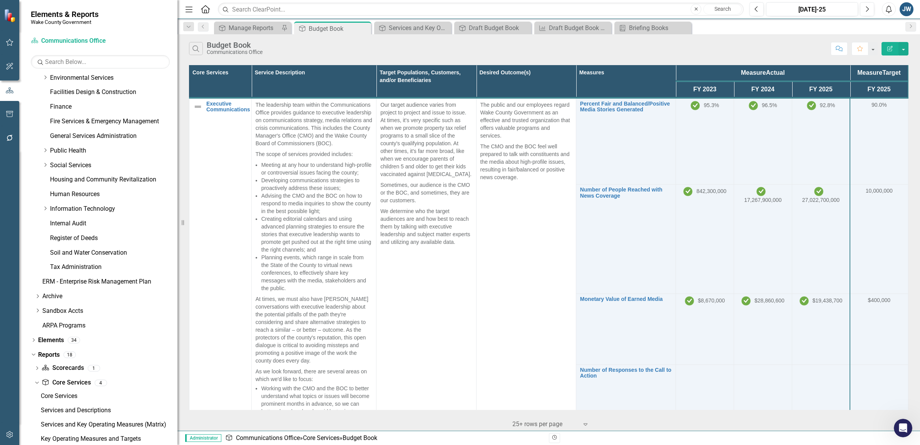
click at [888, 46] on icon "Edit Report" at bounding box center [890, 48] width 7 height 5
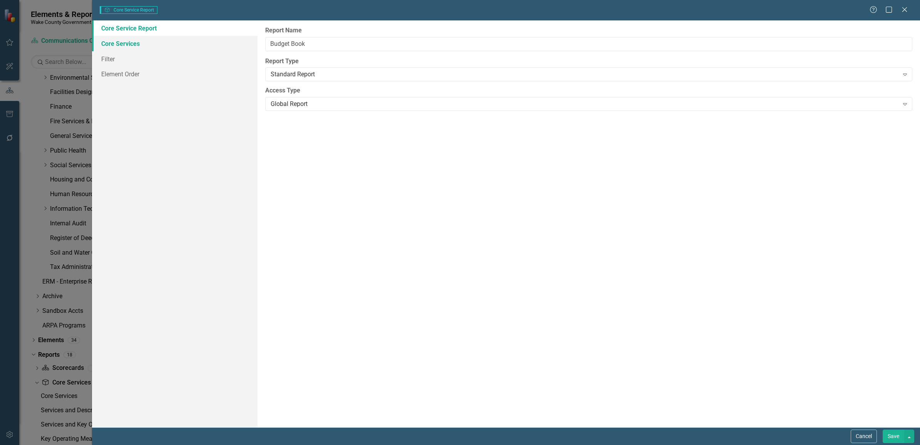
type input "Budget Book"
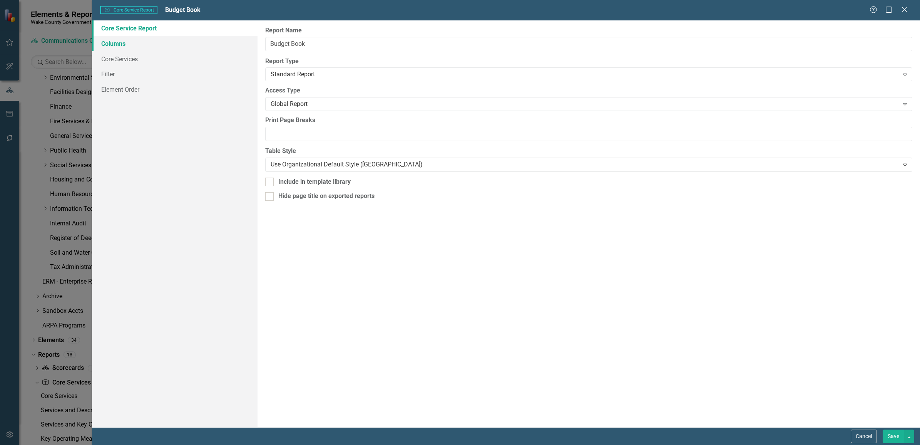
click at [112, 41] on link "Columns" at bounding box center [175, 43] width 166 height 15
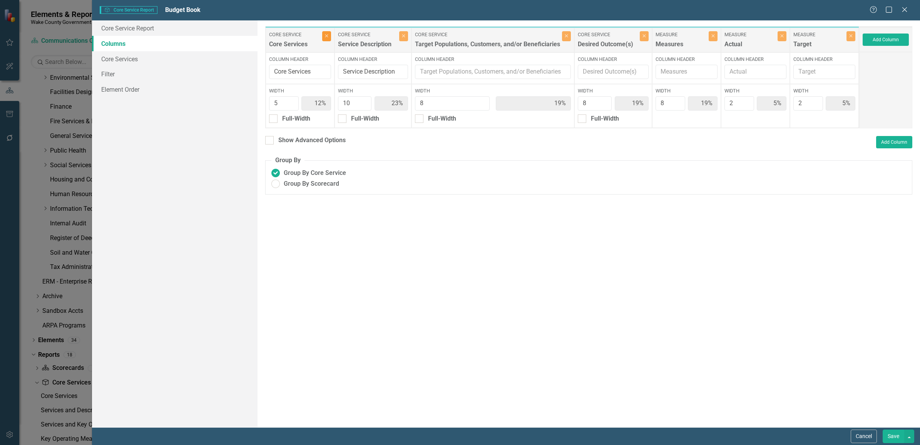
click at [326, 35] on icon "Close" at bounding box center [326, 35] width 3 height 5
type input "26%"
type input "21%"
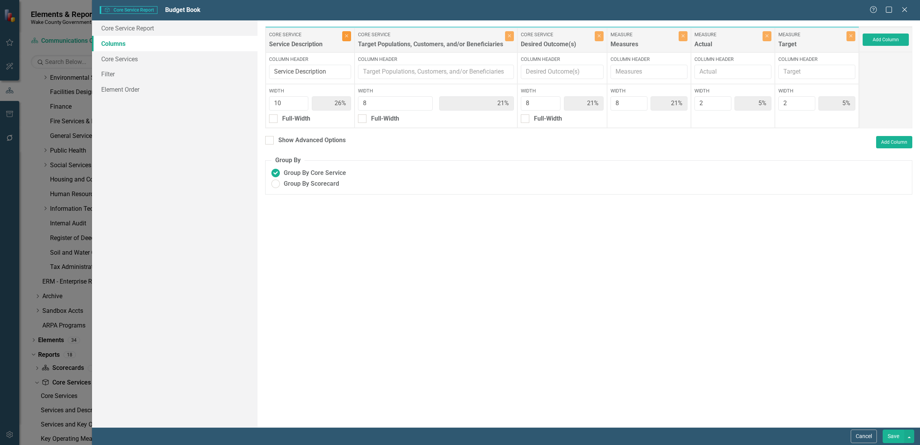
click at [348, 36] on icon "Close" at bounding box center [346, 35] width 3 height 5
type input "29%"
type input "7%"
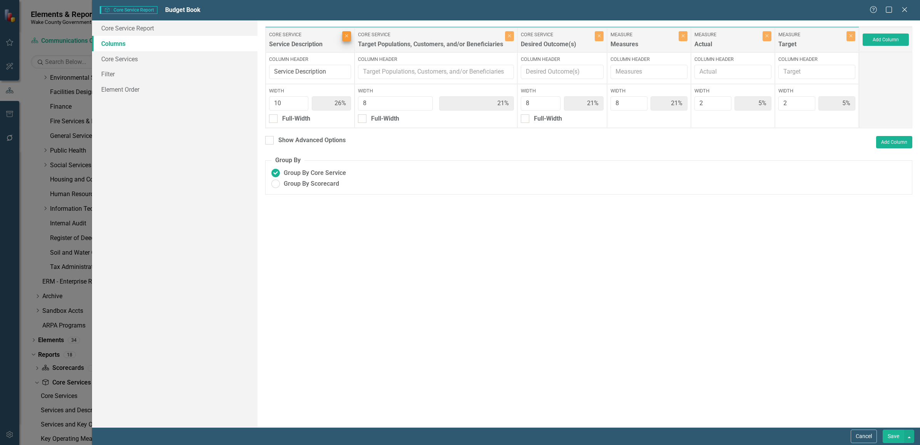
type input "7%"
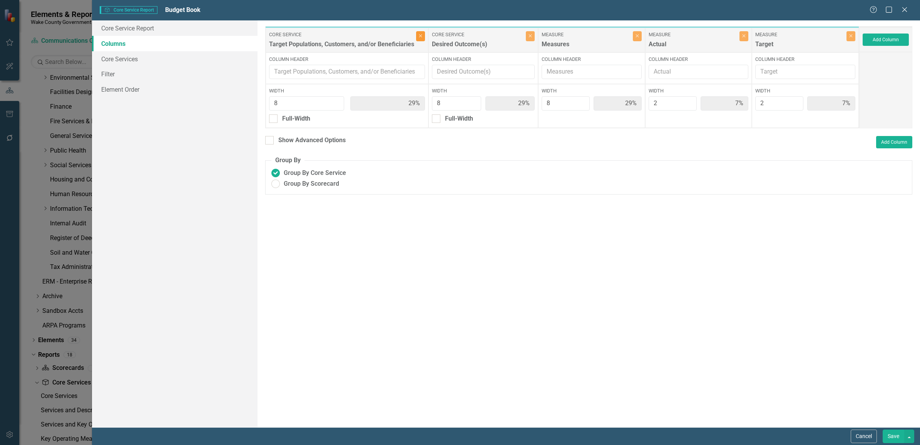
click at [419, 36] on icon "Close" at bounding box center [420, 35] width 3 height 5
type input "40%"
type input "10%"
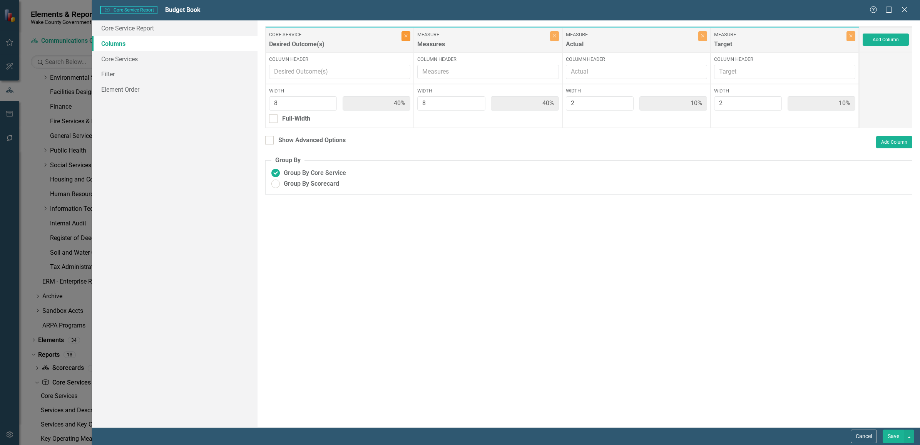
click at [409, 39] on button "Close" at bounding box center [406, 36] width 9 height 10
type input "67%"
type input "17%"
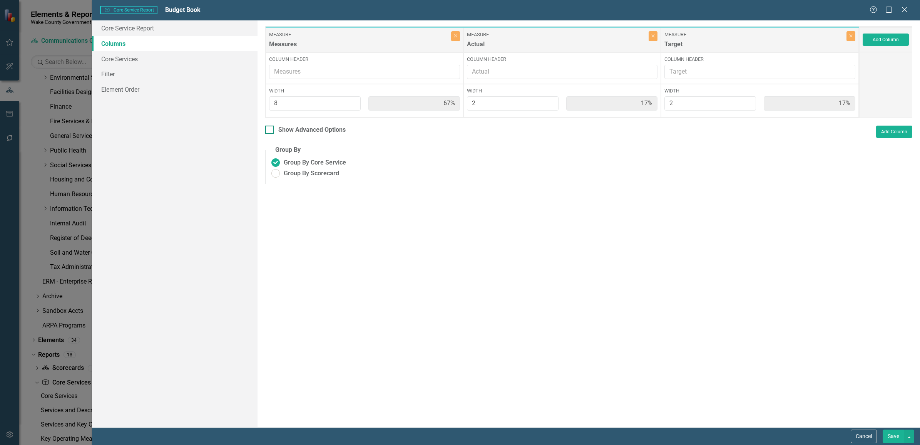
click at [269, 131] on div at bounding box center [269, 130] width 8 height 8
click at [269, 131] on input "Show Advanced Options" at bounding box center [267, 128] width 5 height 5
checkbox input "true"
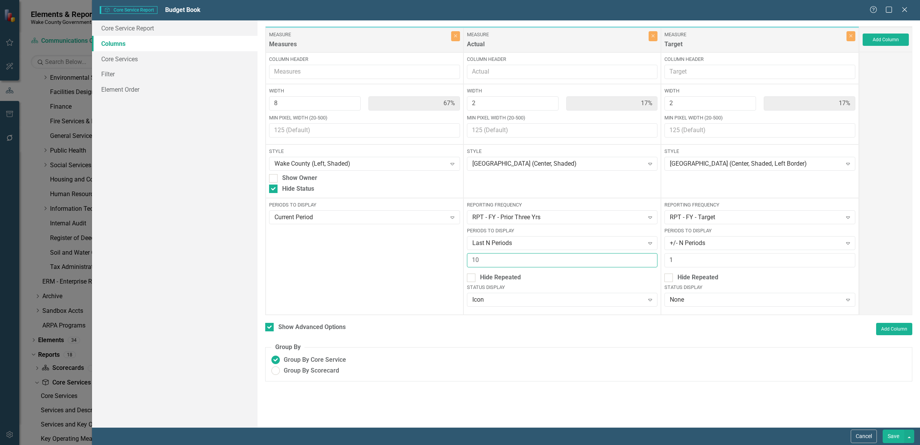
drag, startPoint x: 550, startPoint y: 263, endPoint x: 459, endPoint y: 260, distance: 90.5
click at [459, 260] on div "Measure Measures Close Column Header Width 8 67% Min Pixel Width (20-500) Style…" at bounding box center [562, 170] width 594 height 289
click at [891, 441] on button "Save" at bounding box center [894, 435] width 22 height 13
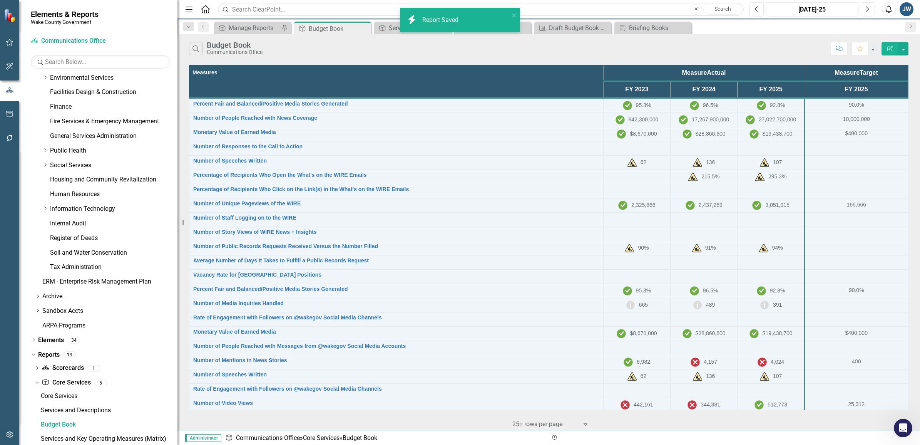
scroll to position [222, 0]
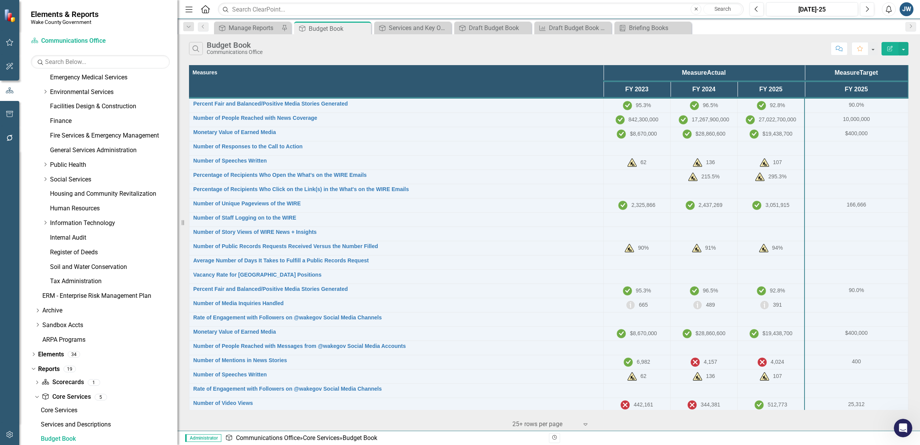
click at [889, 47] on icon "Edit Report" at bounding box center [890, 48] width 7 height 5
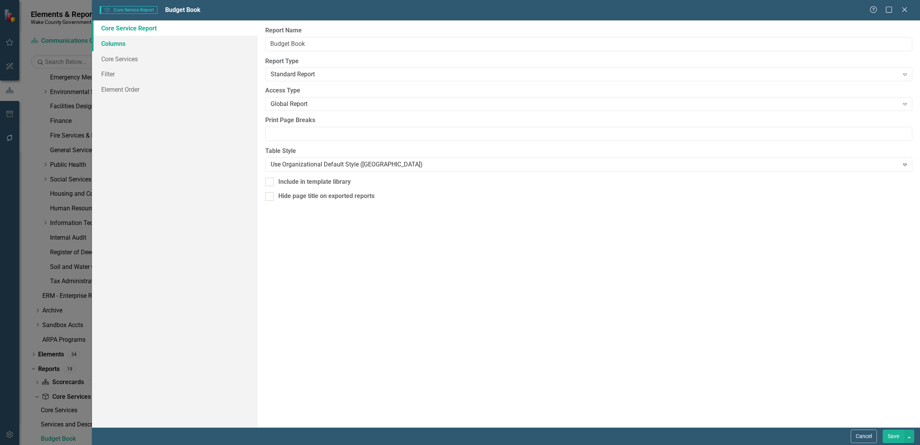
click at [117, 41] on link "Columns" at bounding box center [175, 43] width 166 height 15
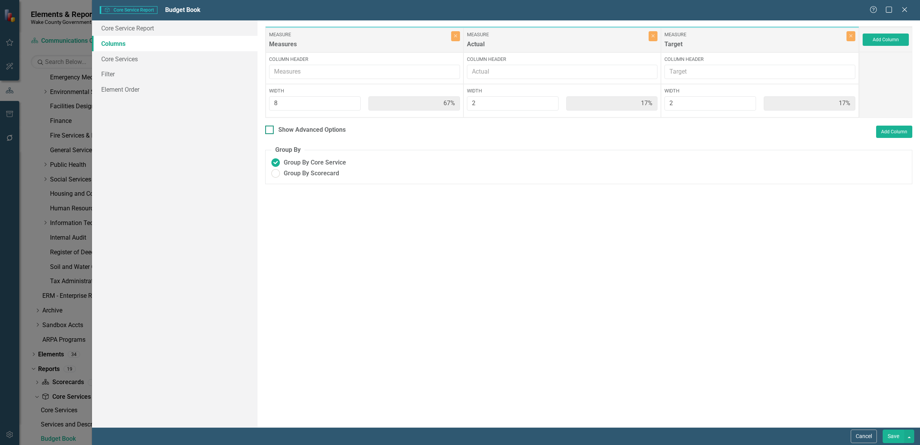
click at [268, 132] on div at bounding box center [269, 130] width 8 height 8
click at [268, 131] on input "Show Advanced Options" at bounding box center [267, 128] width 5 height 5
checkbox input "true"
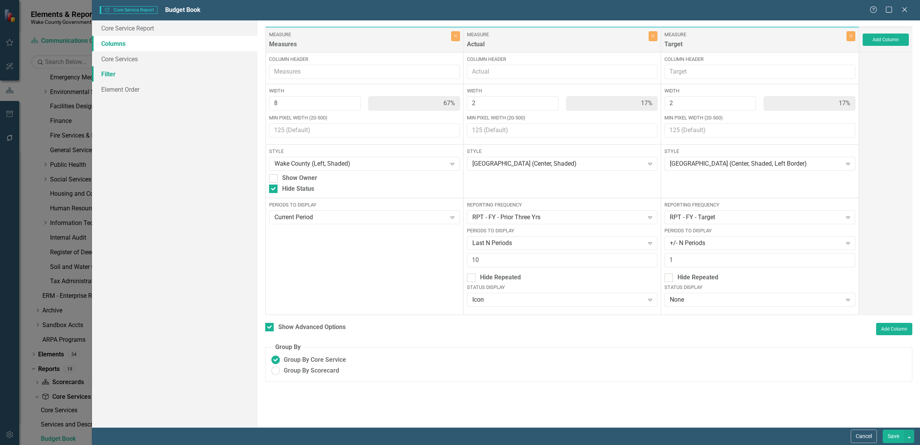
click at [114, 72] on link "Filter" at bounding box center [175, 73] width 166 height 15
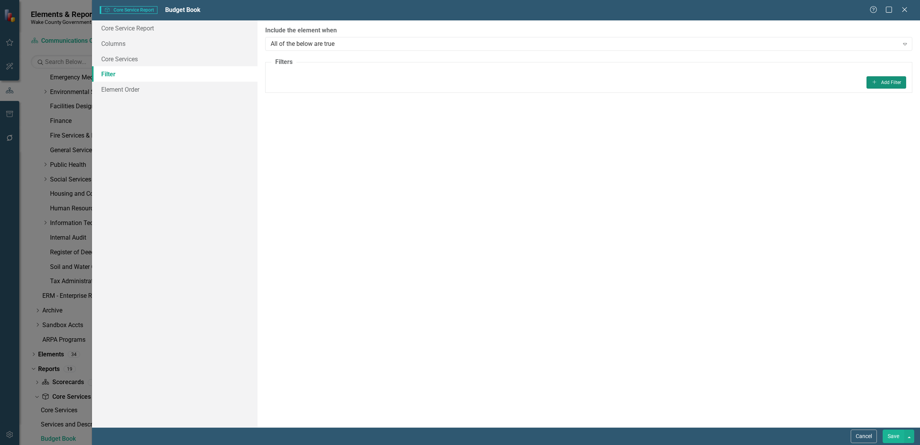
click at [893, 81] on button "Add Add Filter" at bounding box center [887, 82] width 40 height 12
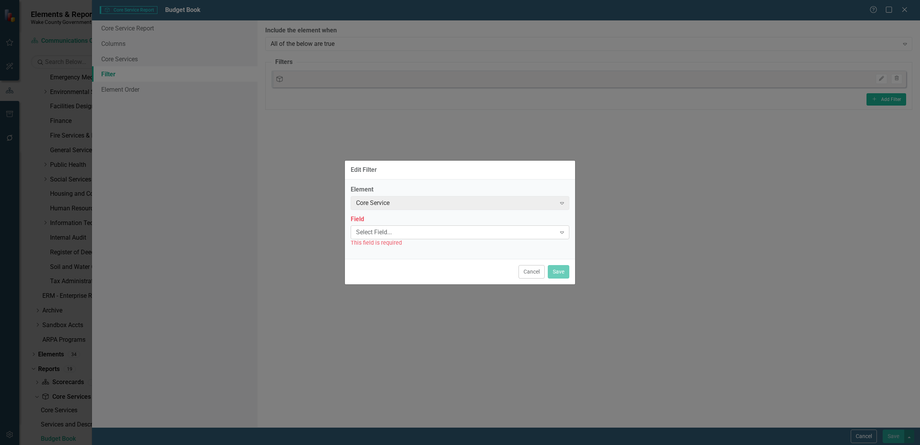
click at [409, 232] on div "Select Field..." at bounding box center [456, 232] width 200 height 9
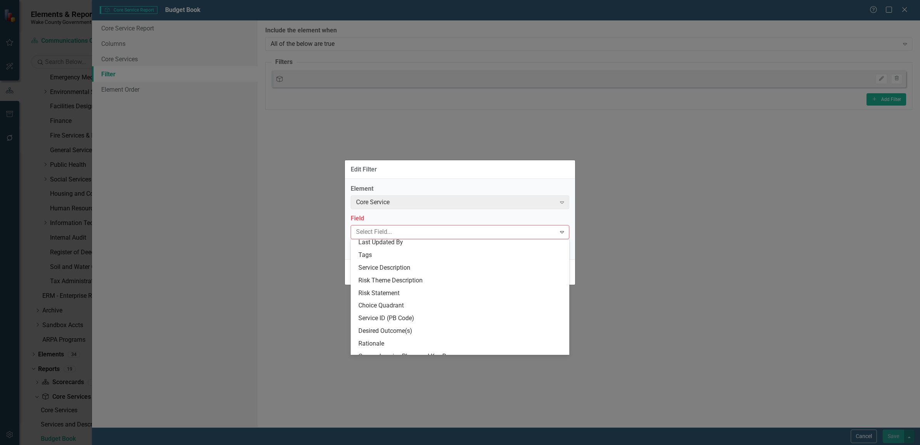
scroll to position [122, 0]
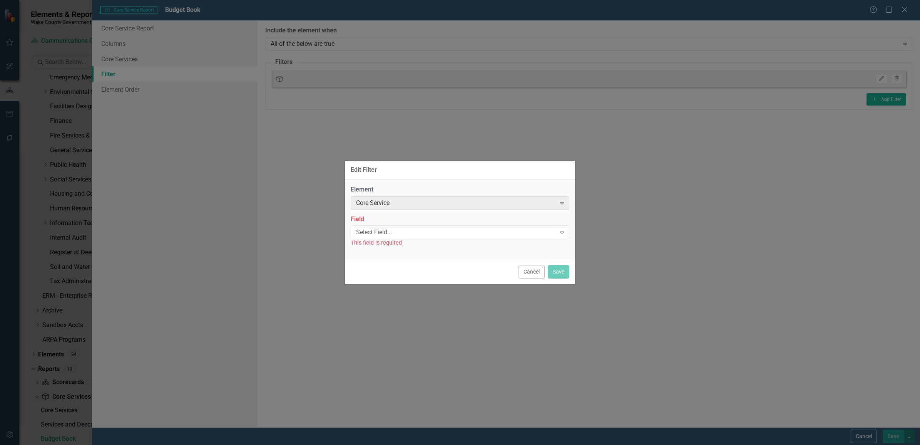
click at [485, 203] on div "Core Service" at bounding box center [456, 202] width 200 height 9
click at [503, 203] on div "Core Service" at bounding box center [456, 202] width 200 height 9
click at [534, 272] on button "Cancel" at bounding box center [532, 271] width 26 height 13
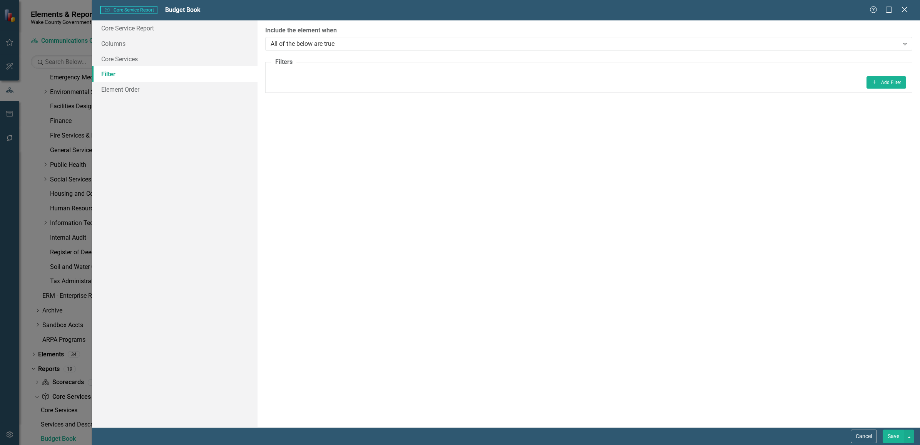
click at [903, 12] on icon "Close" at bounding box center [905, 9] width 10 height 7
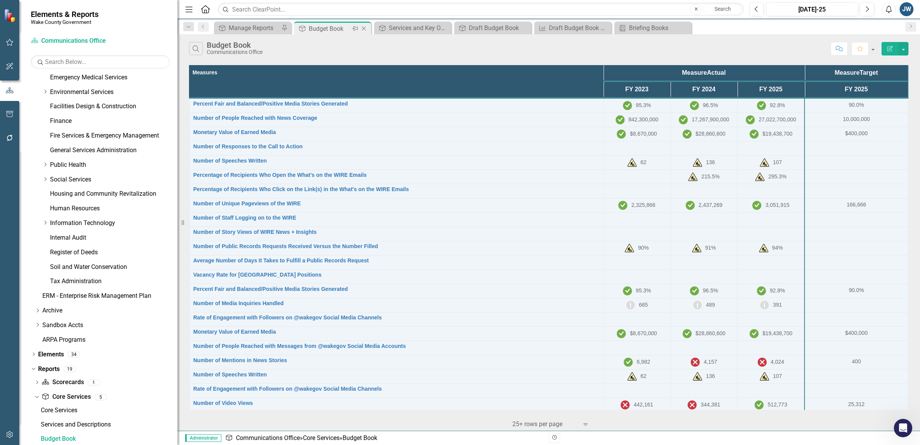
click at [363, 28] on icon "Close" at bounding box center [364, 28] width 8 height 6
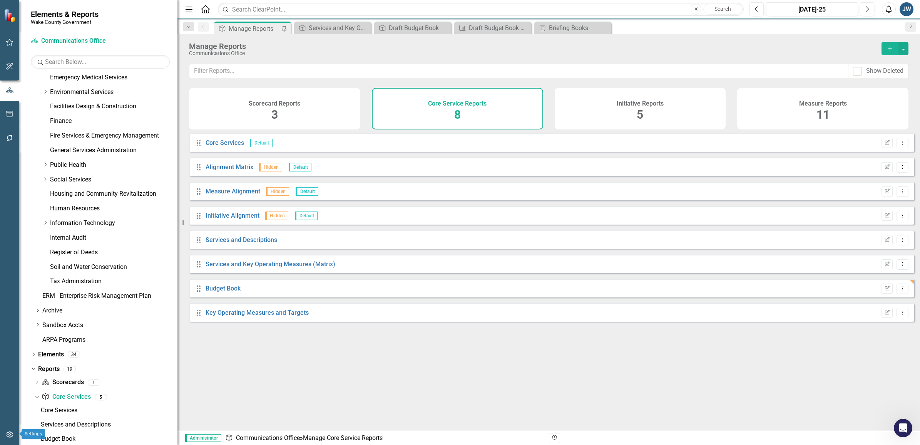
click at [8, 429] on button "button" at bounding box center [9, 435] width 17 height 16
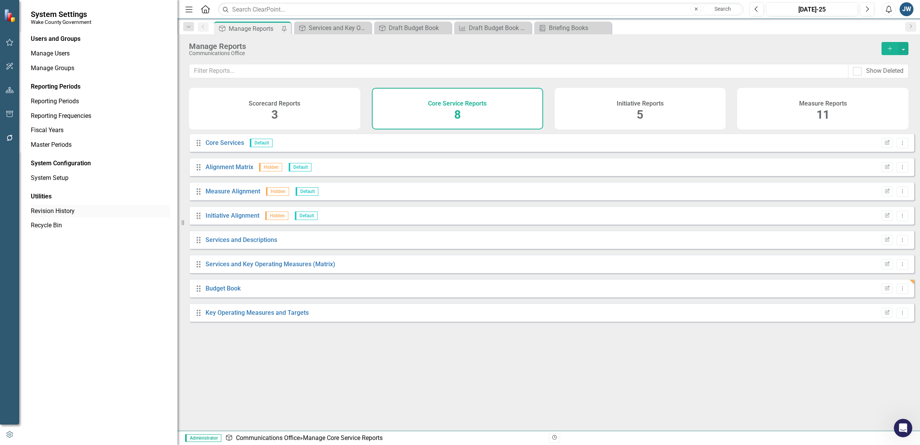
click at [62, 209] on link "Revision History" at bounding box center [100, 211] width 139 height 9
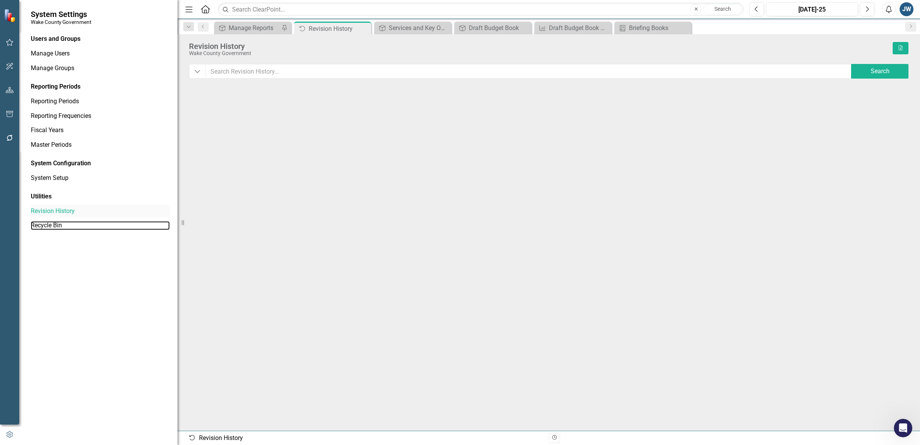
drag, startPoint x: 45, startPoint y: 223, endPoint x: 97, endPoint y: 208, distance: 54.4
click at [44, 223] on link "Recycle Bin" at bounding box center [100, 225] width 139 height 9
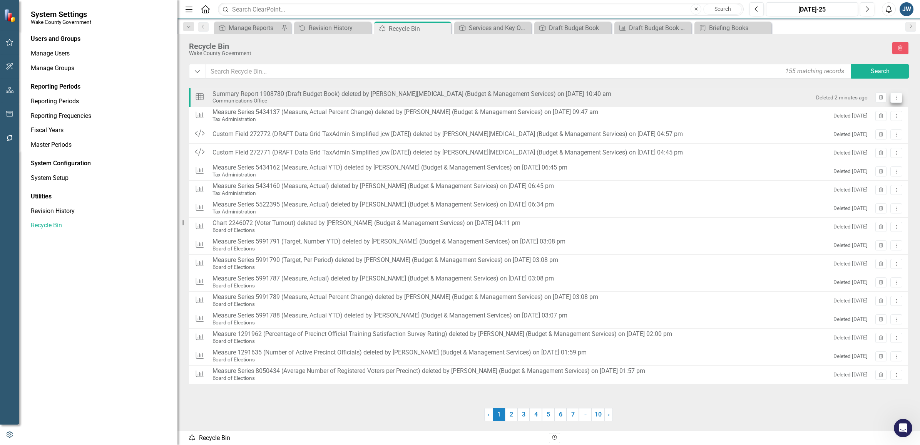
click at [896, 97] on icon "Dropdown Menu" at bounding box center [896, 97] width 7 height 5
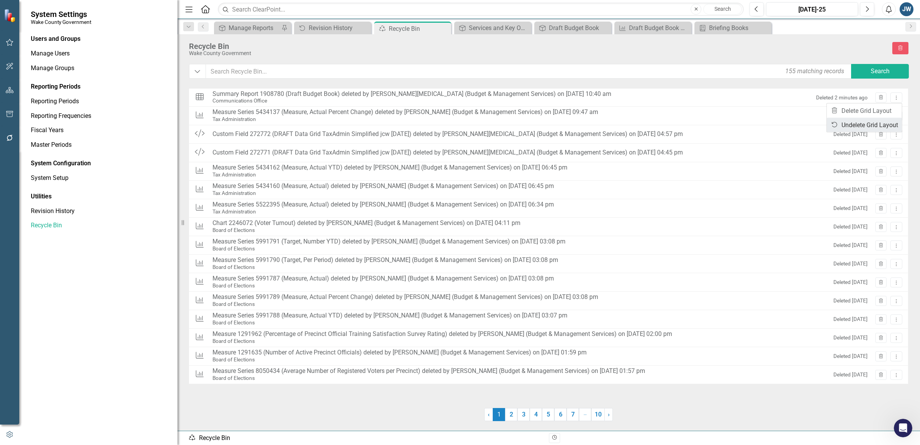
click at [862, 121] on link "Undelete Undelete Grid Layout" at bounding box center [864, 125] width 75 height 14
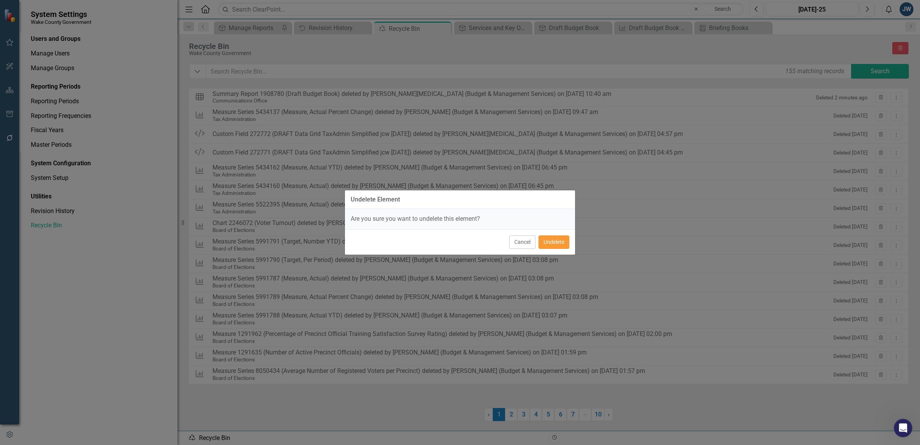
click at [552, 243] on button "Undelete" at bounding box center [554, 241] width 31 height 13
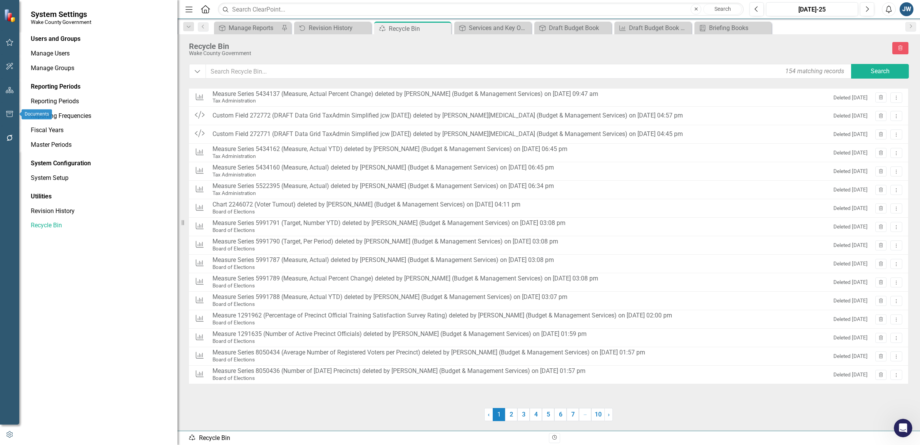
click at [10, 114] on icon "button" at bounding box center [9, 114] width 7 height 6
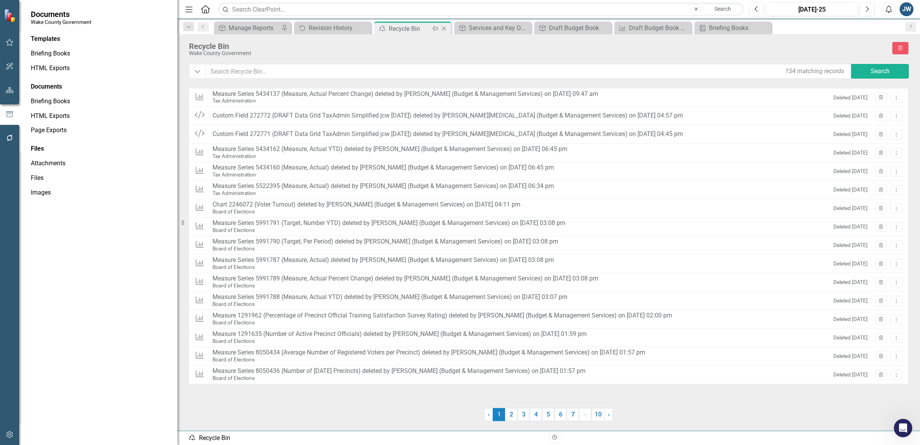
click at [443, 27] on icon "Close" at bounding box center [444, 28] width 8 height 6
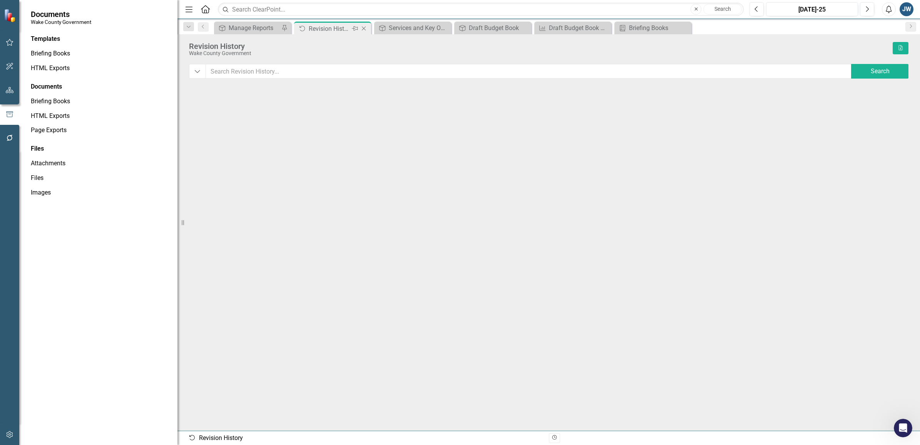
click at [326, 28] on div "Revision History" at bounding box center [329, 29] width 41 height 10
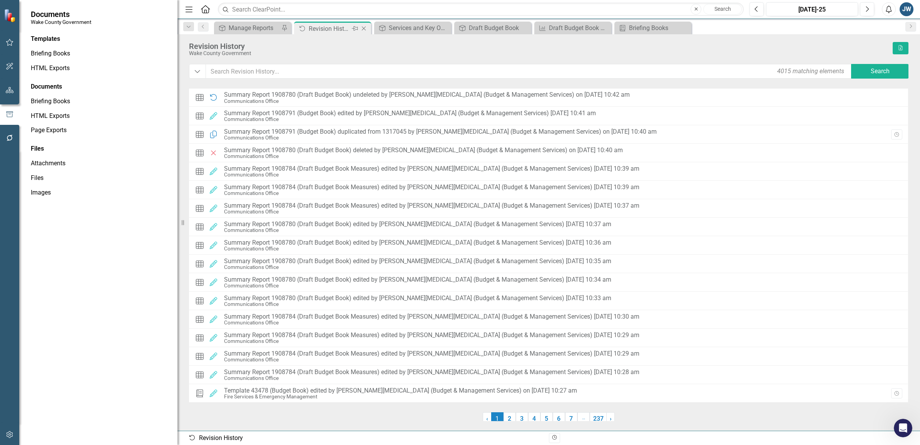
click at [366, 28] on icon "Close" at bounding box center [364, 28] width 8 height 6
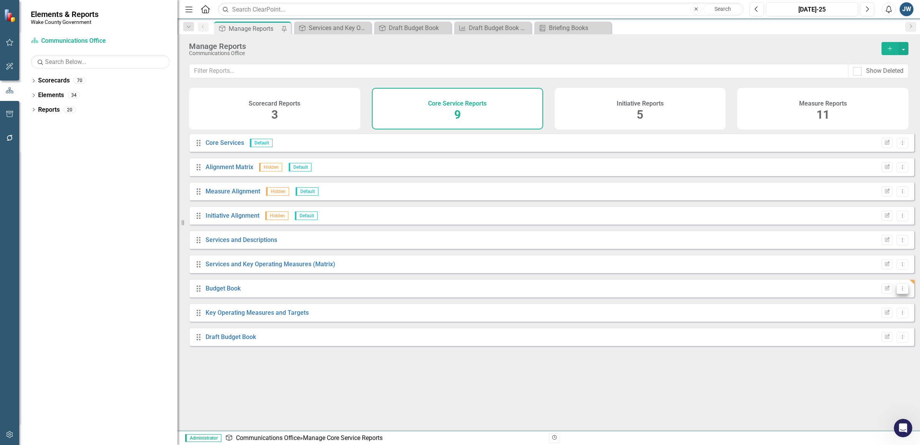
click at [899, 291] on icon "Dropdown Menu" at bounding box center [902, 288] width 7 height 5
click at [860, 348] on link "Trash Delete Report" at bounding box center [871, 350] width 64 height 14
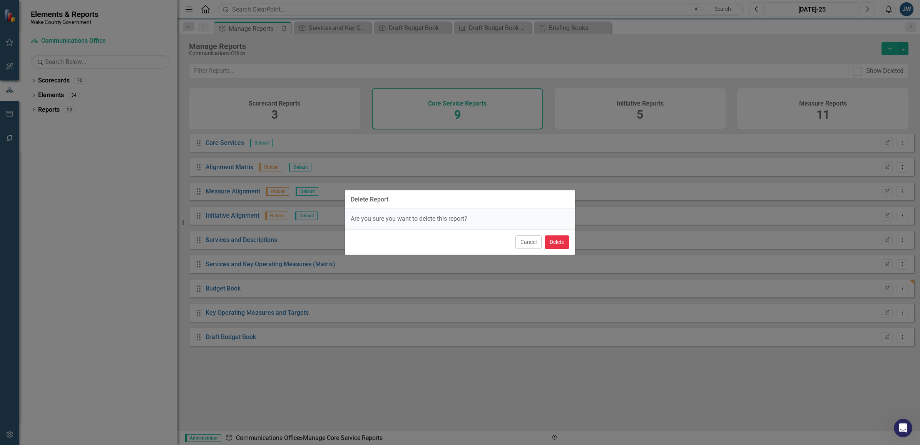
click at [557, 244] on button "Delete" at bounding box center [557, 241] width 25 height 13
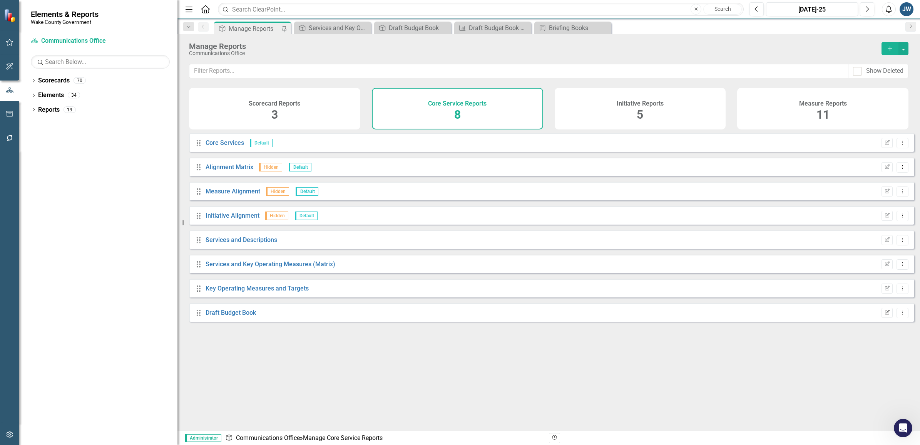
click at [885, 314] on icon "button" at bounding box center [887, 312] width 5 height 5
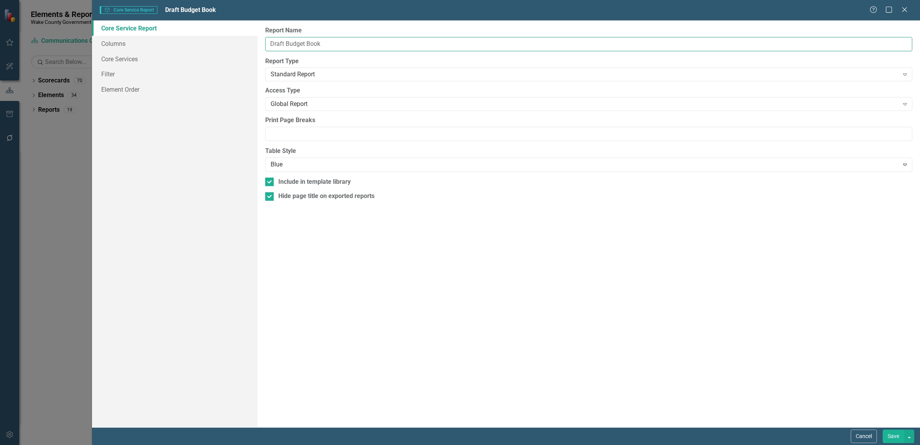
click at [343, 40] on input "Draft Budget Book" at bounding box center [588, 44] width 647 height 14
type input "Draft Budget Book CORE"
click at [894, 433] on button "Save" at bounding box center [894, 435] width 22 height 13
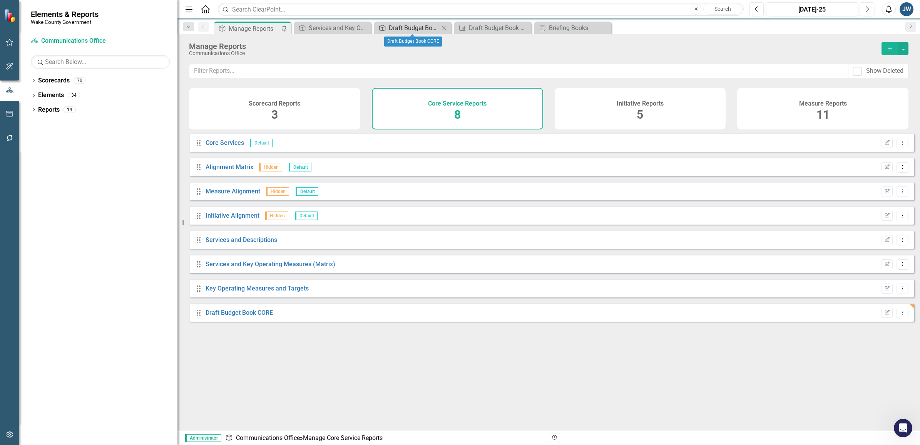
click at [401, 26] on div "Draft Budget Book CORE" at bounding box center [414, 28] width 51 height 10
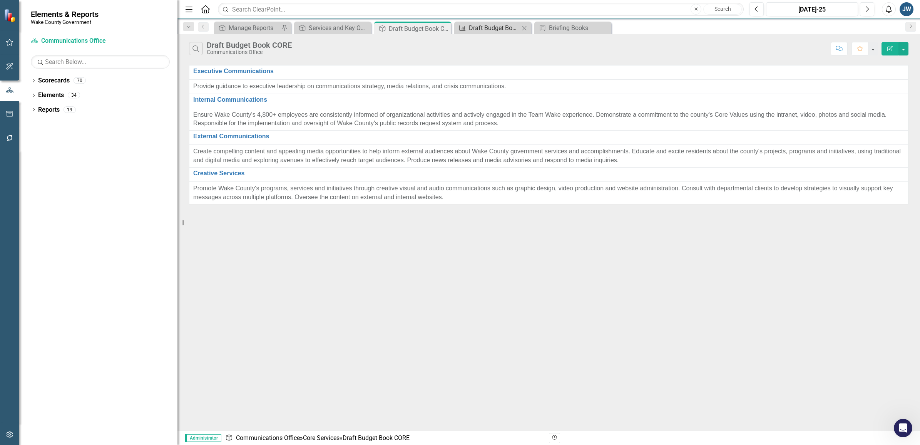
click at [489, 24] on div "Draft Budget Book Measures" at bounding box center [494, 28] width 51 height 10
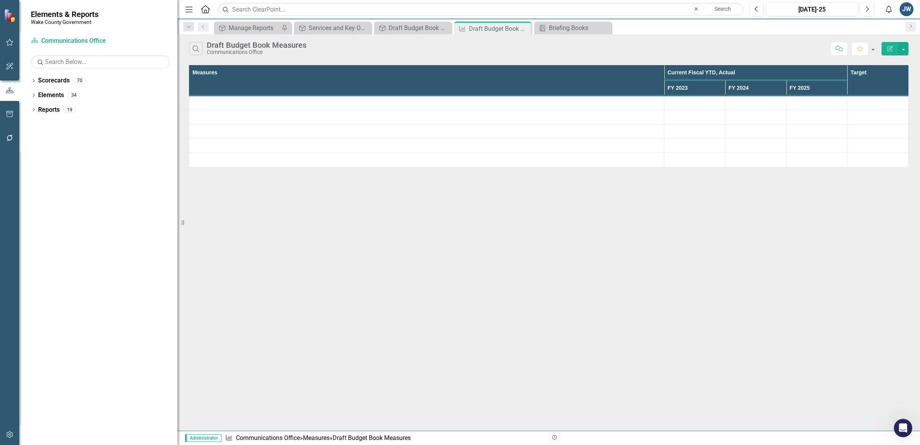
click at [889, 46] on icon "Edit Report" at bounding box center [890, 48] width 7 height 5
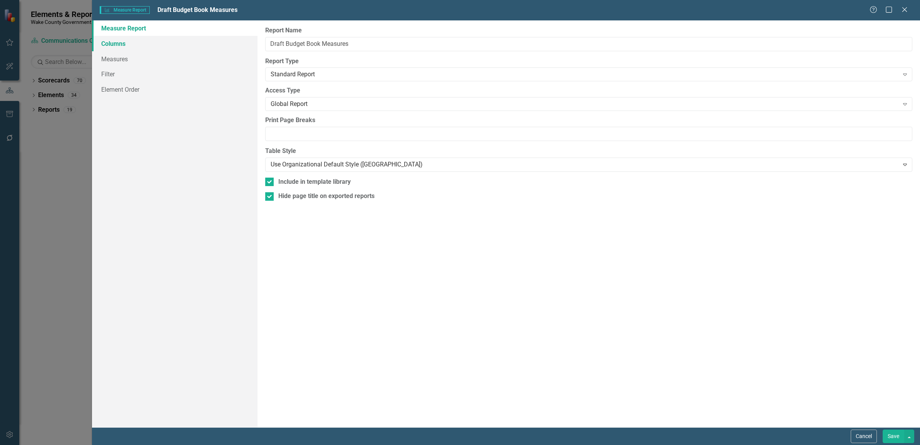
click at [112, 41] on link "Columns" at bounding box center [175, 43] width 166 height 15
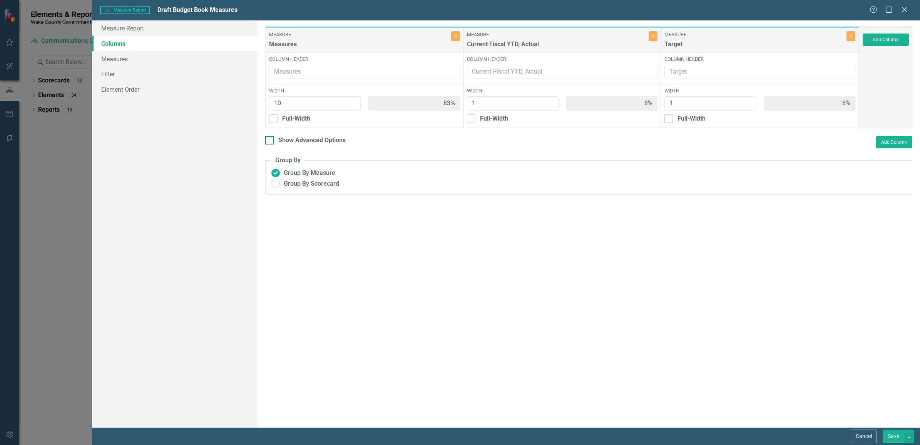
click at [269, 142] on div at bounding box center [269, 140] width 8 height 8
click at [269, 141] on input "Show Advanced Options" at bounding box center [267, 138] width 5 height 5
checkbox input "true"
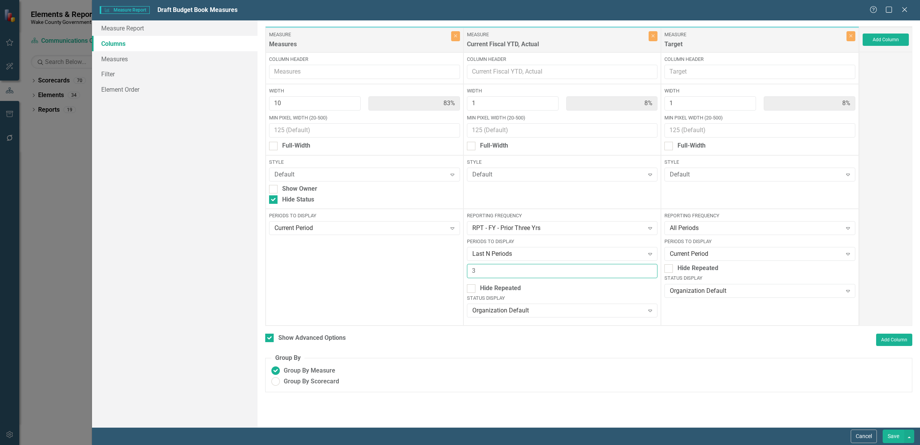
drag, startPoint x: 532, startPoint y: 269, endPoint x: 528, endPoint y: 270, distance: 4.3
click at [531, 269] on input "3" at bounding box center [562, 271] width 191 height 14
drag, startPoint x: 526, startPoint y: 270, endPoint x: 443, endPoint y: 267, distance: 83.2
click at [445, 267] on div "Measure Measures Close Column Header Width 10 83% Min Pixel Width (20-500) Full…" at bounding box center [562, 176] width 594 height 300
type input "10"
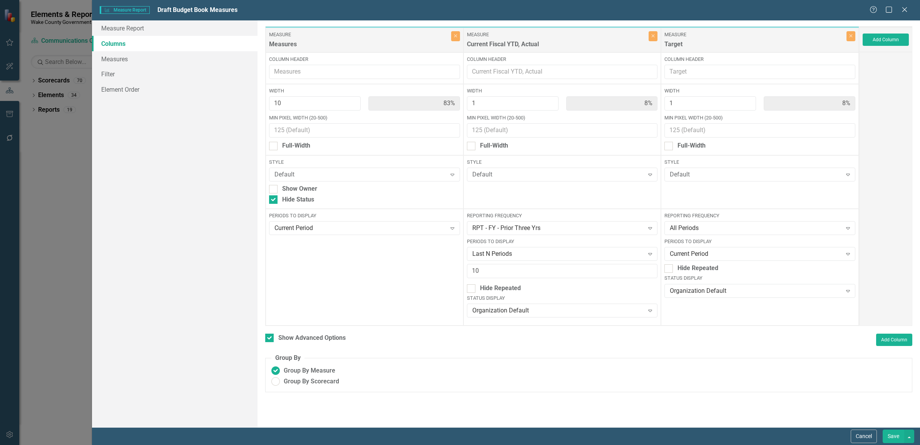
click at [891, 436] on button "Save" at bounding box center [894, 435] width 22 height 13
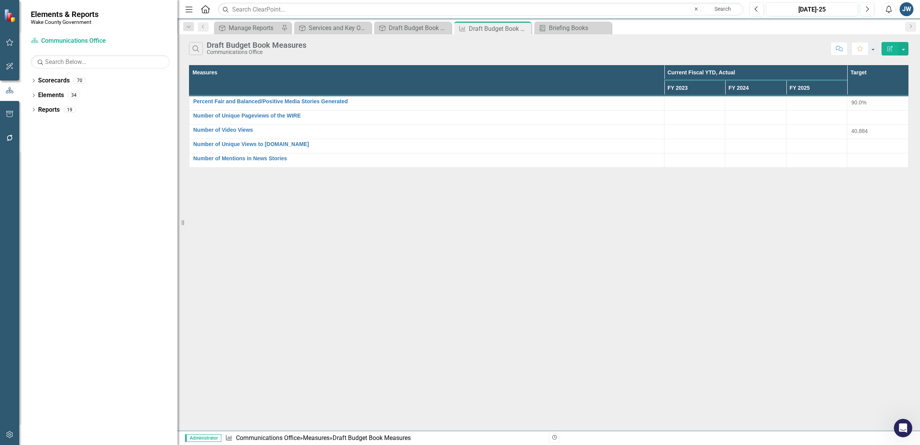
click at [888, 49] on icon "button" at bounding box center [890, 48] width 5 height 5
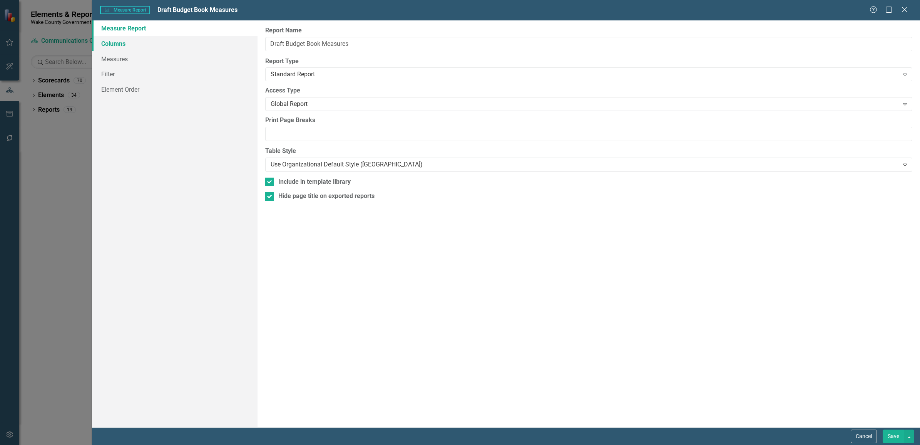
click at [116, 40] on link "Columns" at bounding box center [175, 43] width 166 height 15
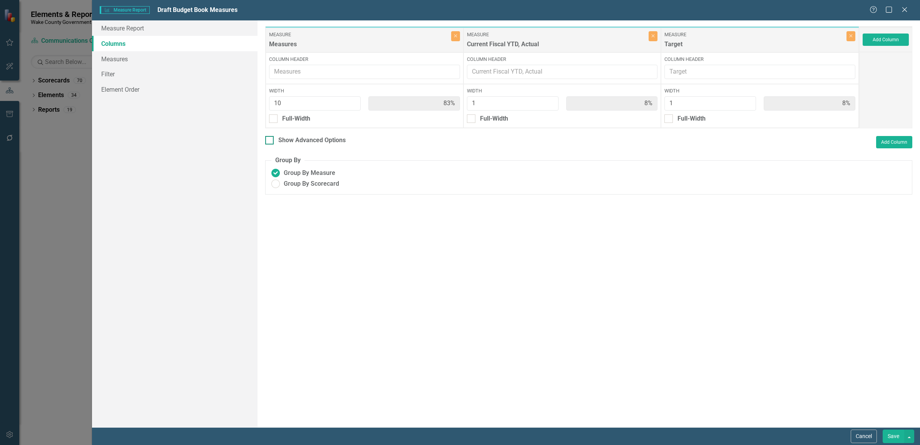
click at [269, 142] on div at bounding box center [269, 140] width 8 height 8
click at [269, 141] on input "Show Advanced Options" at bounding box center [267, 138] width 5 height 5
checkbox input "true"
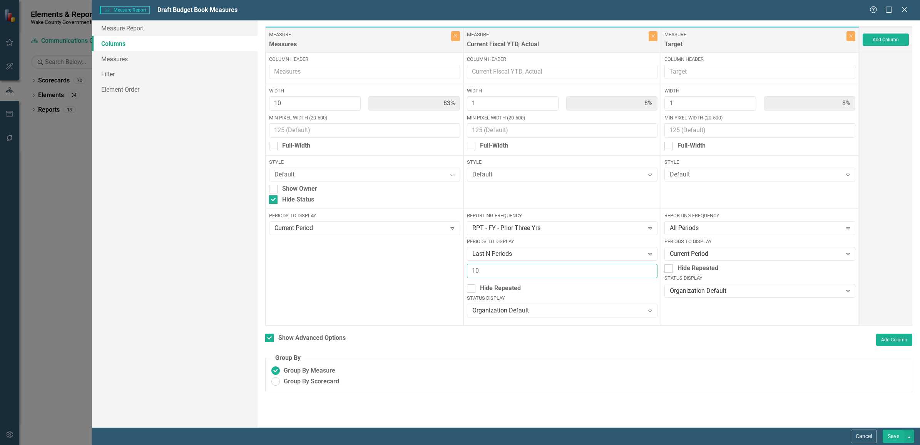
drag, startPoint x: 507, startPoint y: 274, endPoint x: 445, endPoint y: 272, distance: 62.0
click at [445, 272] on div "Measure Measures Close Column Header Width 10 83% Min Pixel Width (20-500) Full…" at bounding box center [562, 176] width 594 height 300
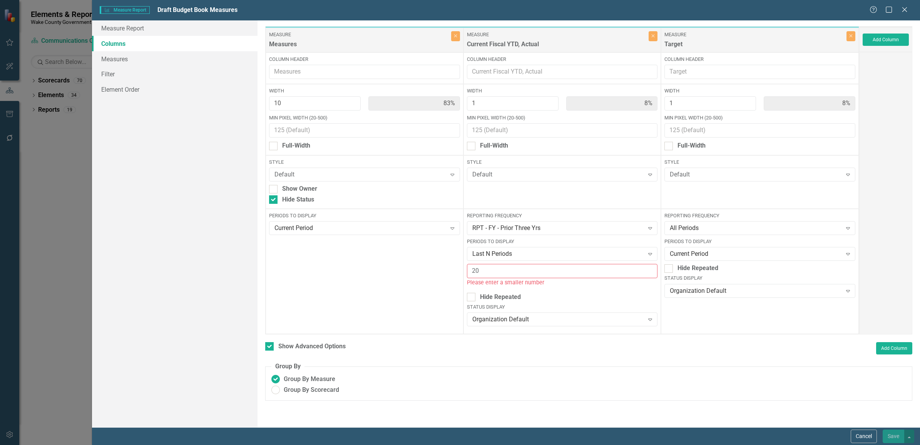
type input "2"
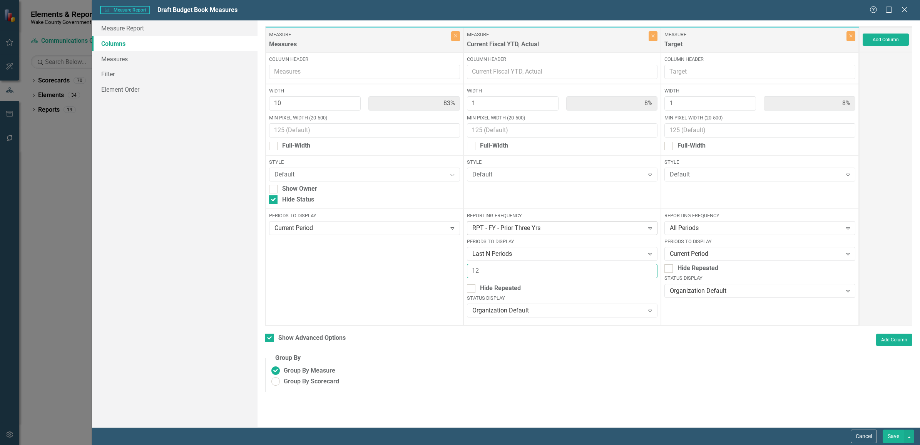
type input "12"
click at [552, 229] on div "RPT - FY - Prior Three Yrs" at bounding box center [558, 228] width 172 height 9
click at [569, 189] on div "Style Default Expand" at bounding box center [563, 182] width 198 height 54
click at [653, 37] on icon "Close" at bounding box center [653, 35] width 3 height 5
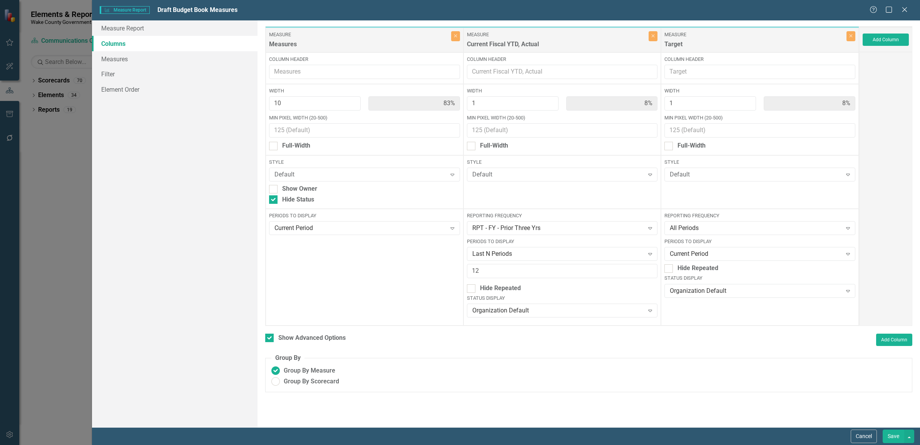
type input "91%"
type input "9%"
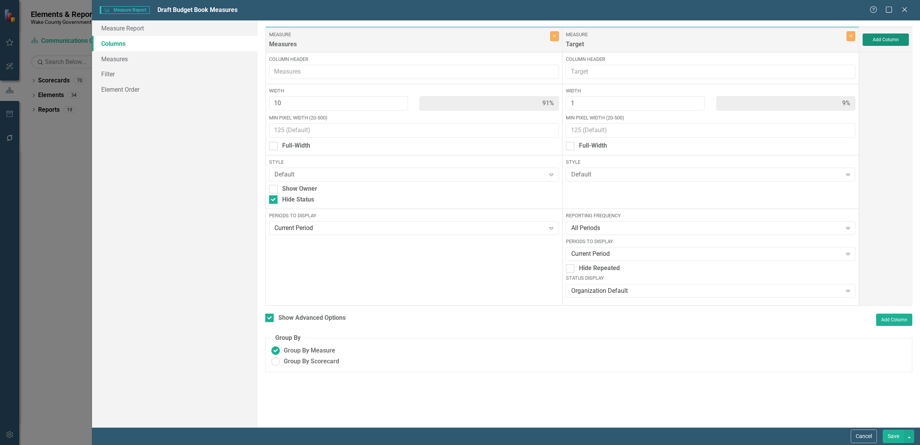
click at [884, 39] on button "Add Column" at bounding box center [886, 39] width 46 height 12
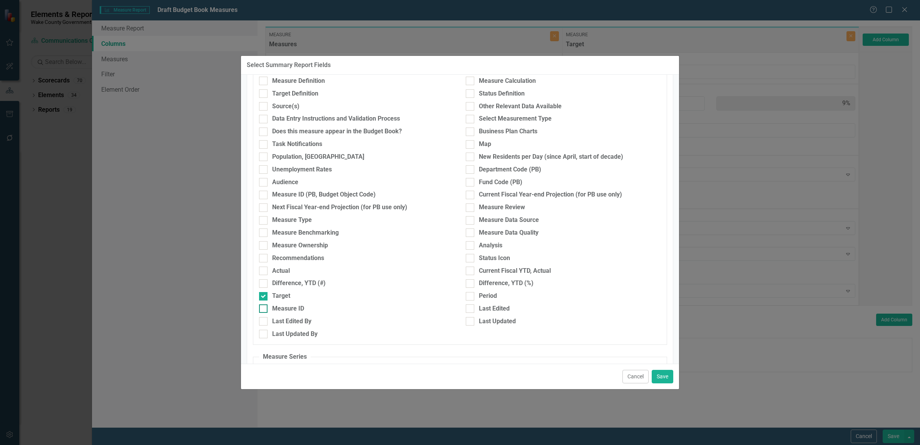
scroll to position [96, 0]
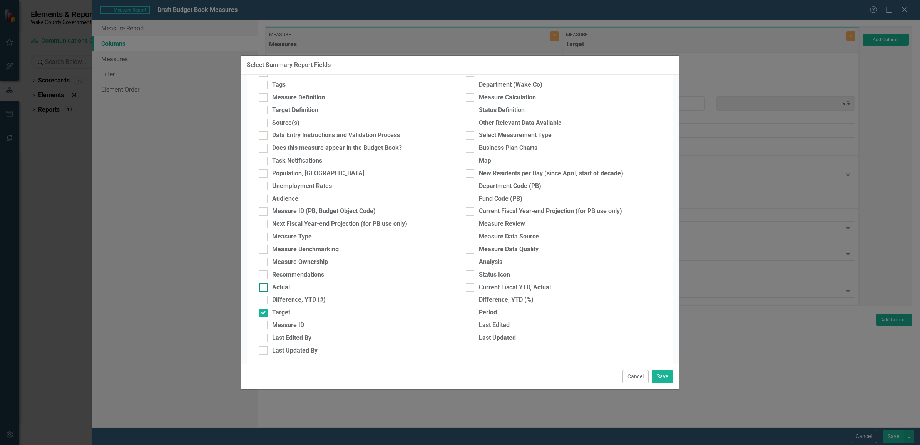
click at [264, 289] on div at bounding box center [263, 287] width 8 height 8
click at [264, 288] on input "Actual" at bounding box center [261, 285] width 5 height 5
checkbox input "true"
click at [468, 288] on input "Current Fiscal YTD, Actual" at bounding box center [468, 285] width 5 height 5
checkbox input "true"
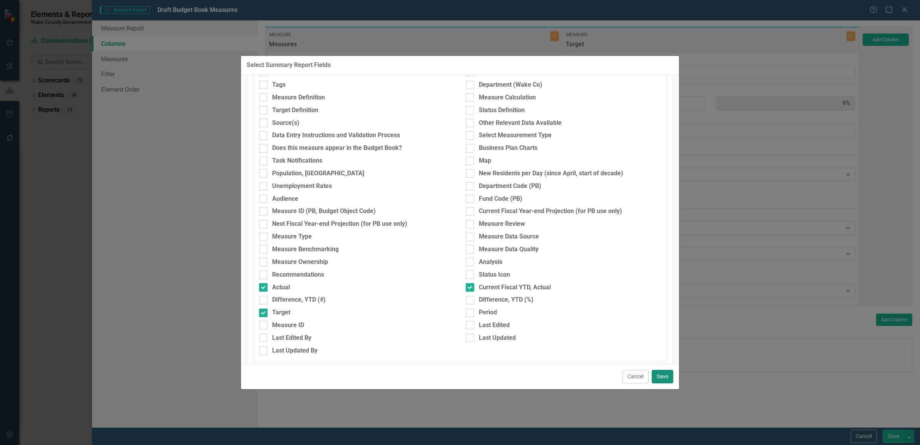
click at [661, 377] on button "Save" at bounding box center [663, 376] width 22 height 13
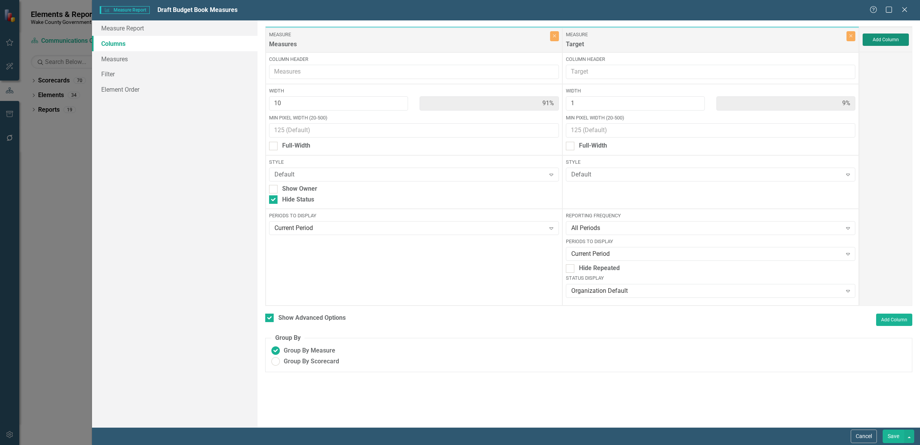
type input "77%"
type input "8%"
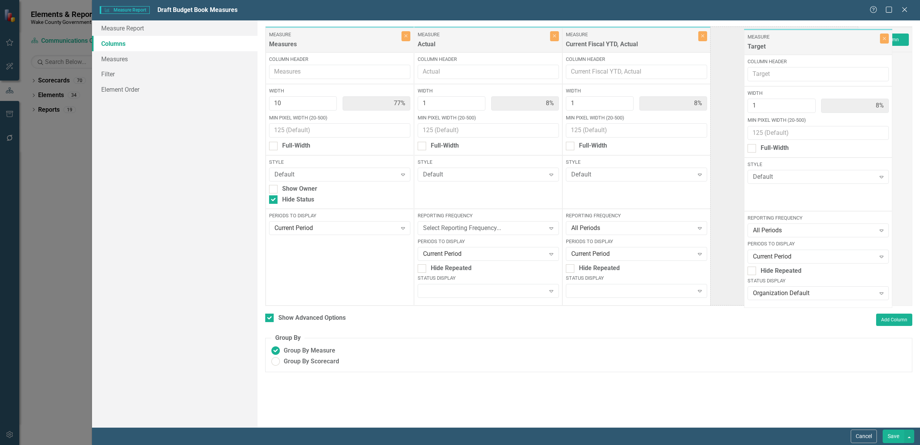
drag, startPoint x: 434, startPoint y: 39, endPoint x: 753, endPoint y: 40, distance: 318.8
click at [759, 40] on div "Measure Measures Close Column Header Width 10 77% Min Pixel Width (20-500) Full…" at bounding box center [562, 166] width 594 height 280
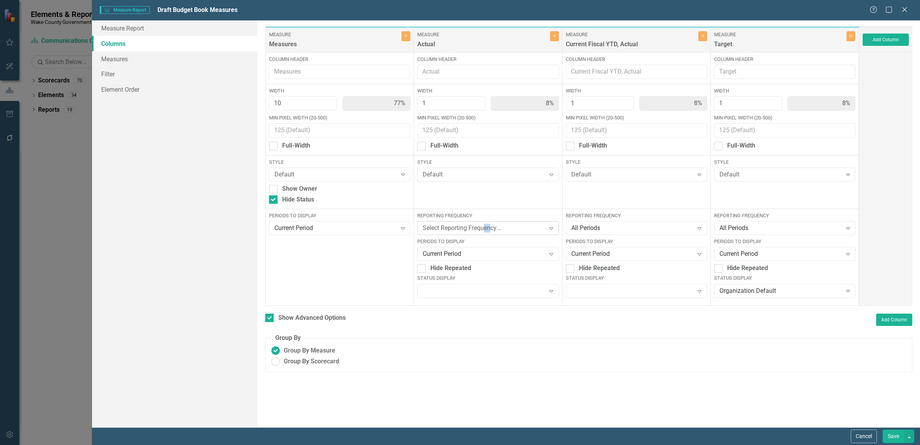
drag, startPoint x: 487, startPoint y: 227, endPoint x: 492, endPoint y: 228, distance: 5.1
click at [492, 228] on div "Select Reporting Frequency..." at bounding box center [484, 228] width 122 height 9
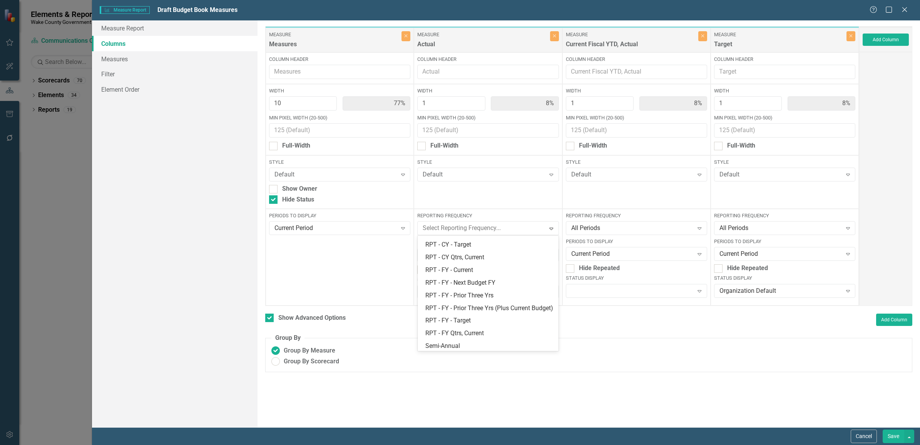
scroll to position [333, 0]
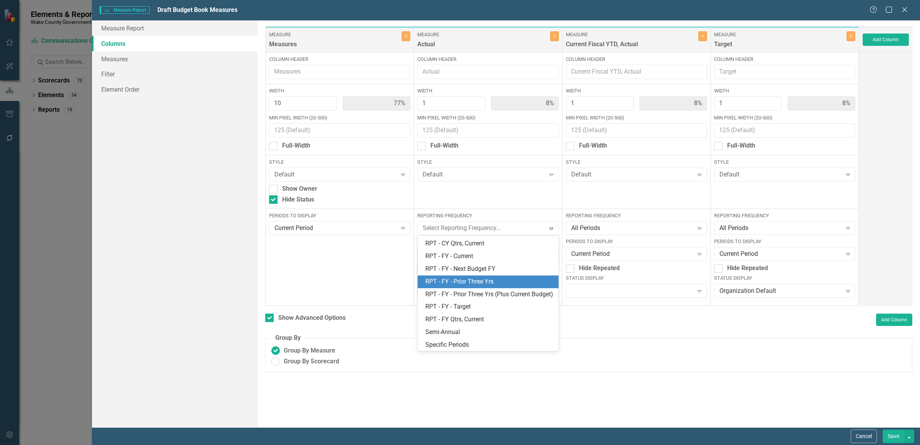
click at [469, 277] on div "RPT - FY - Prior Three Yrs" at bounding box center [489, 281] width 129 height 9
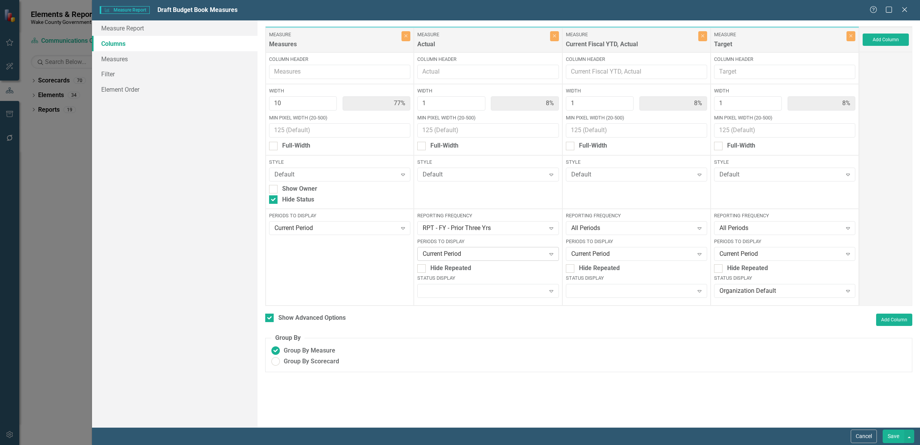
click at [459, 251] on div "Current Period" at bounding box center [484, 254] width 122 height 9
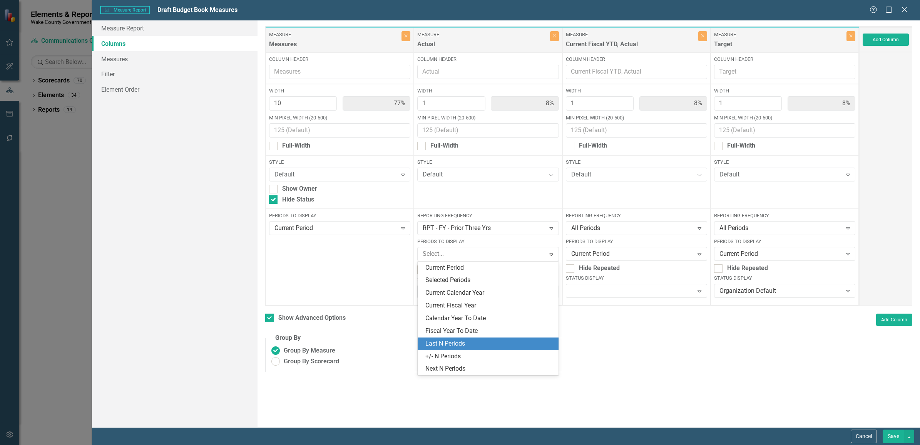
click at [455, 345] on div "Last N Periods" at bounding box center [489, 343] width 129 height 9
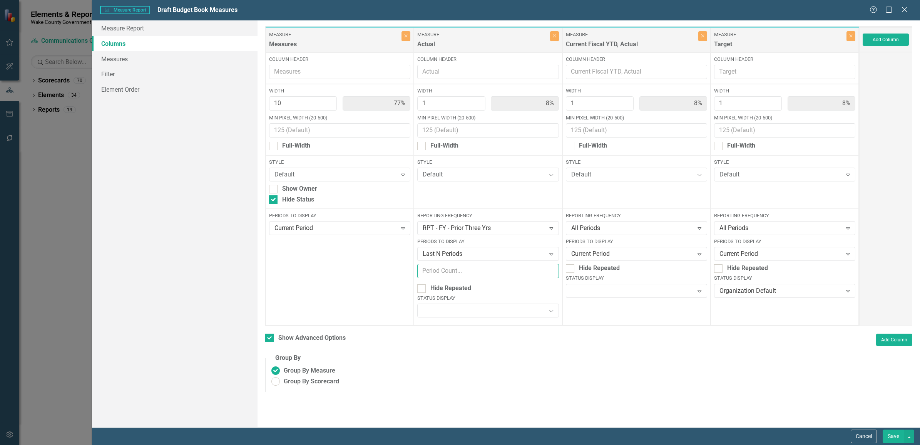
click at [440, 273] on input "number" at bounding box center [487, 271] width 141 height 14
type input "10"
click at [581, 226] on div "All Periods" at bounding box center [632, 228] width 122 height 9
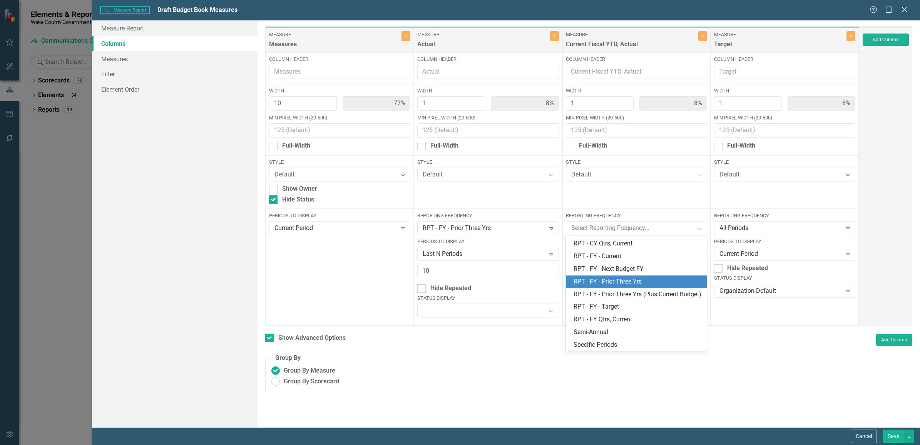
click at [579, 277] on div "RPT - FY - Prior Three Yrs" at bounding box center [638, 281] width 129 height 9
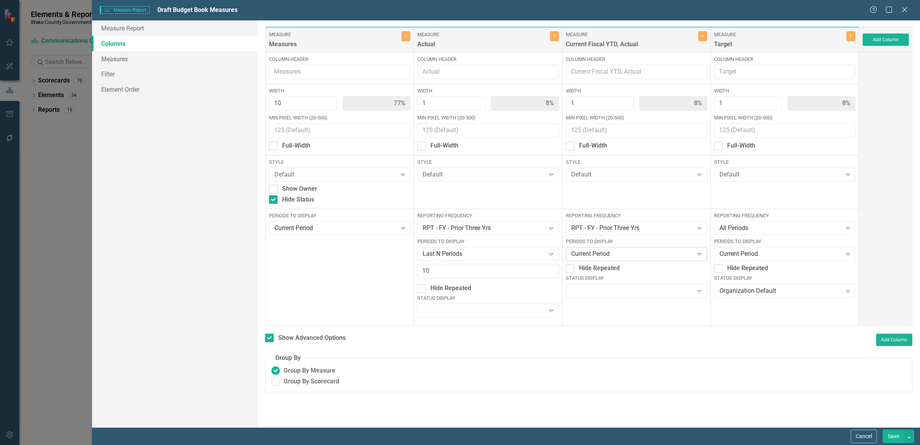
click div "Current Period"
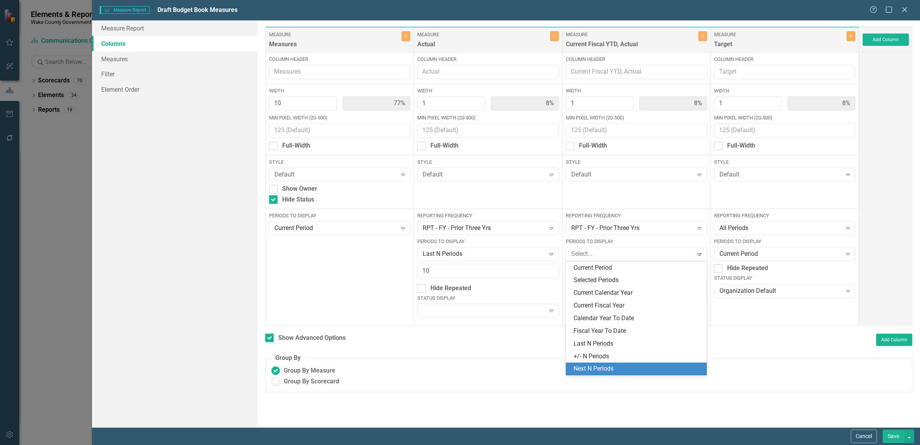
click div "Next N Periods"
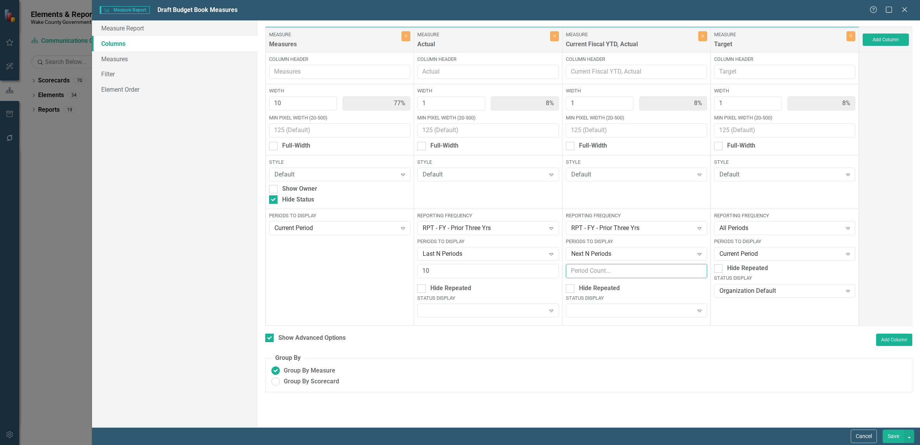
click input "number"
type input "10"
click div "Hide Repeated"
click input "Hide Repeated"
click div "Hide Repeated"
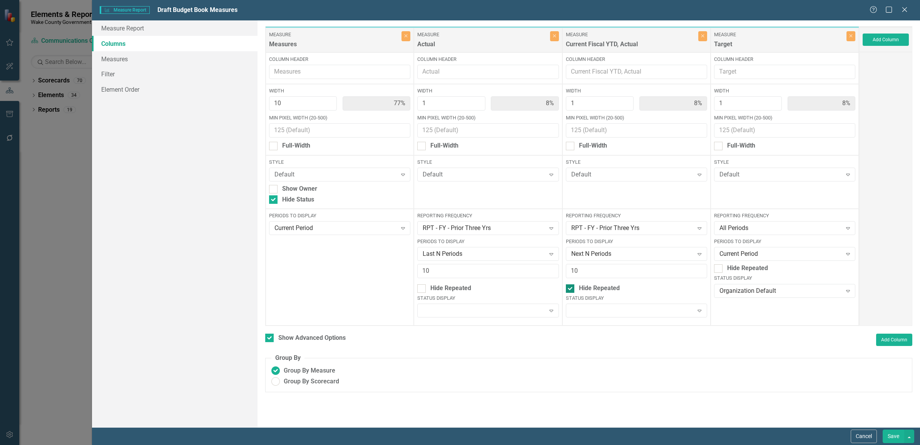
click input "Hide Repeated"
checkbox input "false"
click button "Save"
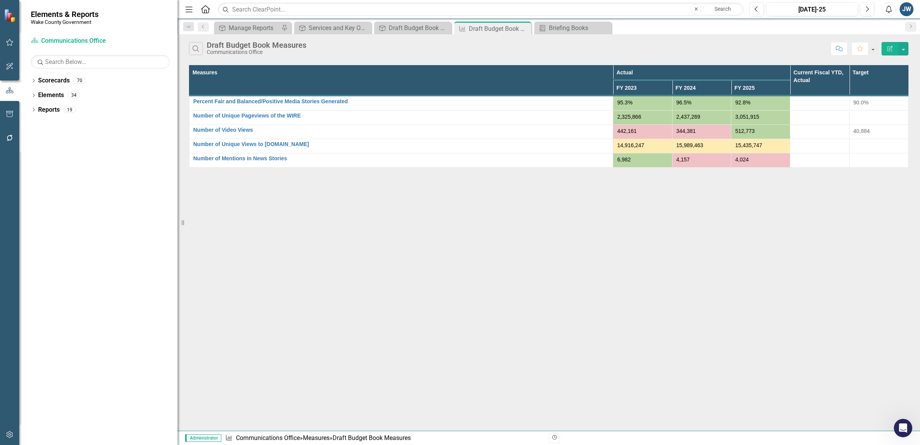
click icon "Edit Report"
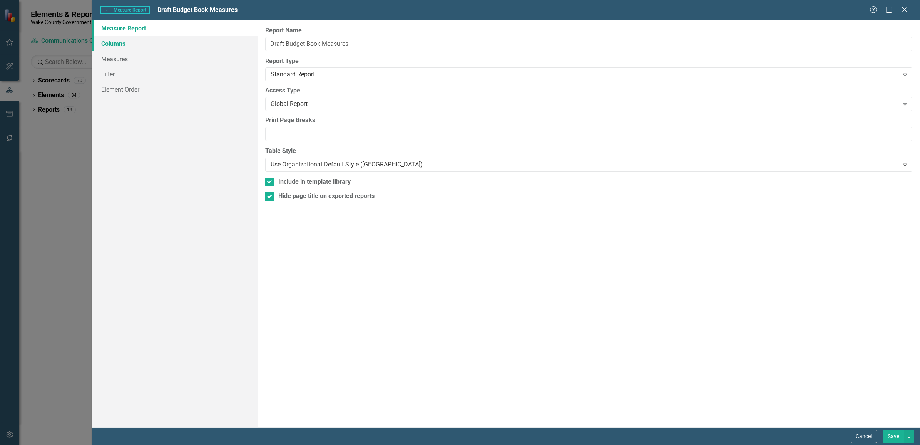
click link "Columns"
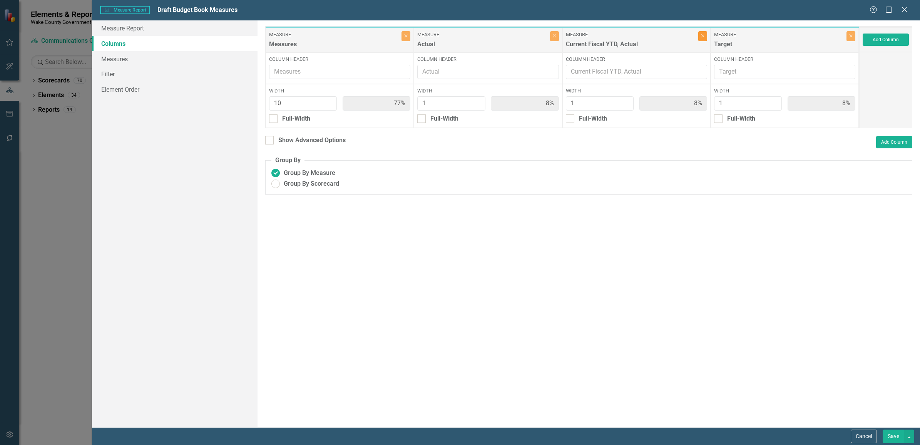
click button "Close"
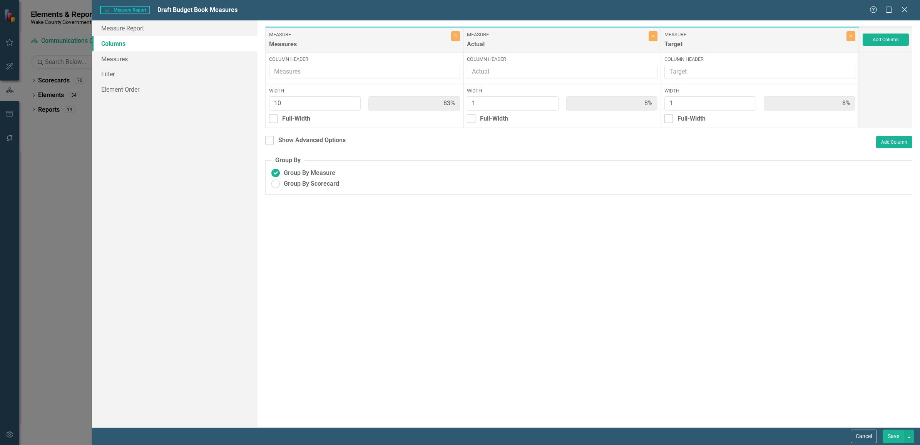
type input "83%"
click button "Save"
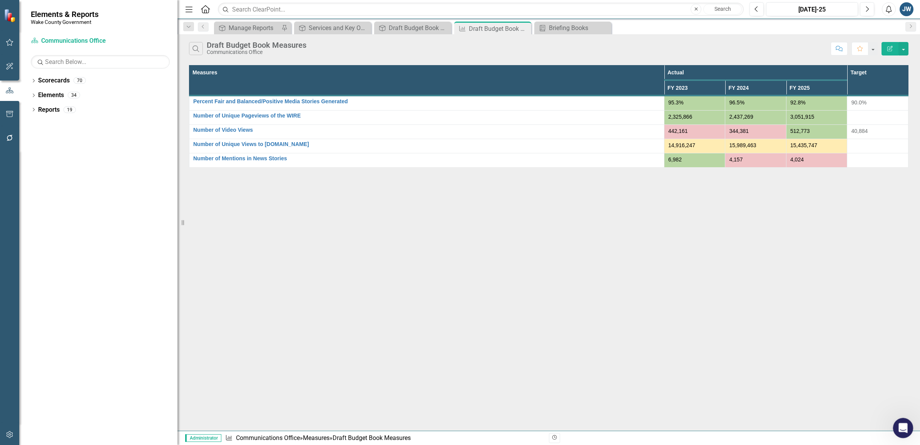
click icon "Open Intercom Messenger"
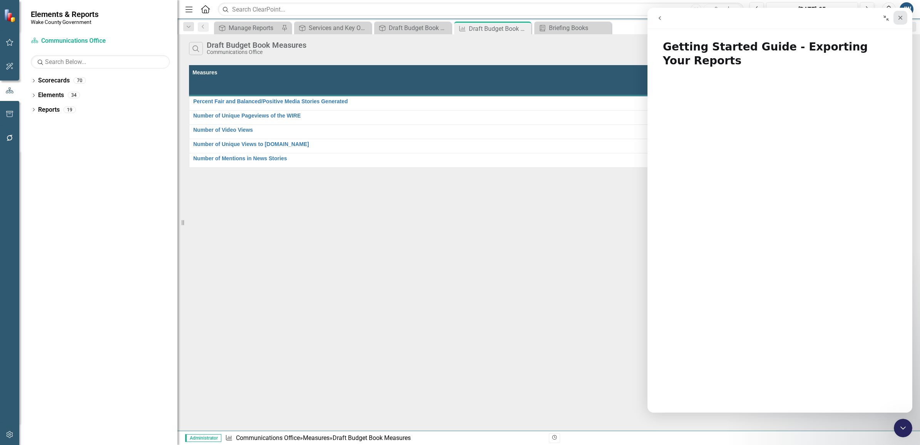
click icon "Close"
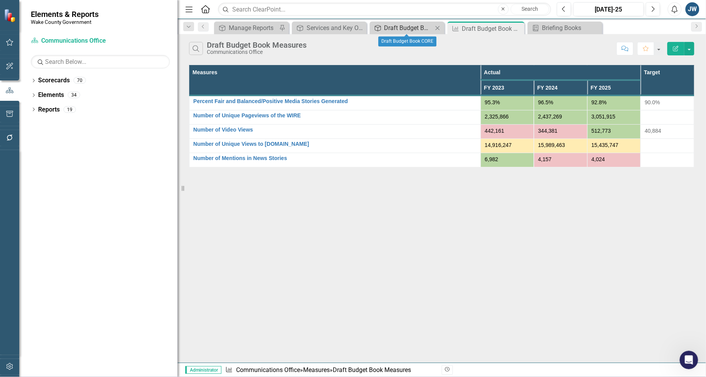
click div "Draft Budget Book CORE"
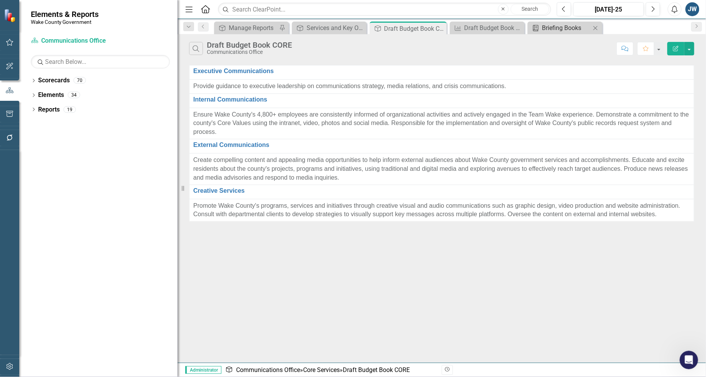
click div "Briefing Books"
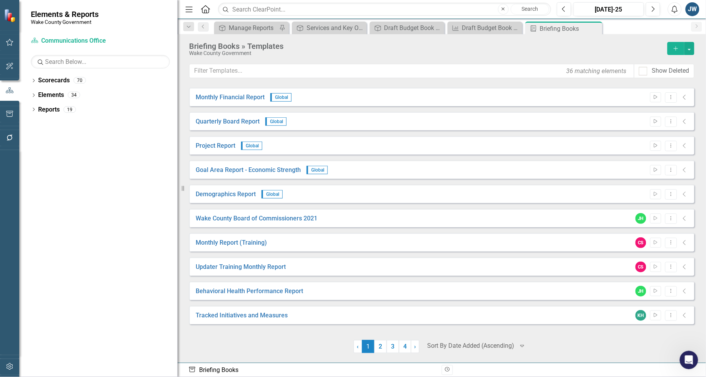
click div
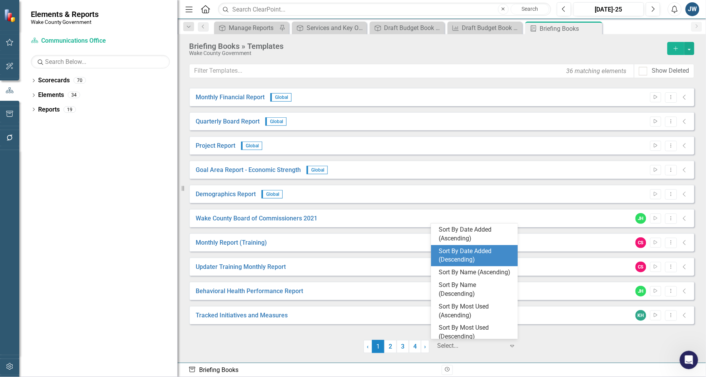
click div "Sort By Date Added (Descending)"
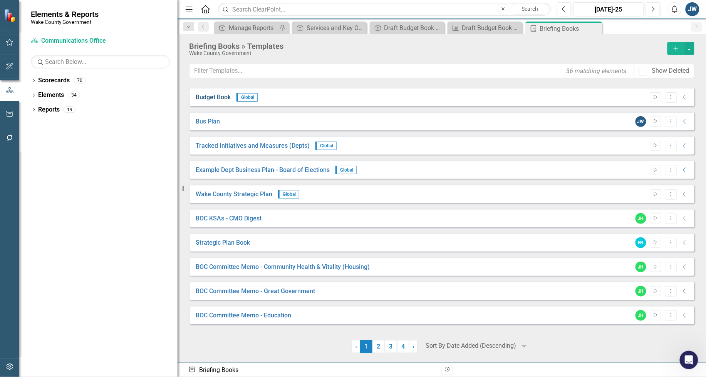
click link "Budget Book"
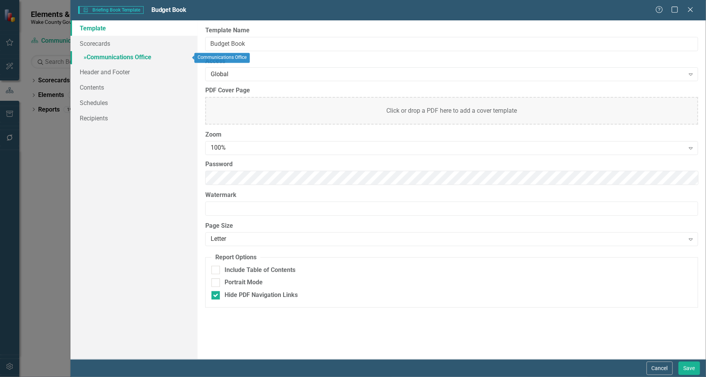
click link "» Communications Office"
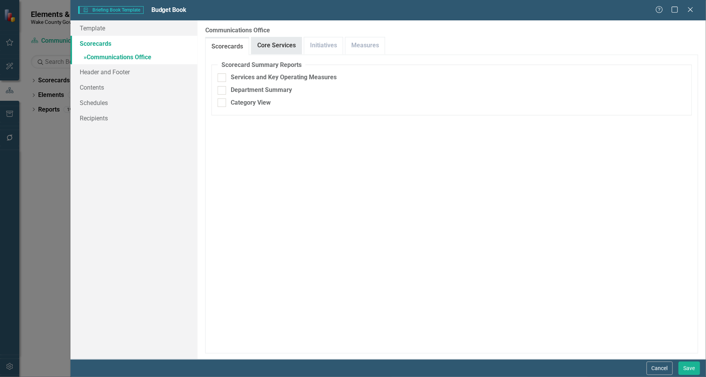
click link "Core Services"
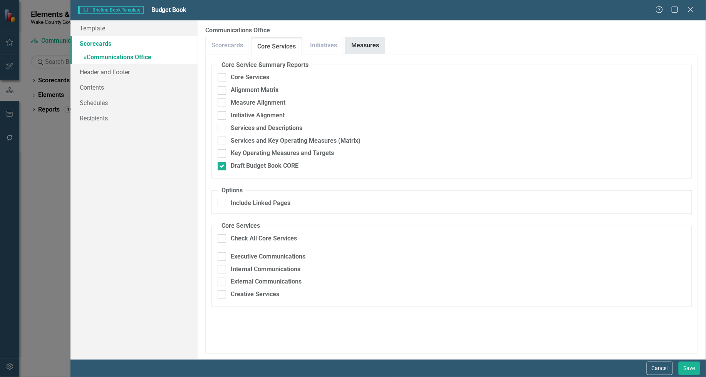
click link "Measures"
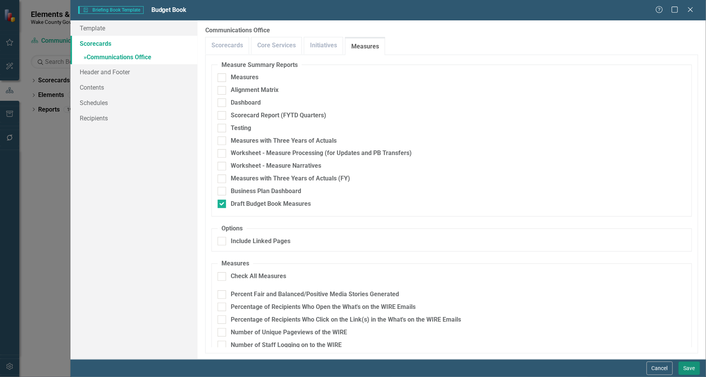
click button "Save"
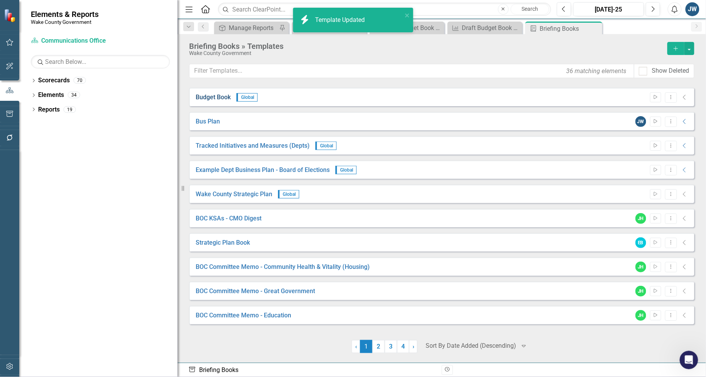
click link "Budget Book"
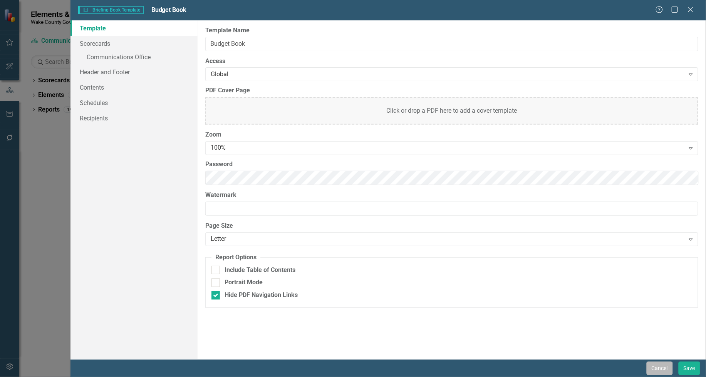
click button "Cancel"
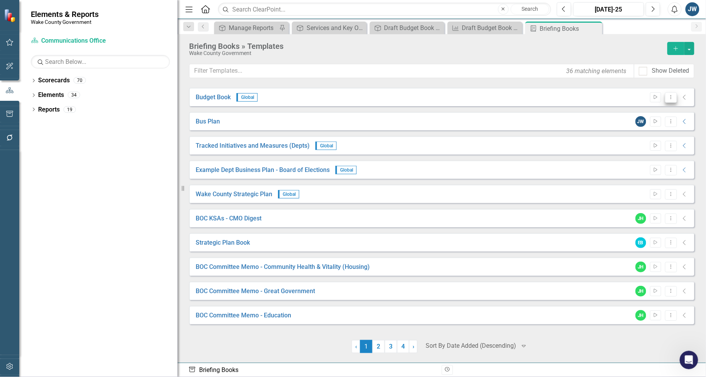
click icon
click link "Preview Preview Template"
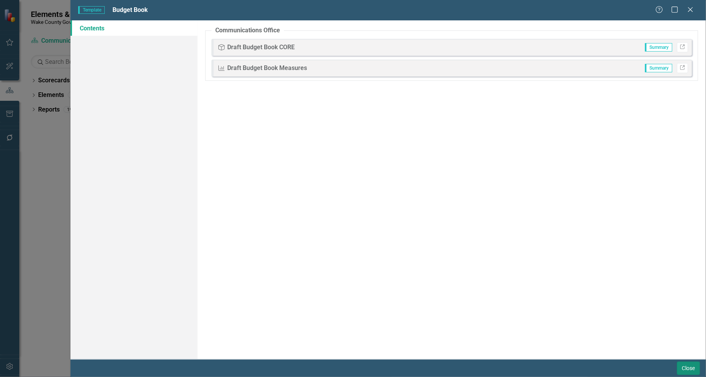
drag, startPoint x: 687, startPoint y: 366, endPoint x: 7, endPoint y: 13, distance: 766.5
click button "Close"
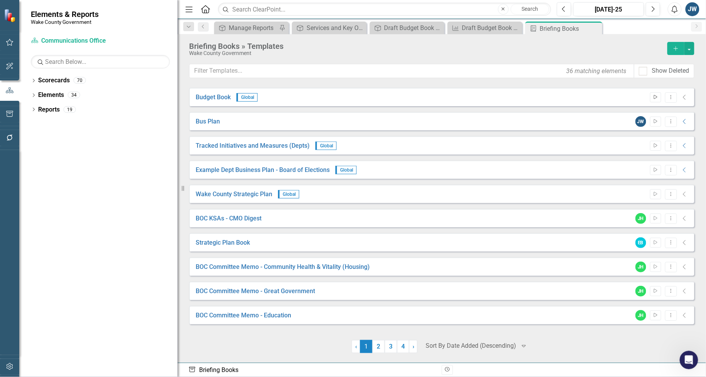
click icon "Start"
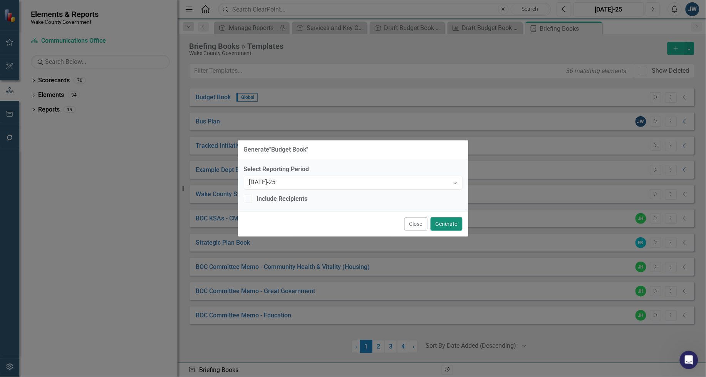
click button "Generate"
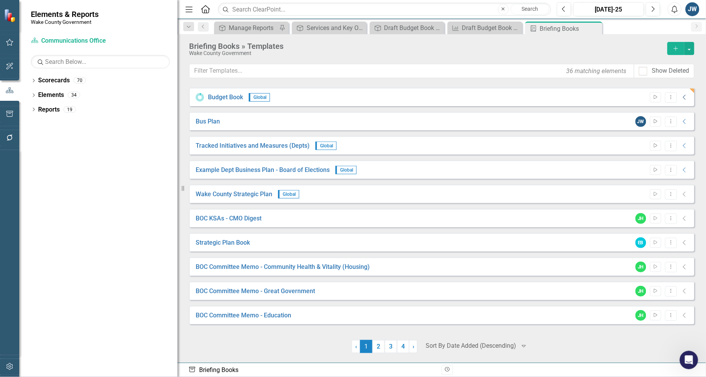
click icon "Collapse"
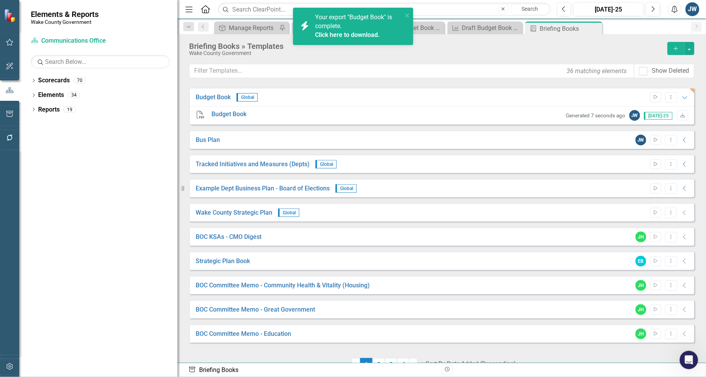
click link "Click here to download."
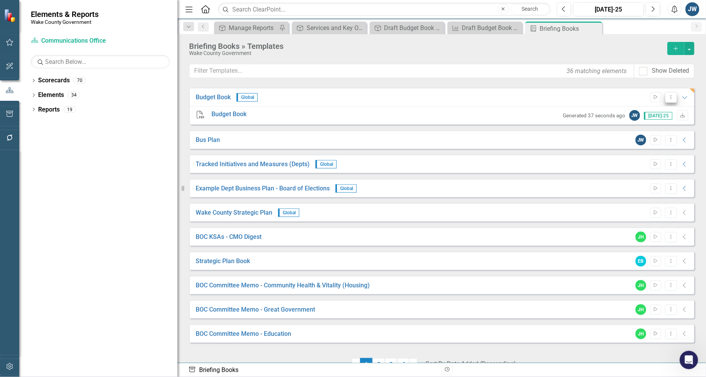
click icon "Dropdown Menu"
click icon "Expanded"
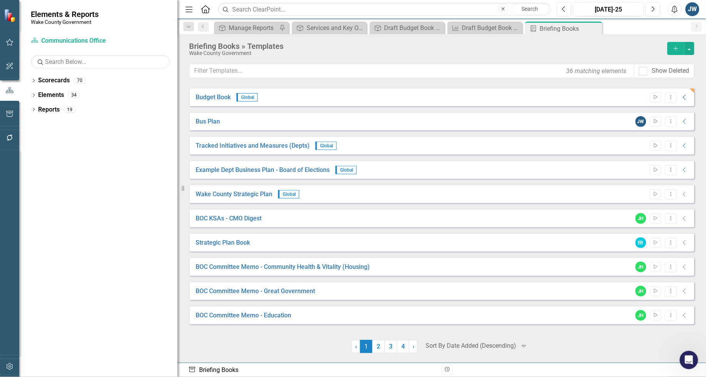
click icon "Collapse"
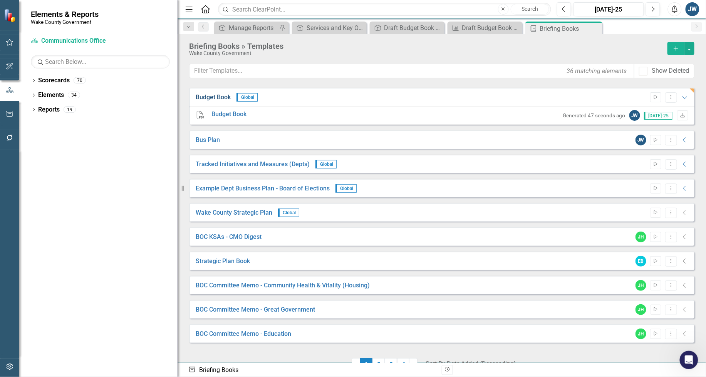
click link "Budget Book"
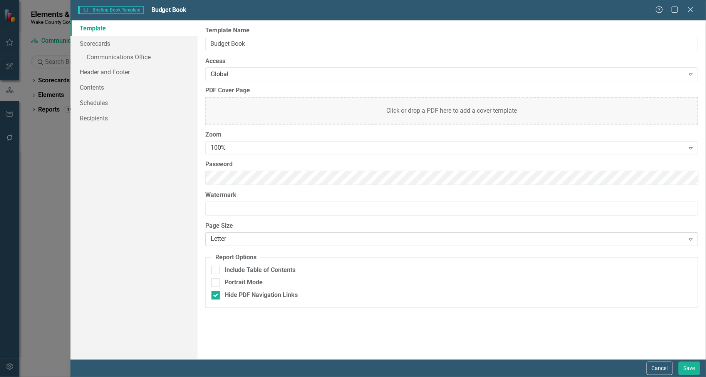
click div "Letter"
click input "Portrait Mode"
checkbox input "true"
click button "Save"
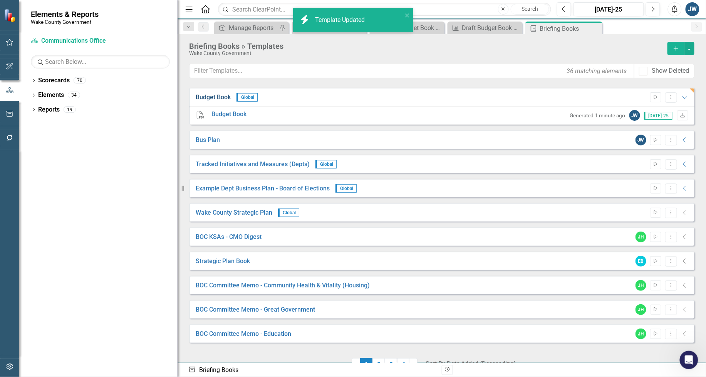
click link "Budget Book"
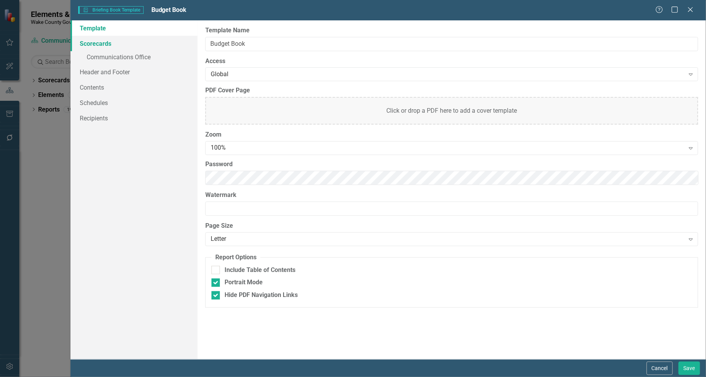
click link "Scorecards"
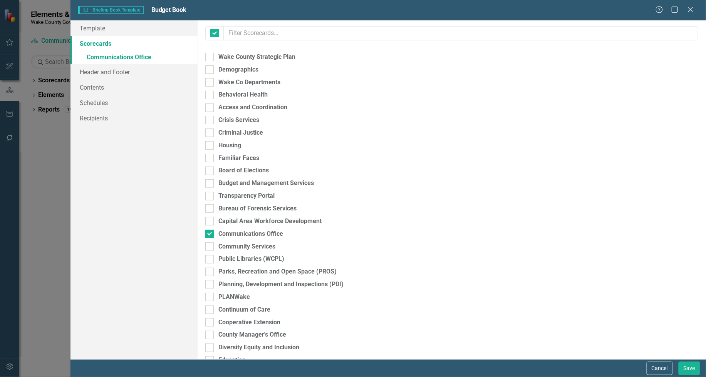
checkbox input "false"
click link "Contents"
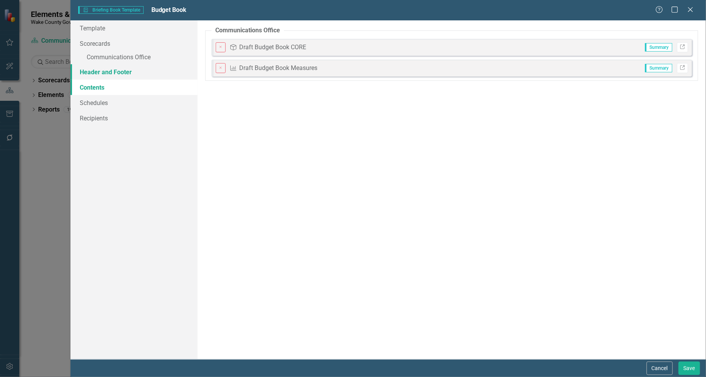
click link "Header and Footer"
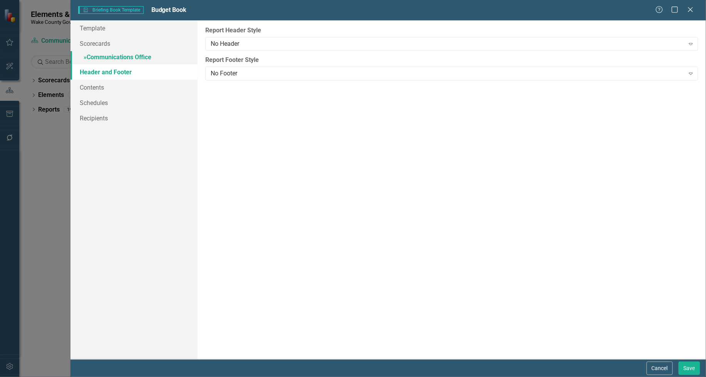
click link "» Communications Office"
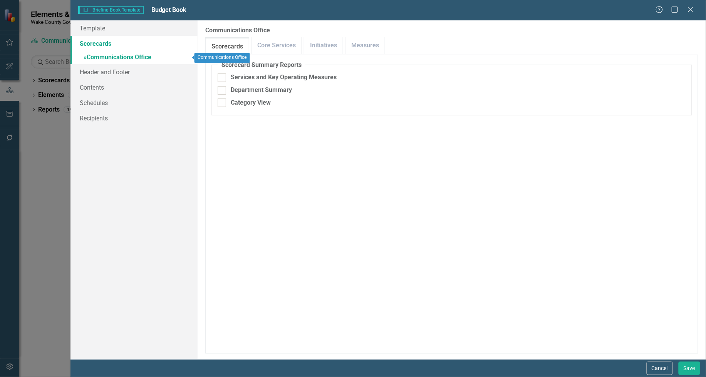
checkbox input "false"
click link "Core Services"
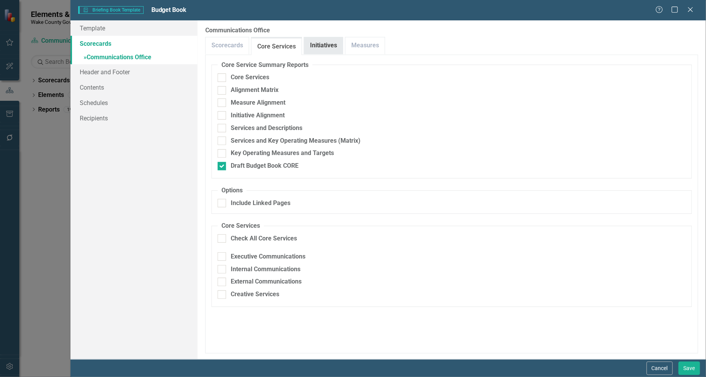
click link "Initiatives"
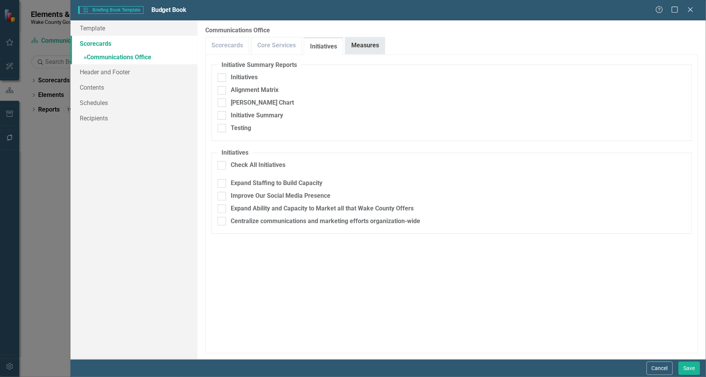
click link "Measures"
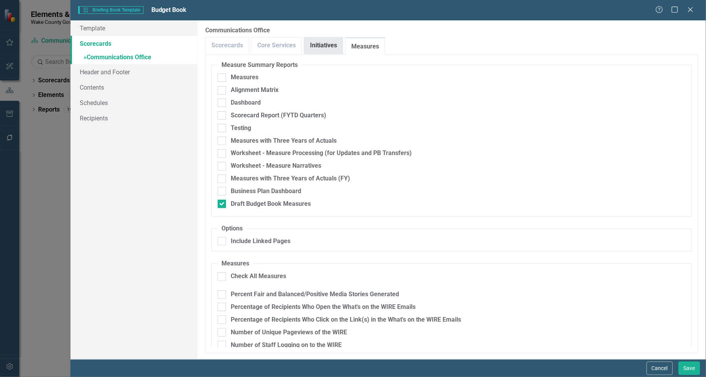
click link "Initiatives"
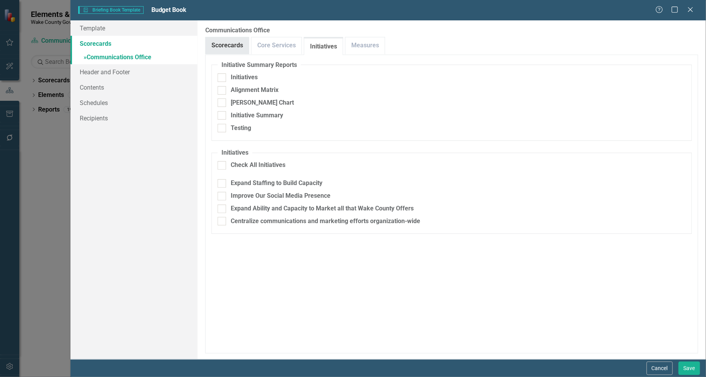
click link "Scorecards"
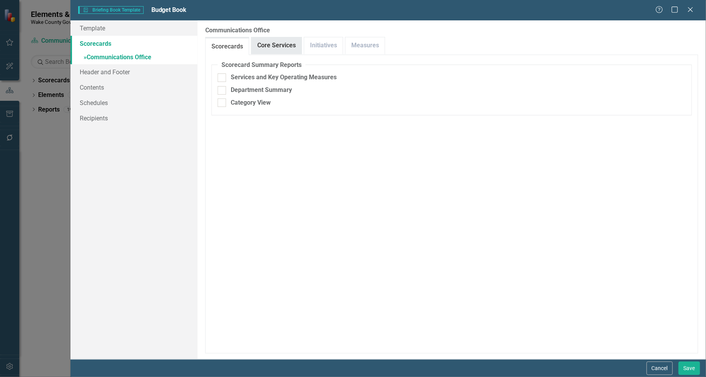
click link "Core Services"
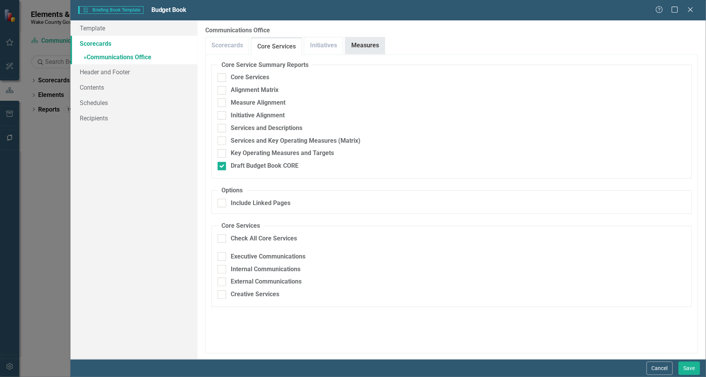
click link "Measures"
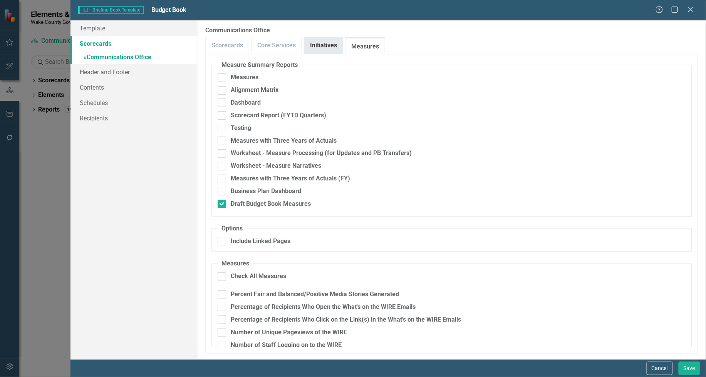
click link "Initiatives"
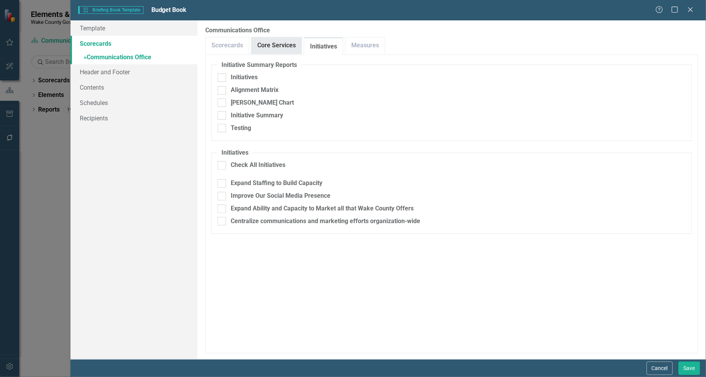
click link "Core Services"
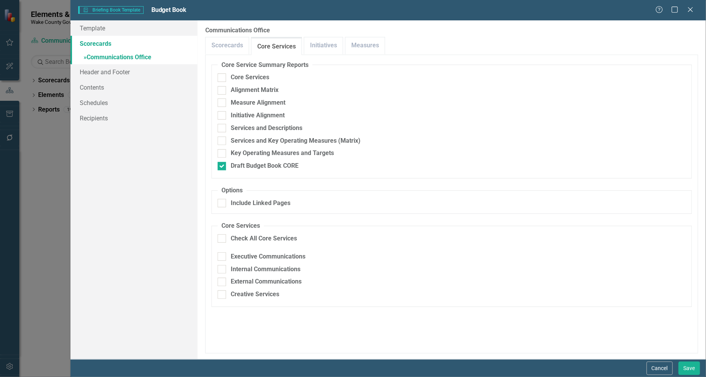
click div "Briefing Book Template Briefing Book Template Budget Book Help Maximize Close"
click icon
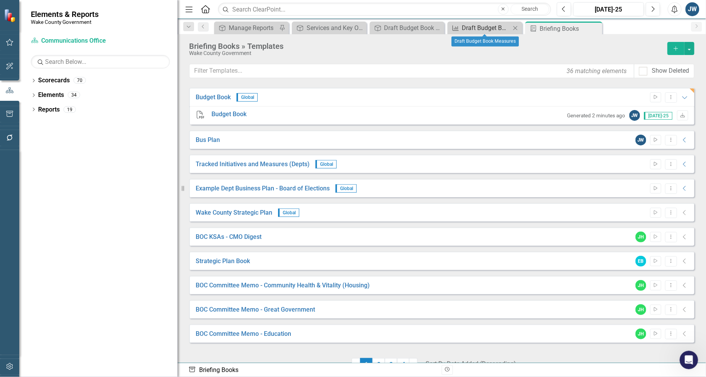
click div "Draft Budget Book Measures"
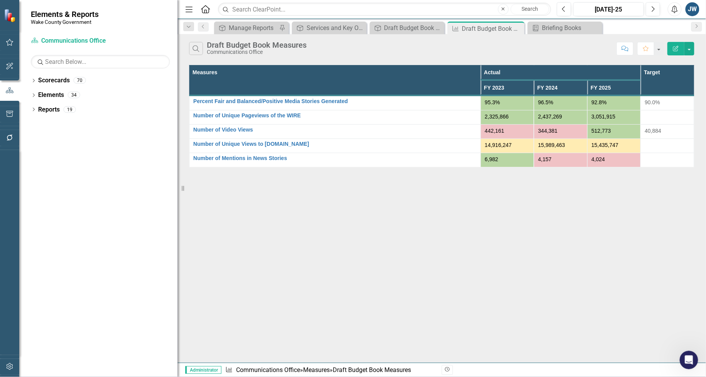
click icon "Edit Report"
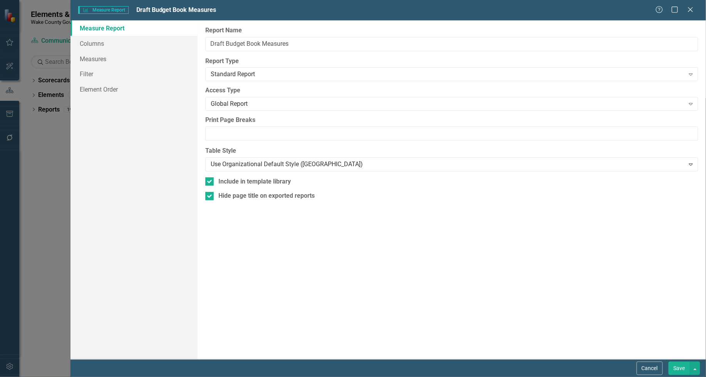
click icon "Close"
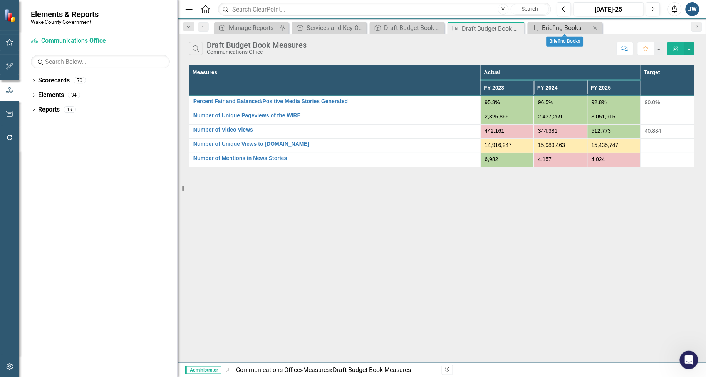
click div "Briefing Books"
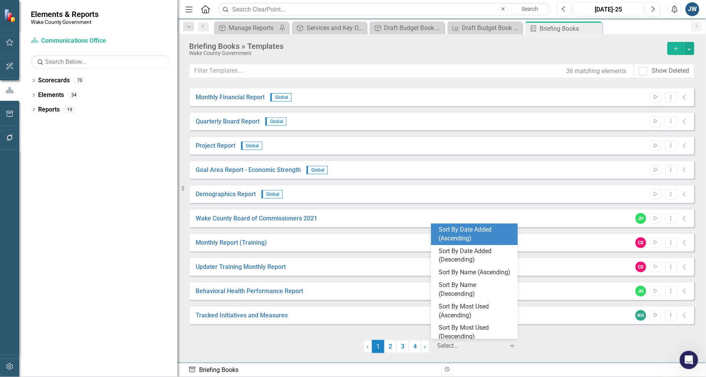
click div
click div "Sort By Date Added (Ascending)"
click div
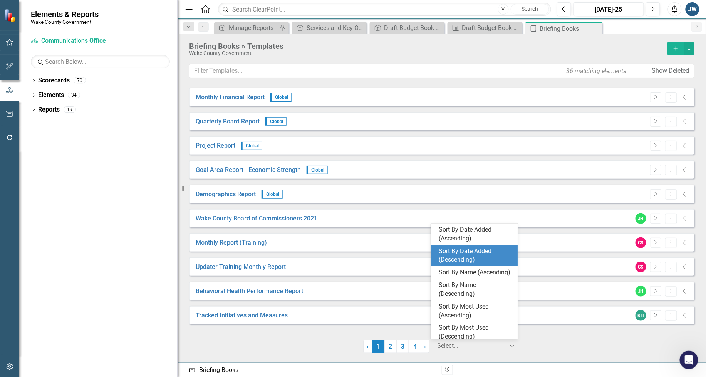
click div "Sort By Date Added (Descending)"
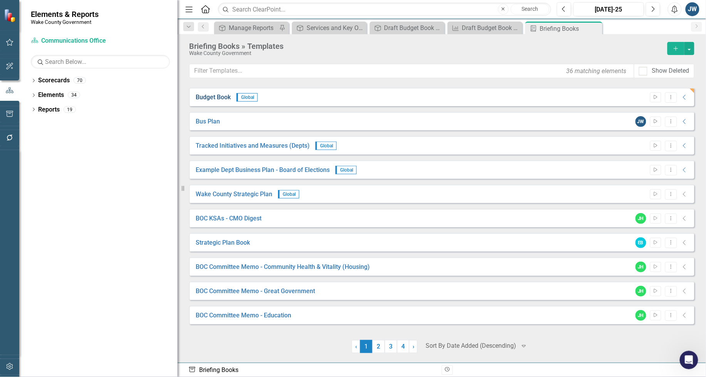
click link "Budget Book"
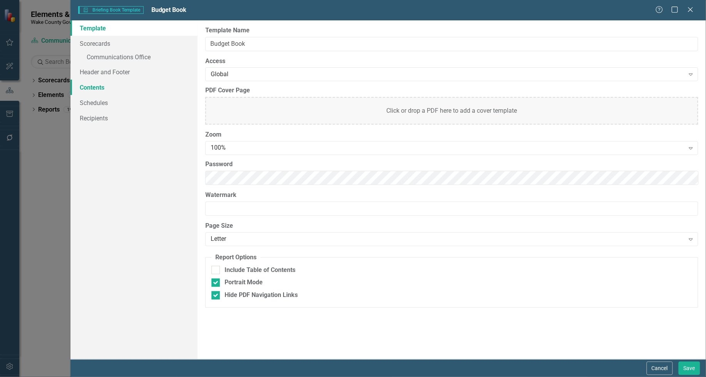
click link "Contents"
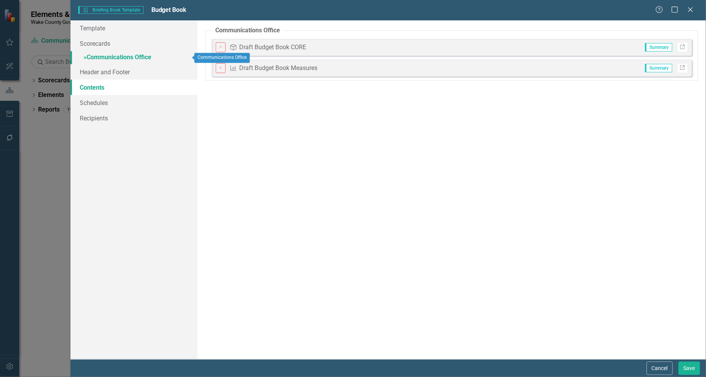
click link "» Communications Office"
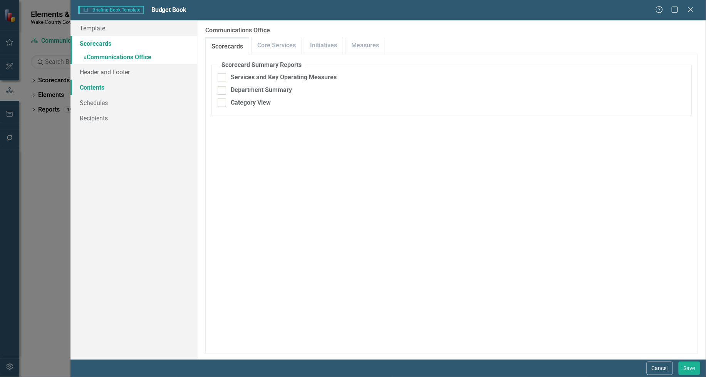
click link "Contents"
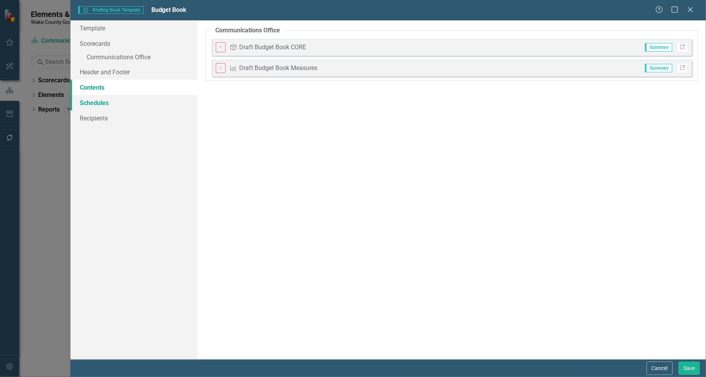
click link "Schedules"
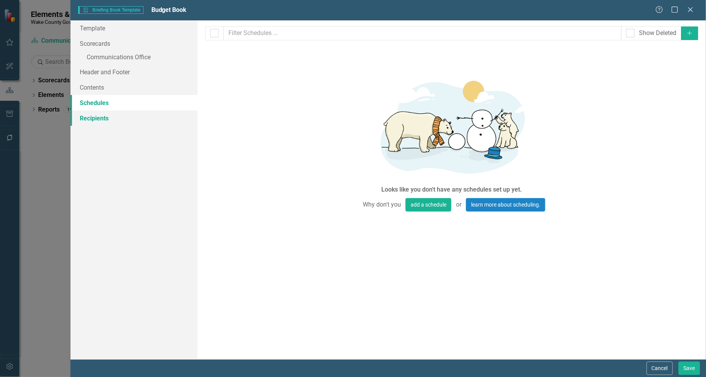
click link "Recipients"
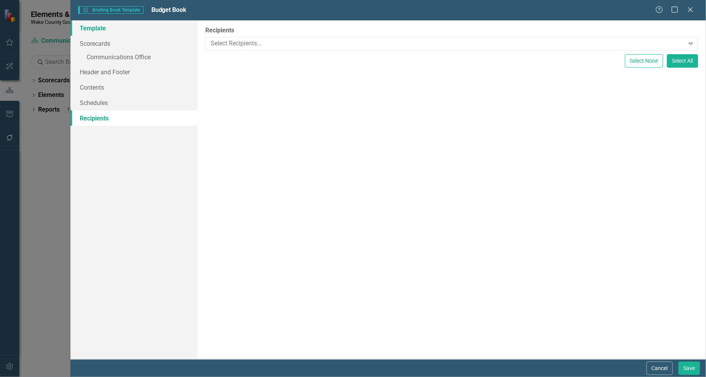
click link "Template"
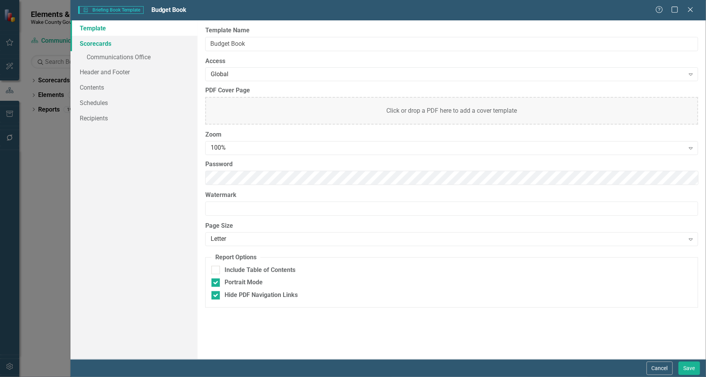
click link "Scorecards"
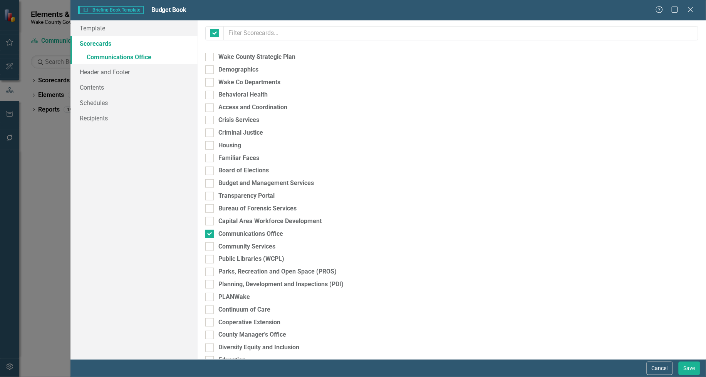
checkbox input "false"
click link "» Communications Office"
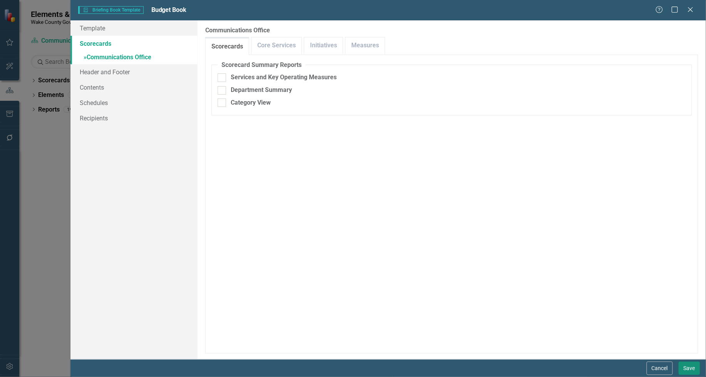
click button "Save"
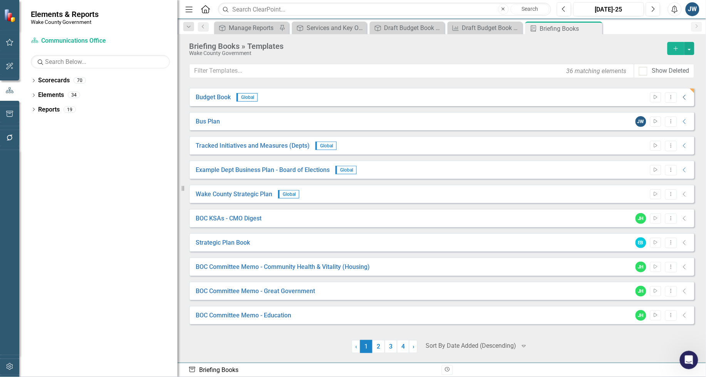
click icon "Collapse"
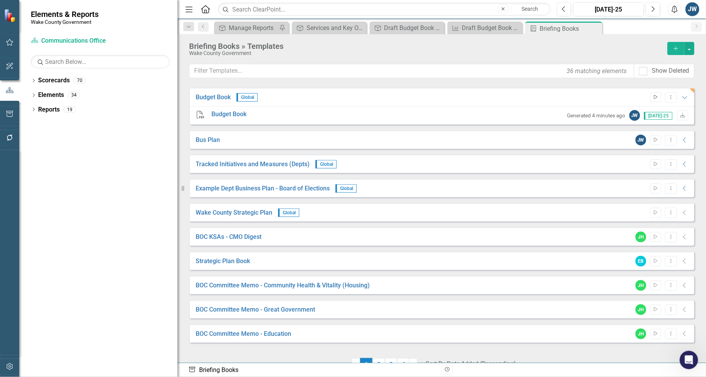
click icon "Start"
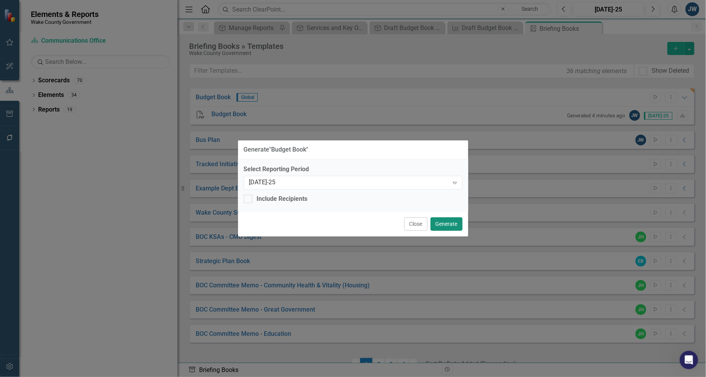
drag, startPoint x: 439, startPoint y: 223, endPoint x: 451, endPoint y: 235, distance: 16.9
click button "Generate"
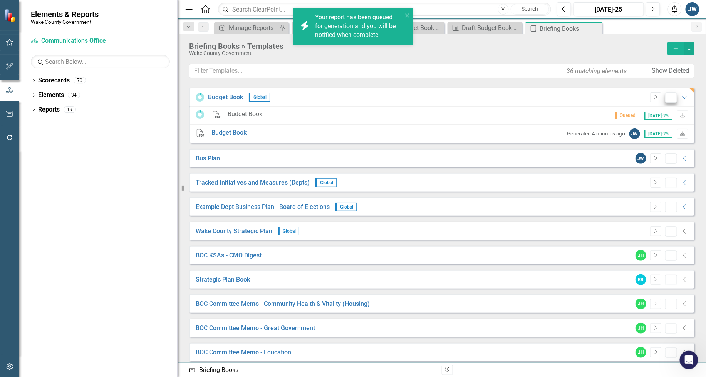
click icon "Dropdown Menu"
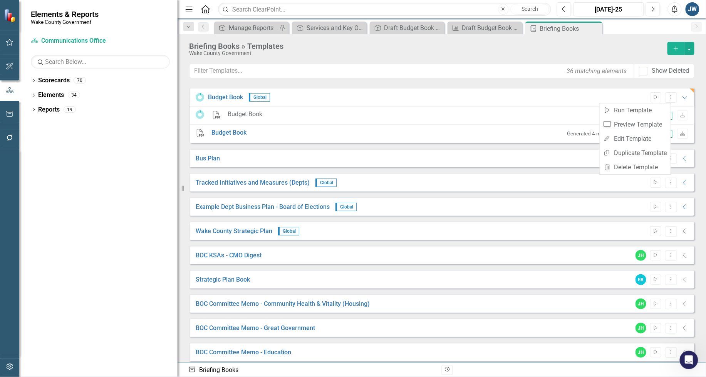
click div "36 matching elements Show Deleted"
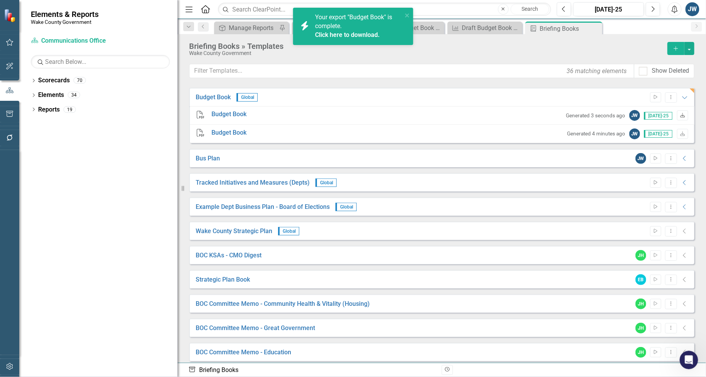
click icon
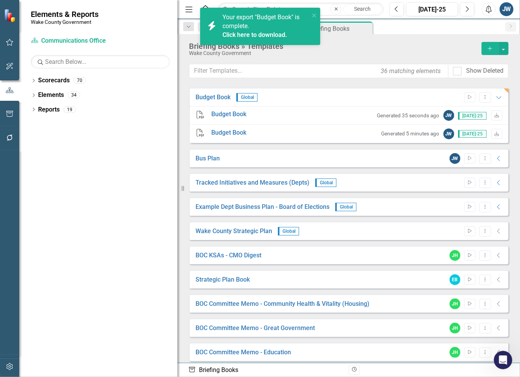
click div "Core Service Core Service Core Service Measure Briefing Book Template Briefing …"
click span "Your export "Budget Book" is complete. Click here to download."
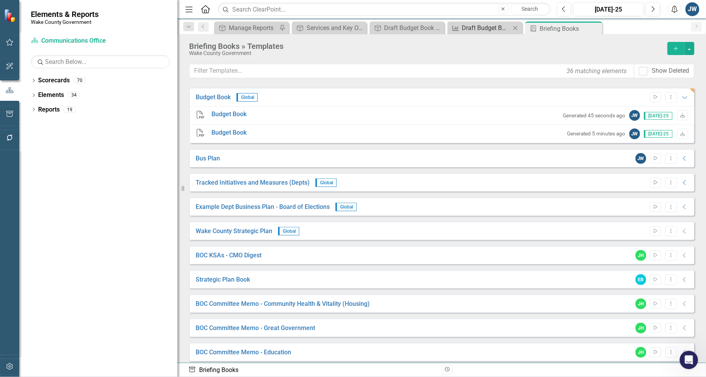
click div "Draft Budget Book Measures"
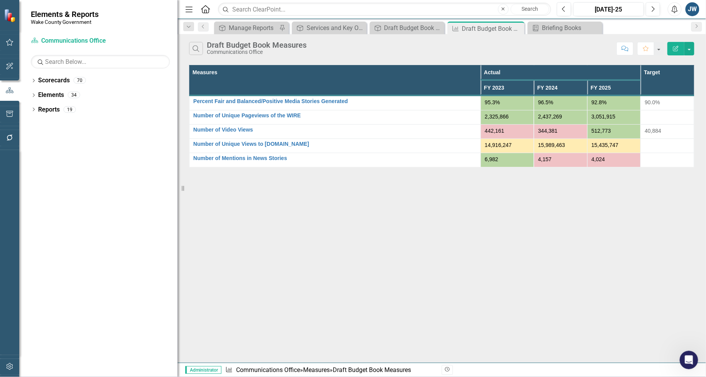
click icon "Edit Report"
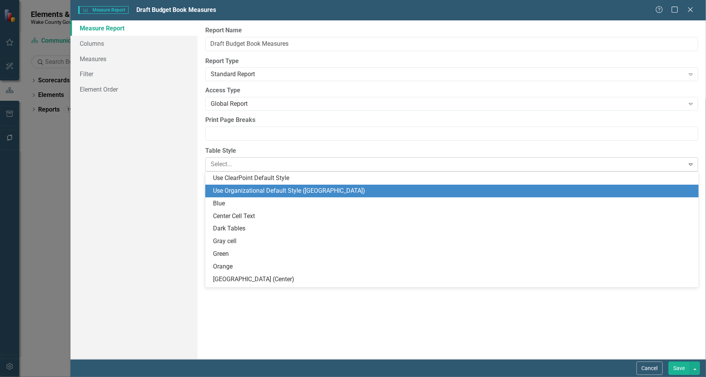
click icon "Expand"
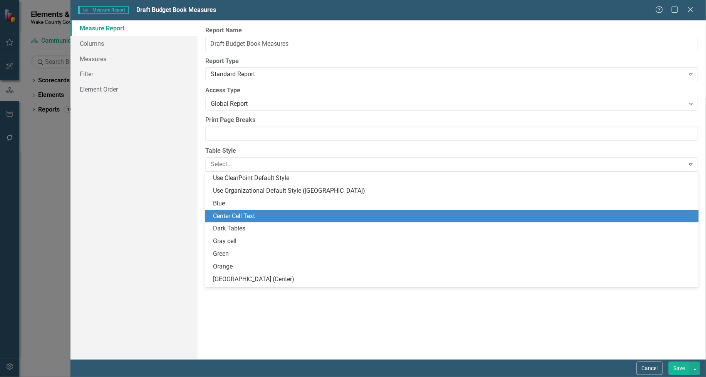
click div "Center Cell Text"
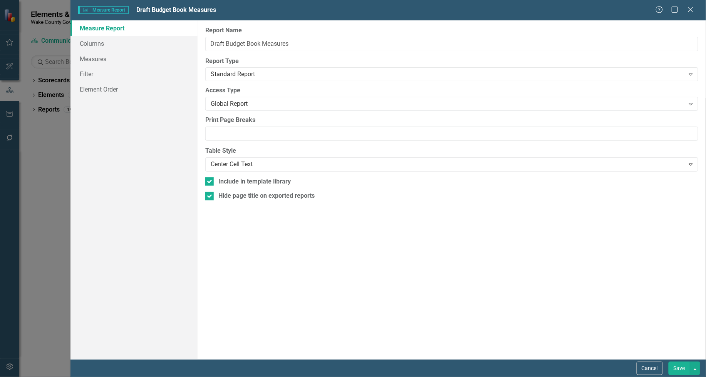
click button "Save"
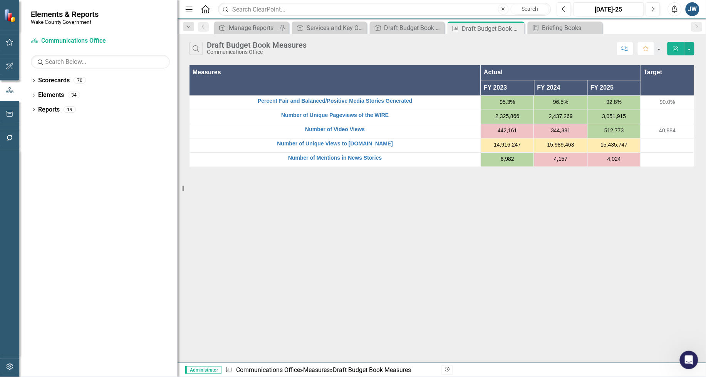
click icon "Edit Report"
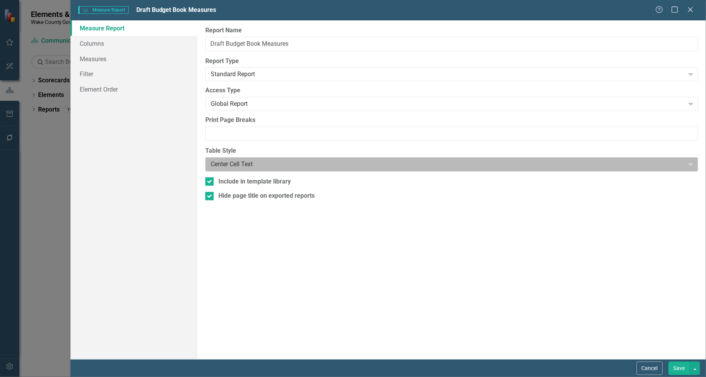
click div
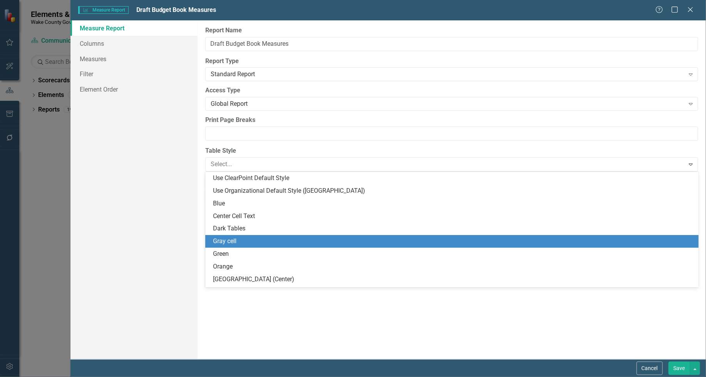
click div "Gray cell"
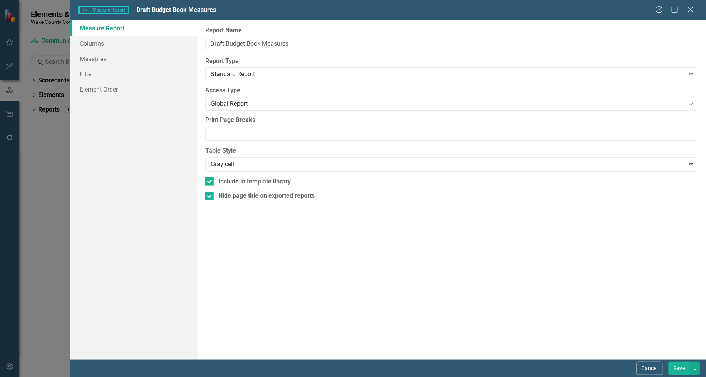
click button "Save"
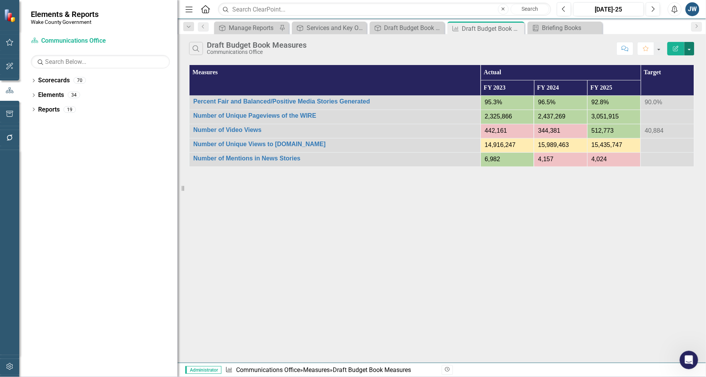
click button "button"
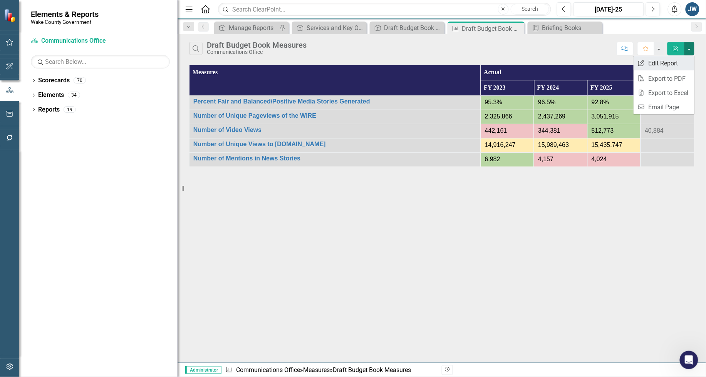
click link "Edit Report Edit Report"
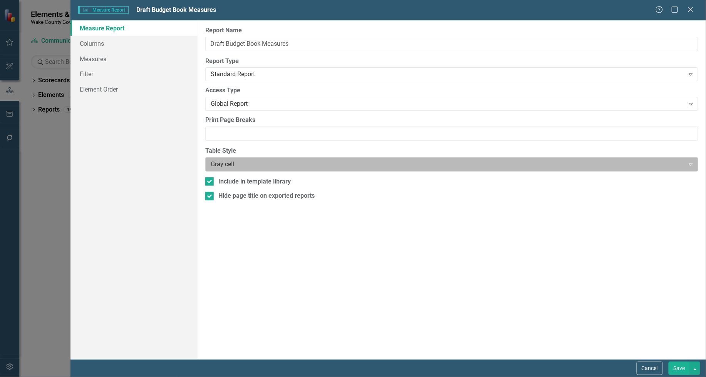
click div
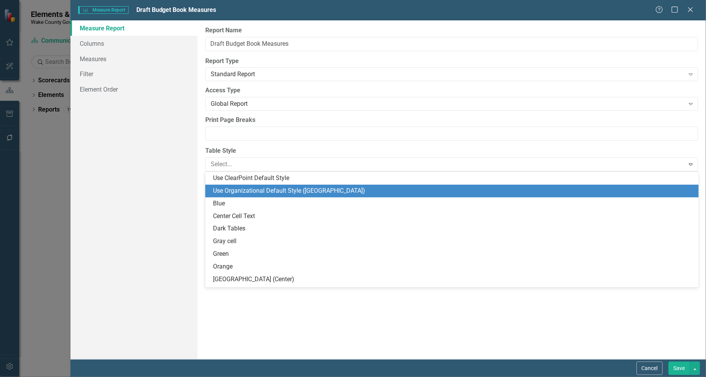
click div "Use ClearPoint Default Style Use Organizational Default Style (Wake County) Blu…"
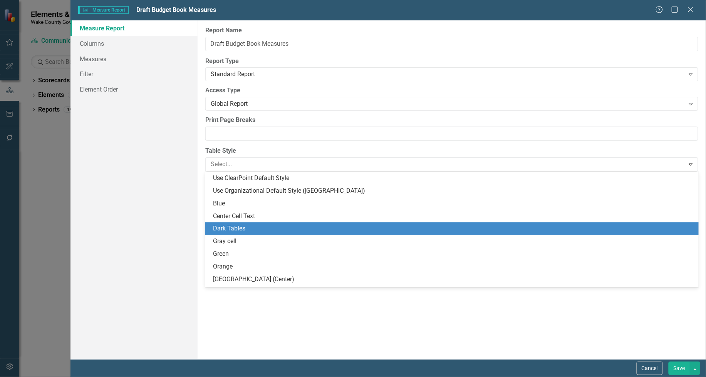
click div "Dark Tables"
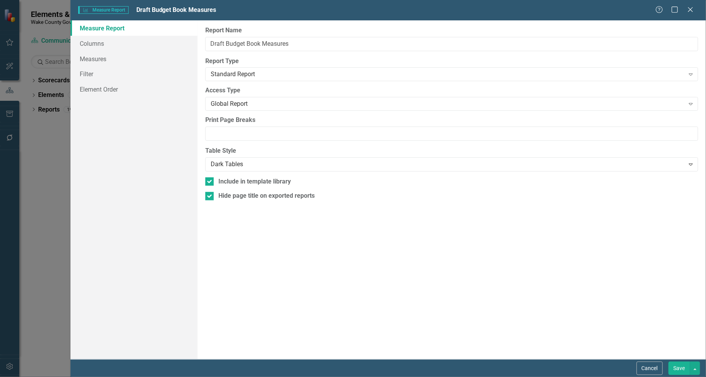
click button "Save"
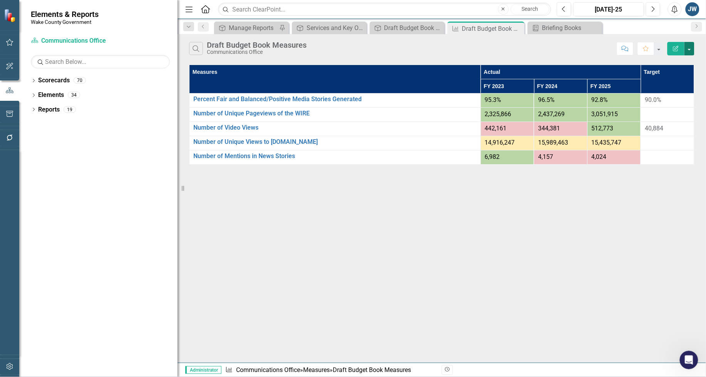
click button "button"
click link "Edit Report Edit Report"
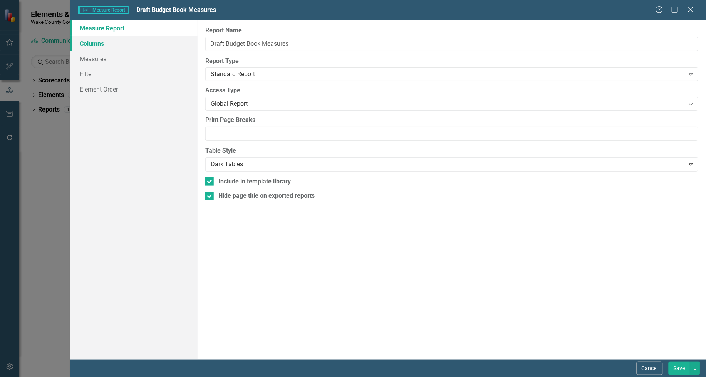
click link "Columns"
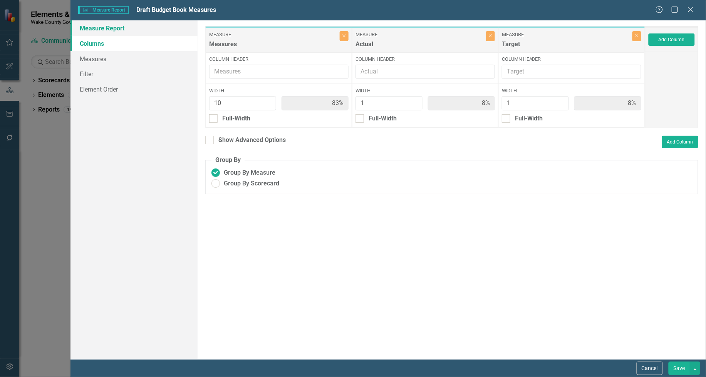
click link "Measure Report"
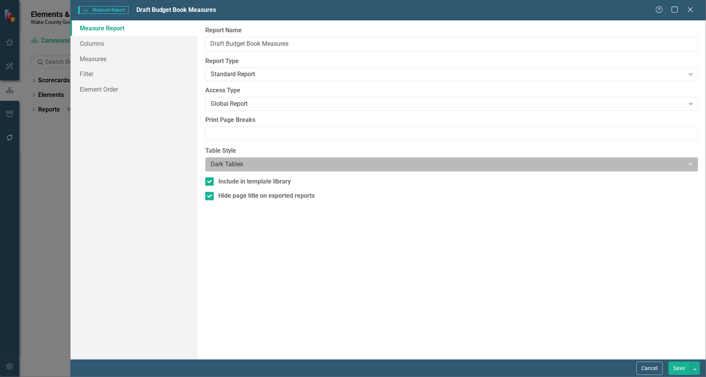
click div "Dark Tables Expand"
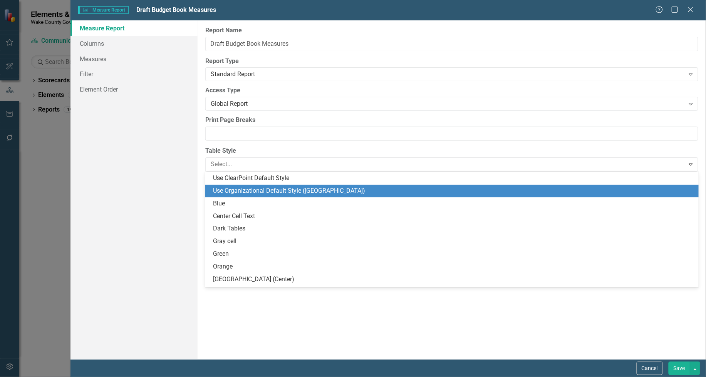
click div "Use Organizational Default Style ([GEOGRAPHIC_DATA])"
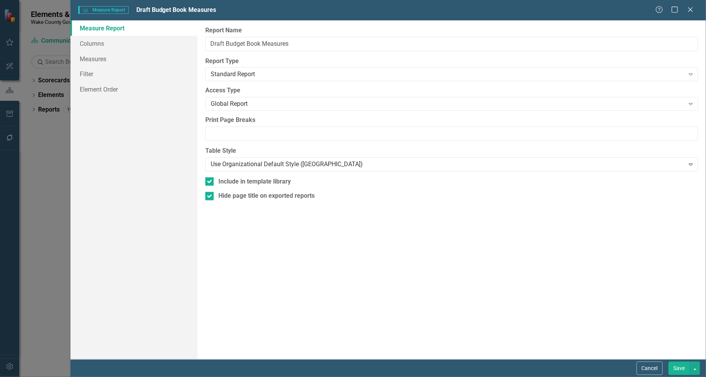
click button "Save"
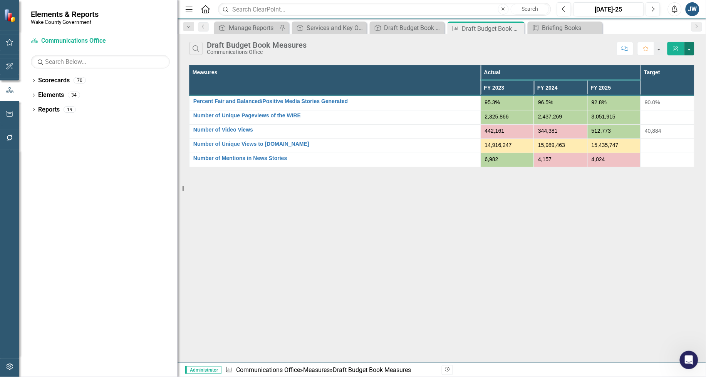
click button "button"
click link "Edit Report Edit Report"
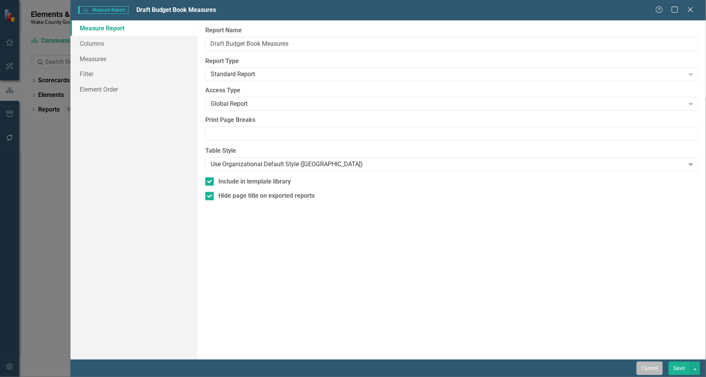
click button "Cancel"
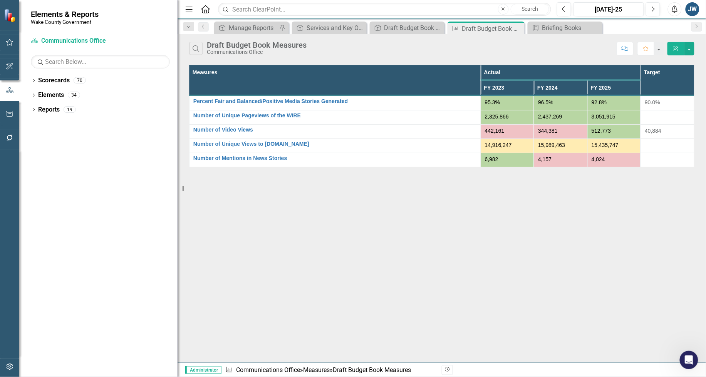
click icon "Edit Report"
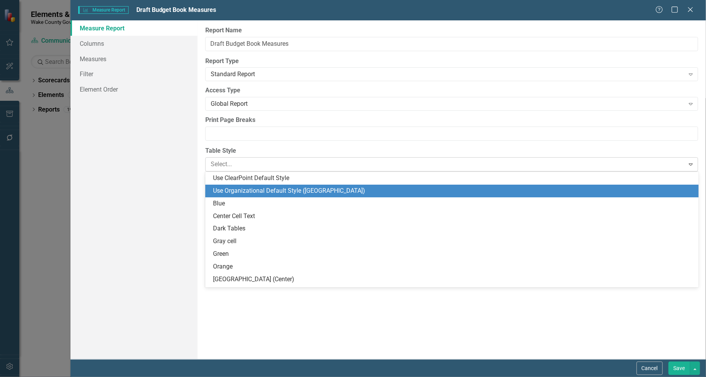
click div
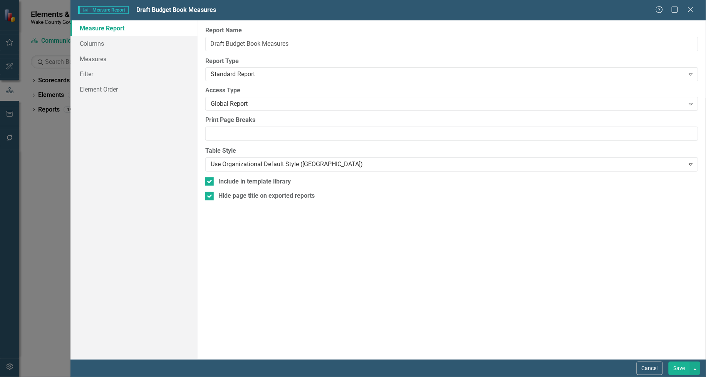
click button "Save"
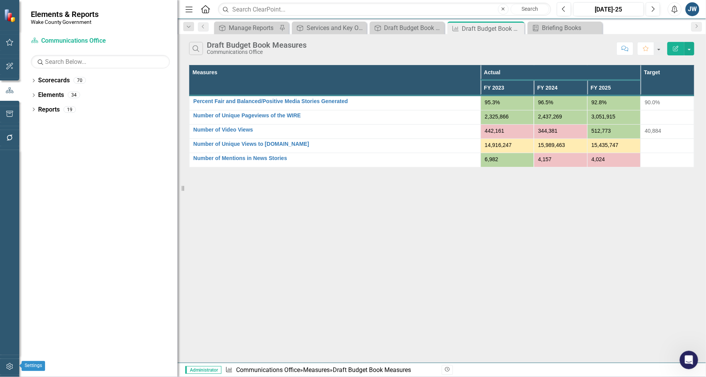
click icon "button"
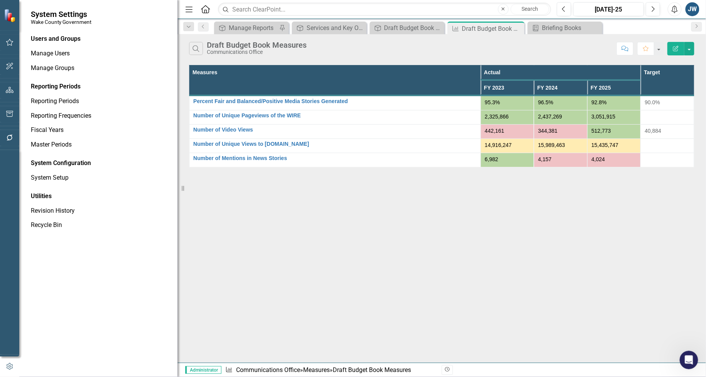
click icon "Edit Report"
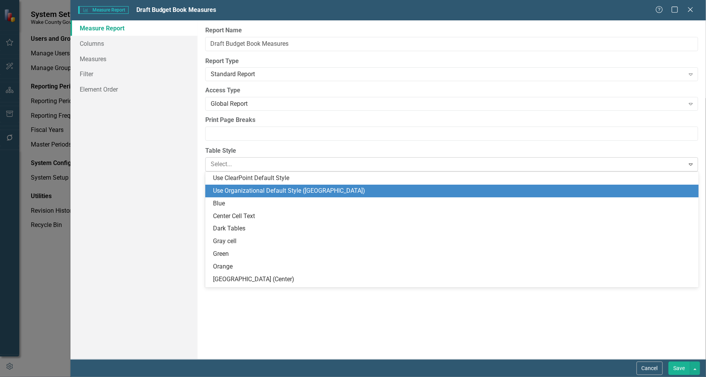
click div
click div "Use Organizational Default Style ([GEOGRAPHIC_DATA])"
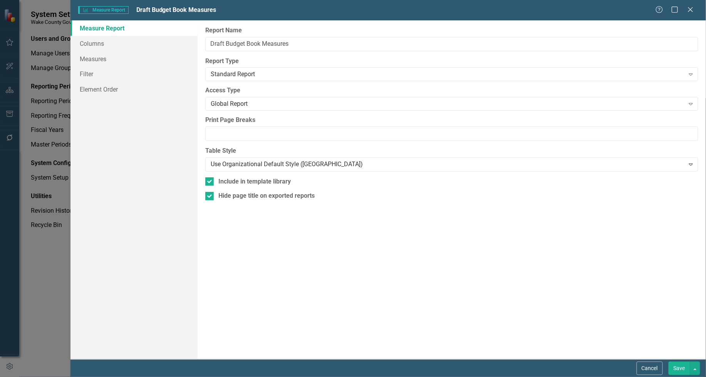
click button "Save"
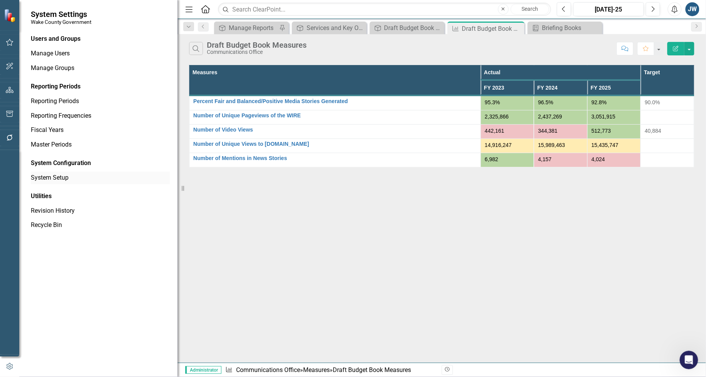
click link "System Setup"
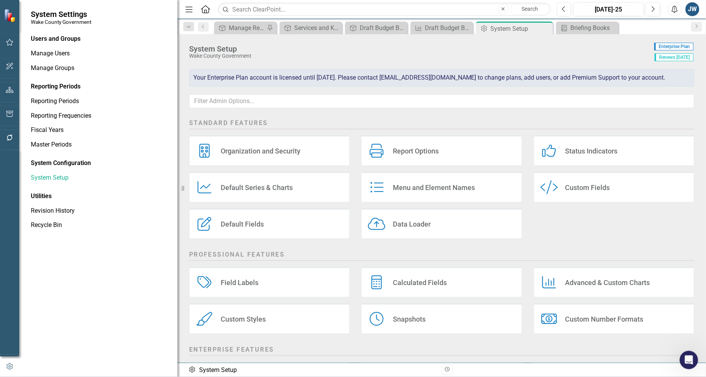
click div "Report Options"
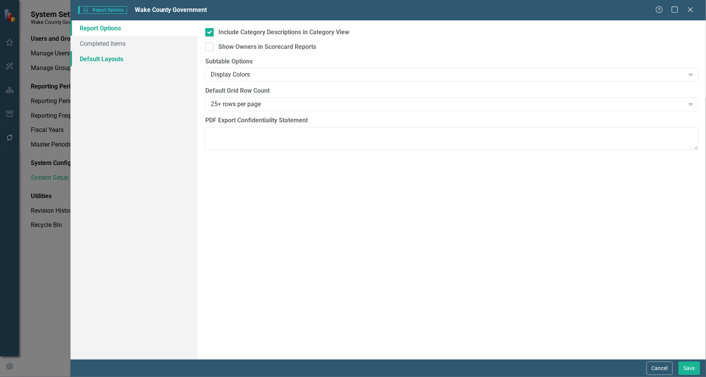
click link "Default Layouts"
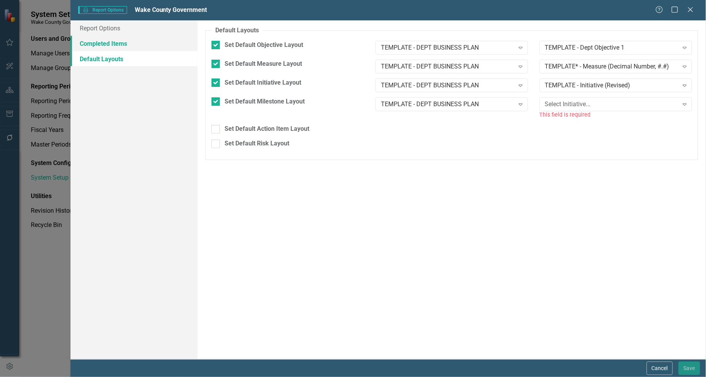
click link "Completed Items"
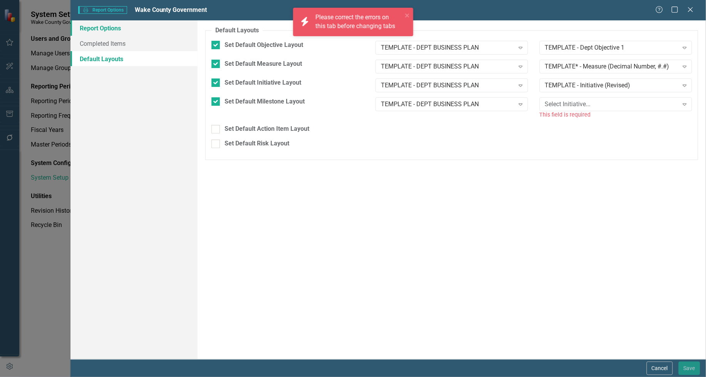
click link "Report Options"
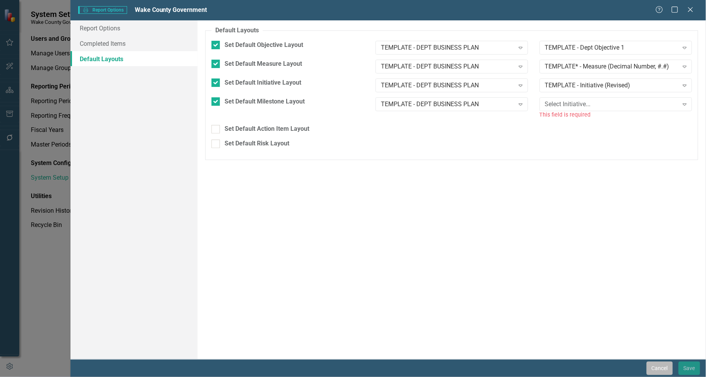
click button "Cancel"
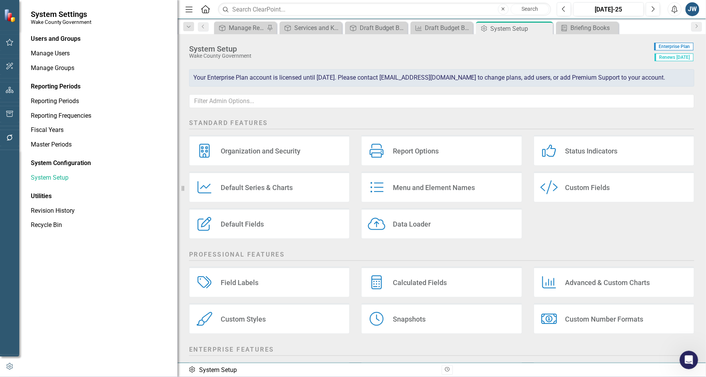
click div "Report Options"
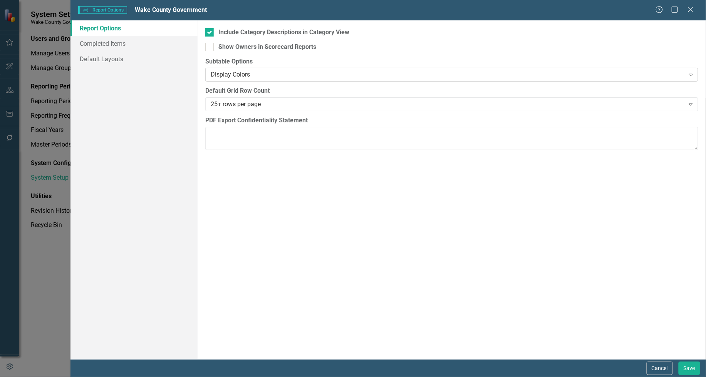
click div "Display Colors"
click link "Completed Items"
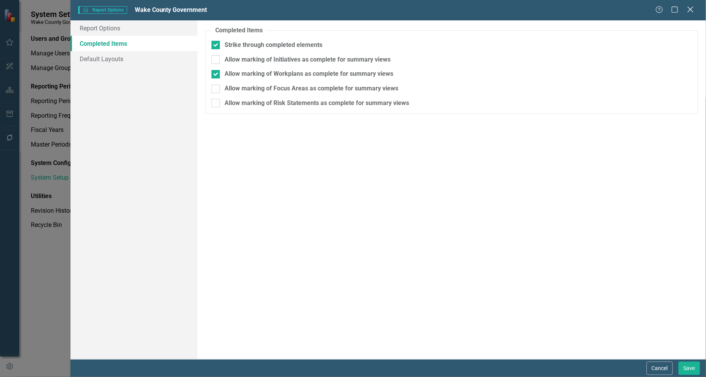
click icon
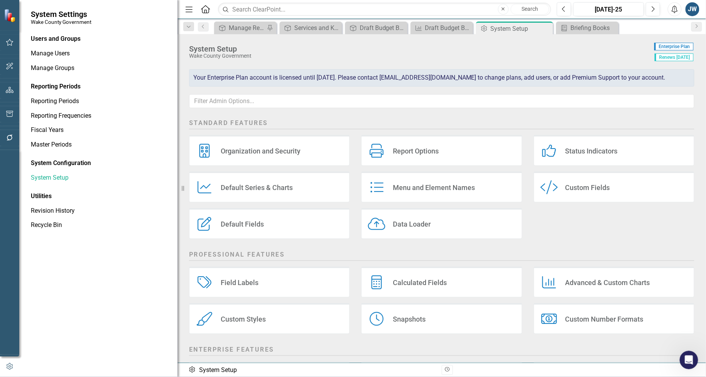
click div "Default Series & Charts"
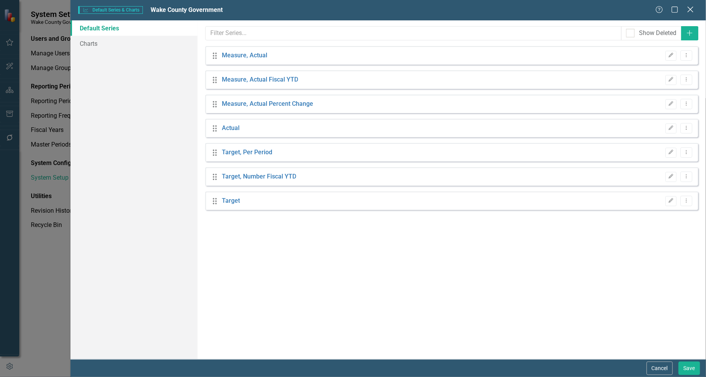
click icon "Close"
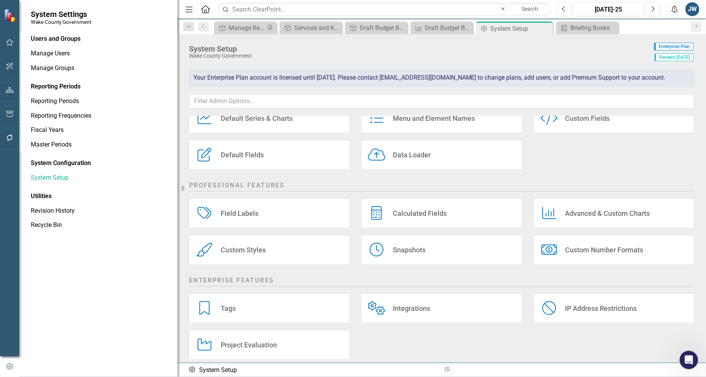
scroll to position [78, 0]
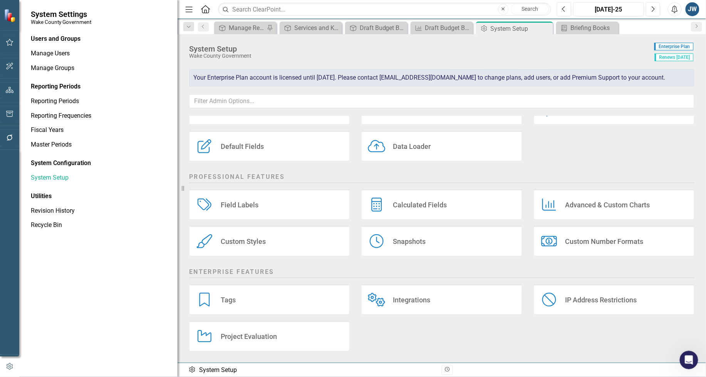
click div "Custom Styles"
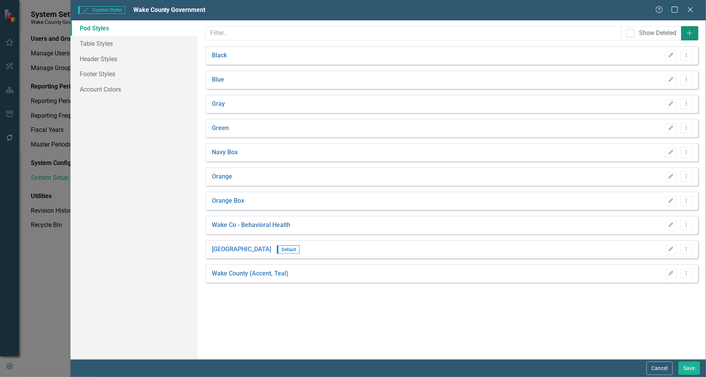
click icon "Add"
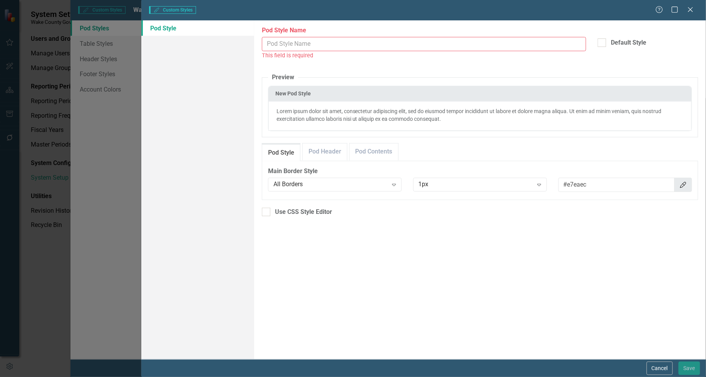
click input "Pod Style Name"
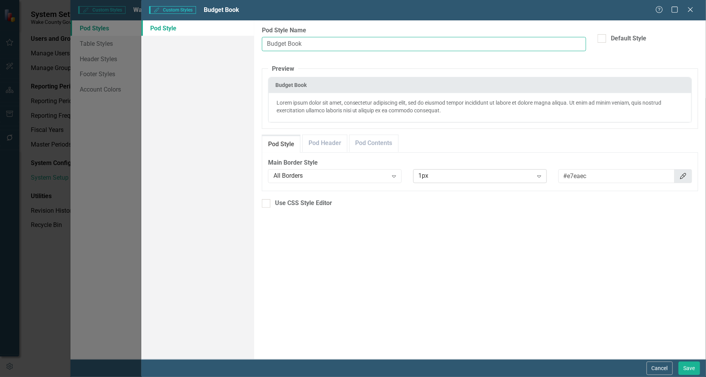
type input "Budget Book"
click div "1px"
click div "All Borders"
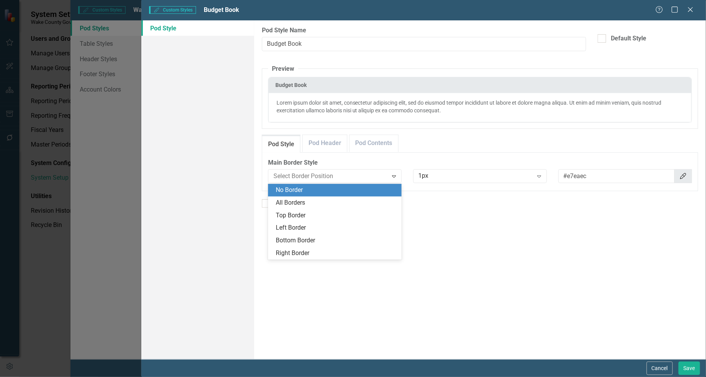
click div "No Border"
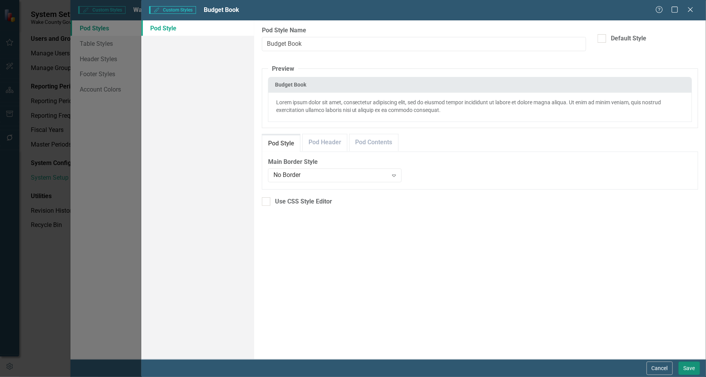
click button "Save"
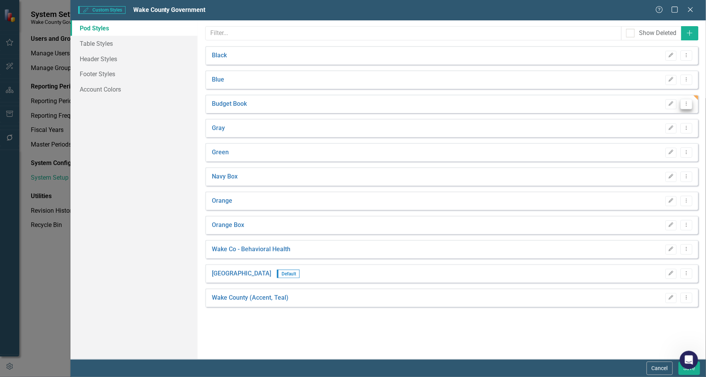
click icon "Dropdown Menu"
click link "Trash Delete Pod Style"
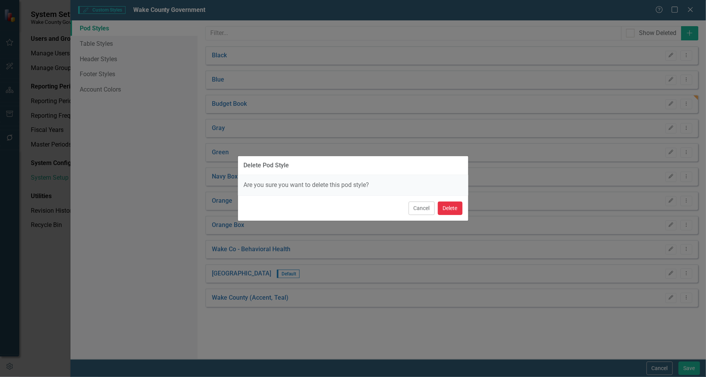
click button "Delete"
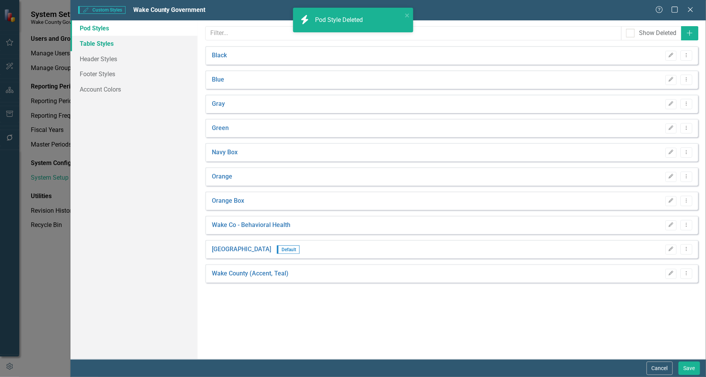
click link "Table Styles"
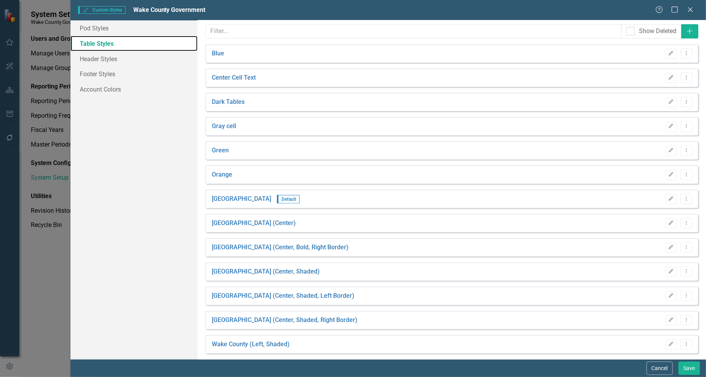
scroll to position [0, 0]
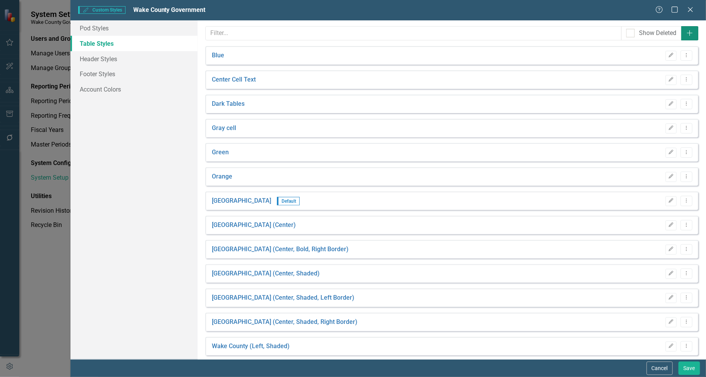
click icon "Add"
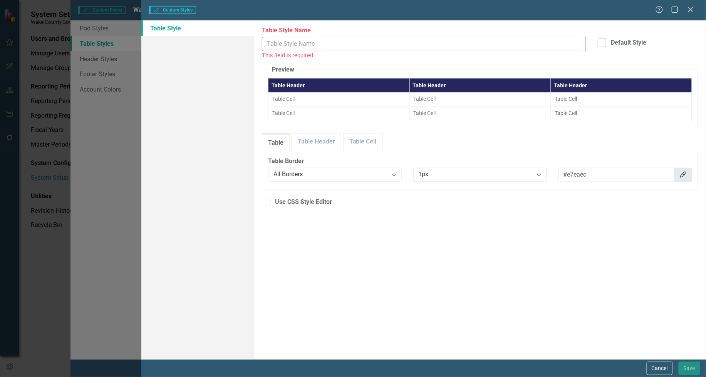
click input "Table Style Name"
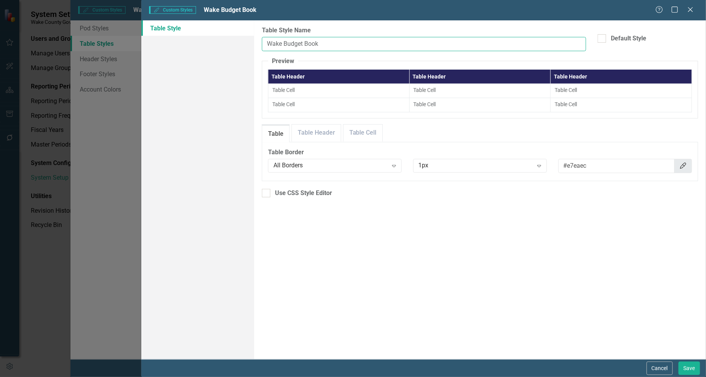
type input "Wake Budget Book"
click th "Table Header"
click div "All Borders"
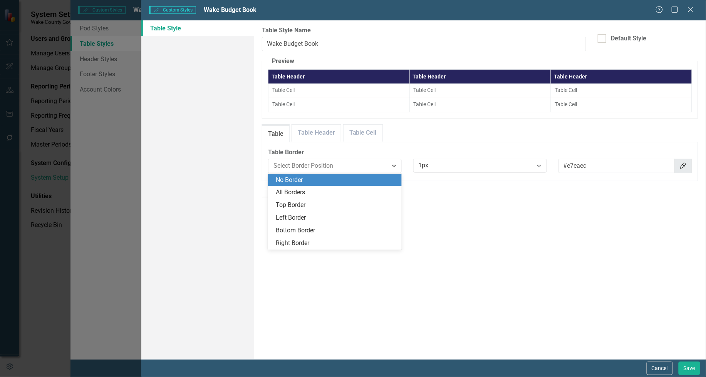
click div "No Border"
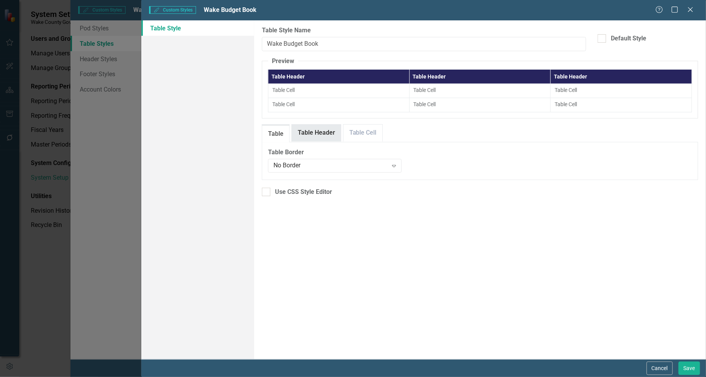
click link "Table Header"
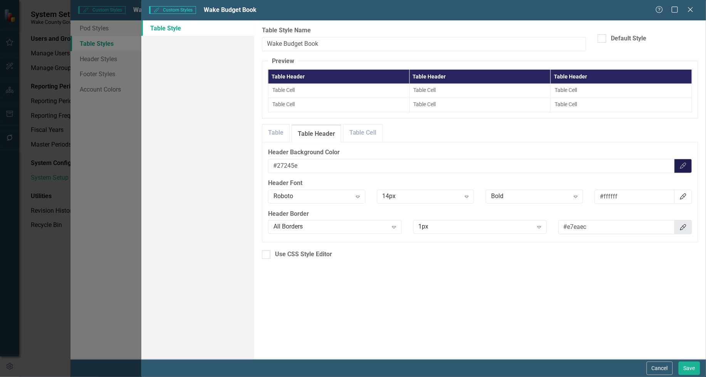
click icon "button"
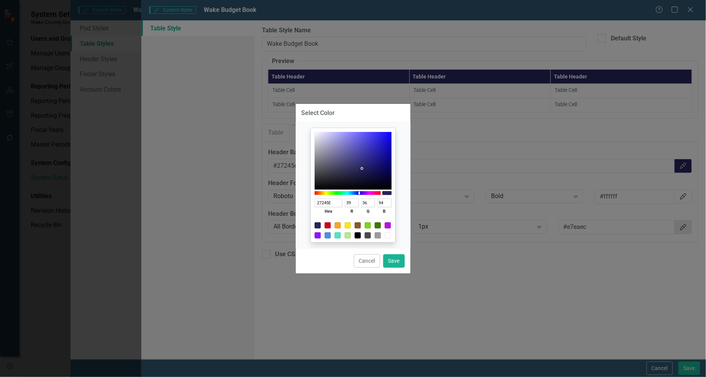
click div
type input "FFFFFF"
type input "255"
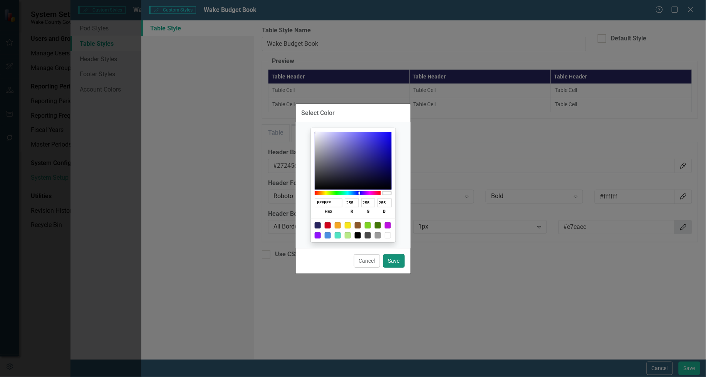
click button "Save"
type input "#ffffff"
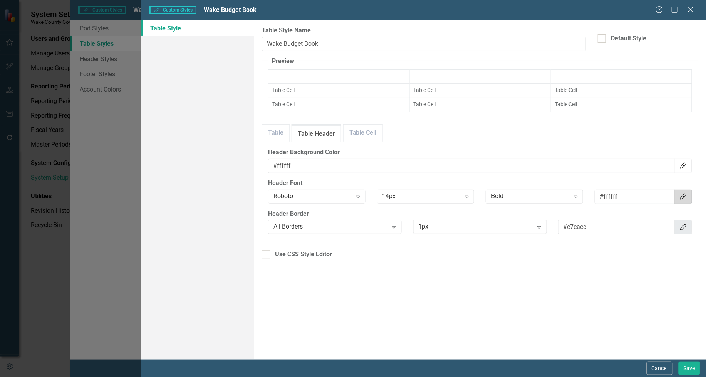
click icon "Color Picker"
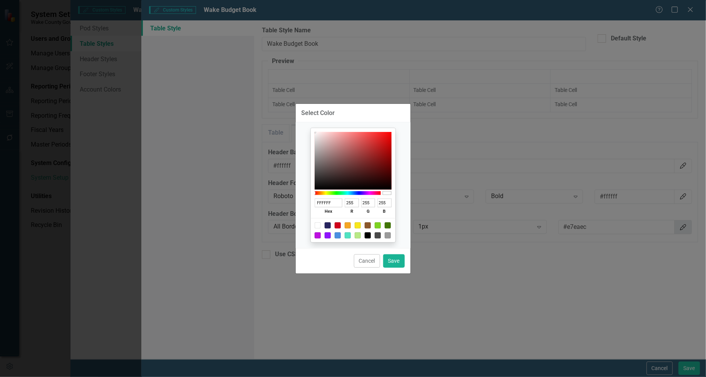
click div
type input "000000"
type input "0"
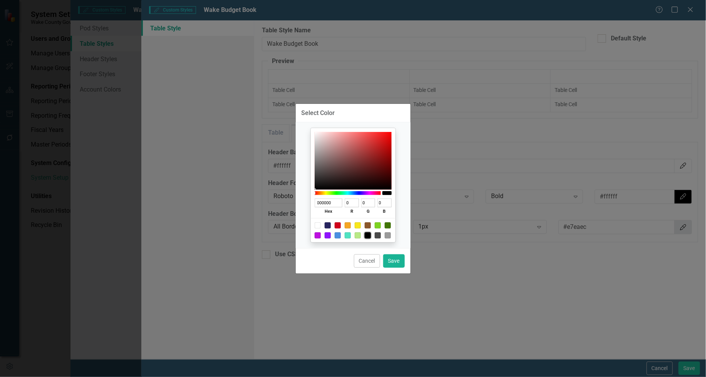
click div
type input "9B9B9B"
type input "155"
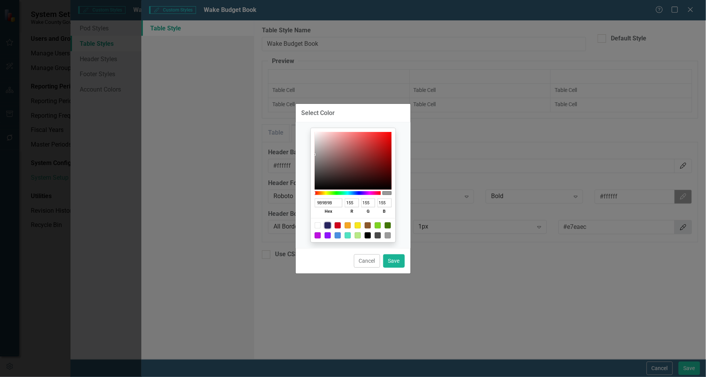
click div
type input "27245E"
type input "39"
type input "36"
type input "94"
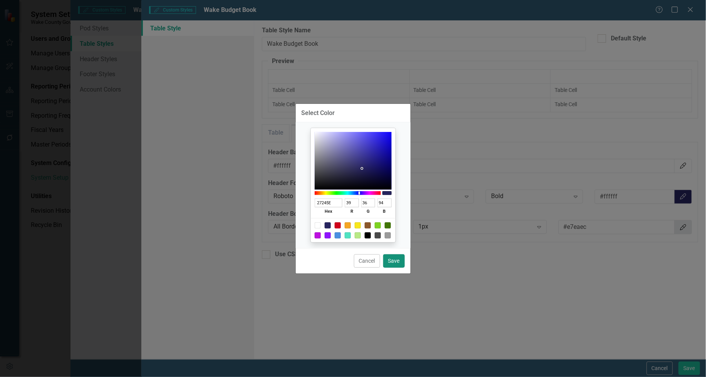
click button "Save"
type input "#27245e"
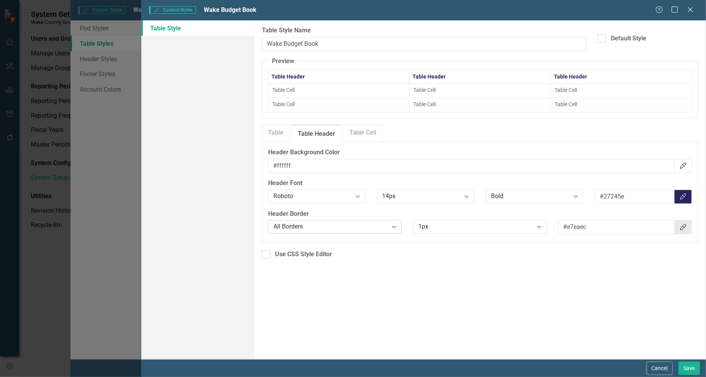
click icon "Expand"
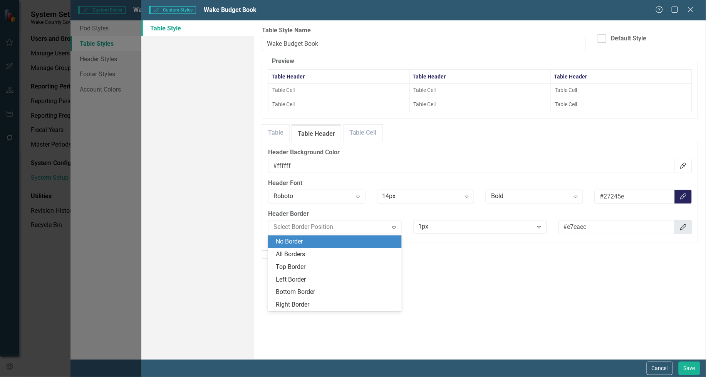
click div "No Border"
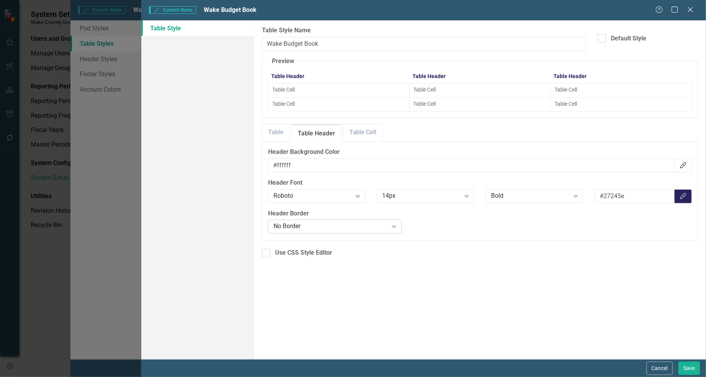
click icon "Expand"
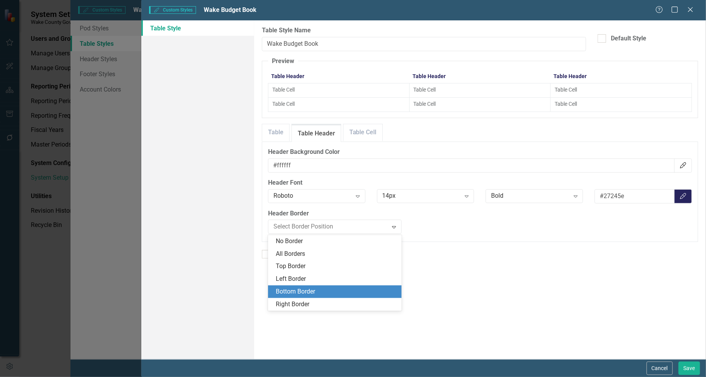
click div "Bottom Border"
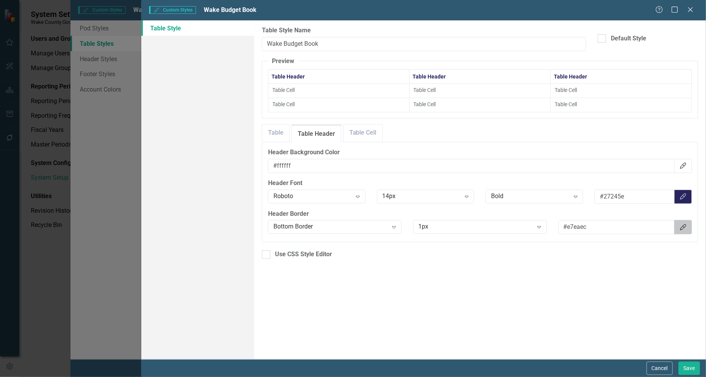
click button "Color Picker"
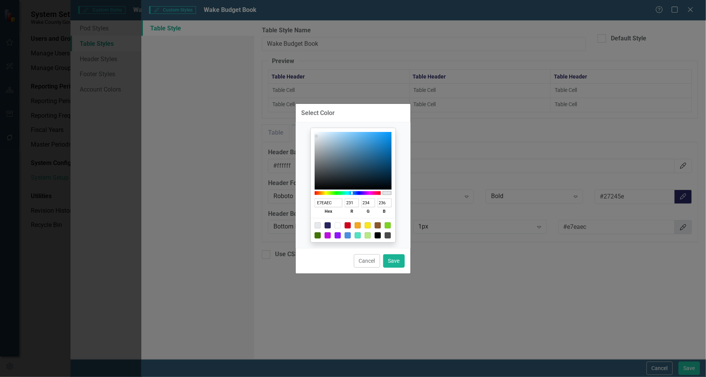
click div
type input "27245E"
type input "39"
type input "36"
type input "94"
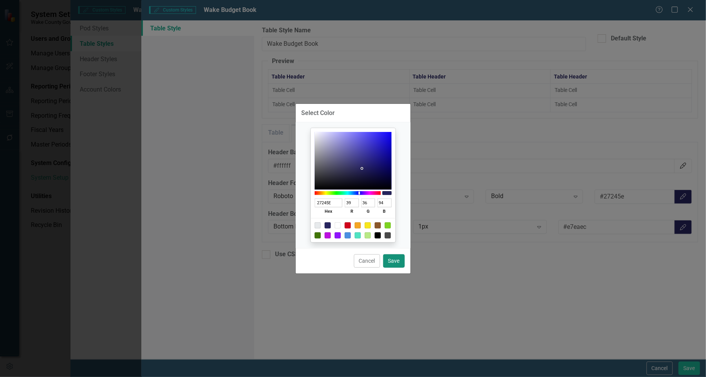
click button "Save"
type input "#27245e"
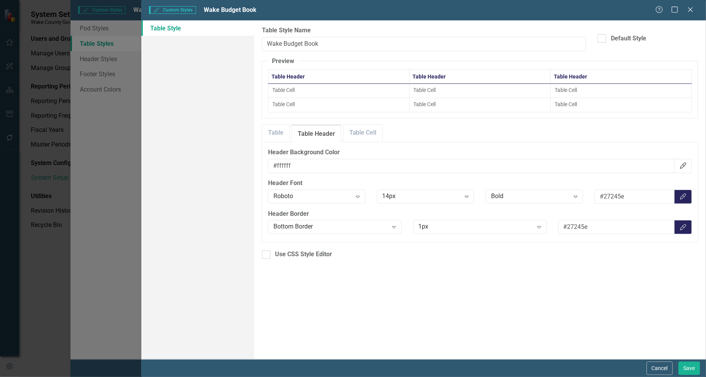
click td "Table Cell"
click link "Table Cell"
click icon "Expand"
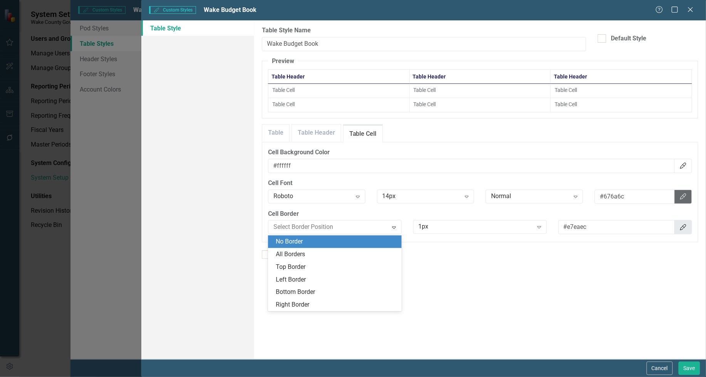
click div "No Border"
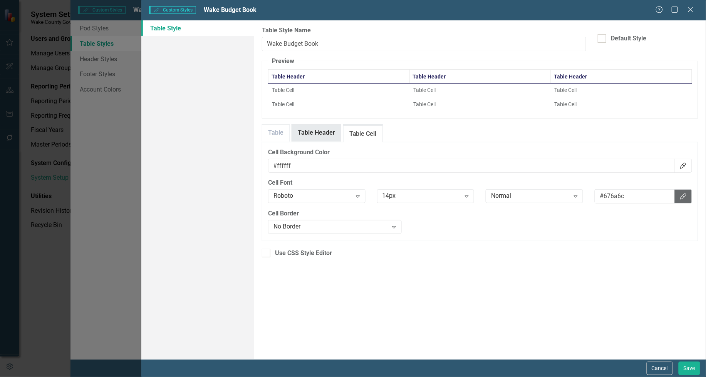
click link "Table Header"
click button "Save"
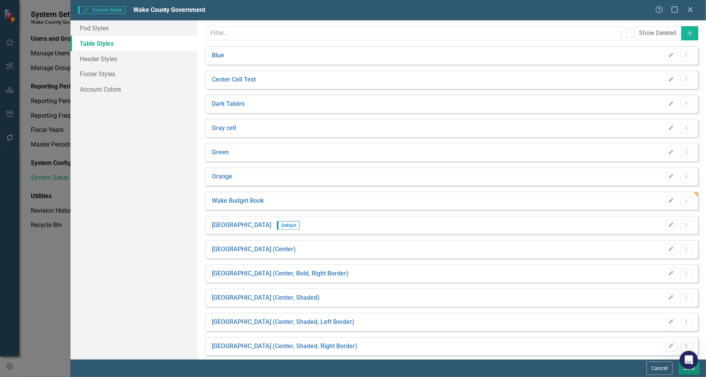
click button "Save"
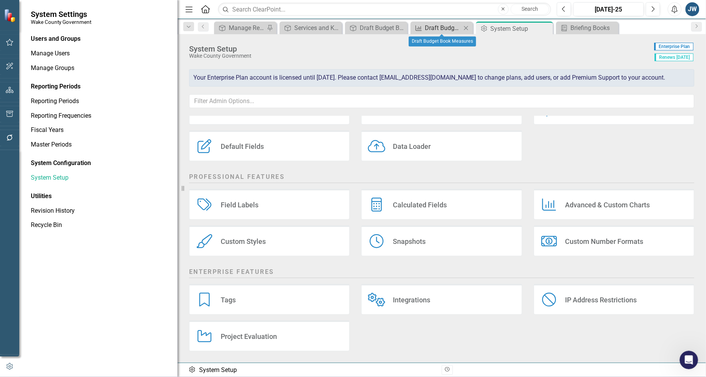
click div "Draft Budget Book Measures"
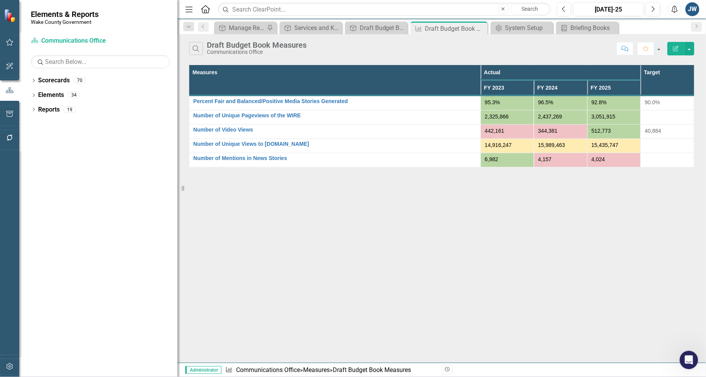
click icon "Edit Report"
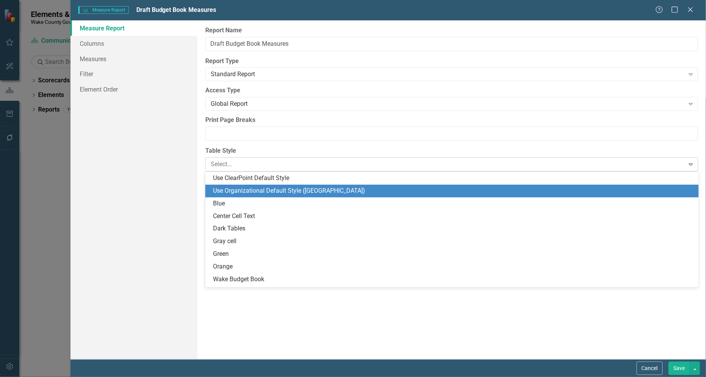
click div
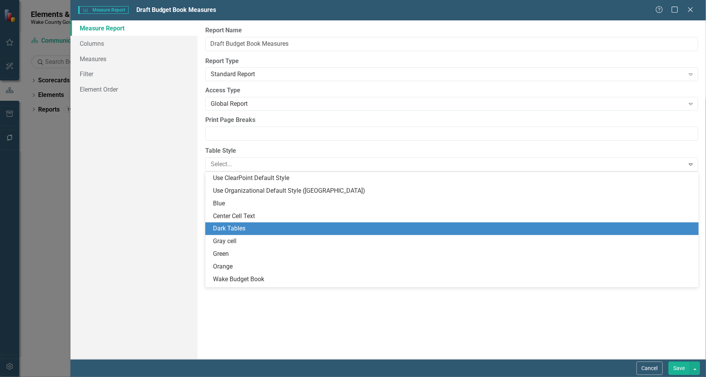
scroll to position [74, 0]
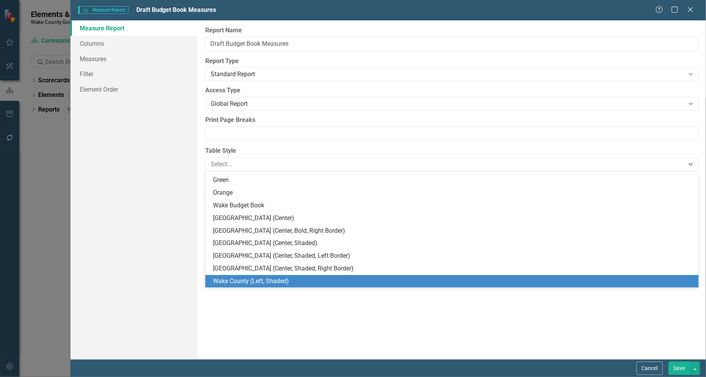
click div "Report Name Draft Budget Book Measures Report Type Standard Report Expand Globa…"
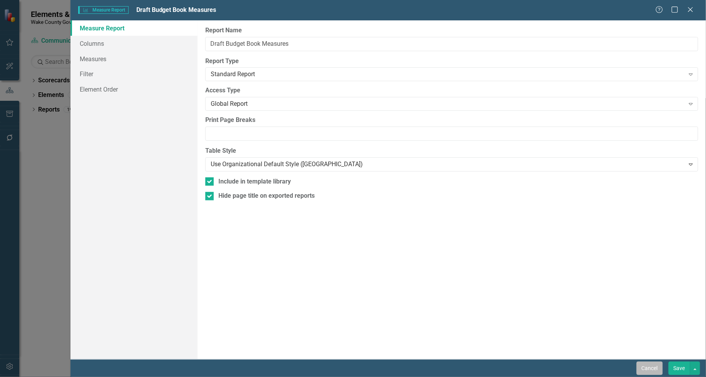
click button "Cancel"
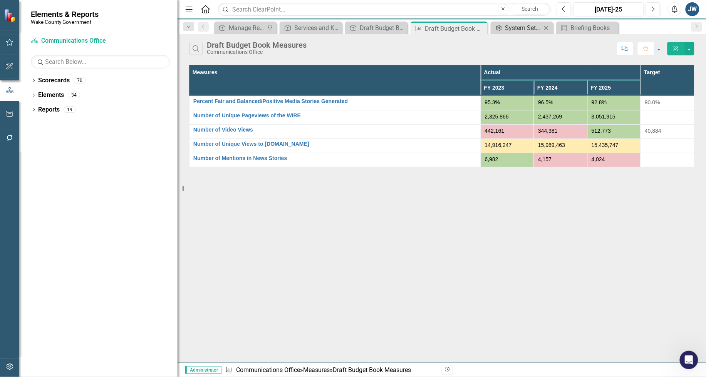
click div "System Setup"
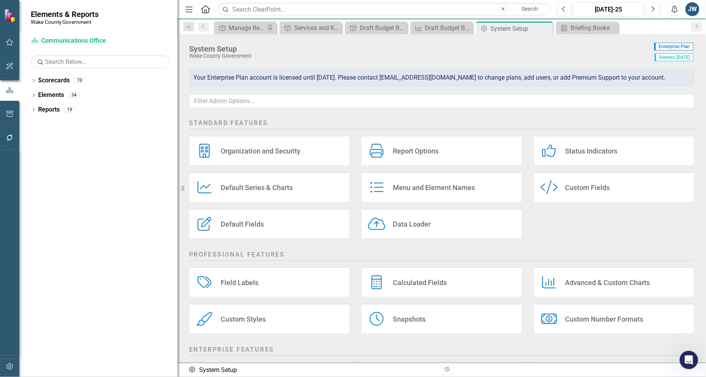
click div "Custom Styles"
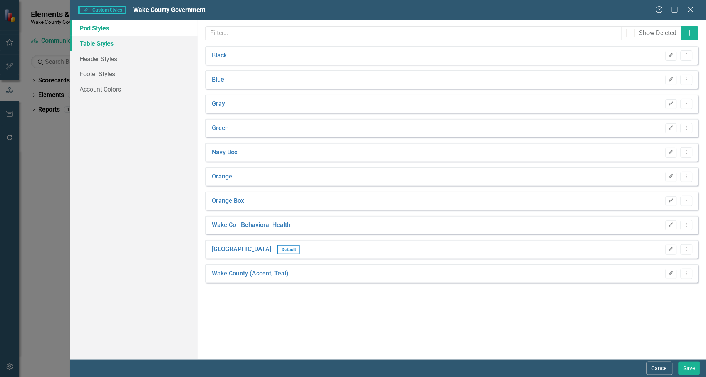
click link "Table Styles"
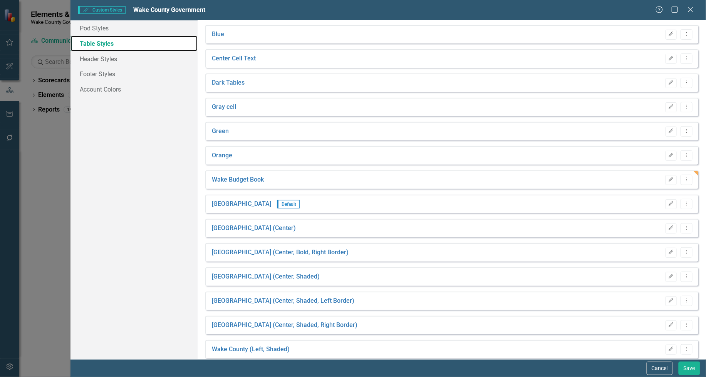
scroll to position [32, 0]
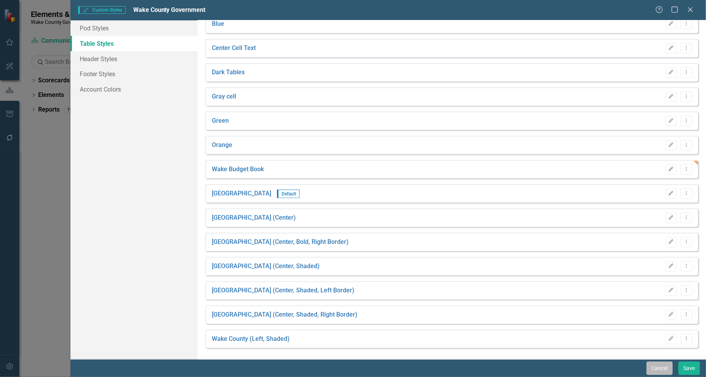
click button "Cancel"
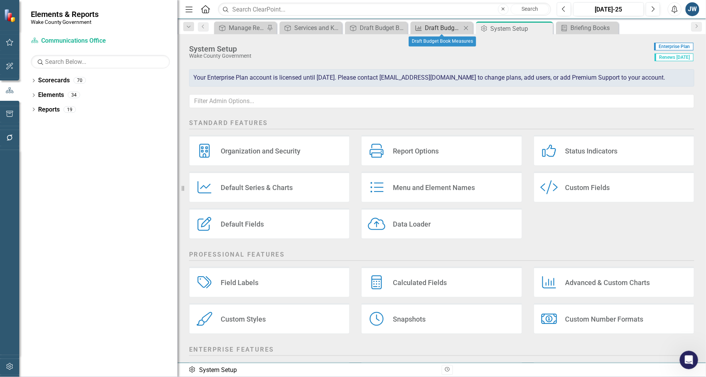
click link "Measure Draft Budget Book Measures"
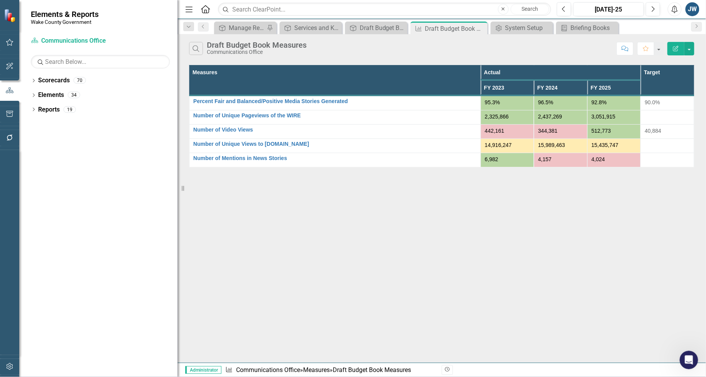
click button "Edit Report"
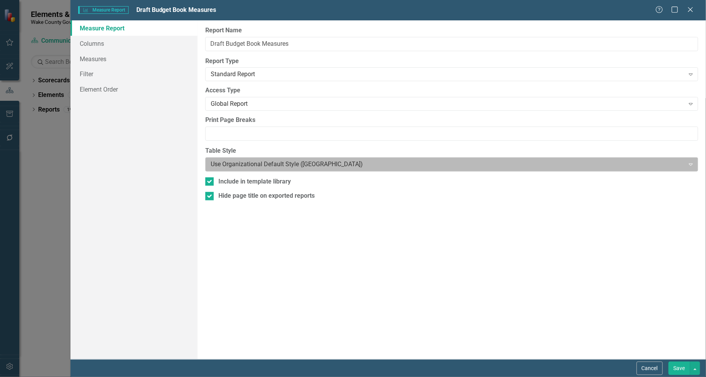
click div
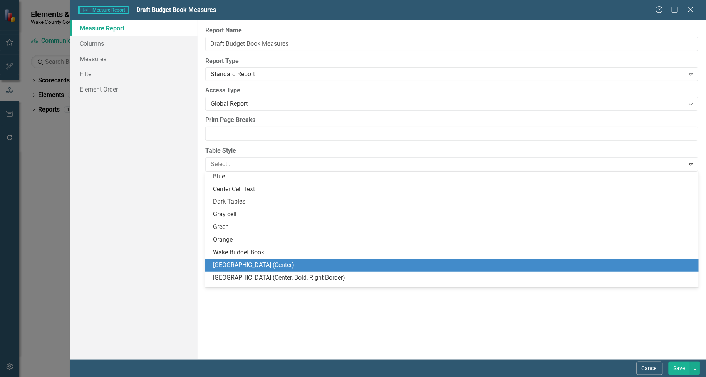
scroll to position [60, 0]
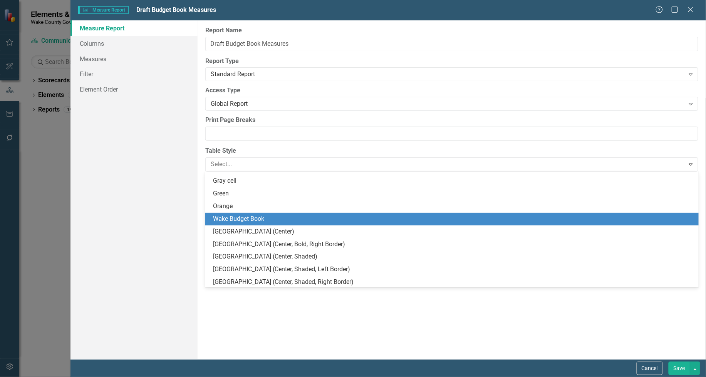
click div "Wake Budget Book"
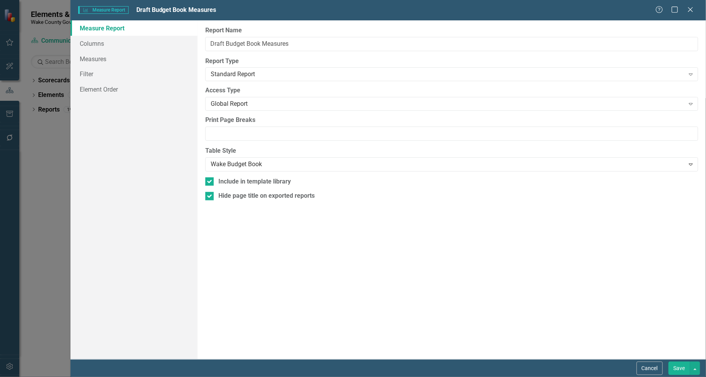
click button "Save"
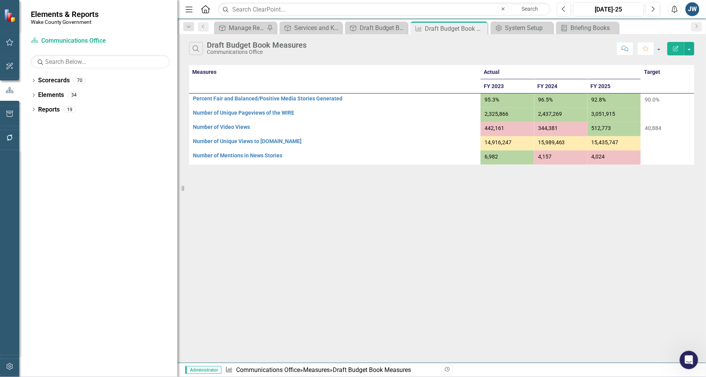
click button "Edit Report"
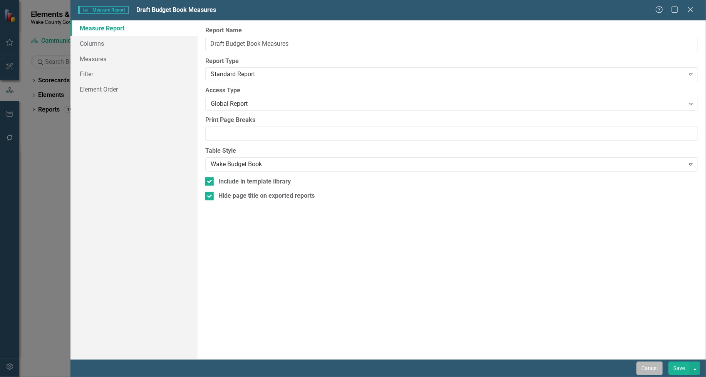
click button "Cancel"
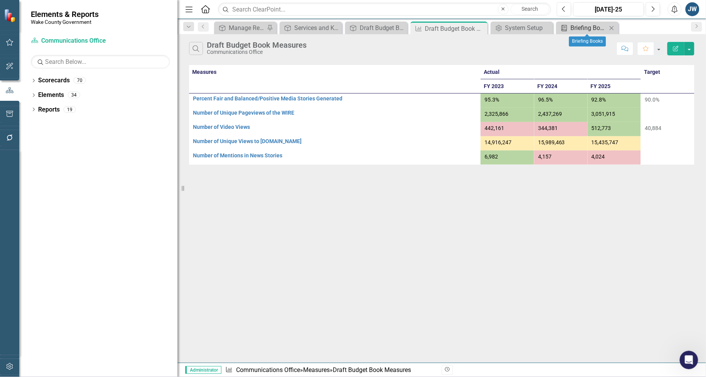
click div "Briefing Books"
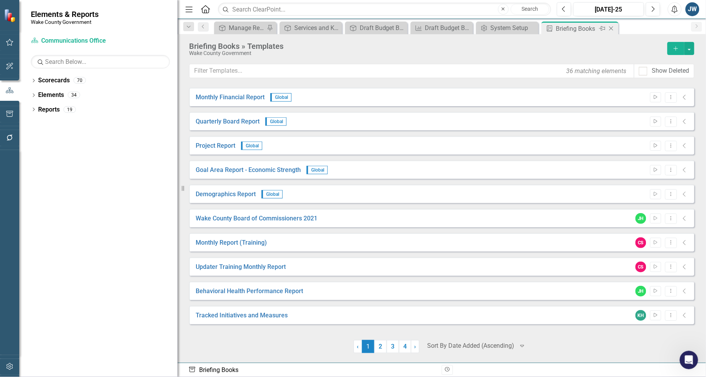
click icon
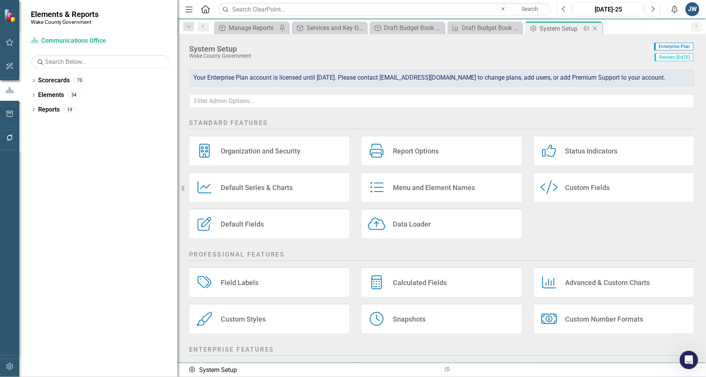
click div "System Setup"
click div "Custom Styles"
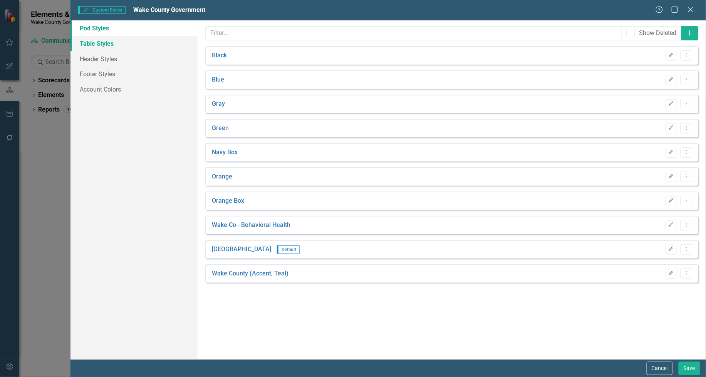
click link "Table Styles"
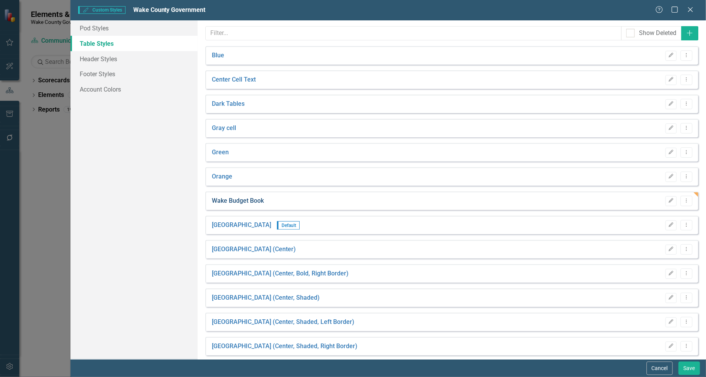
click link "Wake Budget Book"
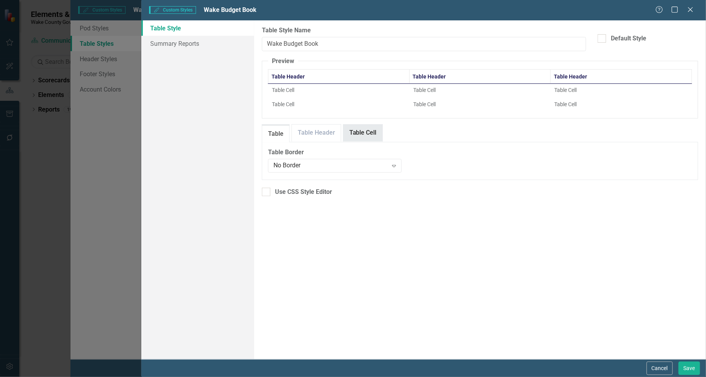
click link "Table Cell"
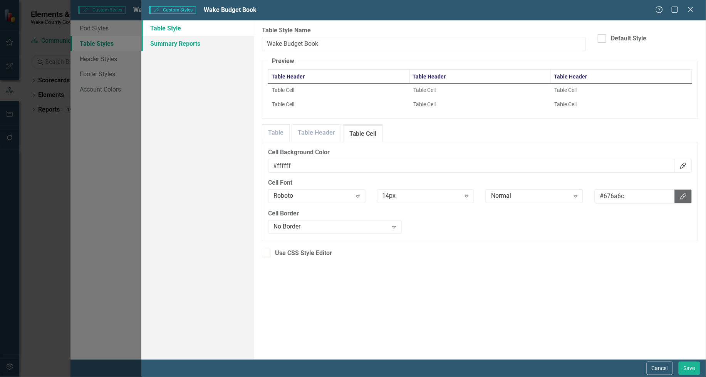
click link "Summary Reports"
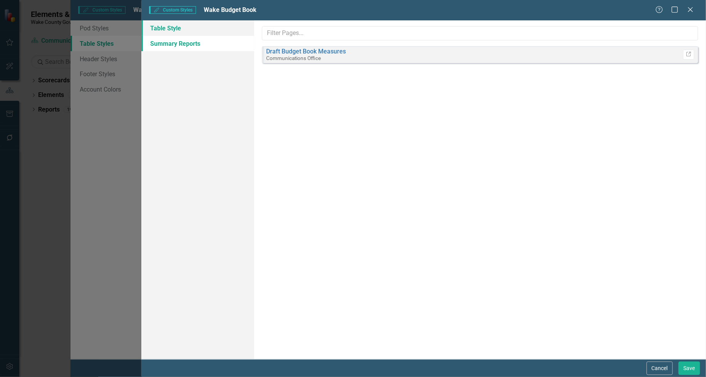
click link "Table Style"
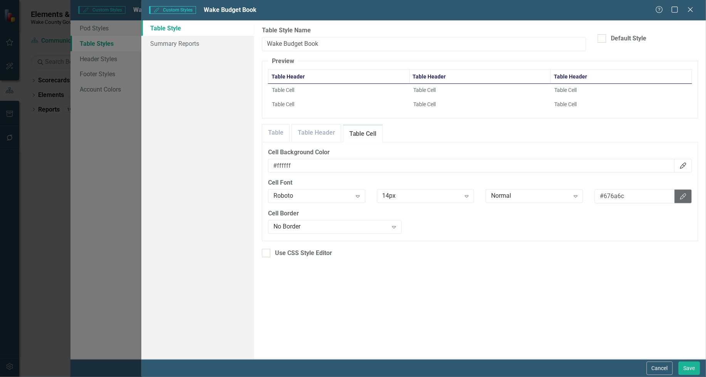
click td "Table Cell"
click link "Table"
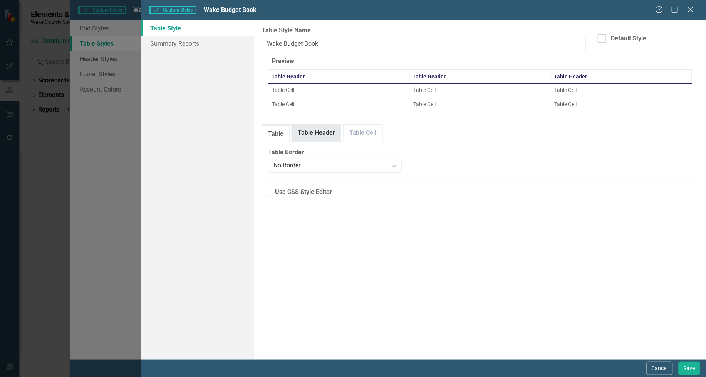
click link "Table Header"
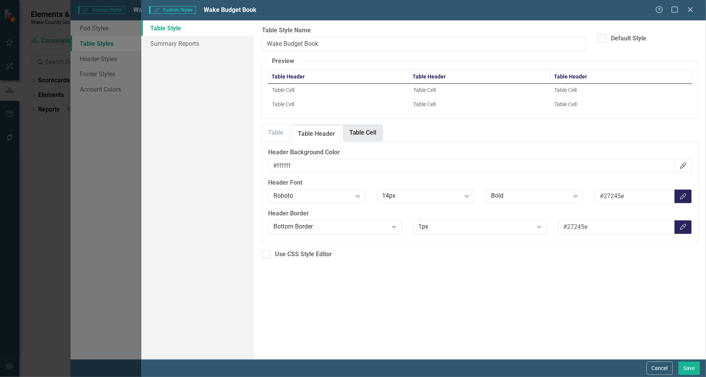
click link "Table Cell"
click button "Save"
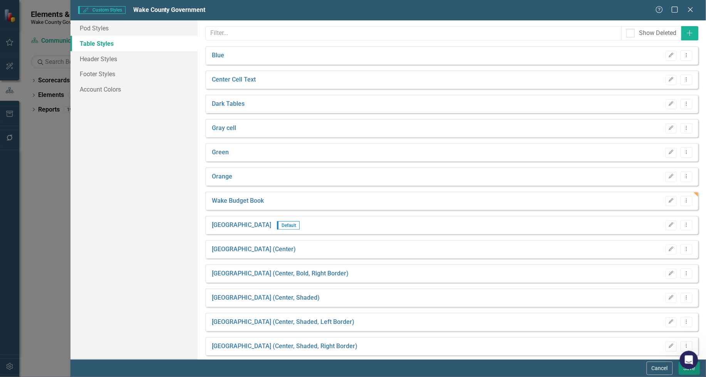
click button "Save"
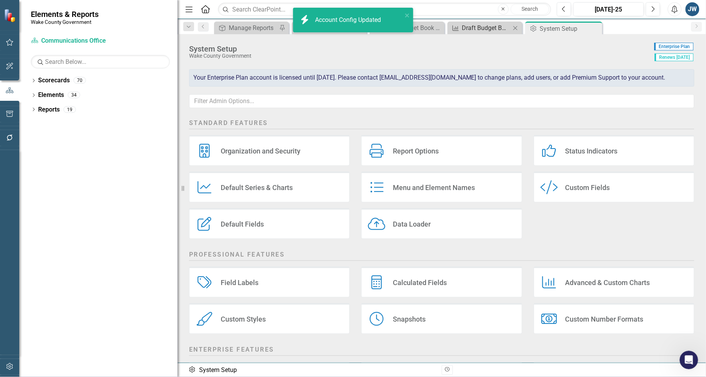
click div "Draft Budget Book Measures"
